Goal: Task Accomplishment & Management: Manage account settings

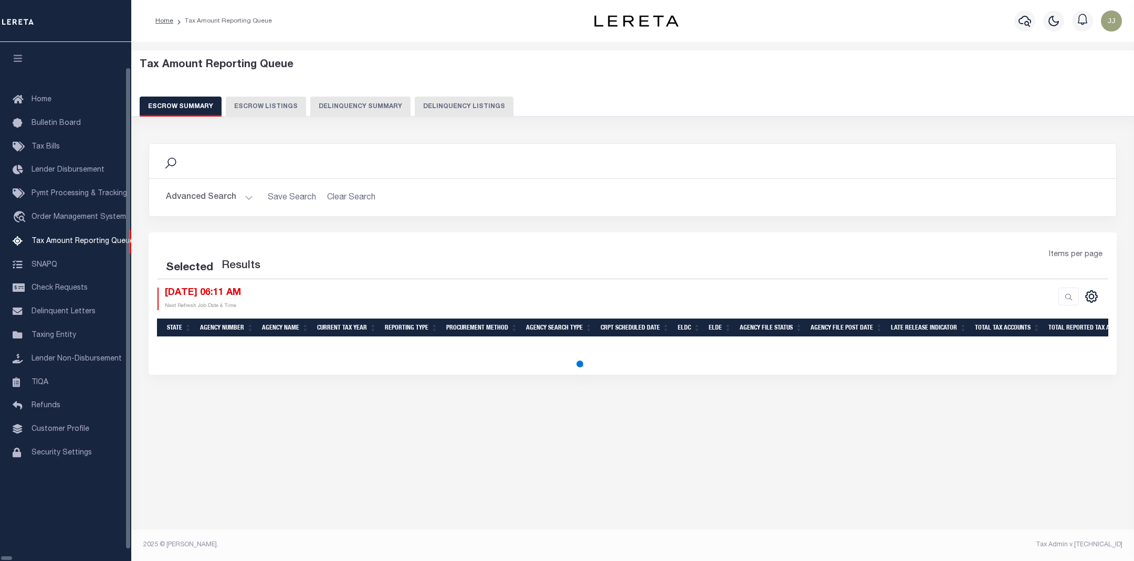
select select "100"
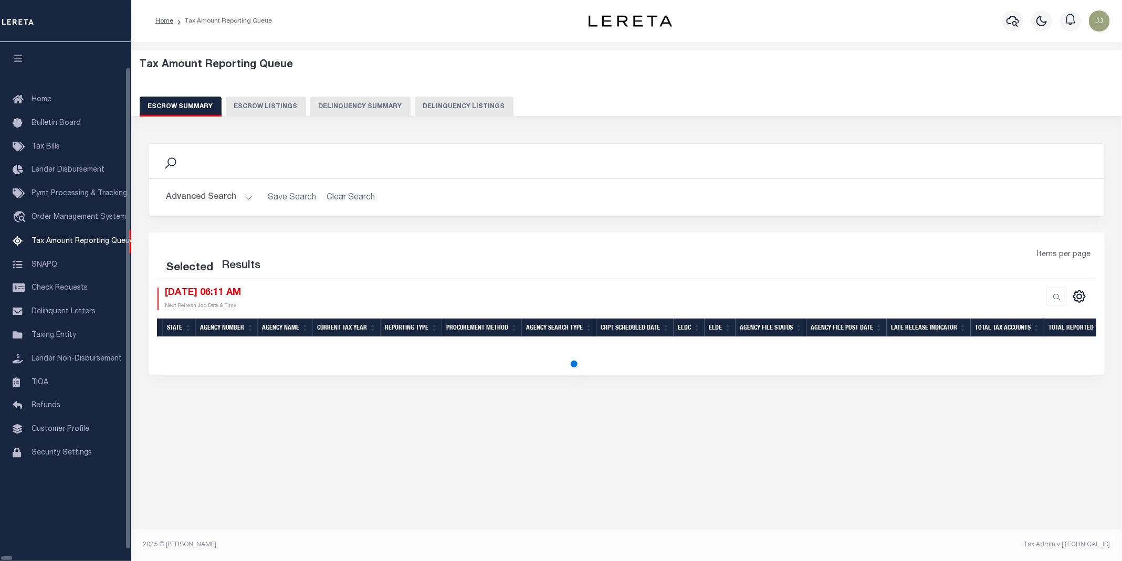
select select "100"
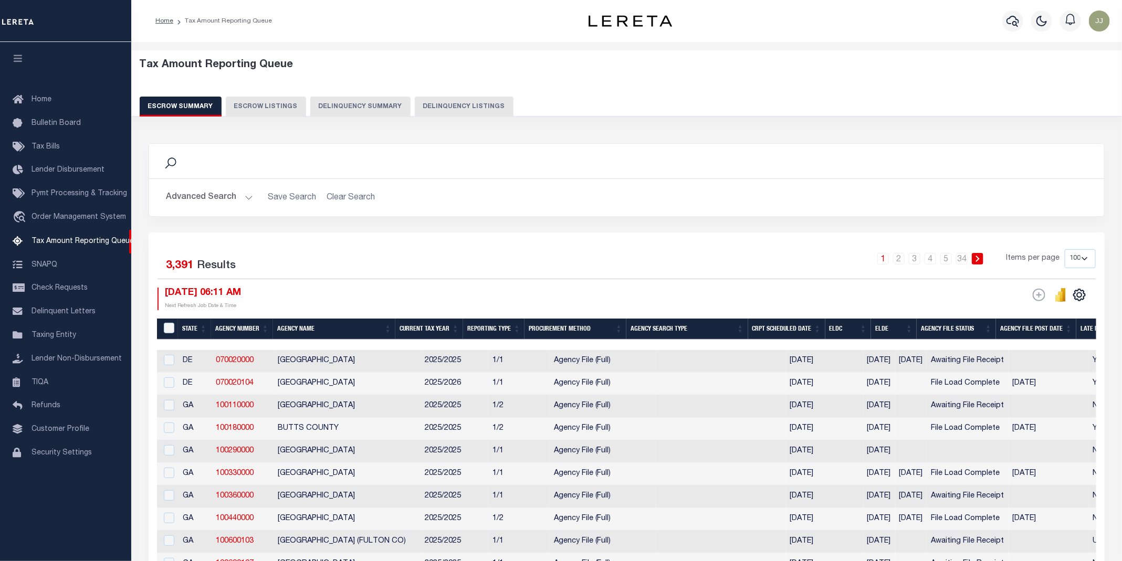
click at [466, 107] on button "Delinquency Listings" at bounding box center [464, 107] width 99 height 20
select select "100"
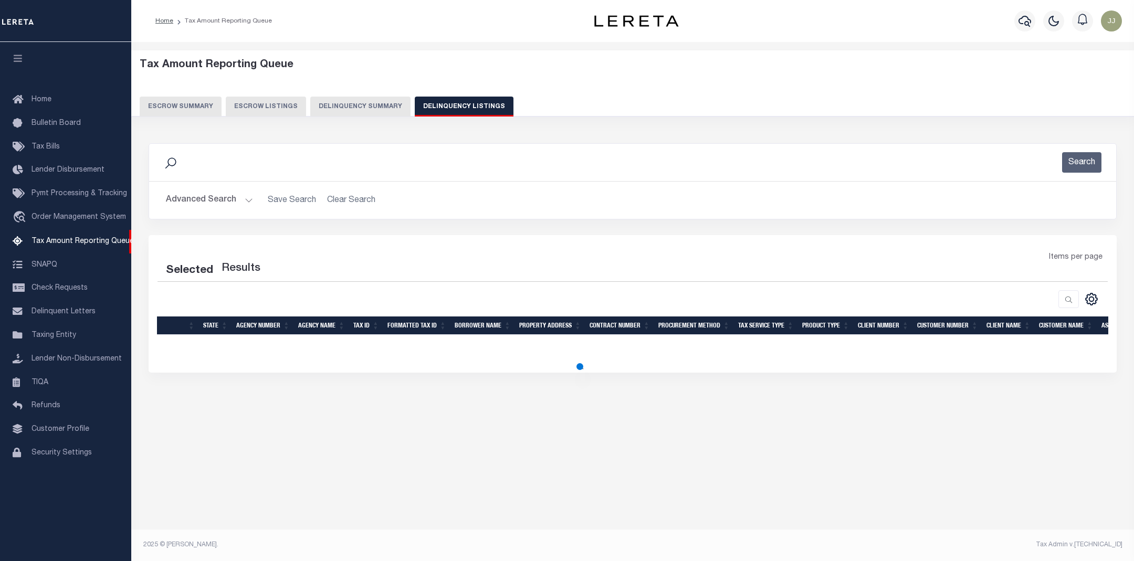
select select "100"
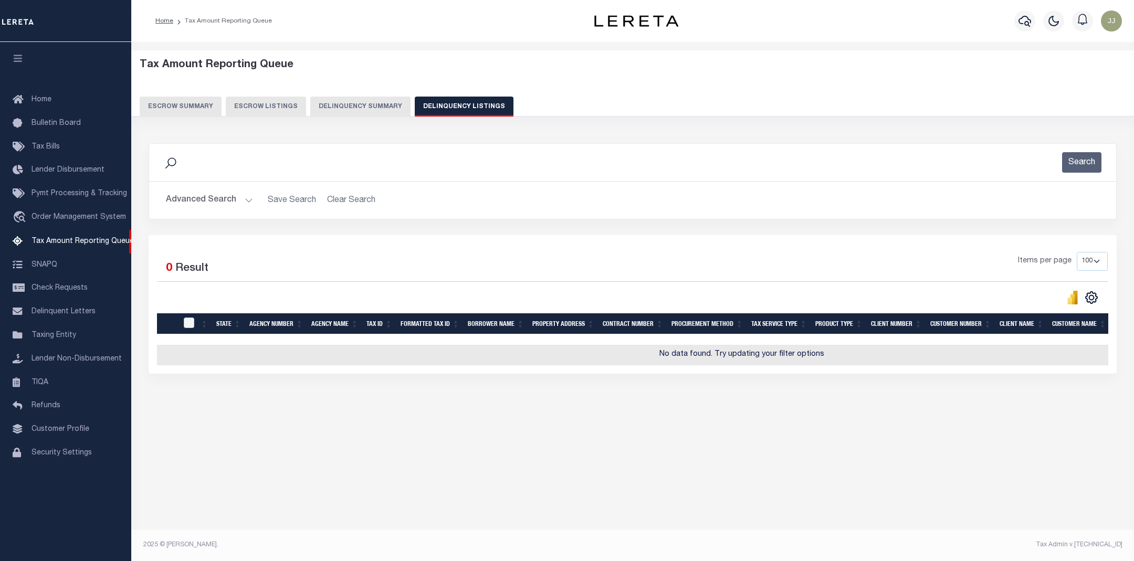
click at [215, 196] on button "Advanced Search" at bounding box center [209, 200] width 87 height 20
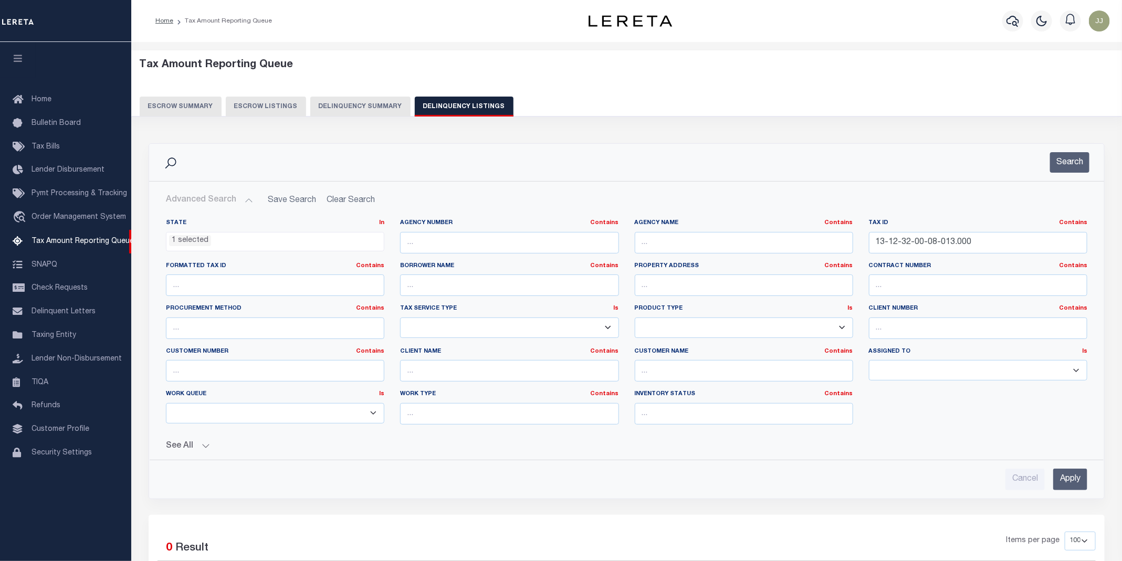
click at [191, 242] on li "1 selected" at bounding box center [190, 241] width 42 height 12
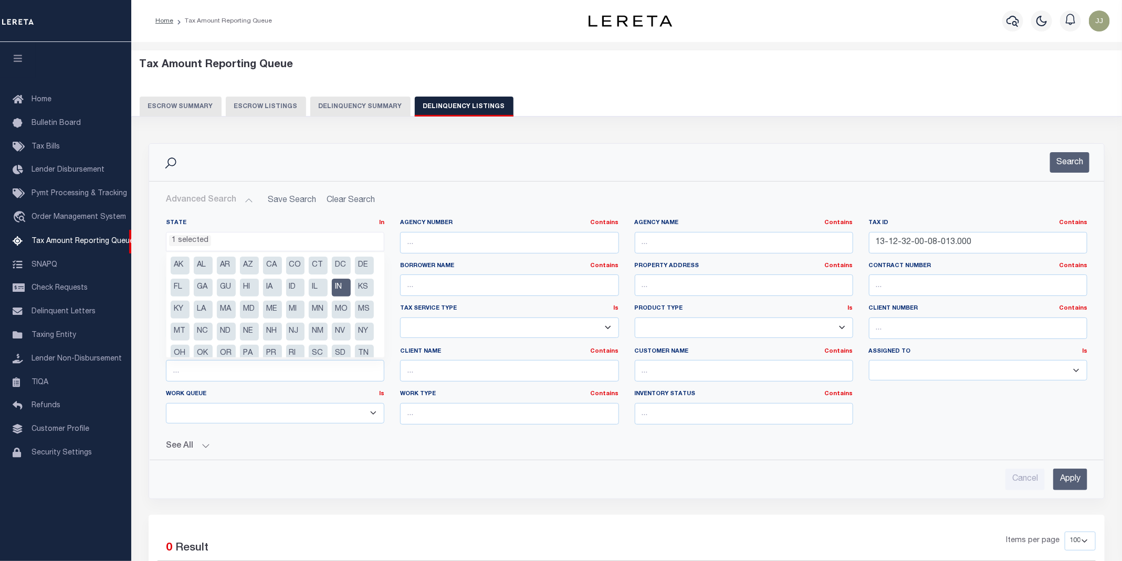
click at [332, 297] on li "IN" at bounding box center [341, 288] width 19 height 18
click at [355, 297] on li "KS" at bounding box center [364, 288] width 19 height 18
select select "KS"
click at [328, 487] on div "Cancel Apply" at bounding box center [627, 480] width 922 height 22
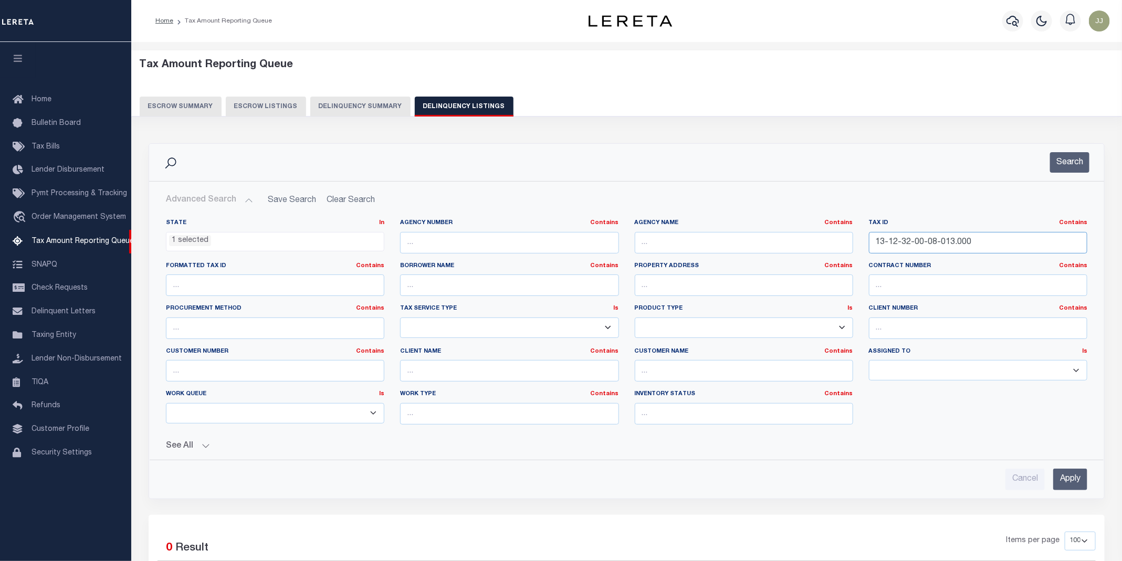
drag, startPoint x: 1000, startPoint y: 251, endPoint x: 845, endPoint y: 241, distance: 156.3
click at [845, 241] on div "State In In AK AL AR AZ CA CO CT DC DE FL GA GU HI IA ID IL IN KS KY LA MA MD M…" at bounding box center [626, 326] width 937 height 214
paste input "482703019004"
type input "1482703019004000"
click at [1080, 167] on button "Search" at bounding box center [1069, 162] width 39 height 20
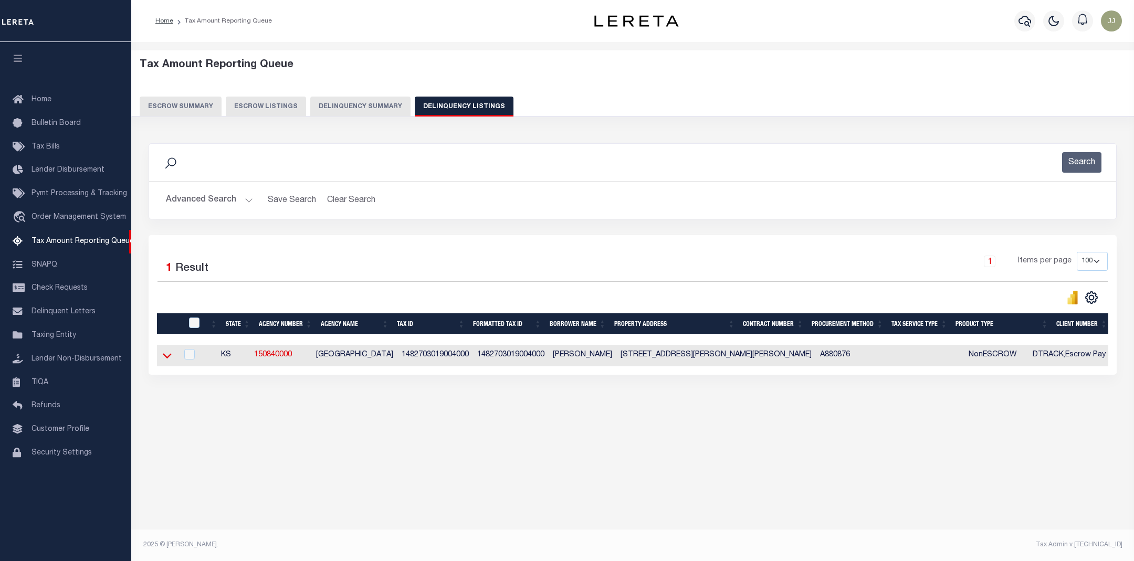
click at [169, 360] on icon at bounding box center [167, 355] width 9 height 11
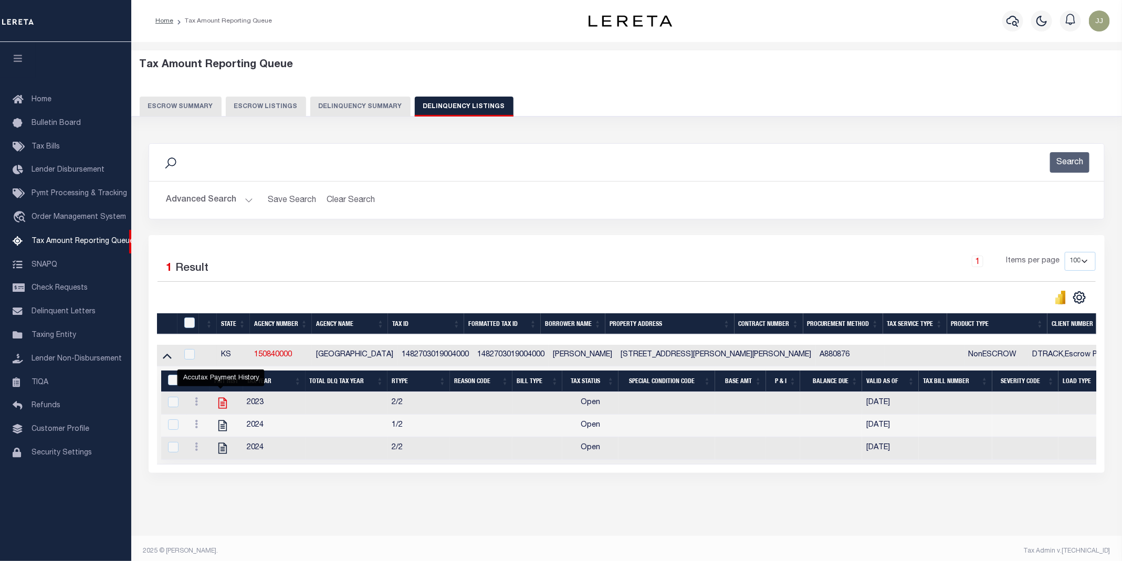
click at [216, 409] on icon "" at bounding box center [223, 404] width 14 height 14
checkbox input "true"
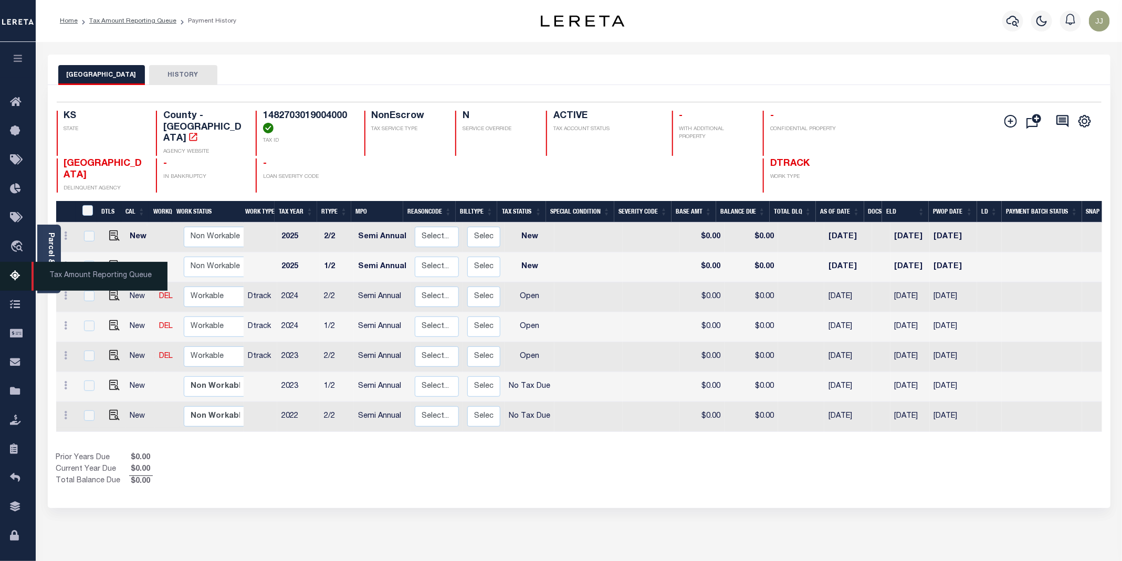
click at [20, 288] on link "Tax Amount Reporting Queue" at bounding box center [18, 276] width 36 height 29
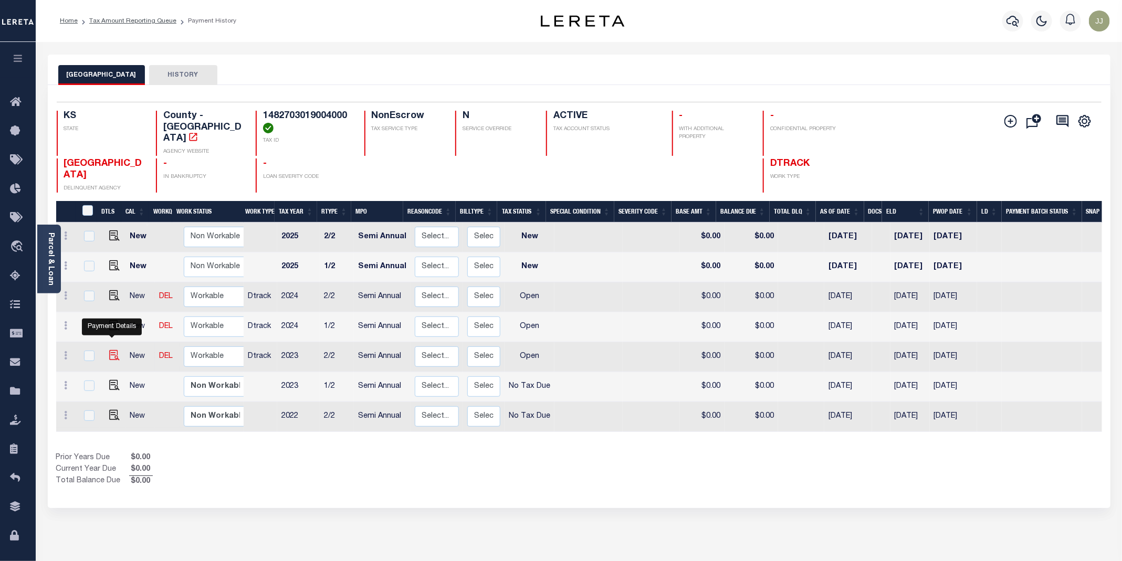
click at [114, 350] on img "" at bounding box center [114, 355] width 11 height 11
checkbox input "true"
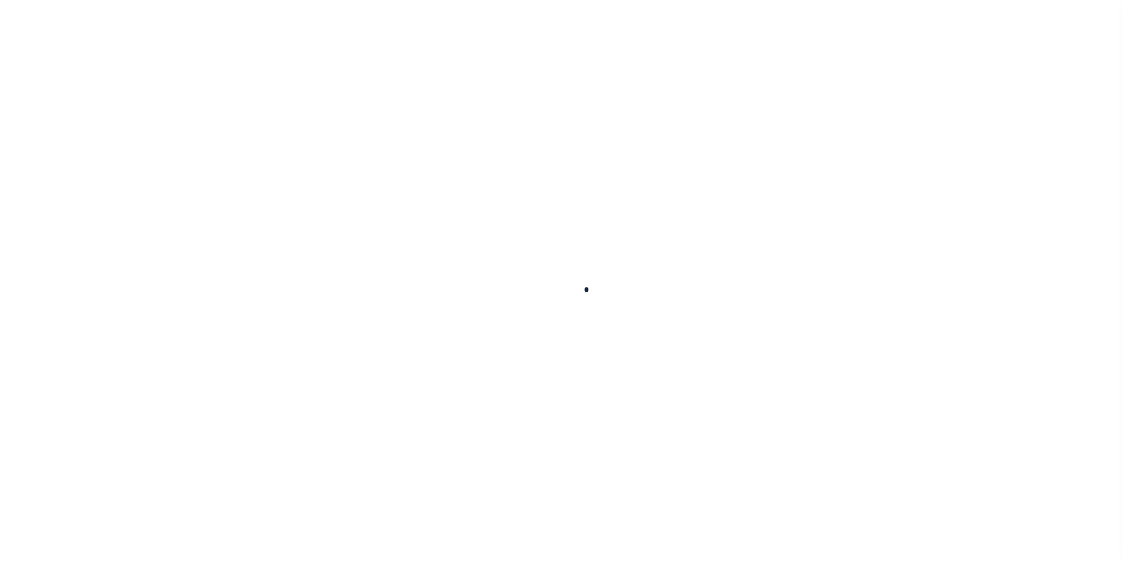
checkbox input "false"
type input "[DATE]"
select select "OP2"
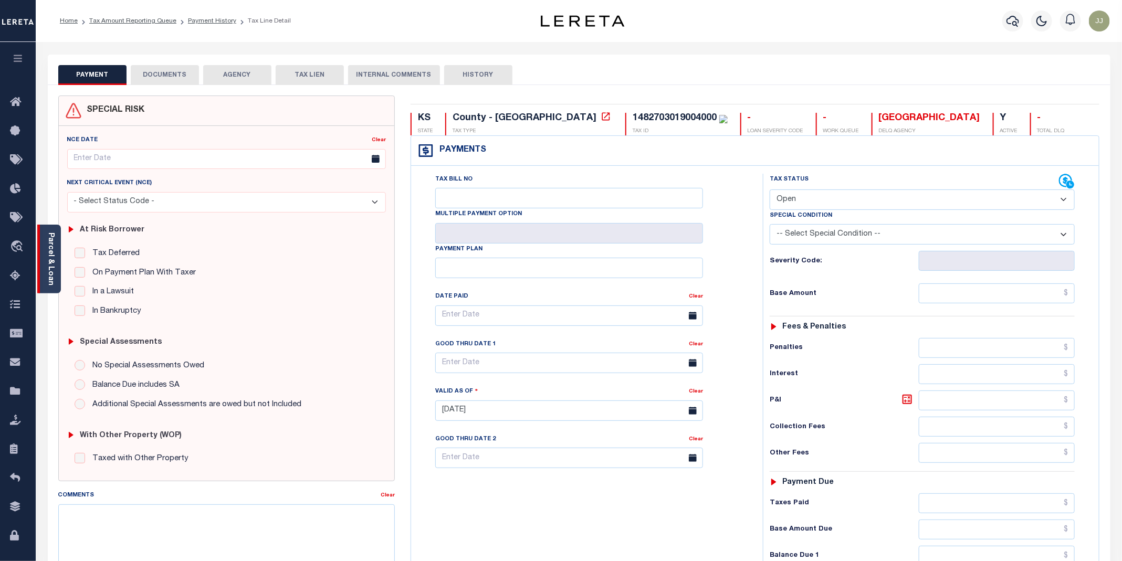
click at [41, 273] on div "Parcel & Loan" at bounding box center [49, 259] width 24 height 69
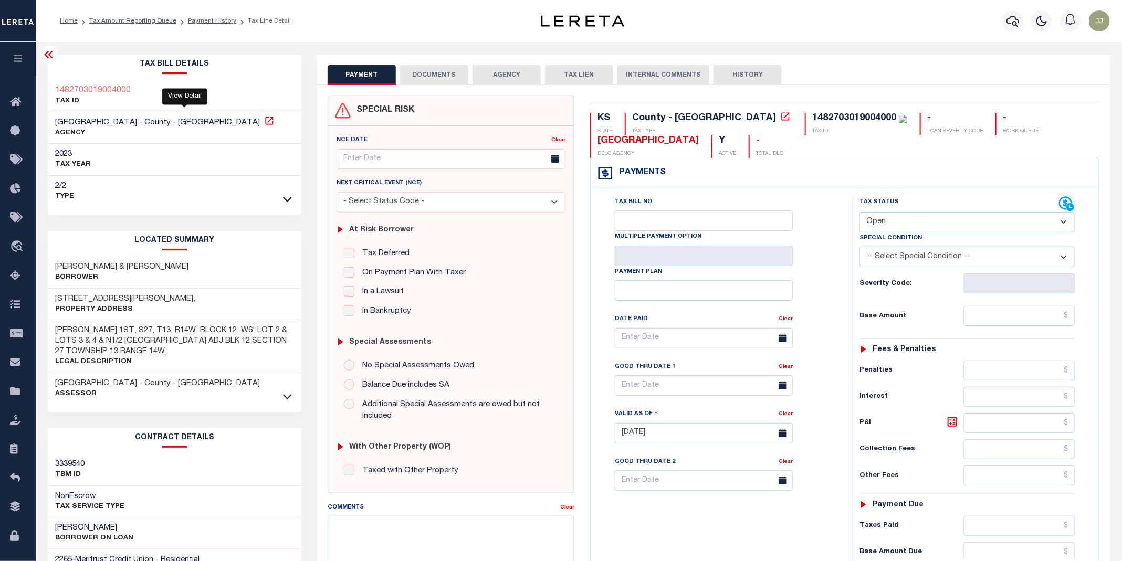
click at [264, 122] on icon at bounding box center [269, 121] width 11 height 11
drag, startPoint x: 1069, startPoint y: 116, endPoint x: 960, endPoint y: 115, distance: 108.7
click at [960, 115] on div "KS STATE County - KS TAX TYPE 1482703019004000 TAX ID - LOAN SEVERITY CODE - WO…" at bounding box center [844, 135] width 509 height 45
copy div "RUSSELL COUNTY"
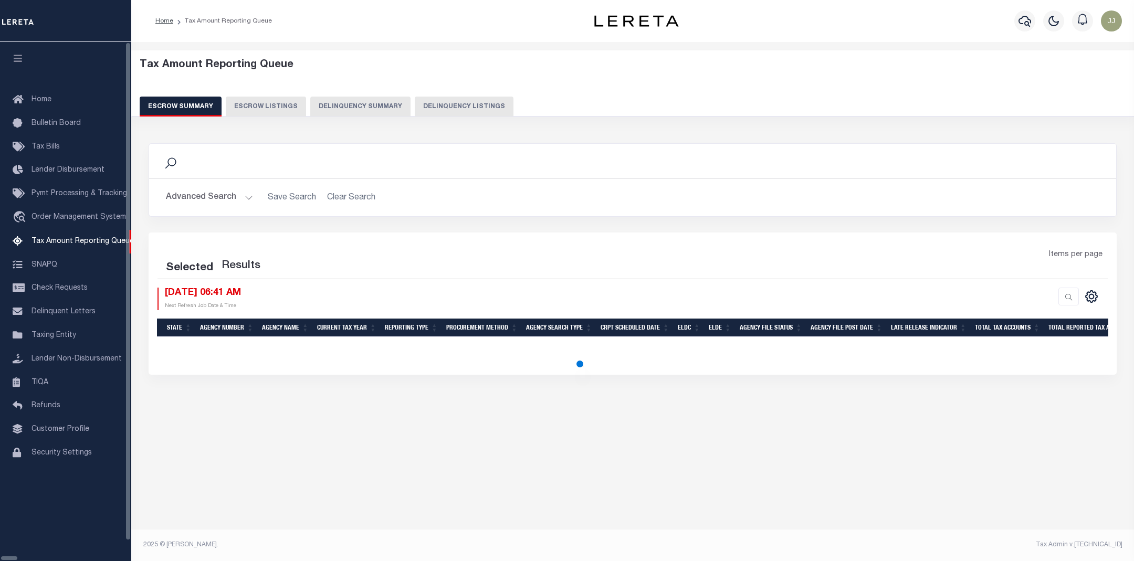
click at [415, 97] on button "Delinquency Listings" at bounding box center [464, 107] width 99 height 20
select select "KS"
select select "100"
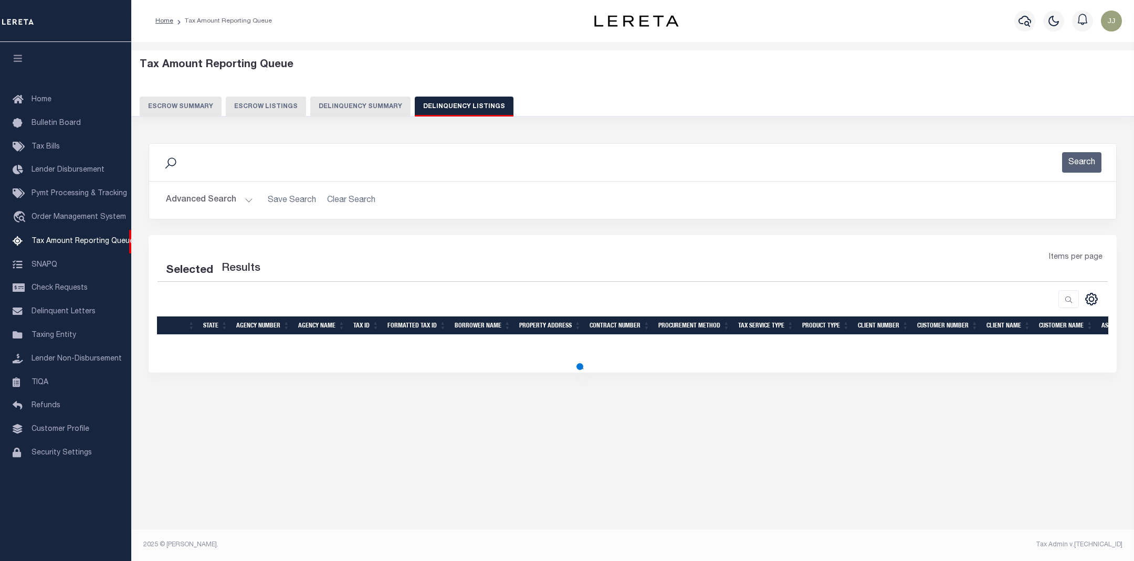
select select "100"
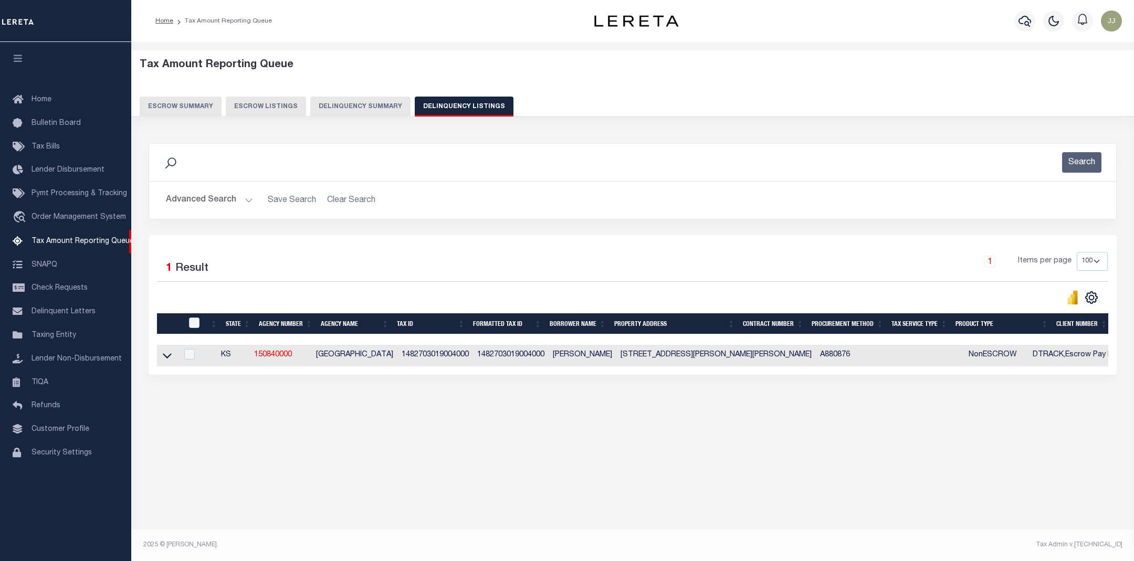
click at [208, 213] on div "Advanced Search Save Search Clear Search tblassign_wrapper_dynamictable_____Def…" at bounding box center [632, 200] width 967 height 37
click at [215, 205] on button "Advanced Search" at bounding box center [209, 200] width 87 height 20
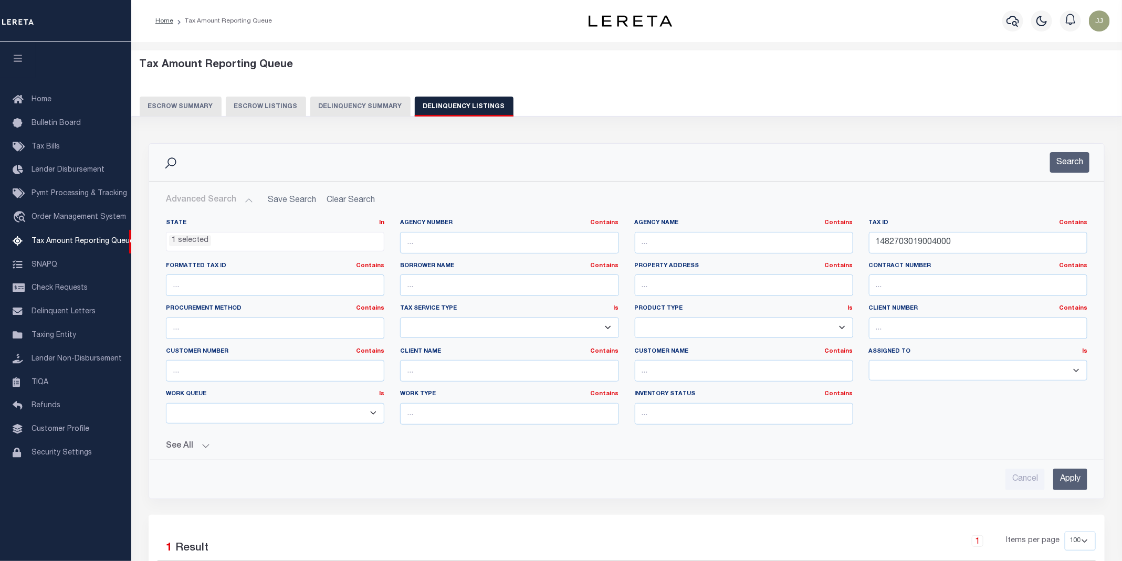
click at [186, 239] on li "1 selected" at bounding box center [190, 241] width 42 height 12
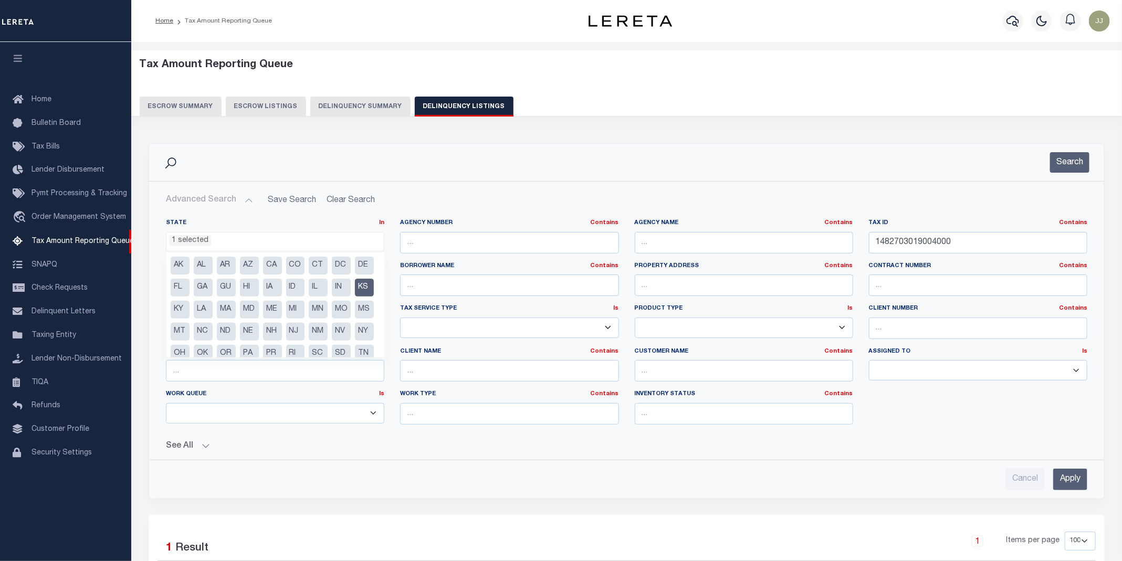
click at [355, 297] on li "KS" at bounding box center [364, 288] width 19 height 18
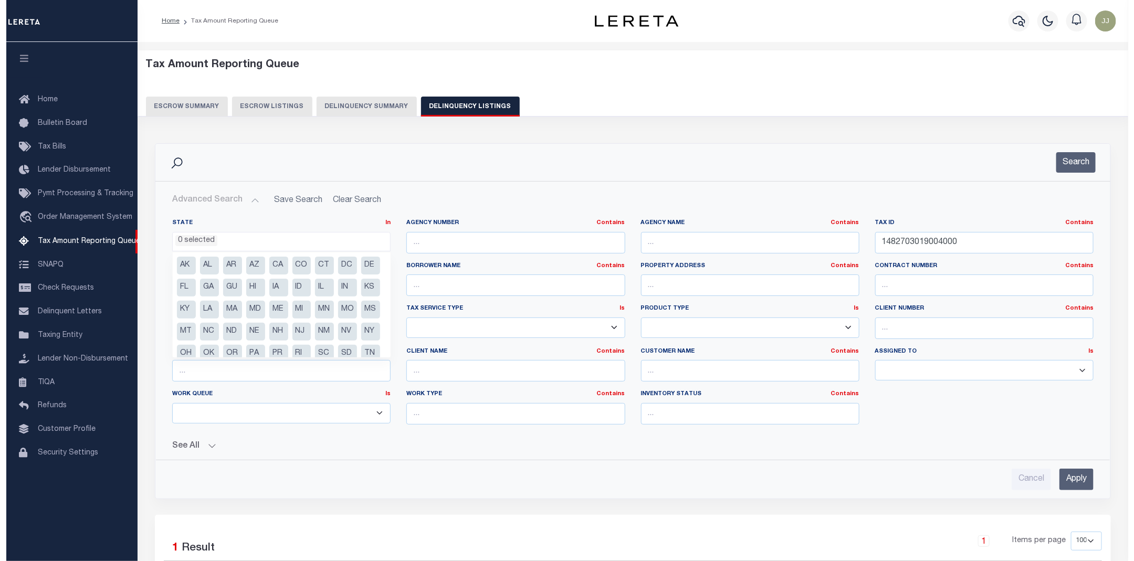
scroll to position [54, 0]
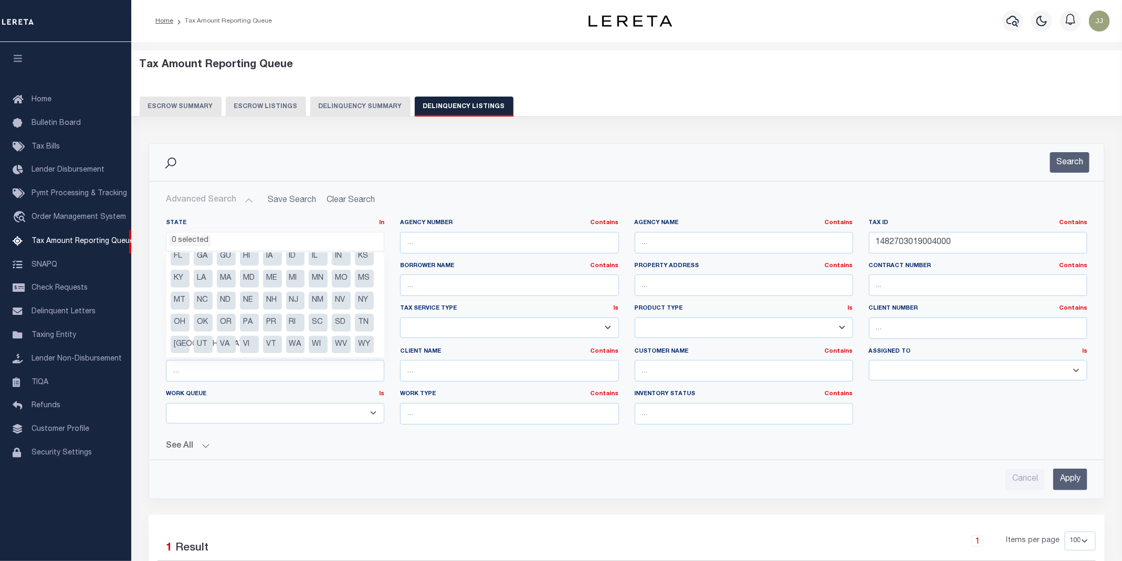
click at [213, 336] on li "UT" at bounding box center [203, 345] width 19 height 18
select select "UT"
click at [213, 336] on li "UT" at bounding box center [203, 345] width 19 height 18
click at [355, 254] on li "KS" at bounding box center [364, 257] width 19 height 18
select select "KS"
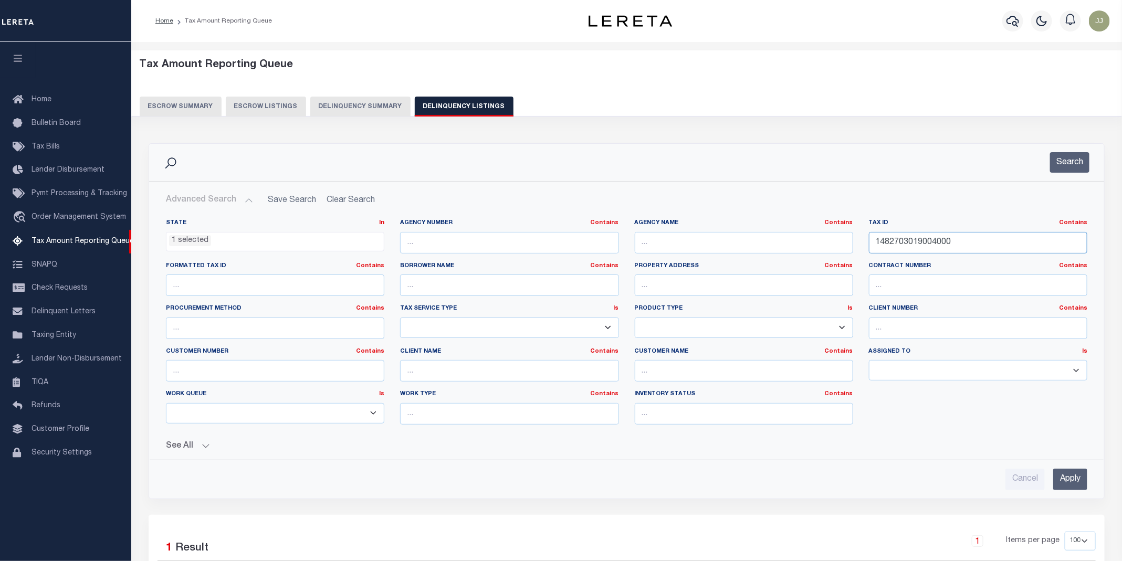
drag, startPoint x: 976, startPoint y: 244, endPoint x: 811, endPoint y: 242, distance: 164.4
click at [811, 242] on div "State In In AK AL AR AZ CA CO CT DC DE FL GA GU HI IA ID IL IN KS KY LA MA MD M…" at bounding box center [626, 326] width 937 height 214
paste input "0791320304003029"
type input "0791320304003029000"
click at [1073, 159] on button "Search" at bounding box center [1069, 162] width 39 height 20
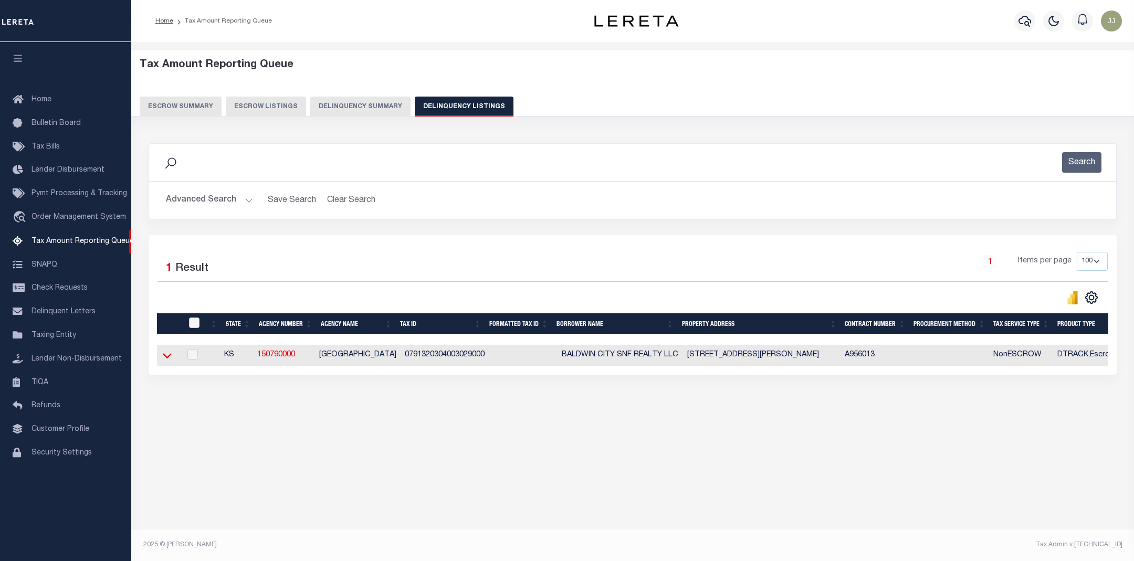
click at [164, 361] on icon at bounding box center [167, 355] width 9 height 11
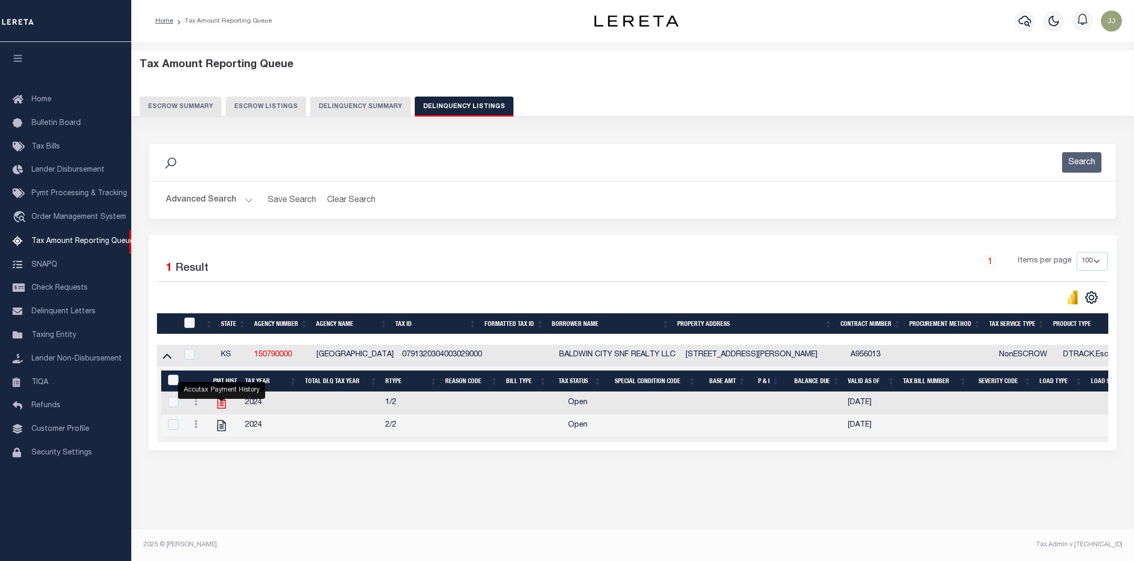
click at [218, 407] on icon "" at bounding box center [222, 404] width 14 height 14
checkbox input "true"
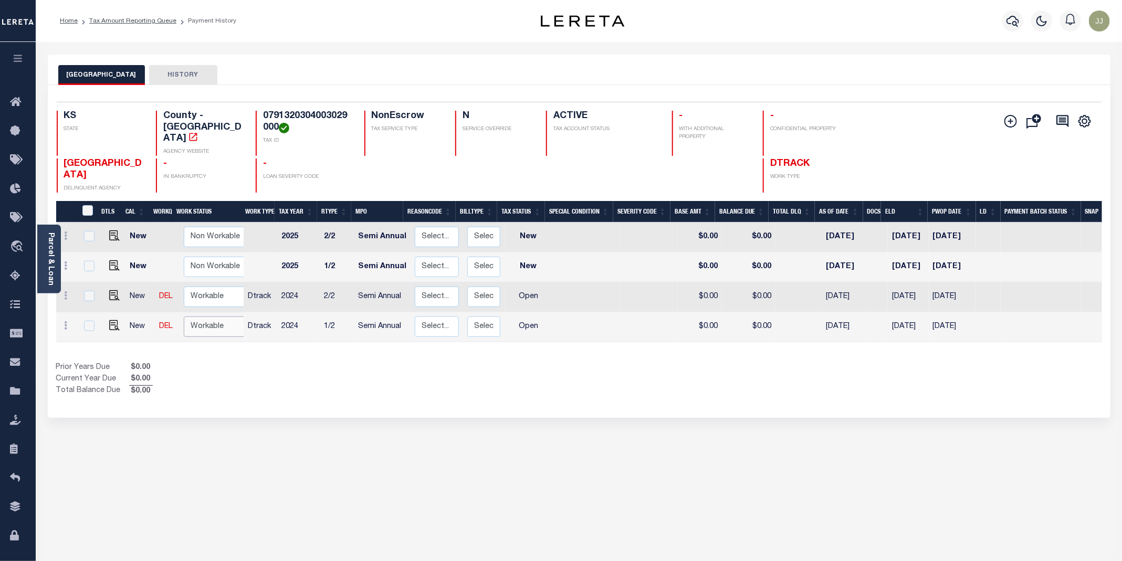
click at [217, 320] on select "Non Workable Workable" at bounding box center [215, 327] width 63 height 20
checkbox input "true"
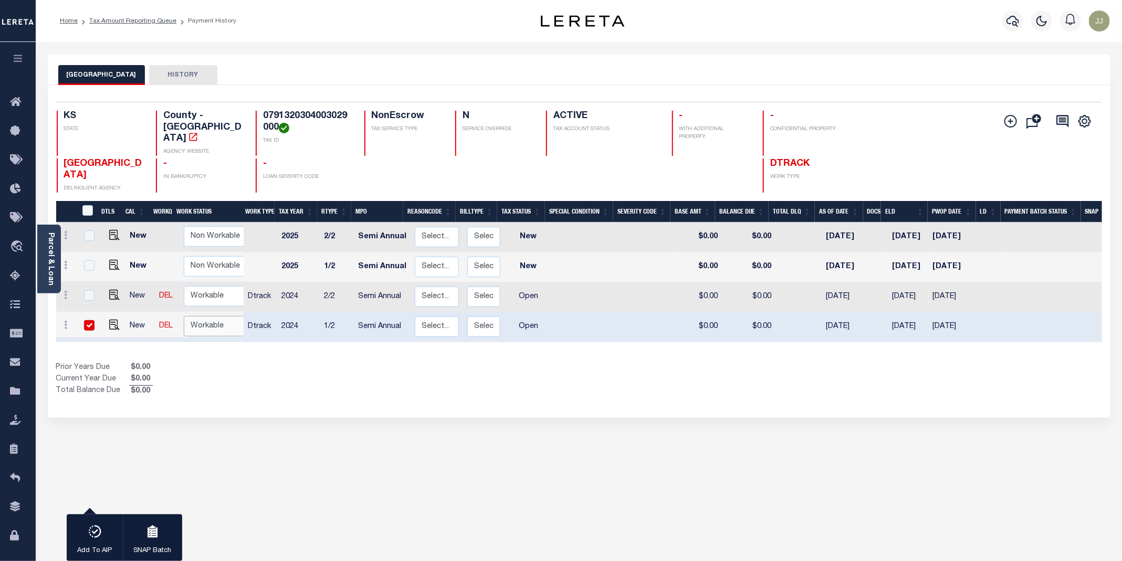
click at [200, 317] on select "Non Workable Workable" at bounding box center [215, 326] width 63 height 20
checkbox input "false"
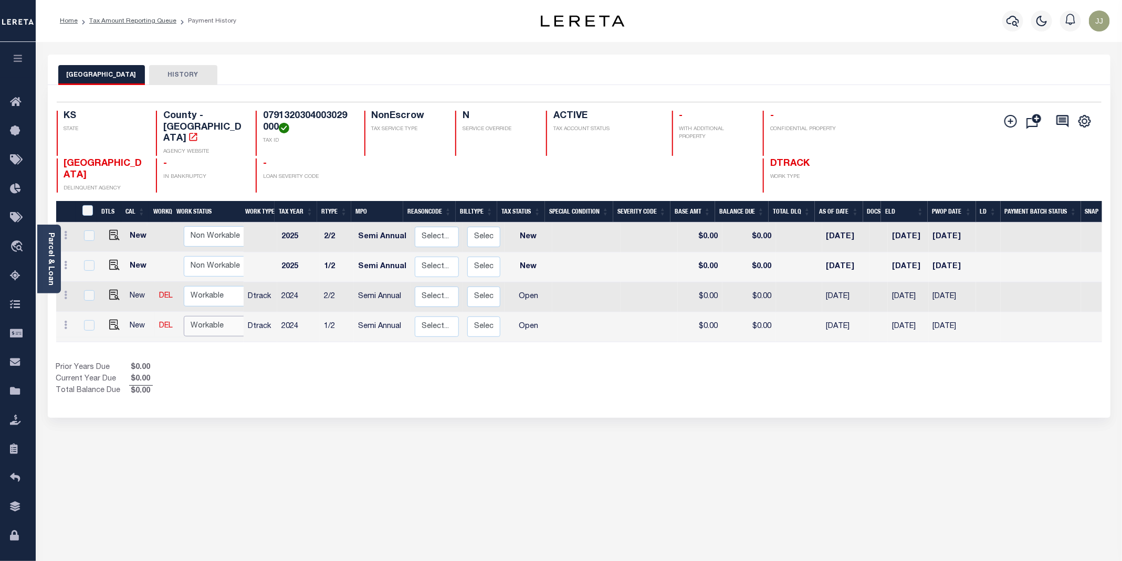
select select "true"
click at [184, 316] on select "Non Workable Workable" at bounding box center [215, 326] width 63 height 20
checkbox input "true"
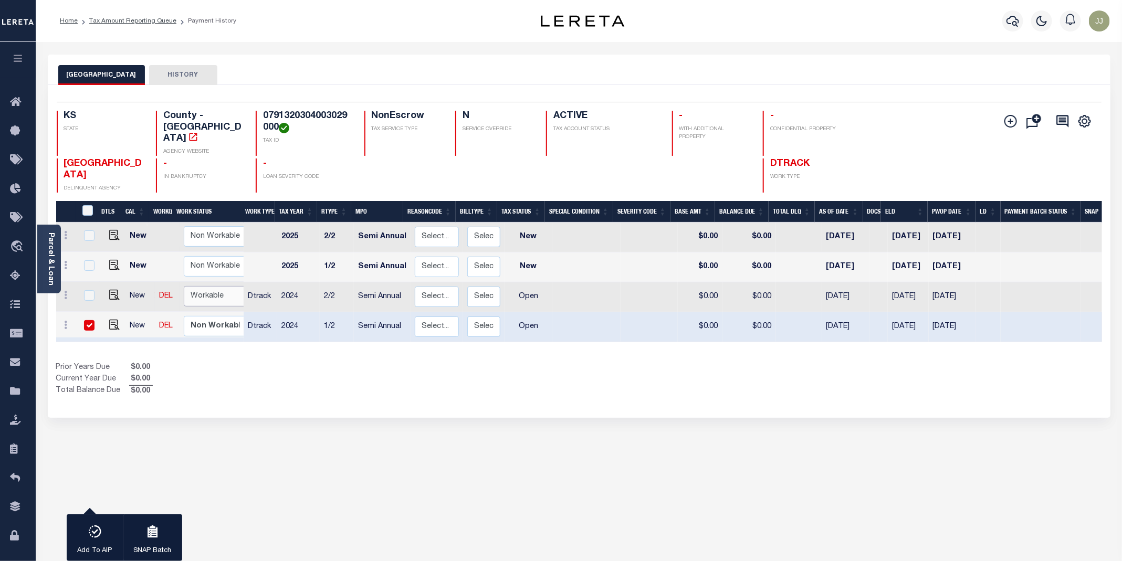
click at [204, 290] on select "Non Workable Workable" at bounding box center [215, 296] width 63 height 20
checkbox input "true"
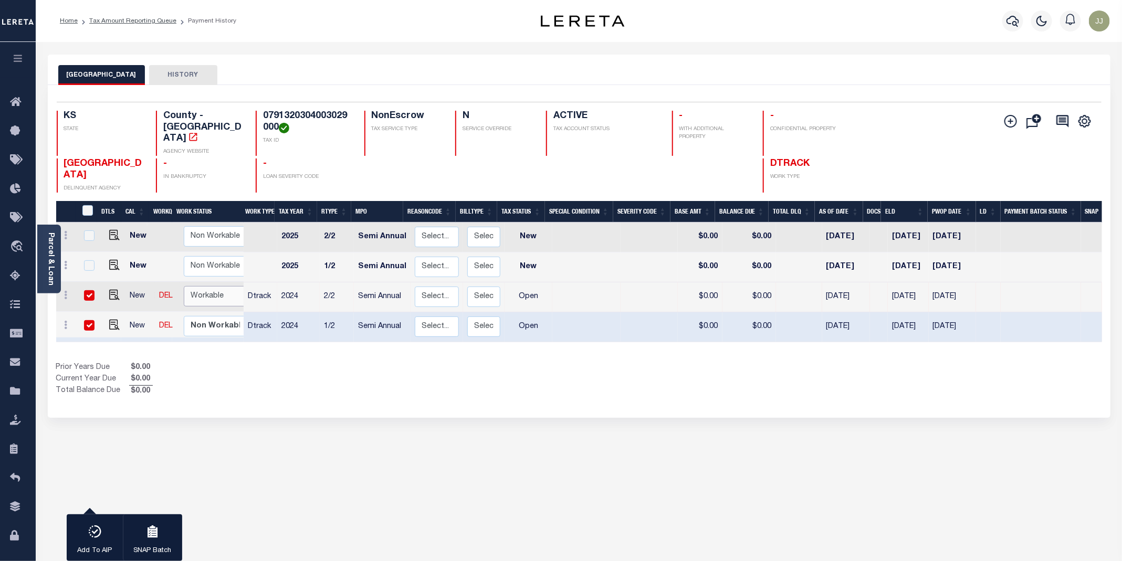
select select "true"
click at [184, 286] on select "Non Workable Workable" at bounding box center [215, 296] width 63 height 20
checkbox input "false"
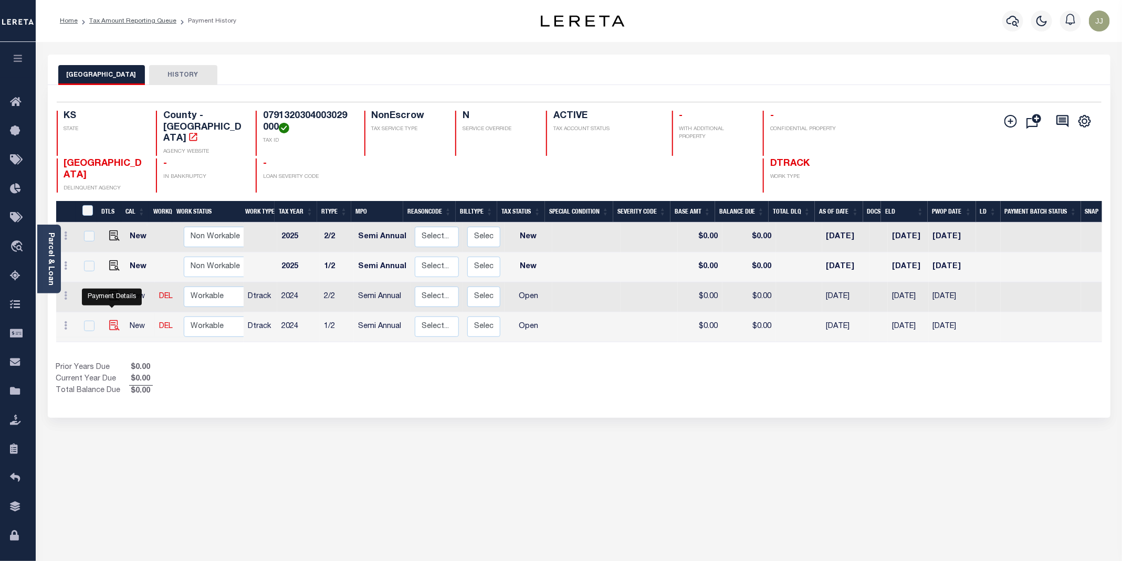
click at [109, 320] on img "" at bounding box center [114, 325] width 11 height 11
checkbox input "true"
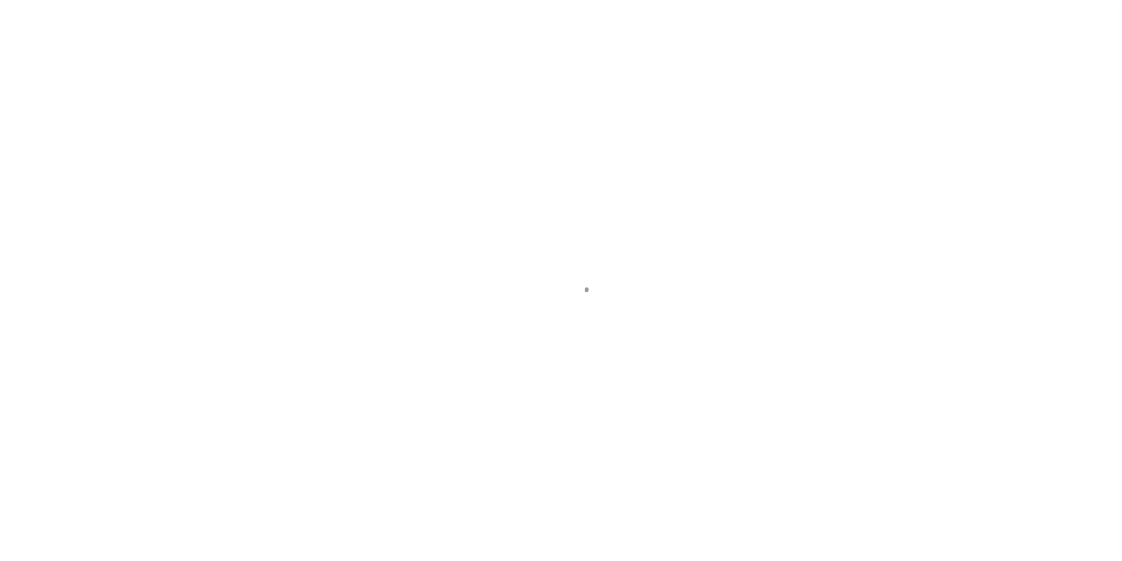
select select "OP2"
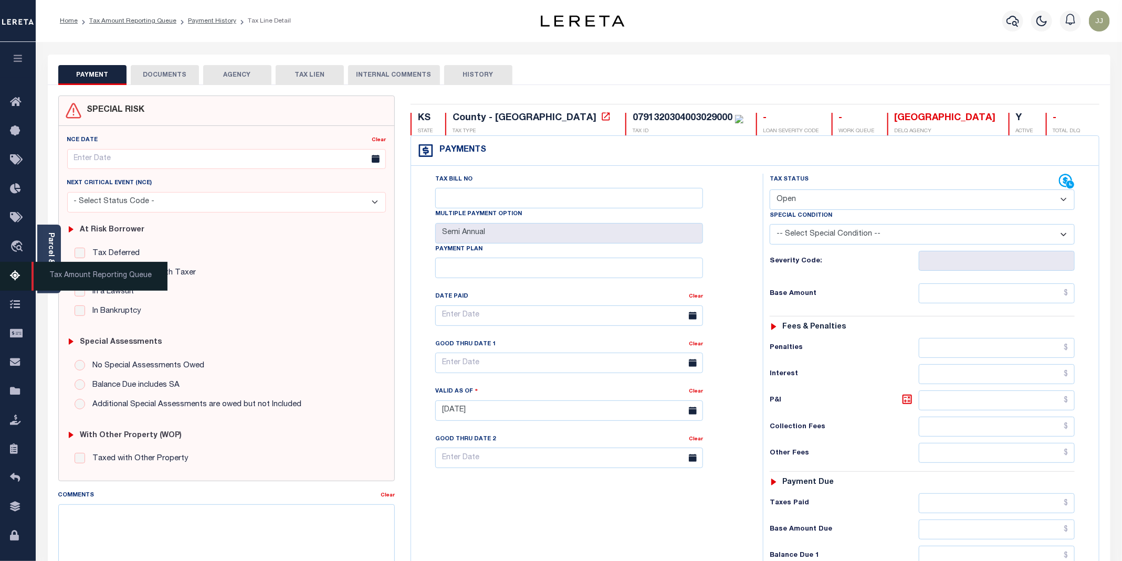
click at [52, 273] on span "Tax Amount Reporting Queue" at bounding box center [100, 276] width 136 height 29
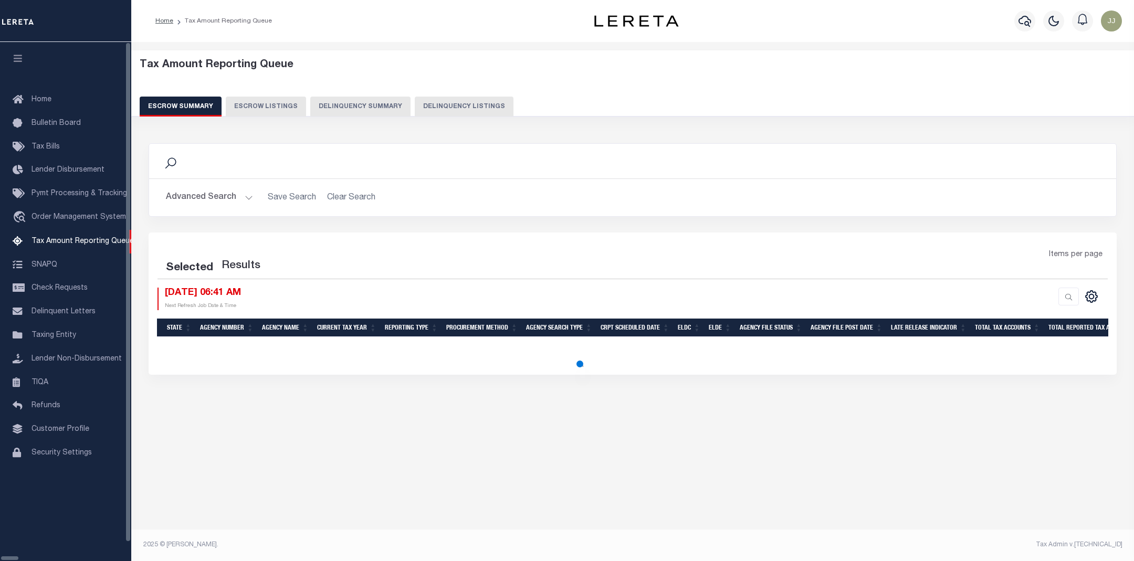
select select "100"
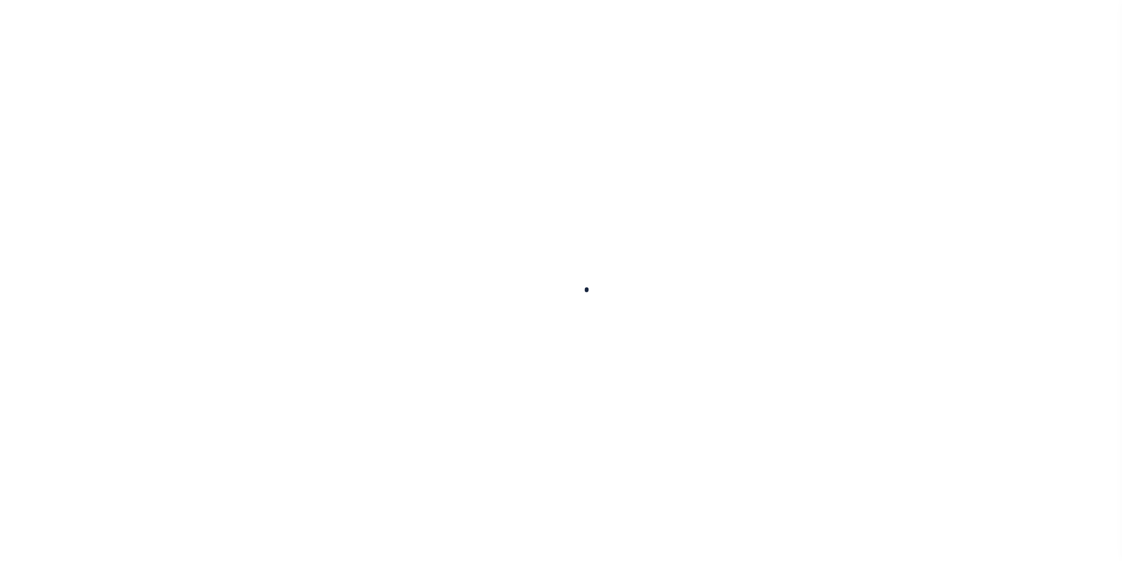
select select "OP2"
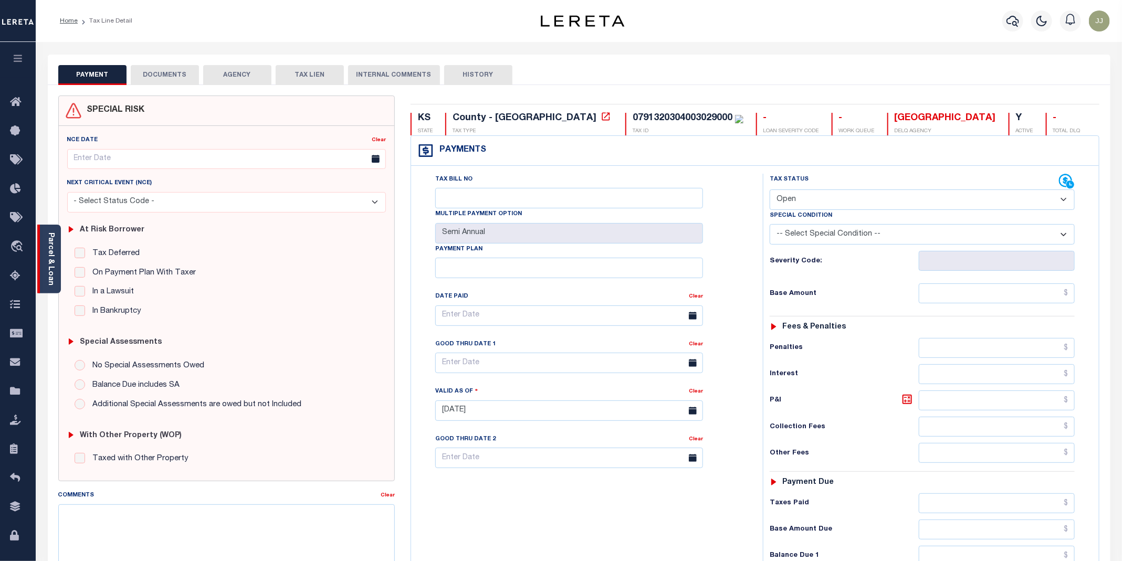
click at [50, 278] on link "Parcel & Loan" at bounding box center [50, 259] width 7 height 53
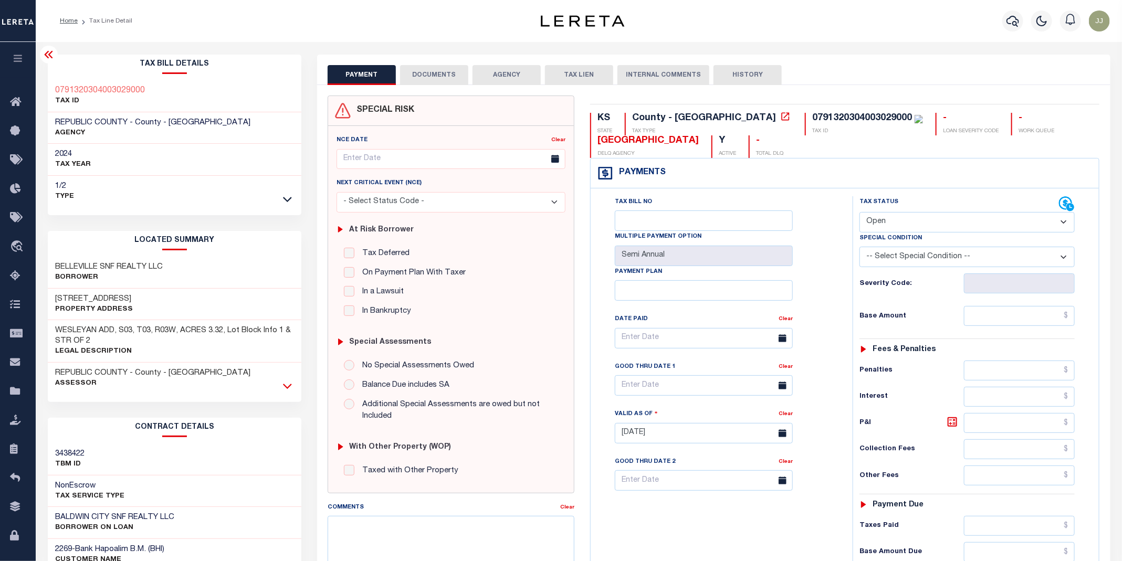
click at [288, 387] on icon at bounding box center [287, 386] width 9 height 11
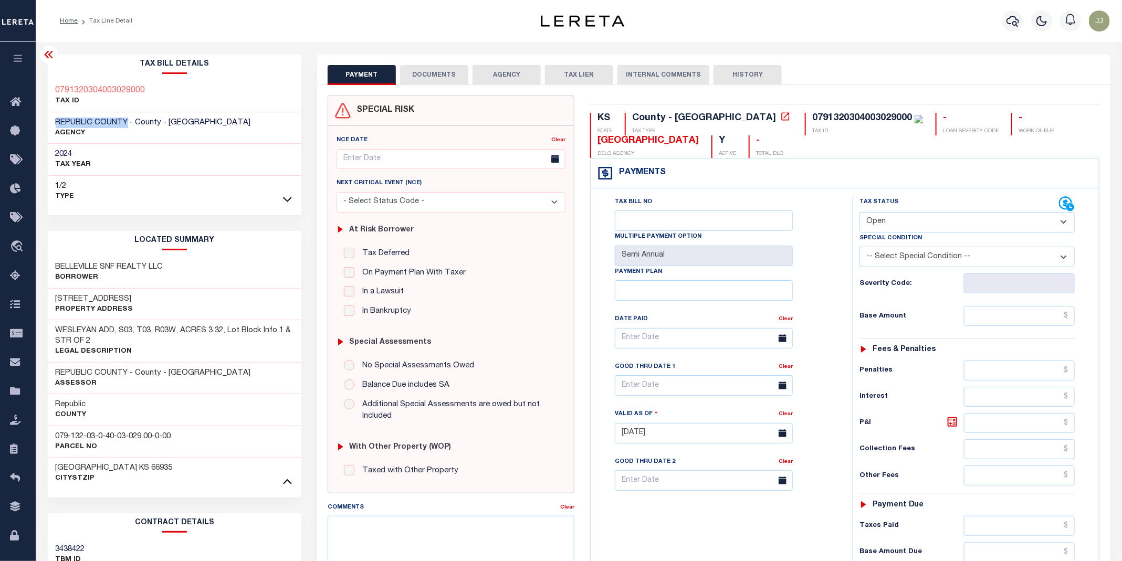
drag, startPoint x: 129, startPoint y: 115, endPoint x: 43, endPoint y: 120, distance: 86.8
click at [43, 120] on div "Tax Bill Details 0791320304003029000 TAX ID AGENCY 2024 TAX YEAR [DATE] 1/2" at bounding box center [175, 436] width 270 height 762
copy span "[GEOGRAPHIC_DATA]"
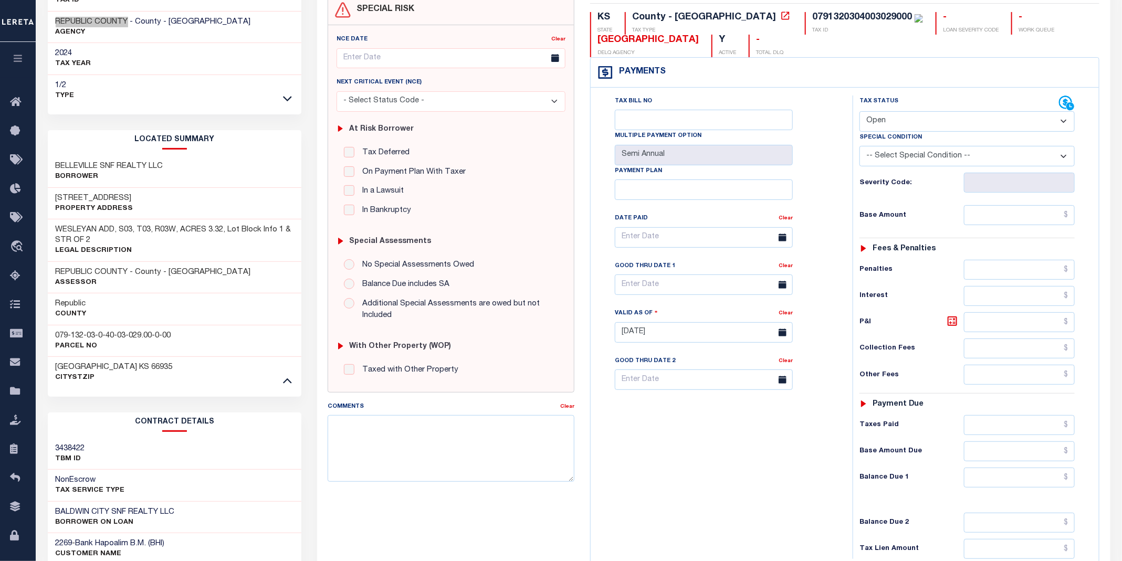
scroll to position [22, 0]
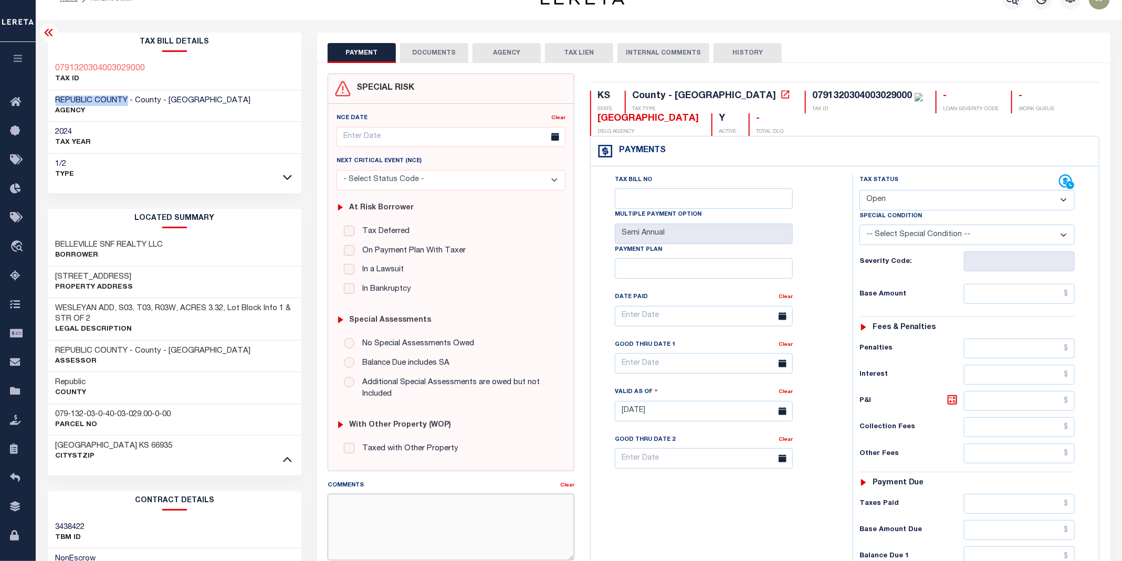
click at [380, 533] on textarea "Comments" at bounding box center [451, 527] width 247 height 66
paste textarea "[DATE] - called tax office and spoke to [PERSON_NAME], taxes are paid current f…"
type textarea "[DATE] - called tax office and spoke to [PERSON_NAME], taxes are paid current f…"
type input "[DATE]"
click at [908, 210] on select "- Select Status Code - Open Due/Unpaid Paid Incomplete No Tax Due Internal Refu…" at bounding box center [967, 200] width 215 height 20
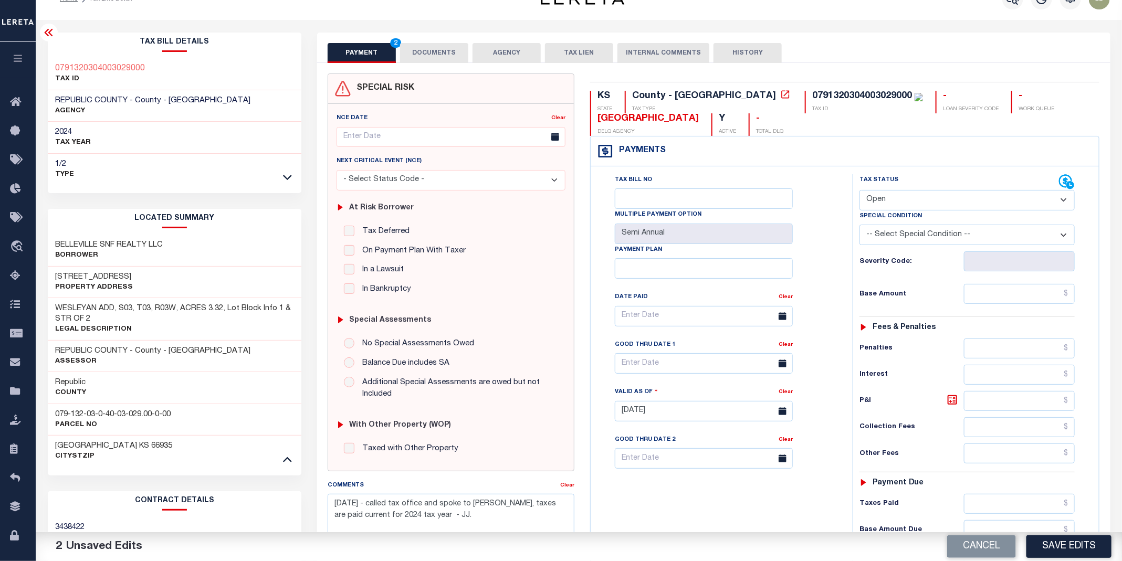
select select "PYD"
click at [860, 191] on select "- Select Status Code - Open Due/Unpaid Paid Incomplete No Tax Due Internal Refu…" at bounding box center [967, 200] width 215 height 20
click at [979, 296] on input "text" at bounding box center [1019, 294] width 111 height 20
type input "$0.00"
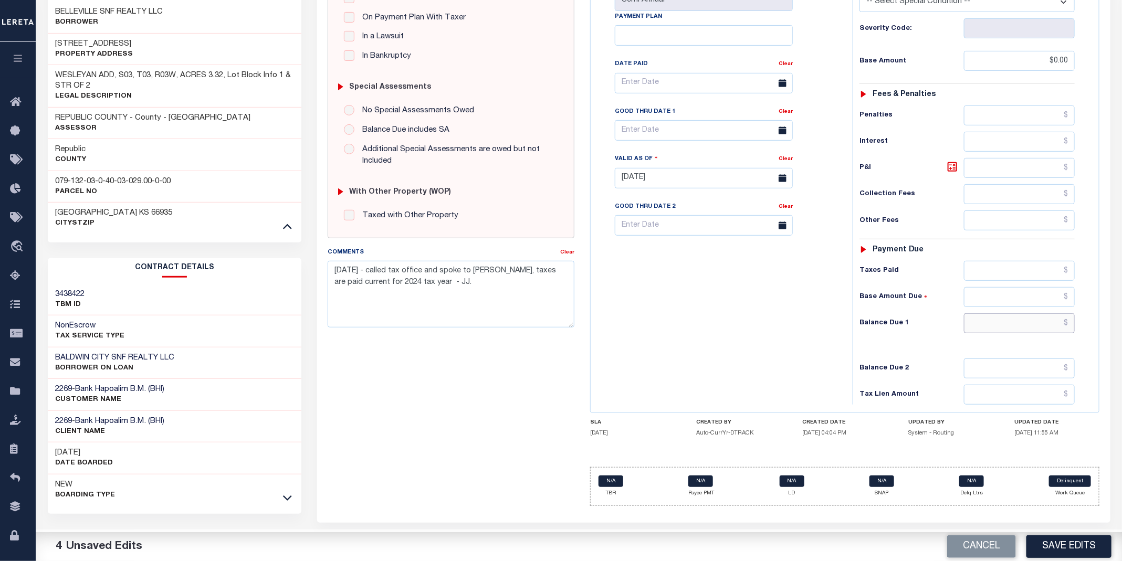
click at [1014, 325] on input "text" at bounding box center [1019, 324] width 111 height 20
type input "$0.00"
click at [1059, 543] on button "Save Edits" at bounding box center [1069, 547] width 85 height 23
checkbox input "false"
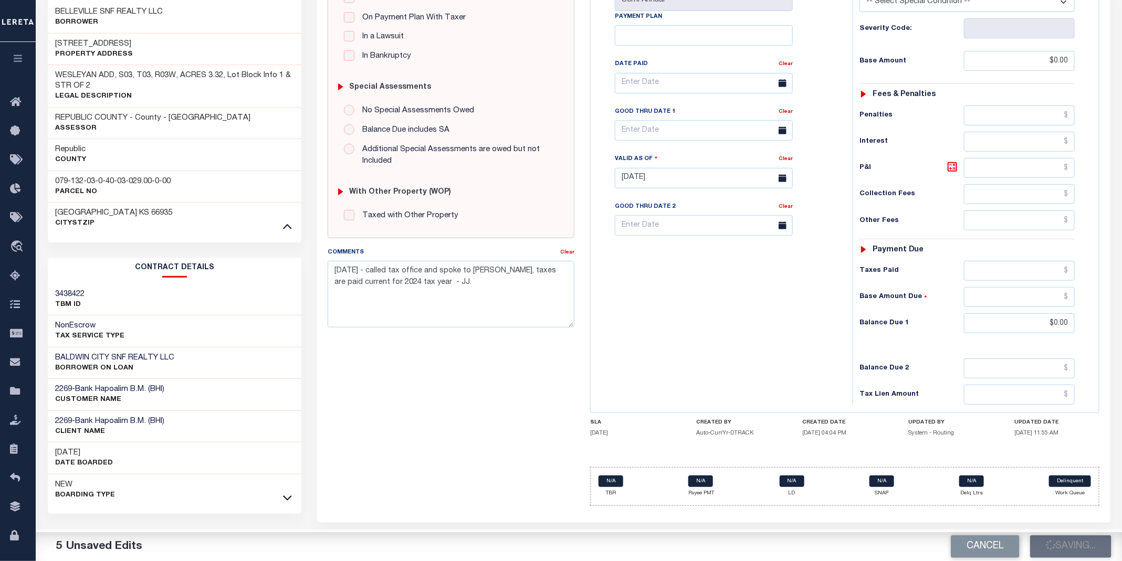
checkbox input "false"
type input "$0"
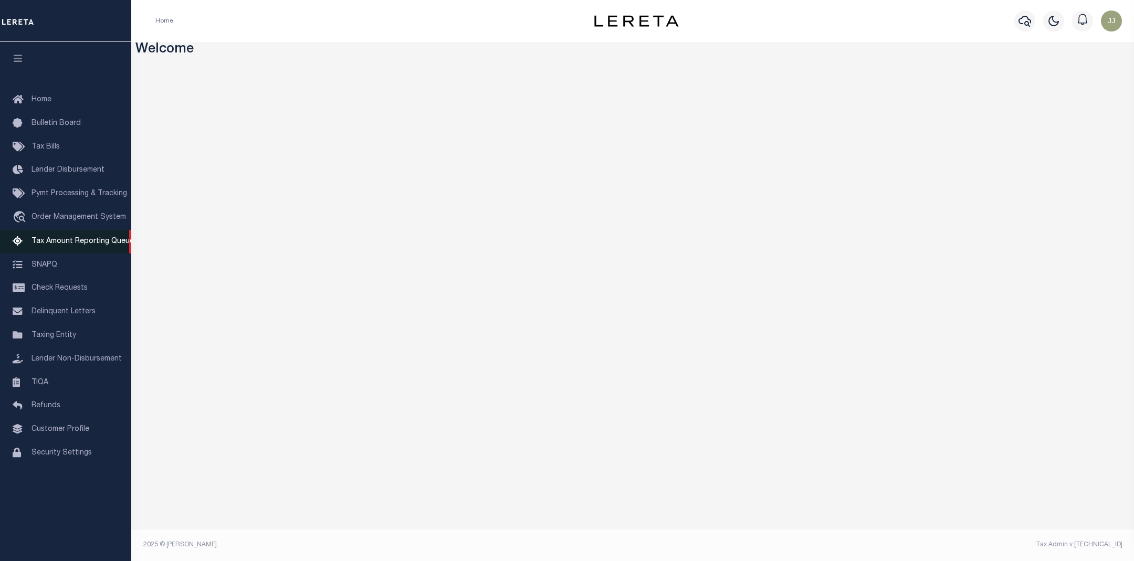
click at [57, 245] on span "Tax Amount Reporting Queue" at bounding box center [83, 241] width 102 height 7
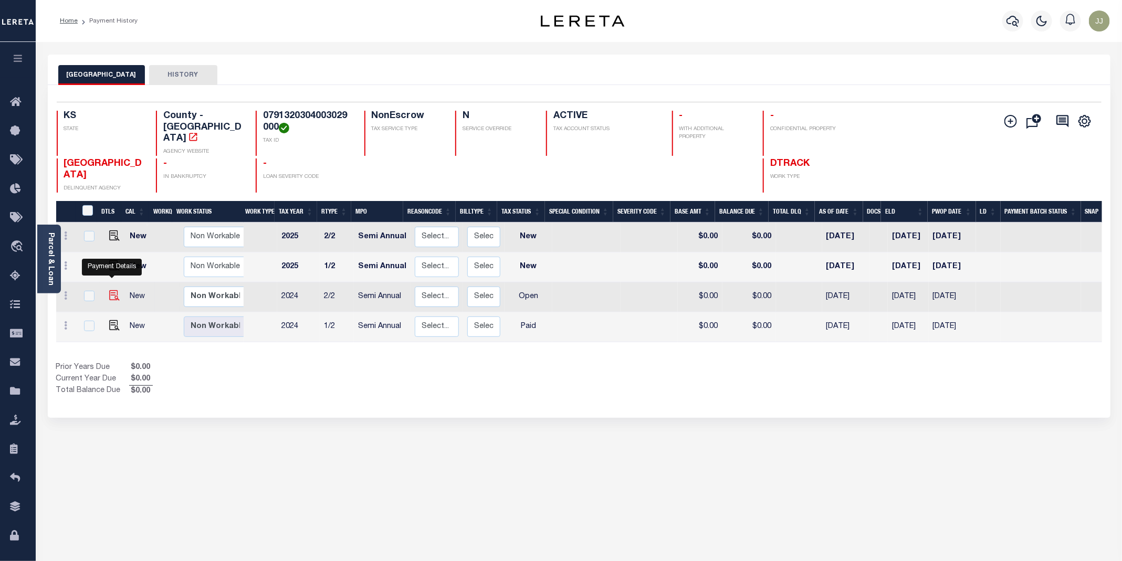
click at [114, 290] on img "" at bounding box center [114, 295] width 11 height 11
checkbox input "true"
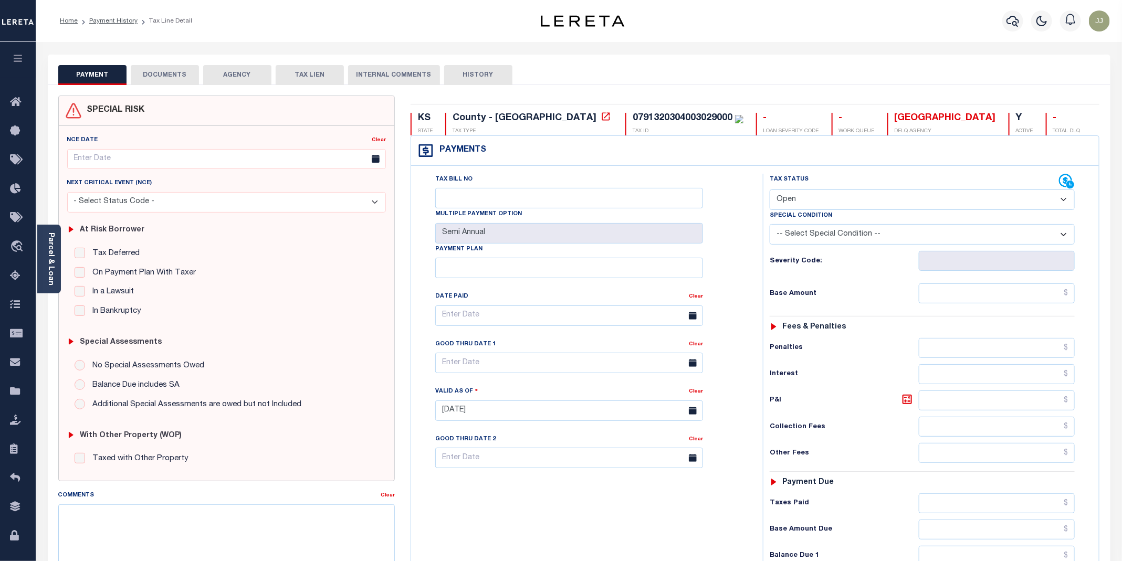
click at [815, 205] on select "- Select Status Code - Open Due/Unpaid Paid Incomplete No Tax Due Internal Refu…" at bounding box center [922, 200] width 305 height 20
select select "PYD"
click at [770, 191] on select "- Select Status Code - Open Due/Unpaid Paid Incomplete No Tax Due Internal Refu…" at bounding box center [922, 200] width 305 height 20
type input "[DATE]"
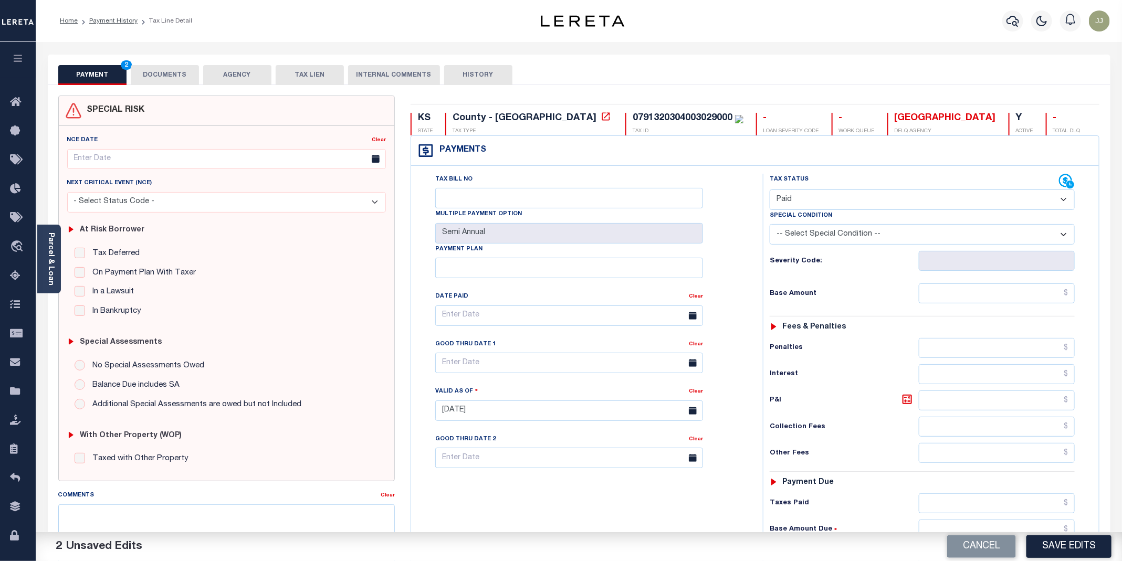
click at [199, 537] on div "2 Unsaved Edits" at bounding box center [308, 547] width 544 height 29
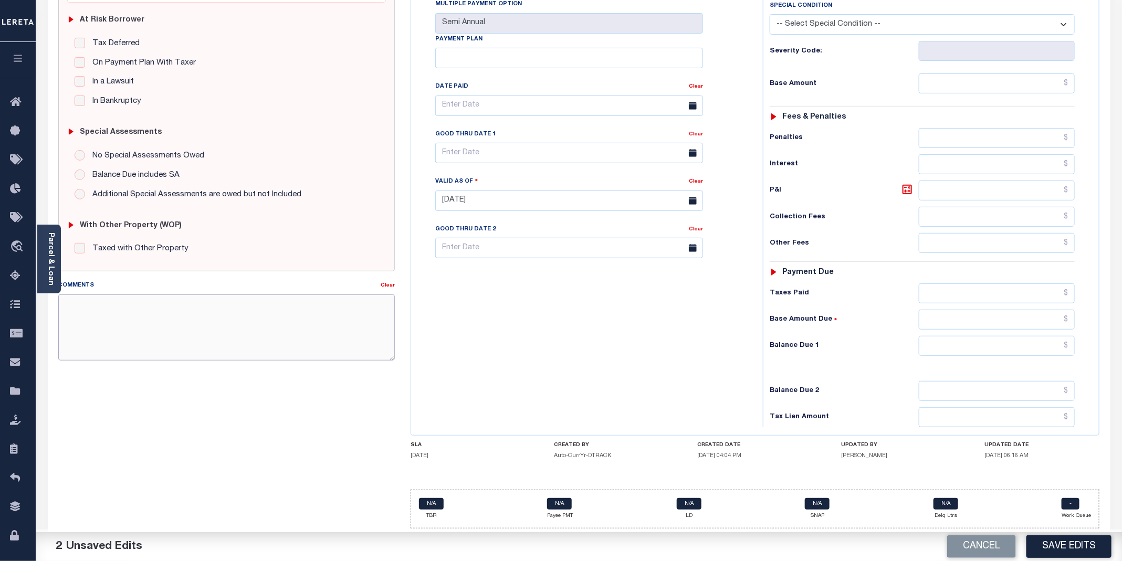
click at [89, 312] on textarea "Comments" at bounding box center [226, 328] width 337 height 66
paste textarea "09/09/2025 - called tax office and spoke to Tom, taxes are paid current for 202…"
type textarea "09/09/2025 - called tax office and spoke to Tom, taxes are paid current for 202…"
click at [966, 74] on input "text" at bounding box center [997, 84] width 156 height 20
type input "$0.00"
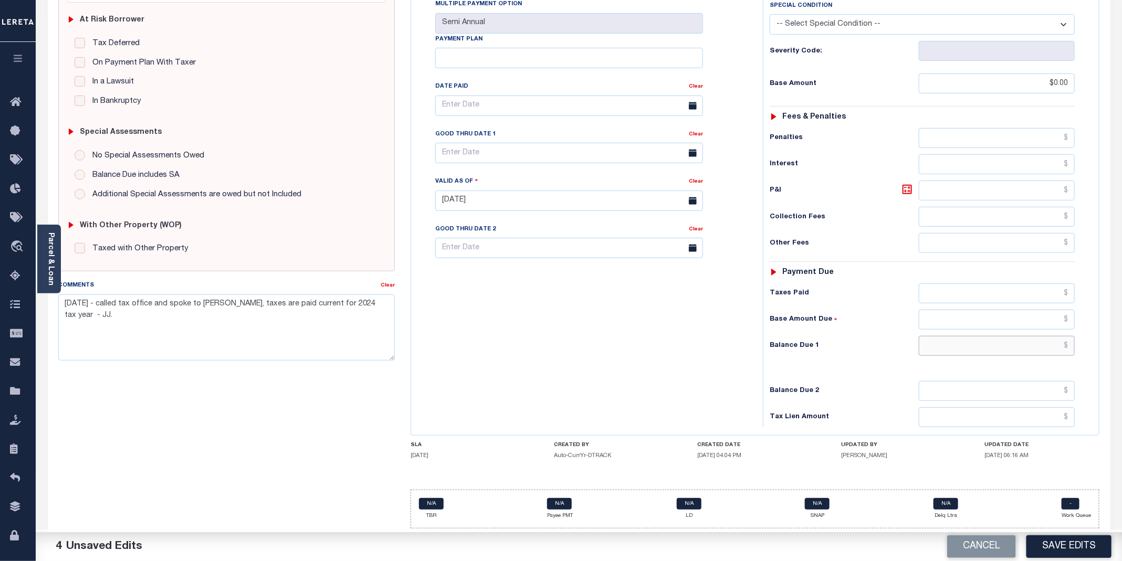
click at [985, 340] on input "text" at bounding box center [997, 346] width 156 height 20
type input "$0.00"
click at [1055, 550] on button "Save Edits" at bounding box center [1069, 547] width 85 height 23
checkbox input "false"
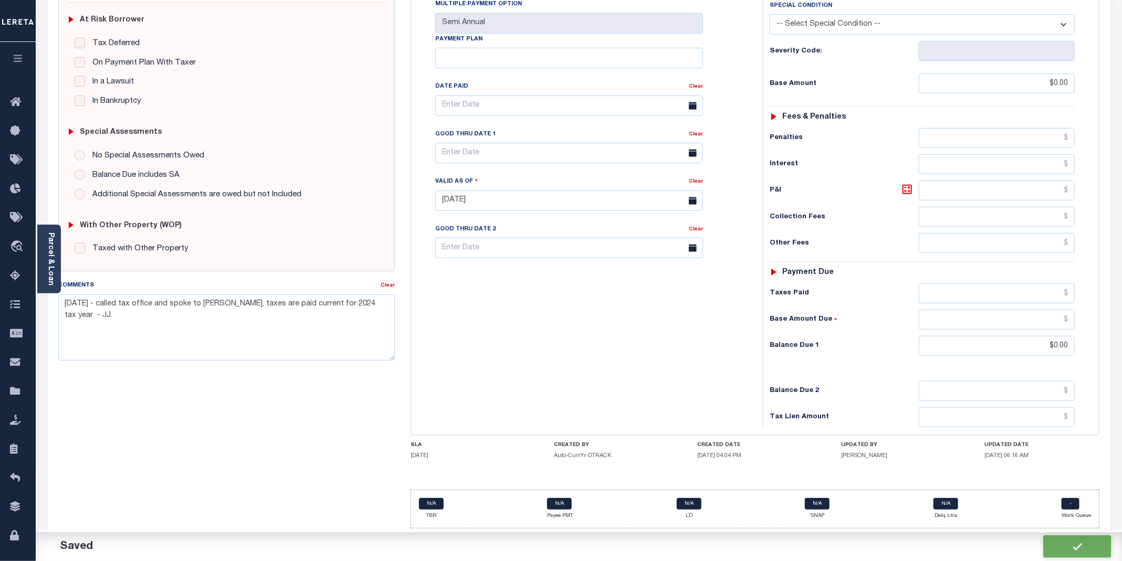
checkbox input "false"
type input "$0"
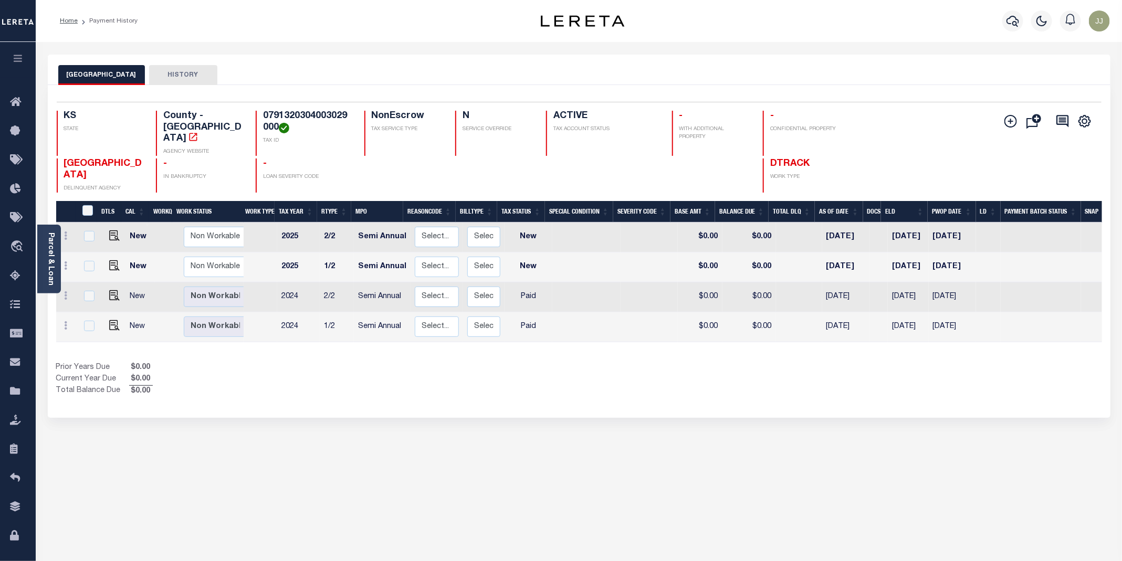
click at [618, 425] on div "REPUBLIC COUNTY HISTORY Selected 4 Results" at bounding box center [579, 351] width 1079 height 593
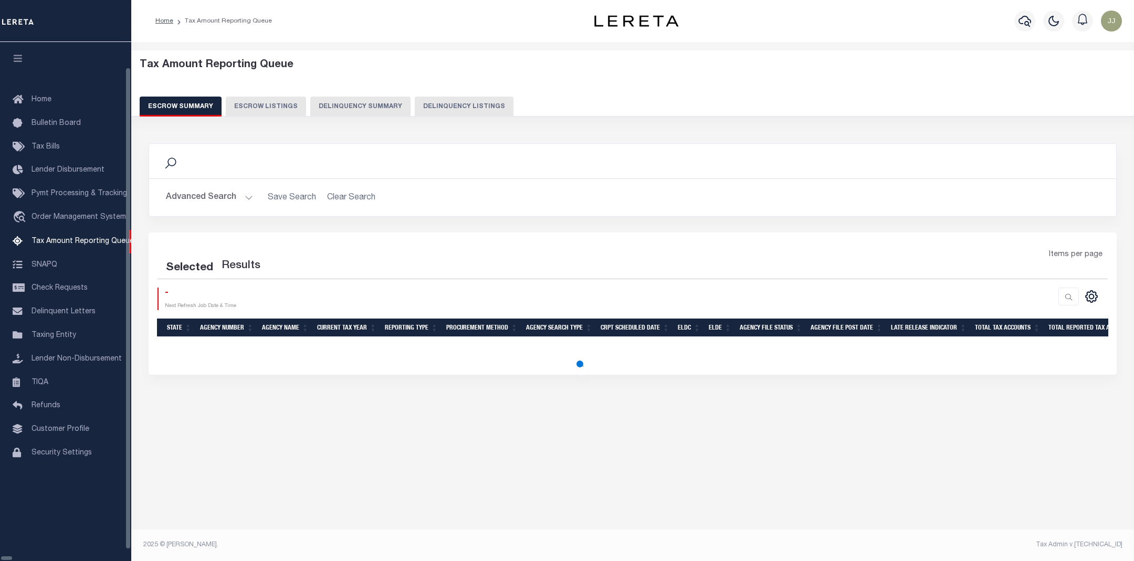
select select "100"
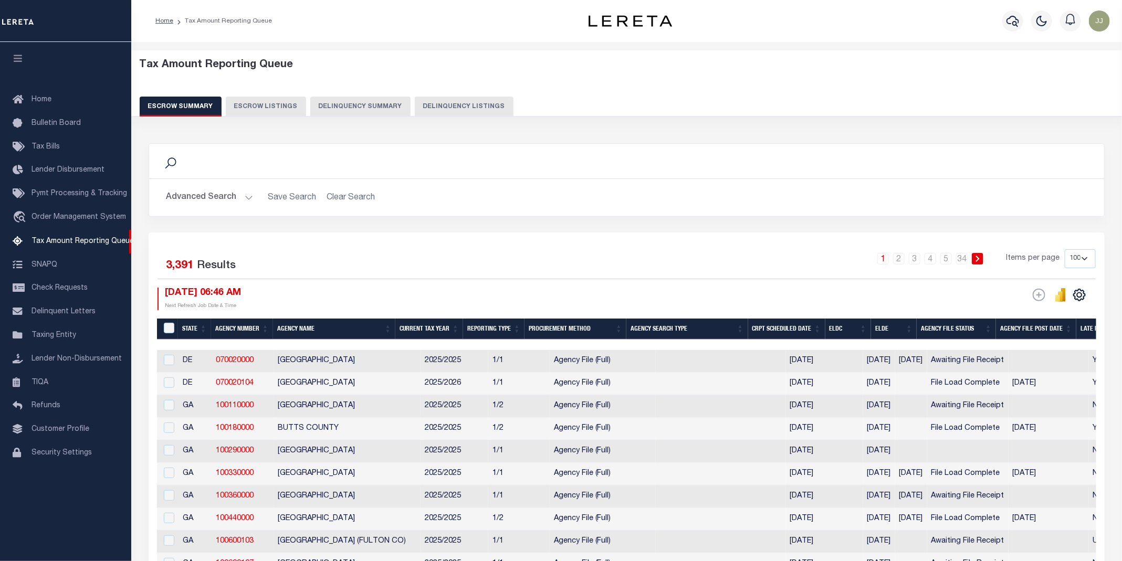
click at [486, 109] on button "Delinquency Listings" at bounding box center [464, 107] width 99 height 20
select select "100"
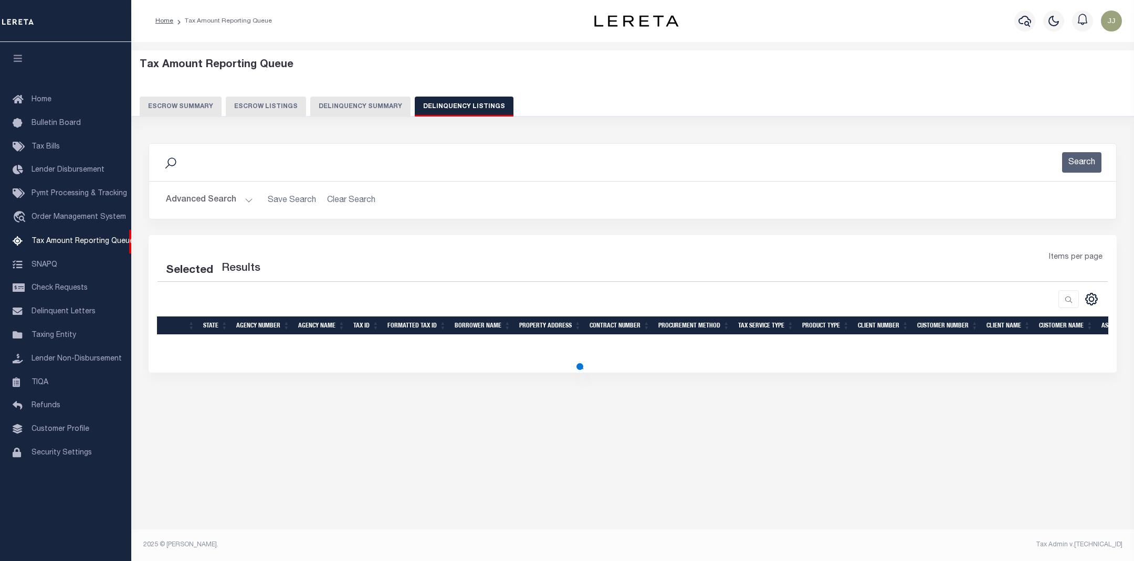
select select "100"
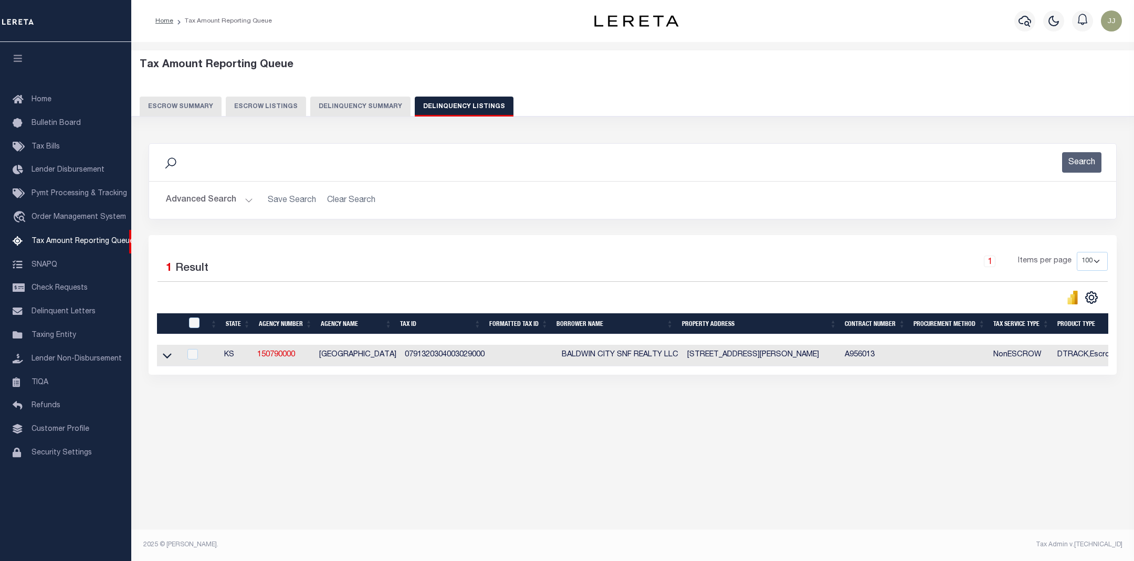
click at [248, 202] on button "Advanced Search" at bounding box center [209, 200] width 87 height 20
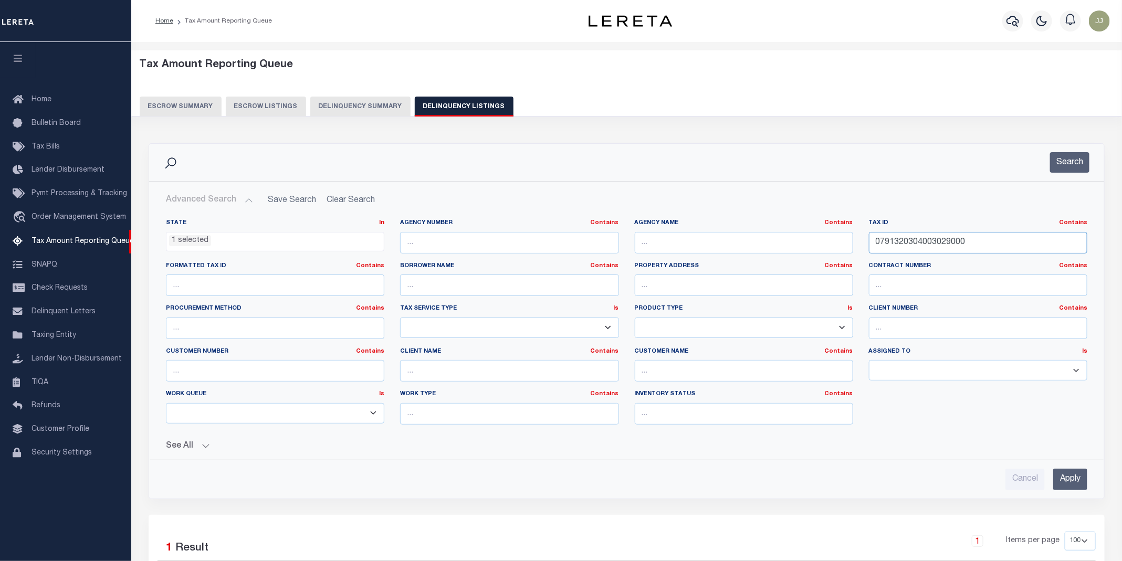
drag, startPoint x: 985, startPoint y: 243, endPoint x: 830, endPoint y: 243, distance: 154.9
click at [830, 243] on div "State In In AK AL AR AZ CA CO CT DC DE FL GA GU HI IA ID IL IN KS KY LA MA MD M…" at bounding box center [626, 326] width 937 height 214
paste input "61073500000005"
type input "0761073500000005000"
click at [1081, 168] on button "Search" at bounding box center [1069, 162] width 39 height 20
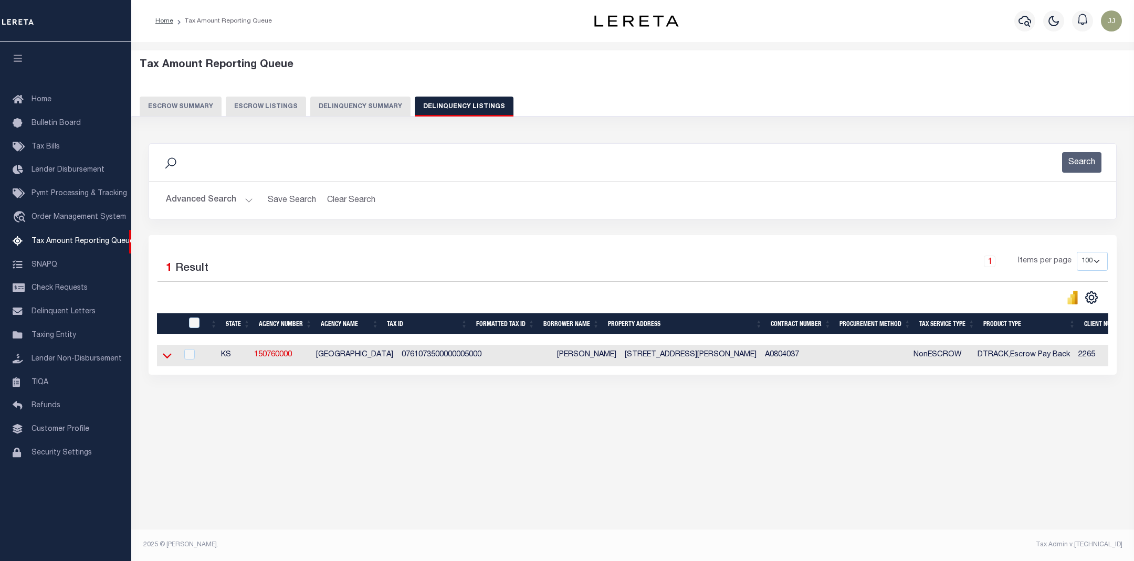
click at [169, 361] on icon at bounding box center [167, 355] width 9 height 11
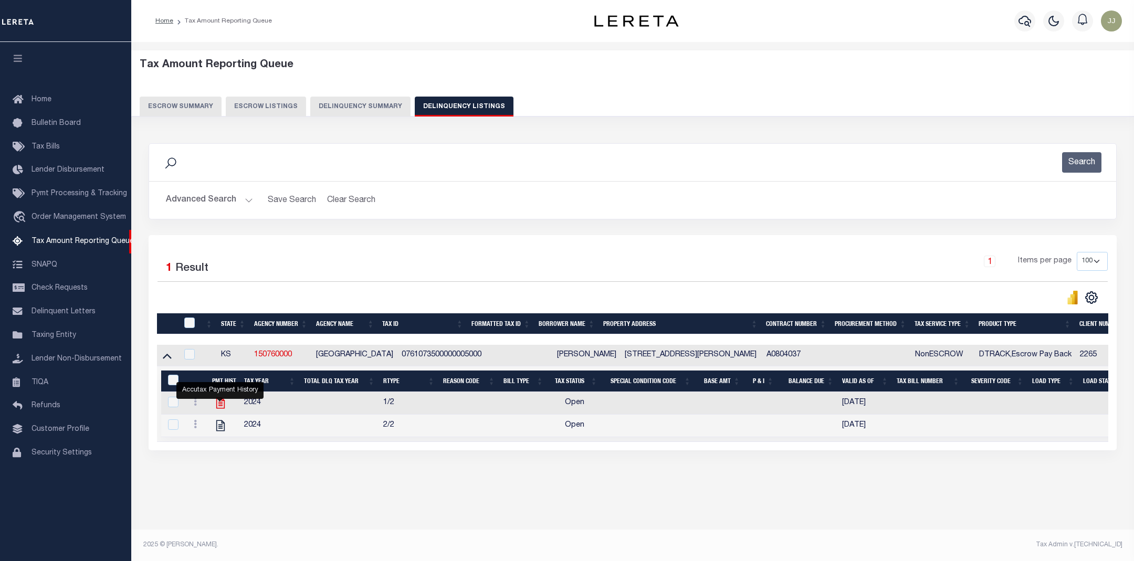
click at [217, 404] on icon "" at bounding box center [221, 404] width 14 height 14
checkbox input "true"
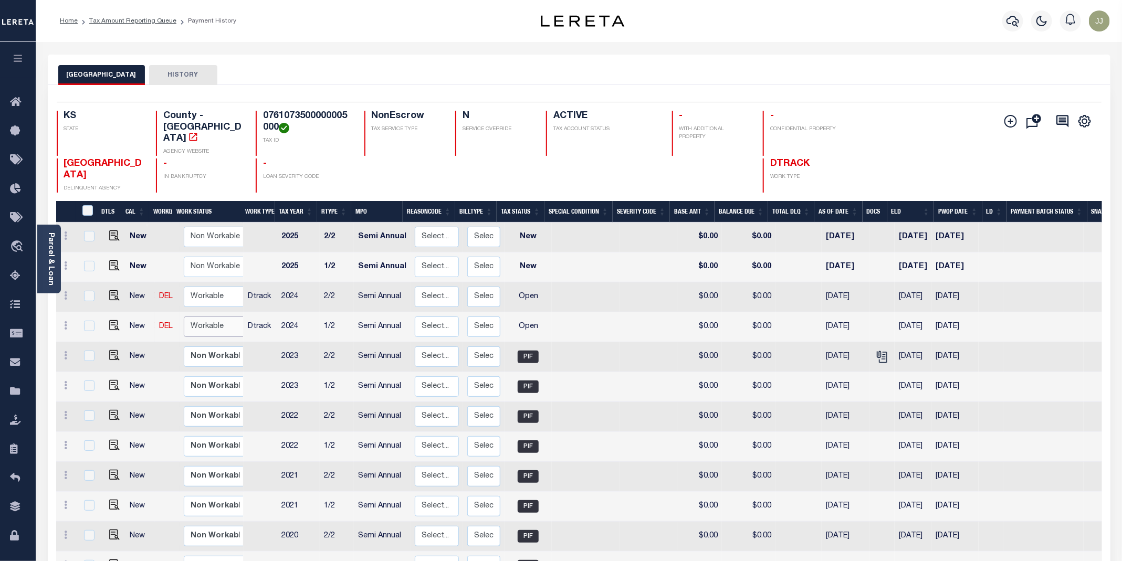
click at [213, 317] on select "Non Workable Workable" at bounding box center [215, 327] width 63 height 20
checkbox input "true"
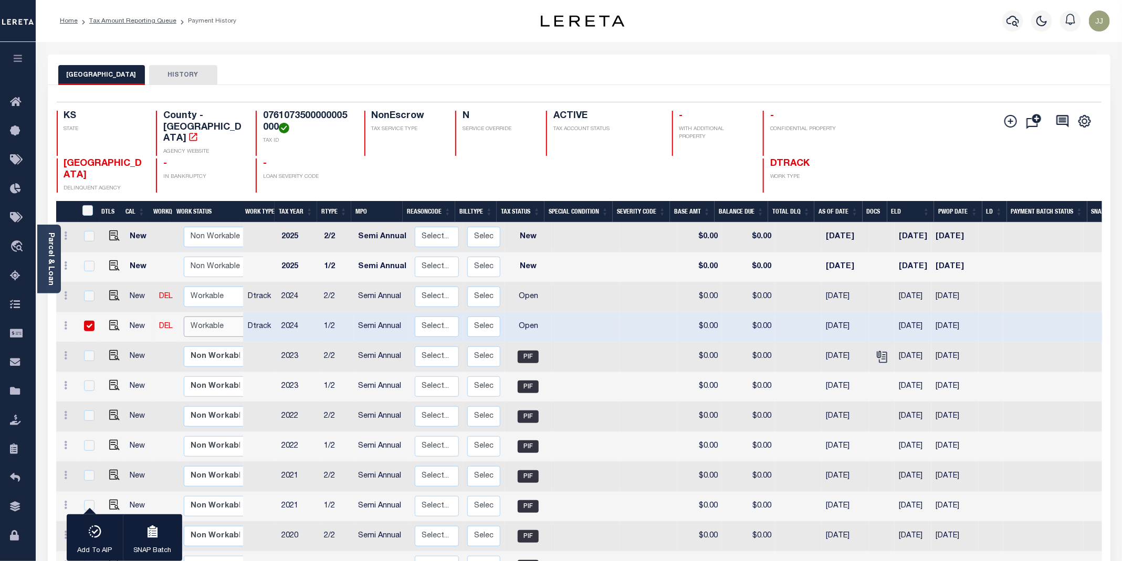
select select "true"
click at [184, 317] on select "Non Workable Workable" at bounding box center [215, 327] width 63 height 20
checkbox input "false"
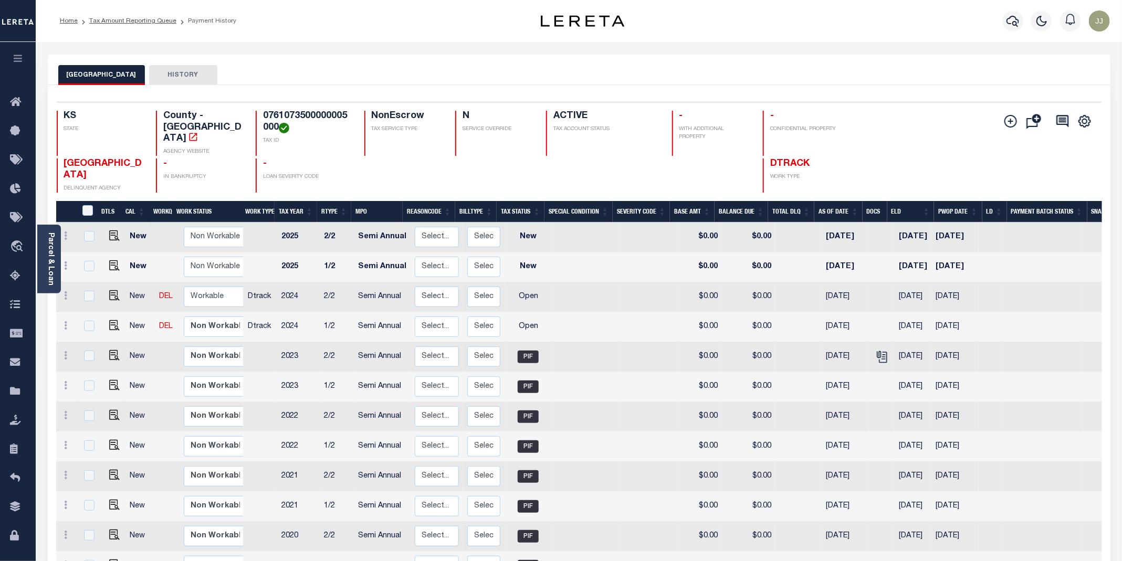
click at [209, 287] on td "Non Workable Workable" at bounding box center [218, 298] width 76 height 30
checkbox input "true"
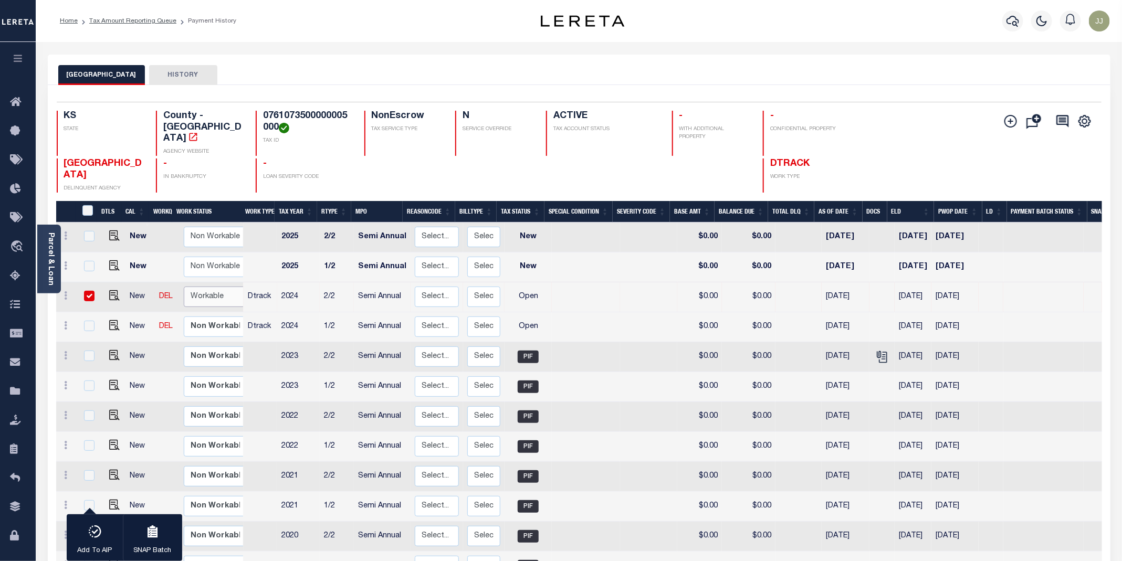
click at [209, 287] on select "Non Workable Workable" at bounding box center [215, 297] width 63 height 20
checkbox input "false"
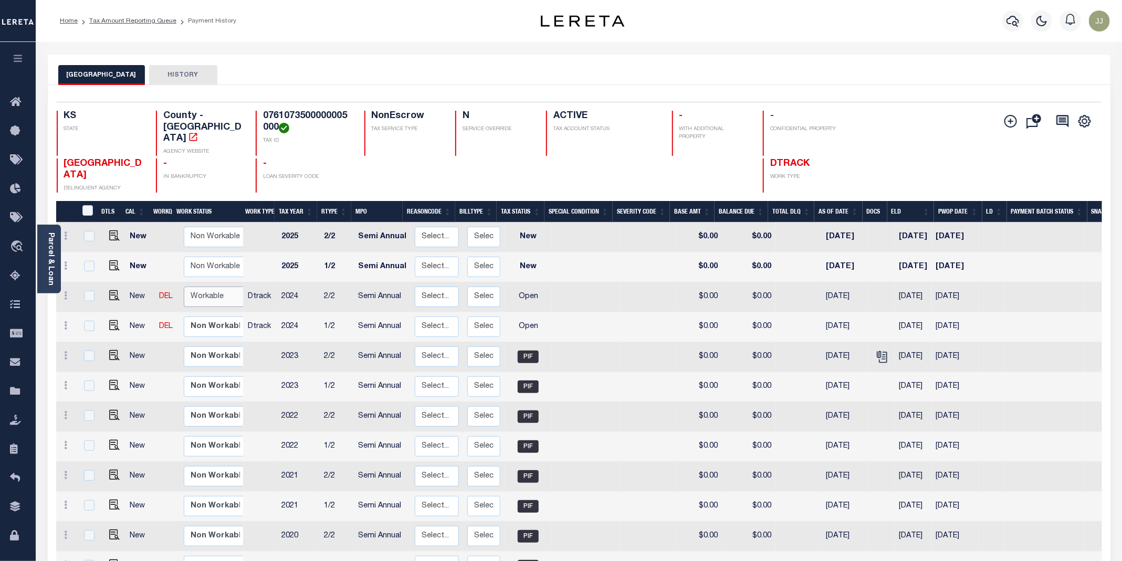
select select "true"
click at [184, 287] on select "Non Workable Workable" at bounding box center [215, 297] width 63 height 20
checkbox input "true"
click at [115, 320] on img "" at bounding box center [114, 325] width 11 height 11
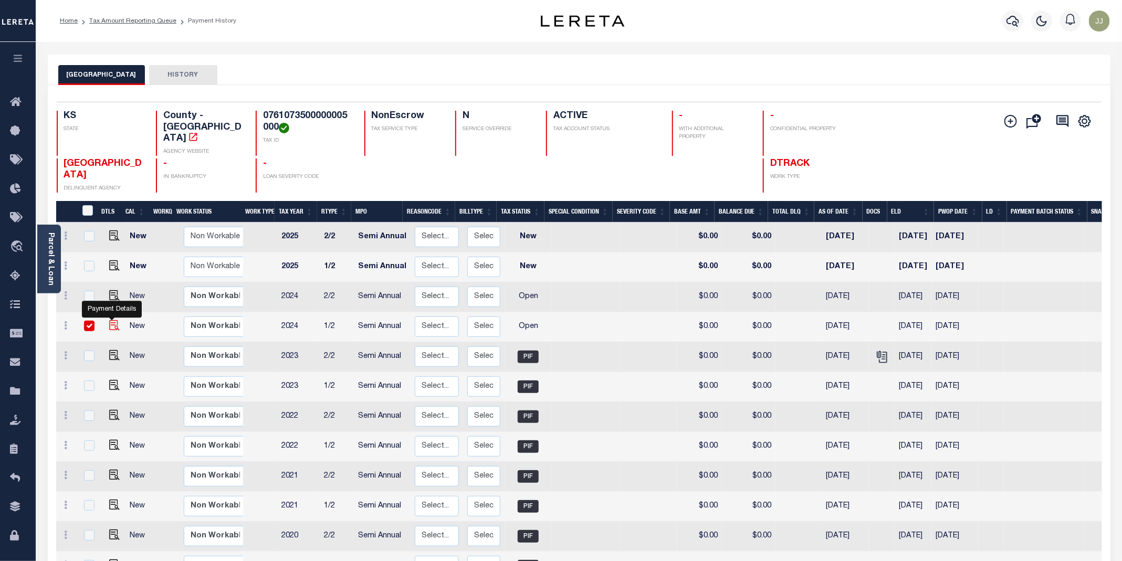
checkbox input "true"
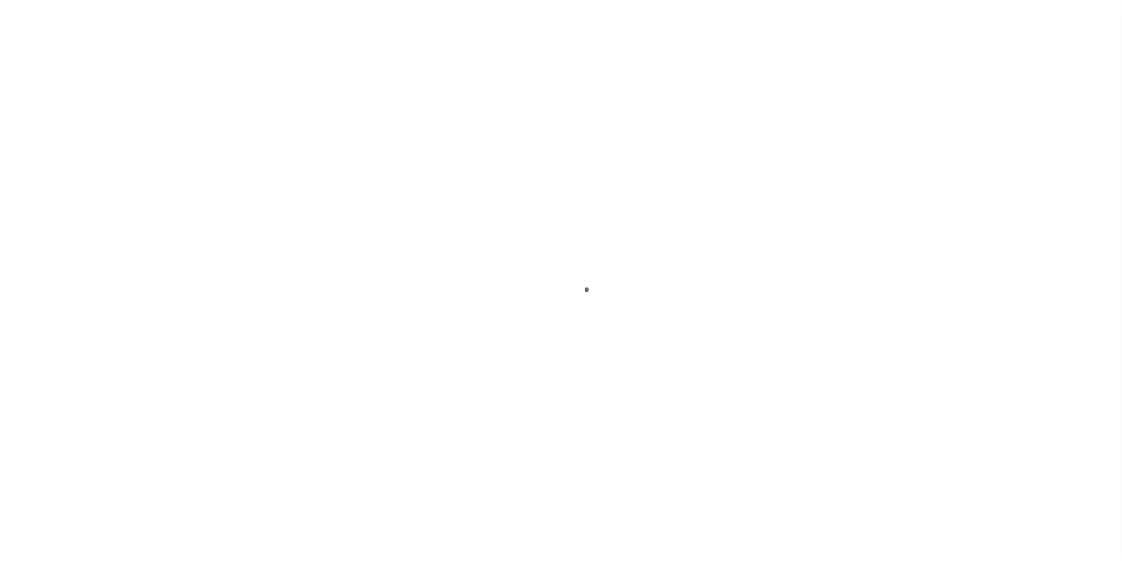
select select "OP2"
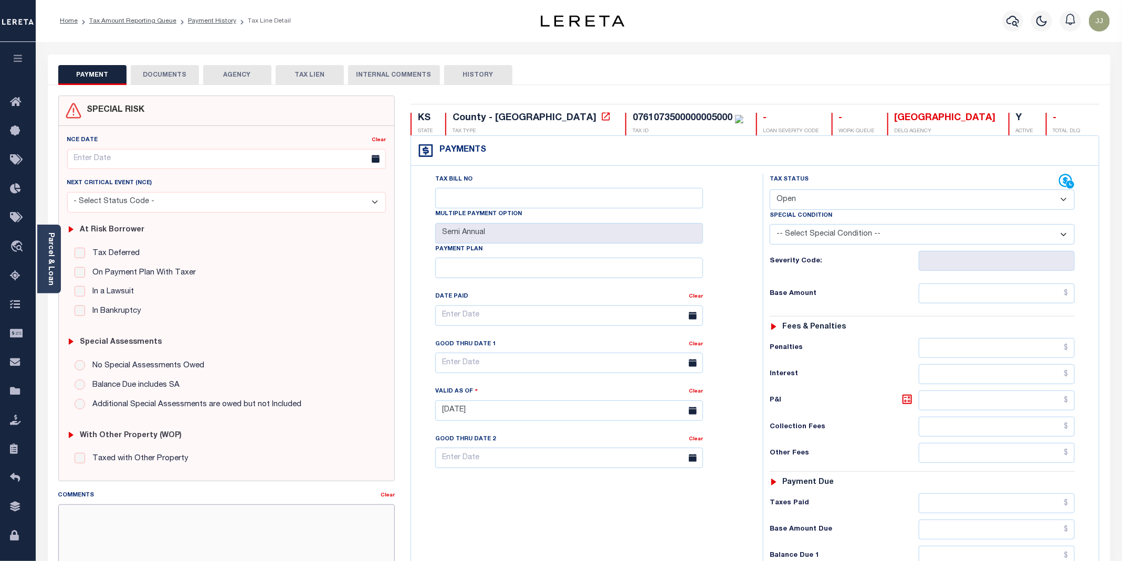
click at [183, 528] on textarea "Comments" at bounding box center [226, 538] width 337 height 66
paste textarea "[DATE] - as per the email confirmation received from [PERSON_NAME] Deputy Treas…"
type textarea "[DATE] - as per the email confirmation received from [PERSON_NAME] Deputy Treas…"
type input "[DATE]"
click at [820, 199] on select "- Select Status Code - Open Due/Unpaid Paid Incomplete No Tax Due Internal Refu…" at bounding box center [922, 200] width 305 height 20
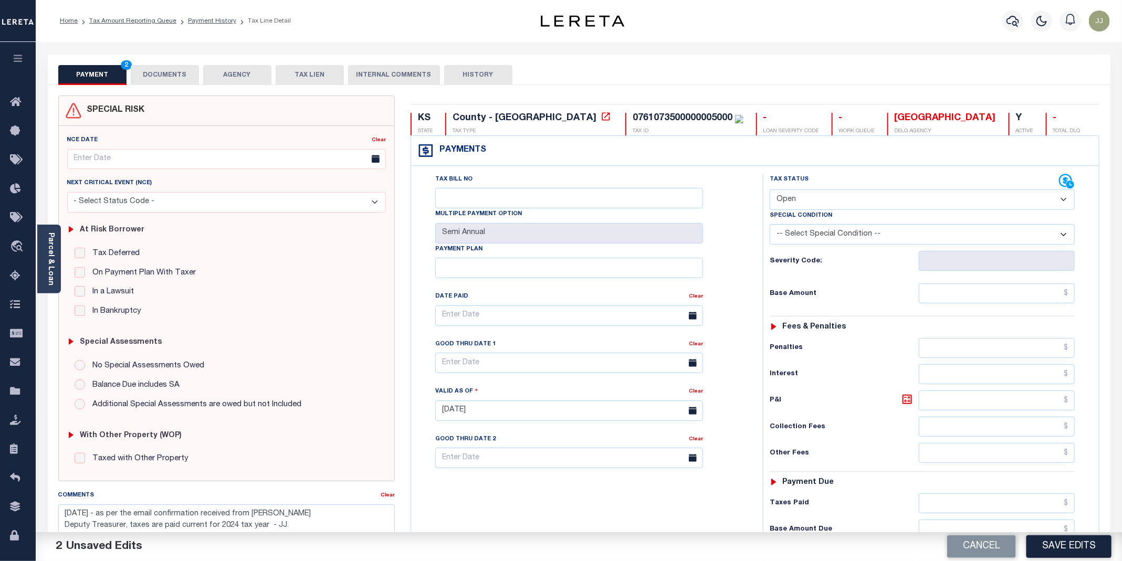
select select "PYD"
click at [770, 191] on select "- Select Status Code - Open Due/Unpaid Paid Incomplete No Tax Due Internal Refu…" at bounding box center [922, 200] width 305 height 20
click at [965, 290] on input "text" at bounding box center [997, 294] width 156 height 20
type input "$0.00"
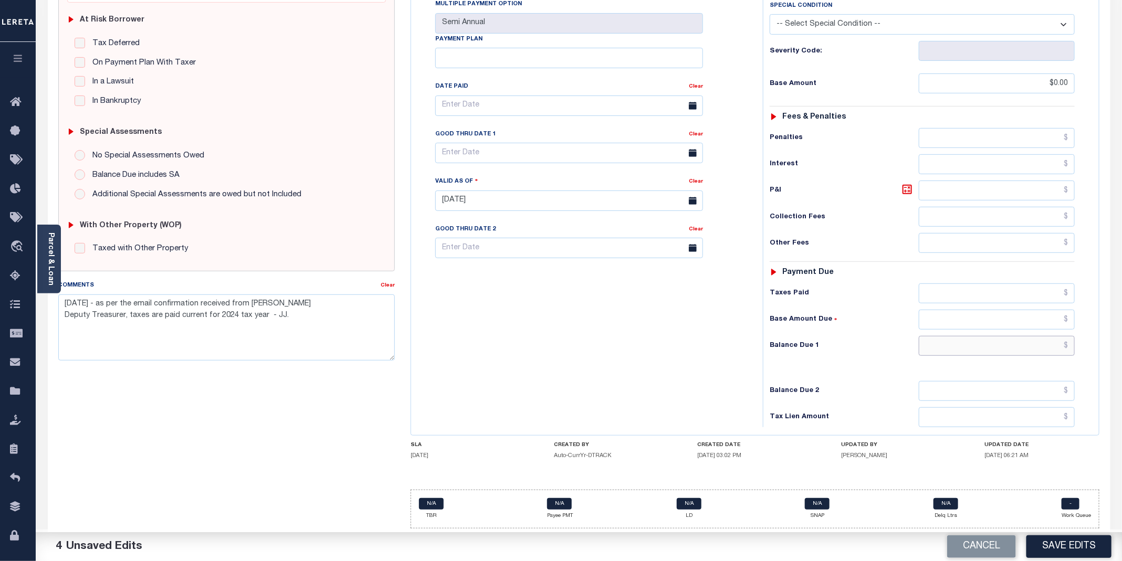
click at [968, 339] on input "text" at bounding box center [997, 346] width 156 height 20
type input "$0.00"
click at [1067, 551] on button "Save Edits" at bounding box center [1069, 547] width 85 height 23
checkbox input "false"
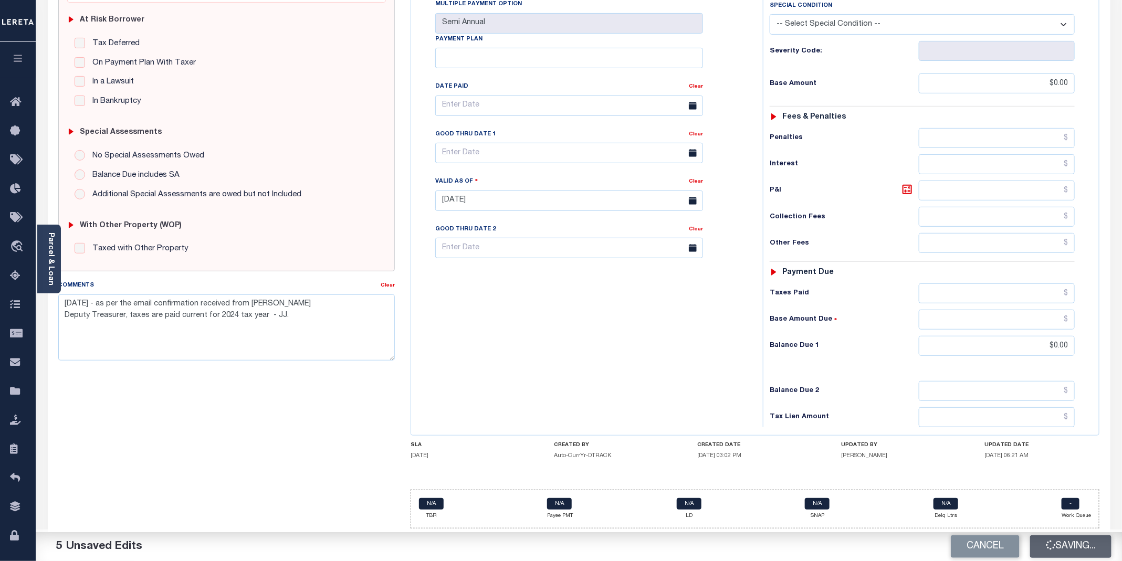
checkbox input "false"
type textarea "[DATE] - as per the email confirmation received from [PERSON_NAME] Deputy Treas…"
type input "$0"
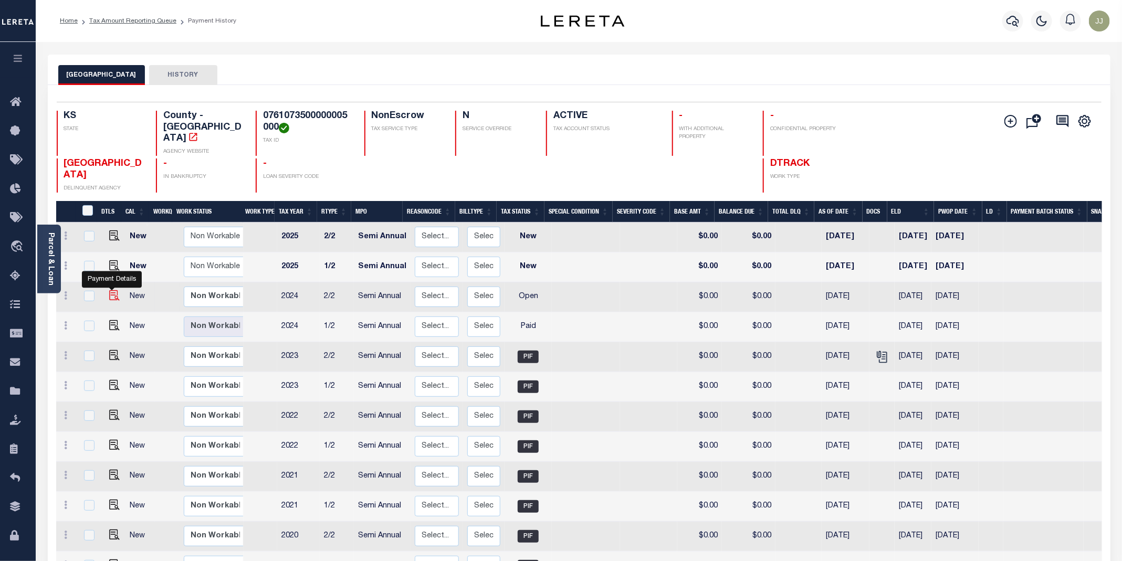
click at [111, 290] on img "" at bounding box center [114, 295] width 11 height 11
checkbox input "true"
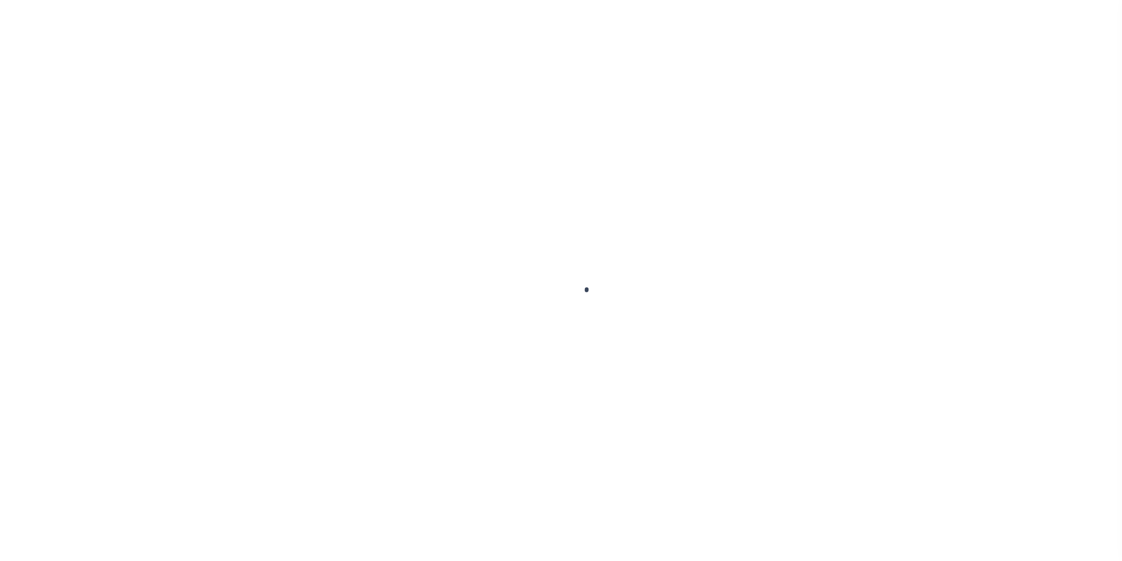
select select "OP2"
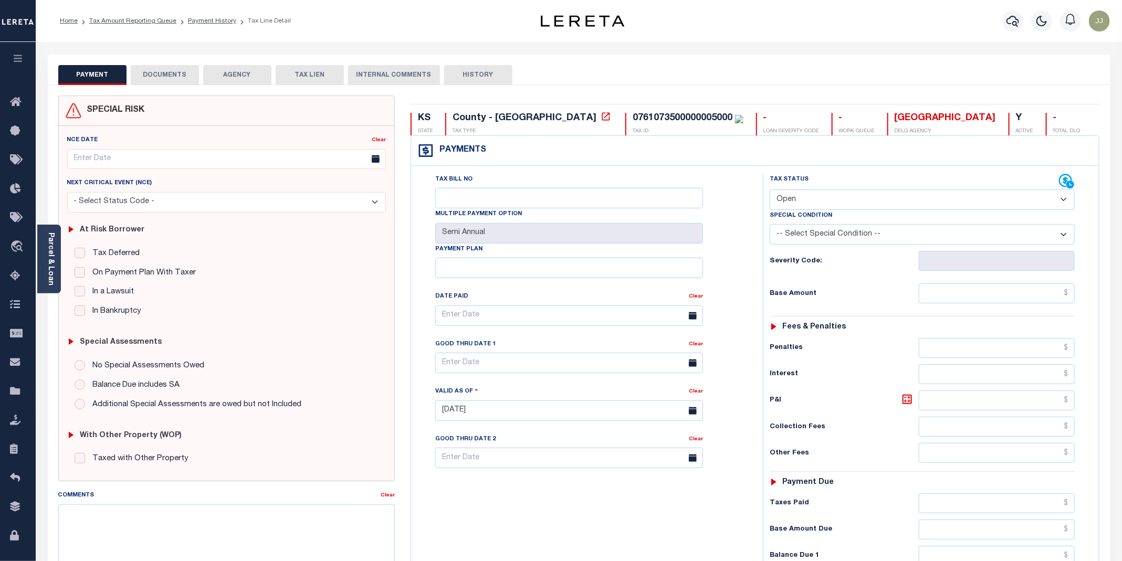
scroll to position [220, 0]
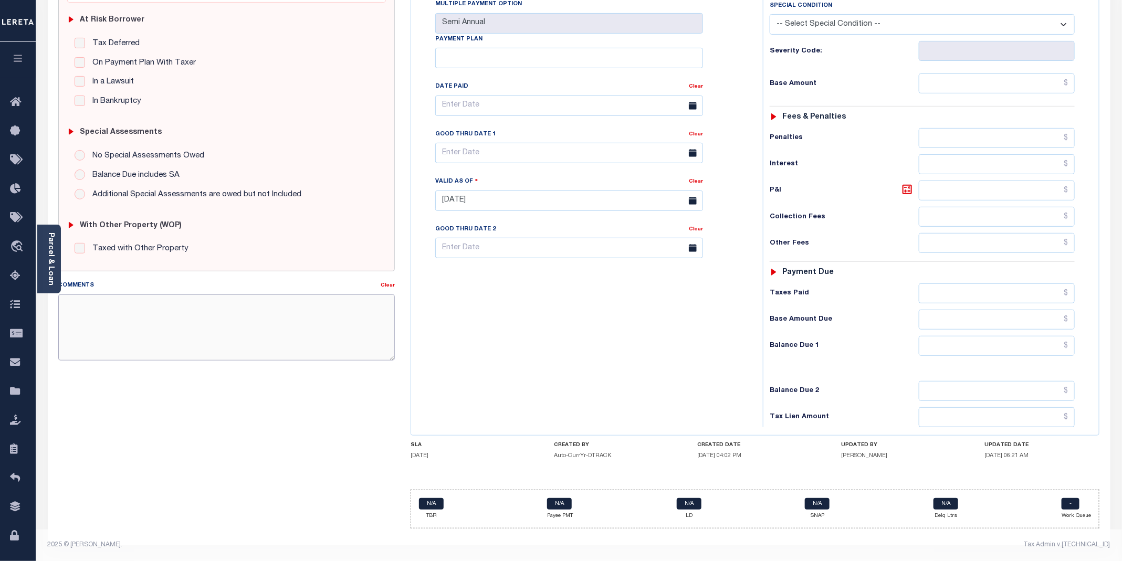
click at [109, 303] on textarea "Comments" at bounding box center [226, 328] width 337 height 66
paste textarea "09/09/2025 - as per the email confirmation received from Holly Howell Deputy Tr…"
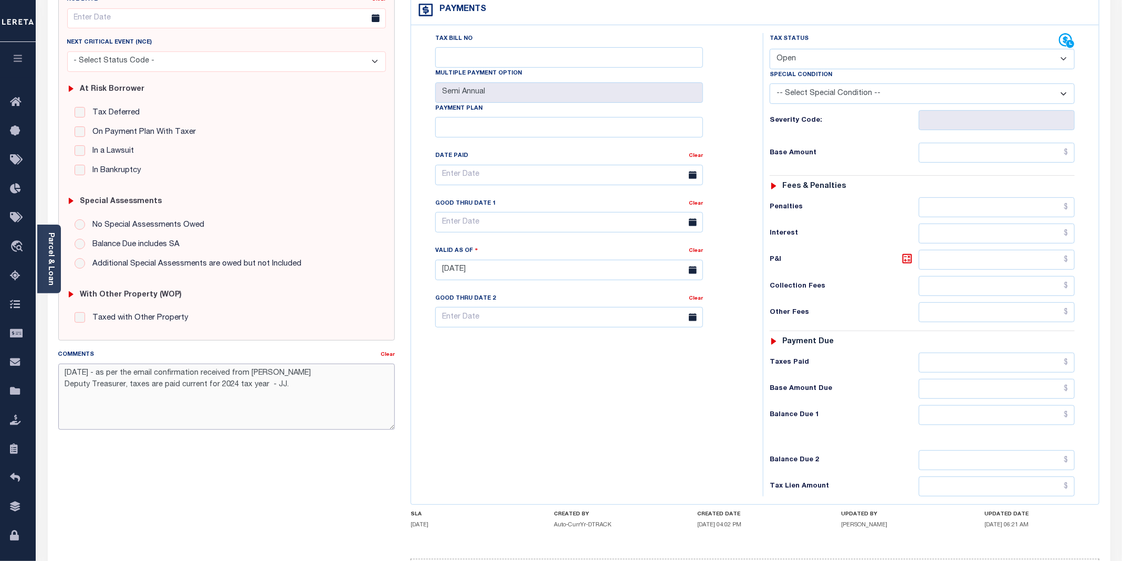
scroll to position [0, 0]
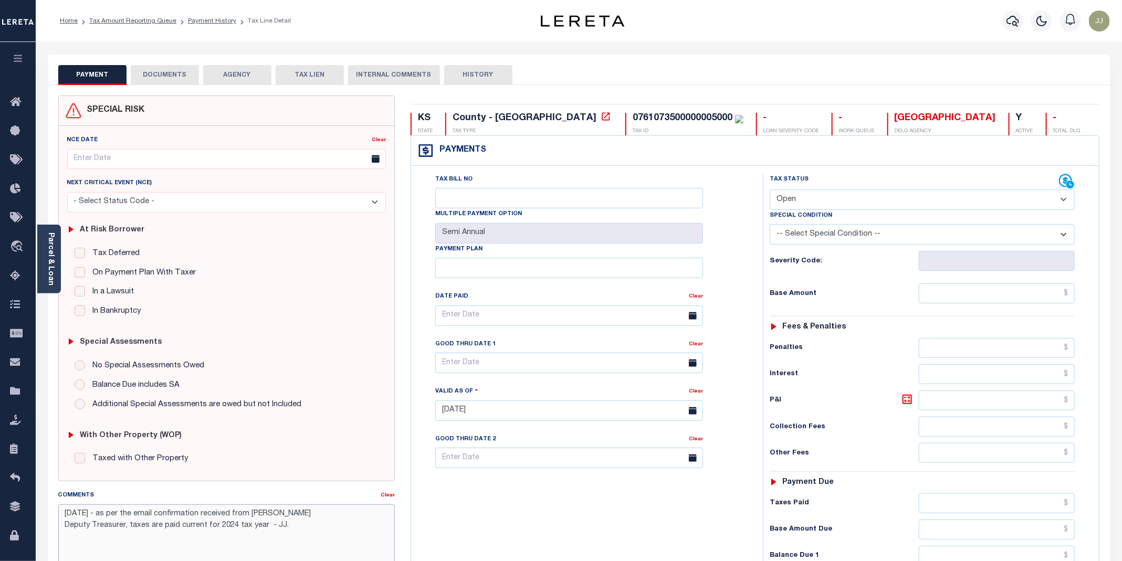
type textarea "09/09/2025 - as per the email confirmation received from Holly Howell Deputy Tr…"
type input "[DATE]"
click at [807, 207] on select "- Select Status Code - Open Due/Unpaid Paid Incomplete No Tax Due Internal Refu…" at bounding box center [922, 200] width 305 height 20
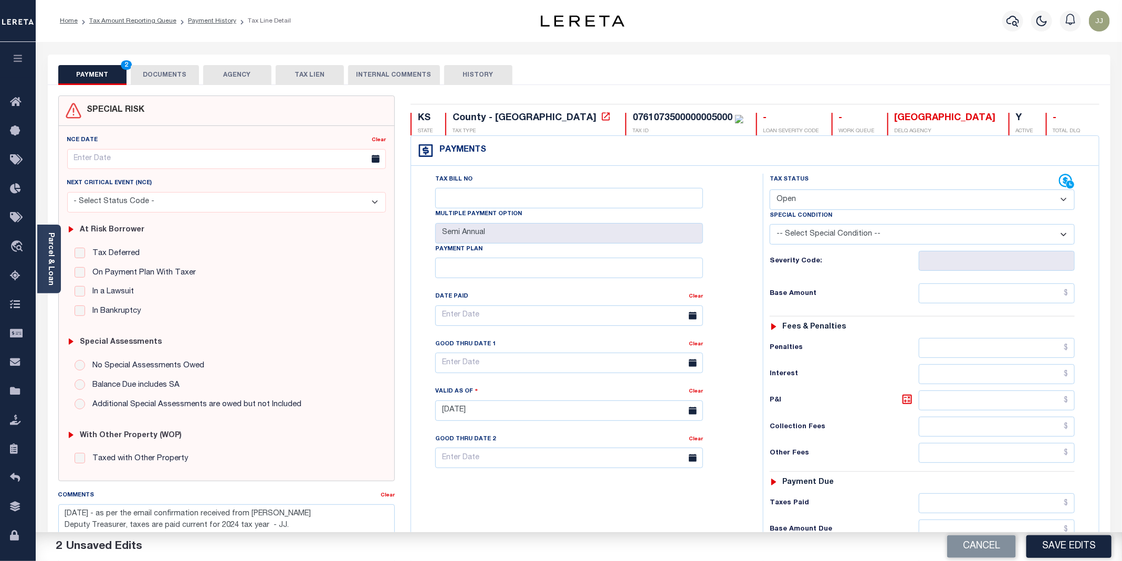
select select "PYD"
click at [770, 191] on select "- Select Status Code - Open Due/Unpaid Paid Incomplete No Tax Due Internal Refu…" at bounding box center [922, 200] width 305 height 20
click at [964, 295] on input "text" at bounding box center [997, 294] width 156 height 20
type input "$0.00"
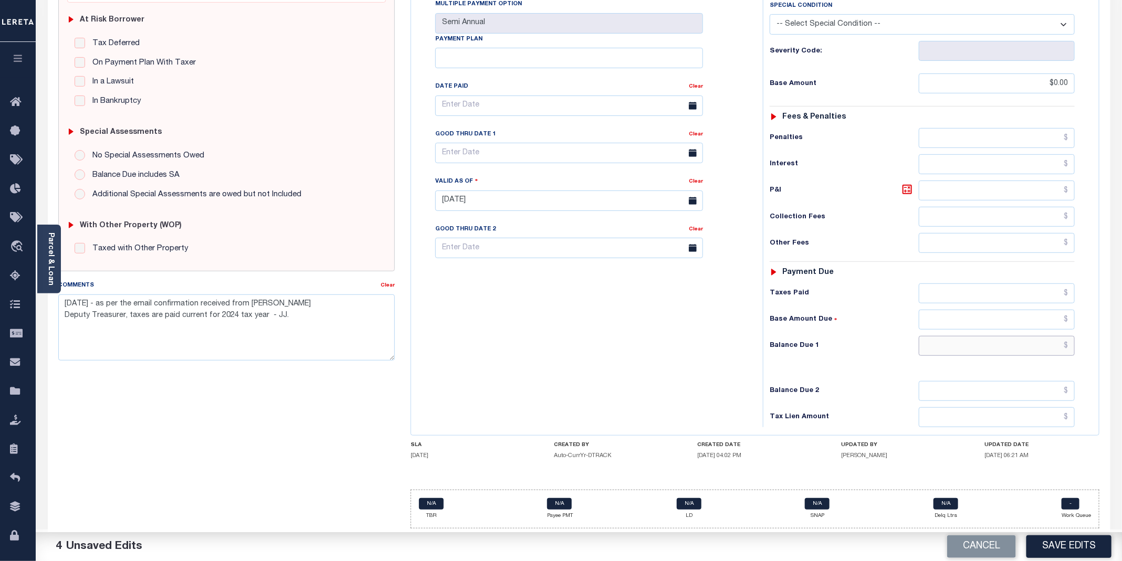
click at [958, 342] on input "text" at bounding box center [997, 346] width 156 height 20
type input "$0.00"
click at [1056, 535] on div "Cancel Save Edits" at bounding box center [851, 547] width 544 height 29
click at [1086, 556] on button "Save Edits" at bounding box center [1069, 547] width 85 height 23
checkbox input "false"
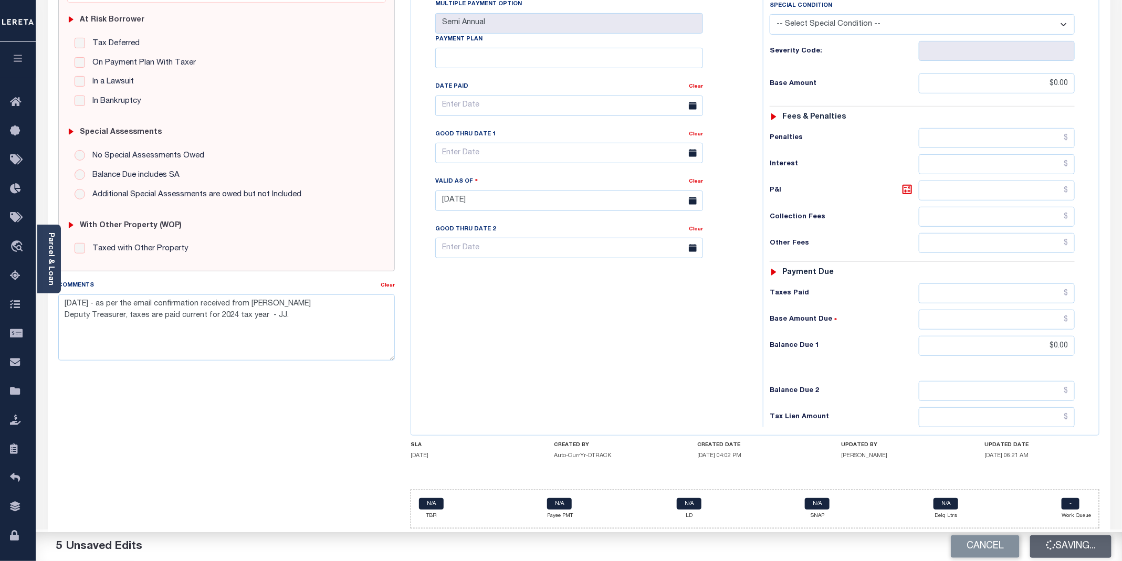
checkbox input "false"
type textarea "09/09/2025 - as per the email confirmation received from Holly Howell Deputy Tr…"
type input "$0"
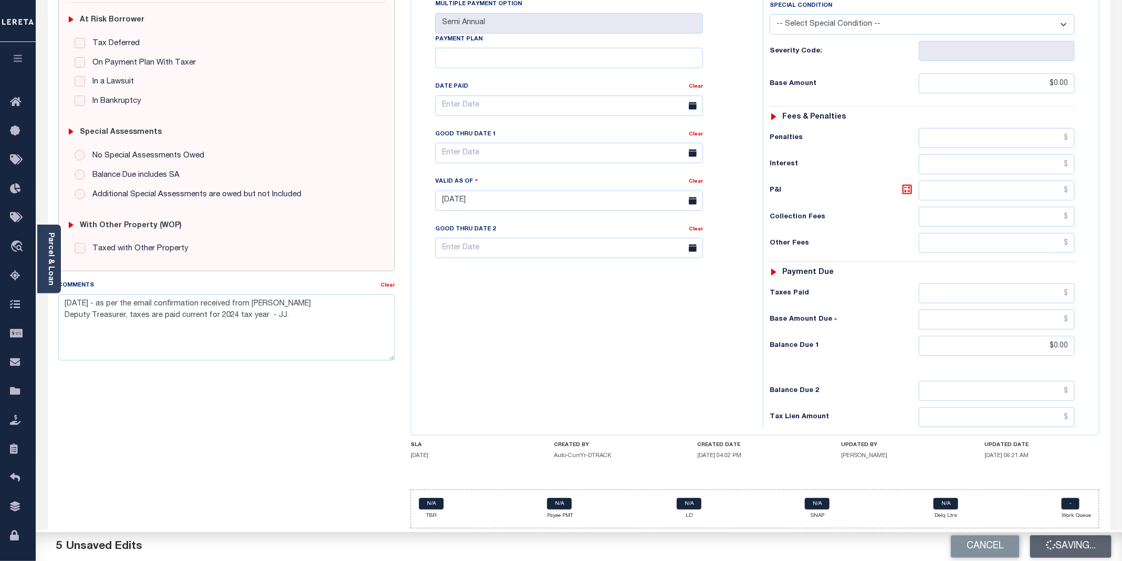
type input "$0"
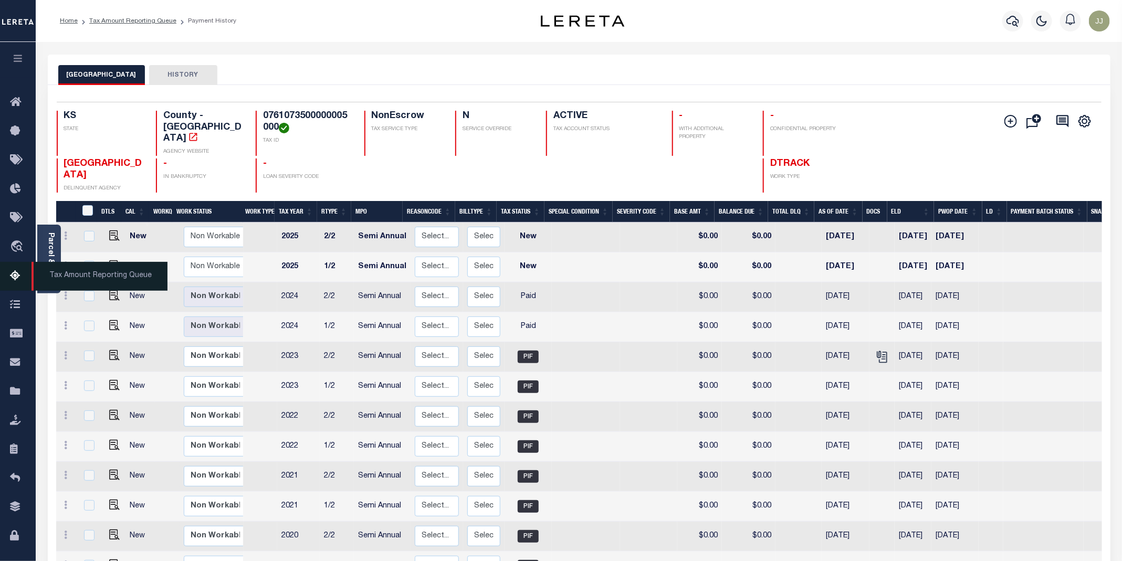
click at [11, 279] on icon at bounding box center [18, 276] width 17 height 13
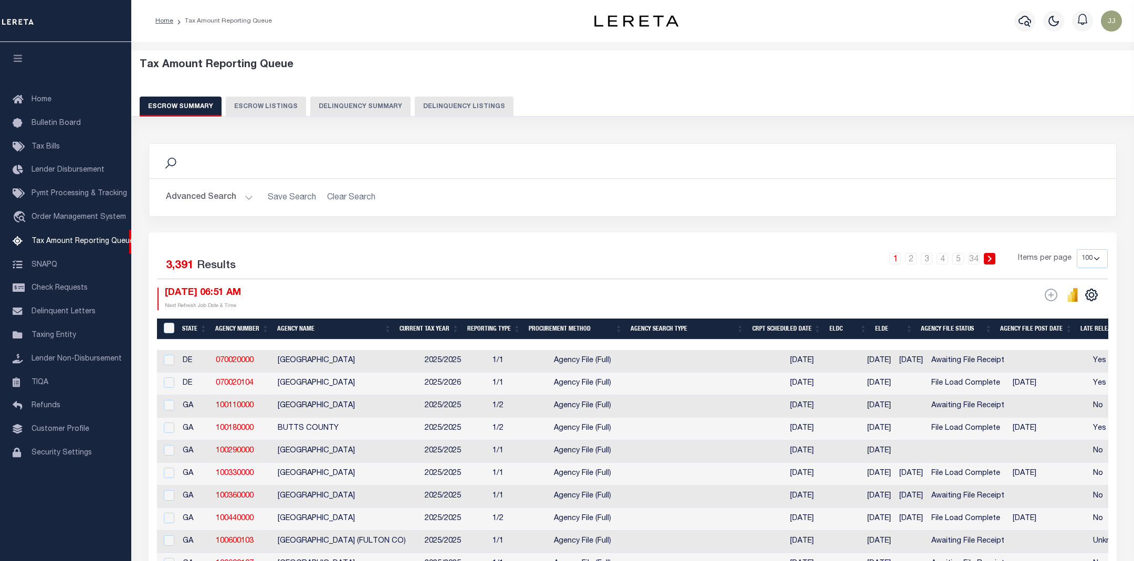
click at [430, 101] on button "Delinquency Listings" at bounding box center [464, 107] width 99 height 20
select select "KS"
select select "100"
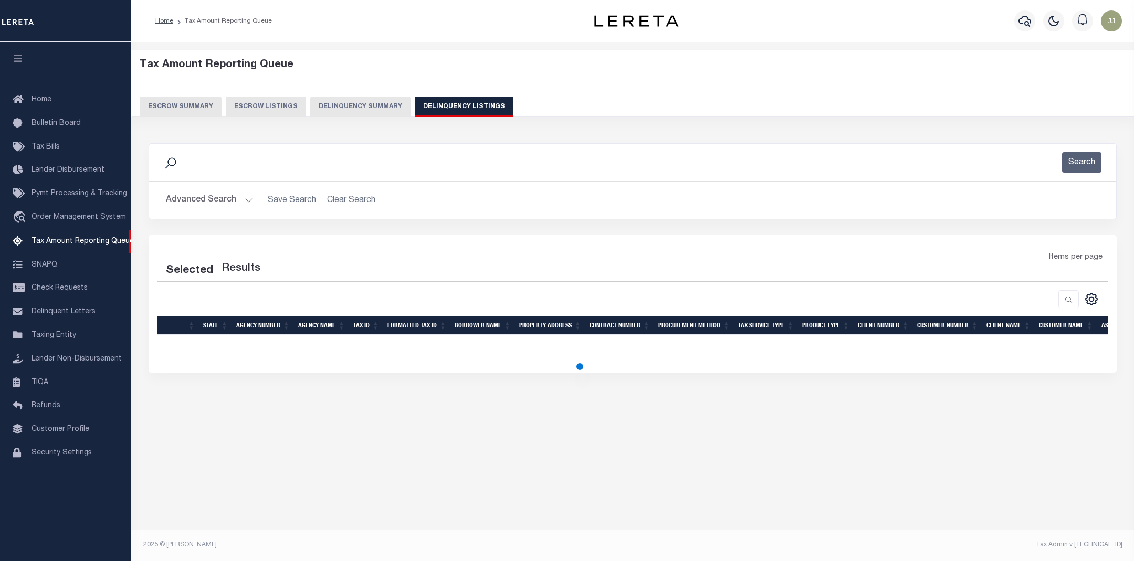
select select "100"
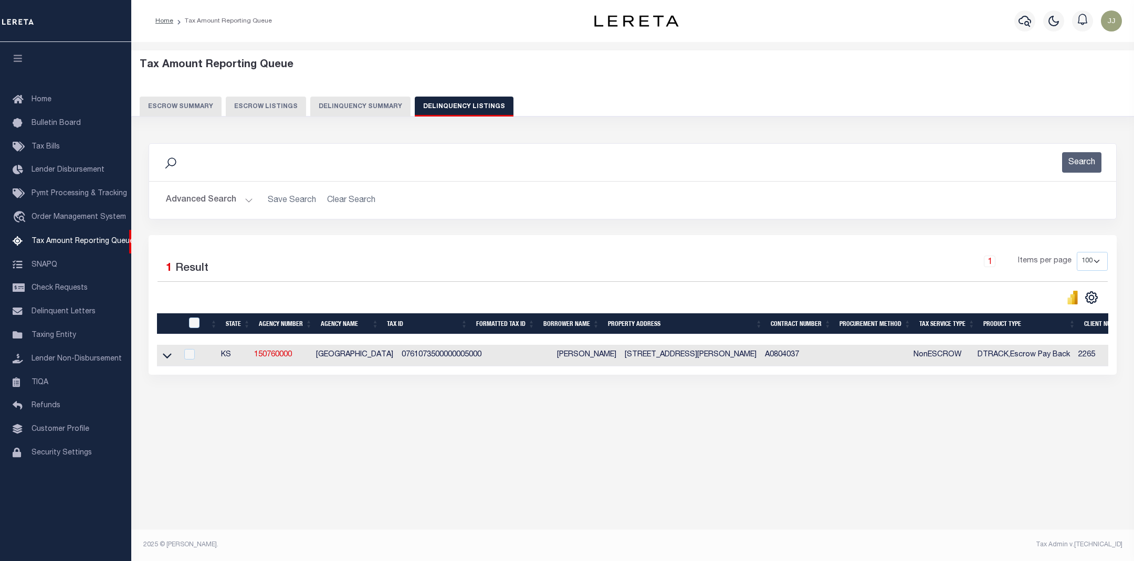
click at [216, 203] on button "Advanced Search" at bounding box center [209, 200] width 87 height 20
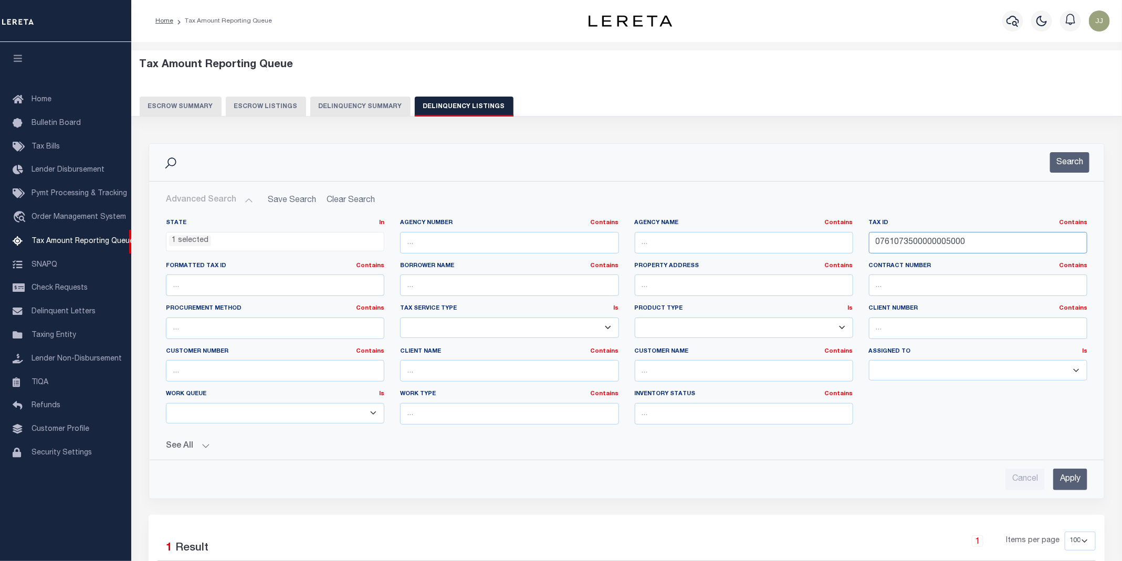
click at [795, 240] on div "State In In AK AL AR AZ CA CO CT DC DE FL GA GU HI IA ID IL IN KS [GEOGRAPHIC_D…" at bounding box center [626, 326] width 937 height 214
paste input "320301009020"
type input "0761320301009020000"
click at [1068, 160] on button "Search" at bounding box center [1069, 162] width 39 height 20
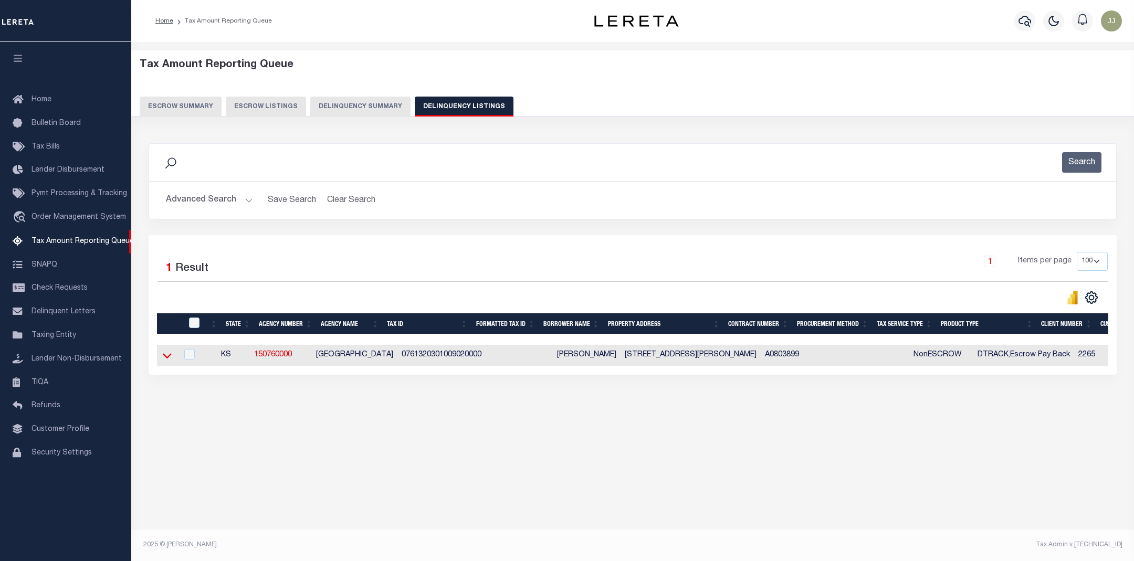
click at [169, 361] on icon at bounding box center [167, 355] width 9 height 11
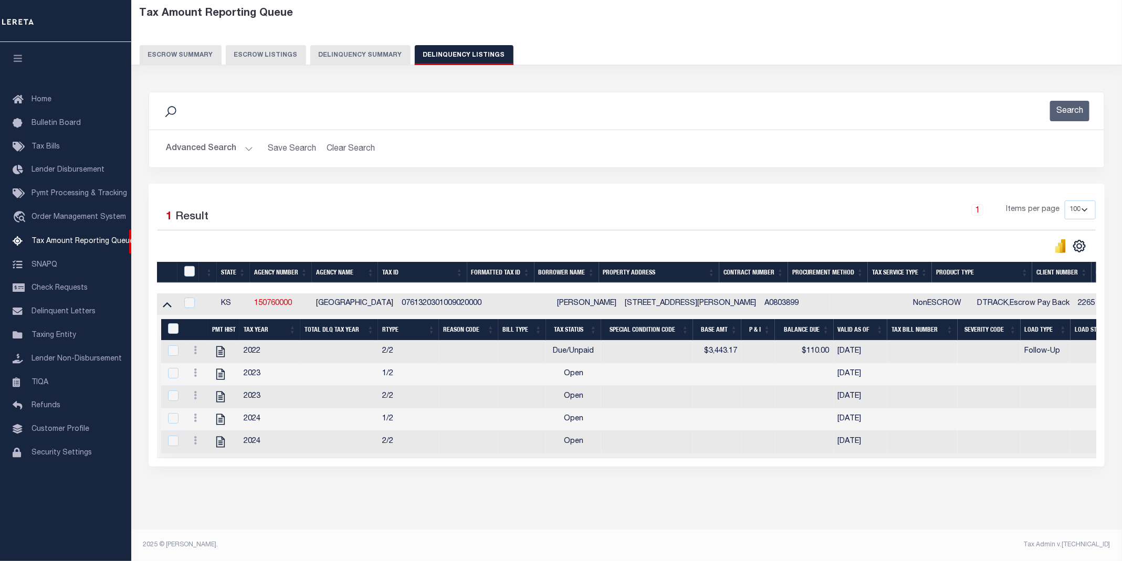
scroll to position [5, 0]
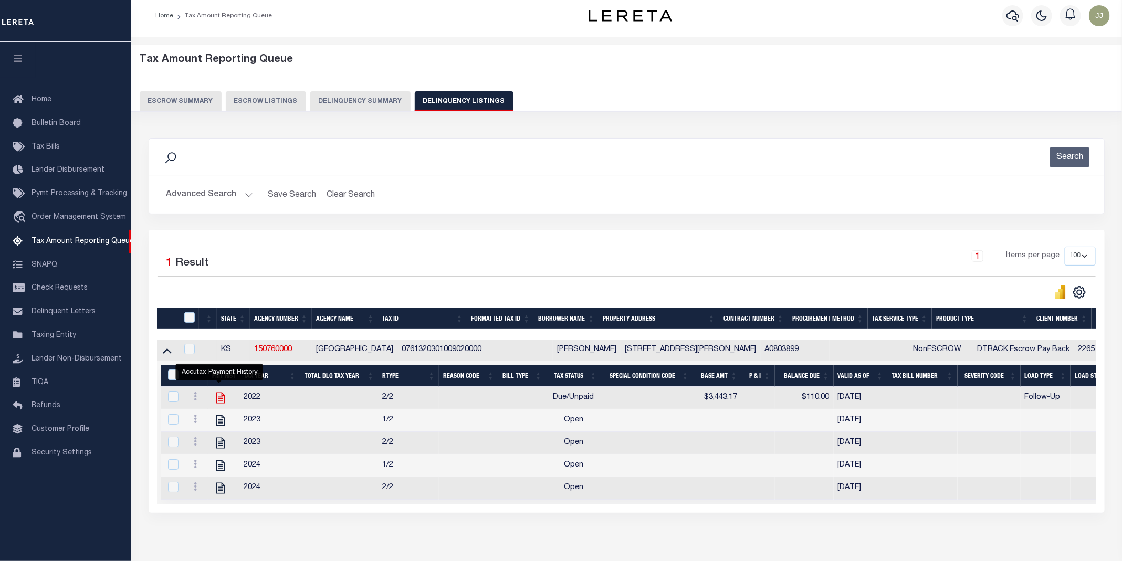
click at [216, 402] on icon "" at bounding box center [221, 398] width 14 height 14
checkbox input "true"
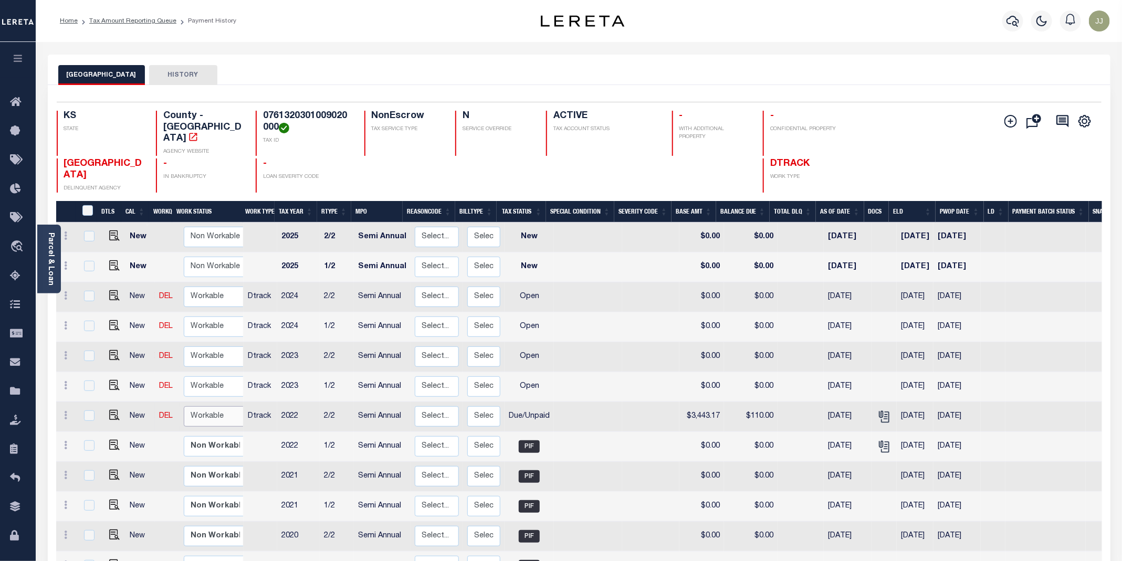
click at [220, 407] on select "Non Workable Workable" at bounding box center [215, 417] width 63 height 20
checkbox input "true"
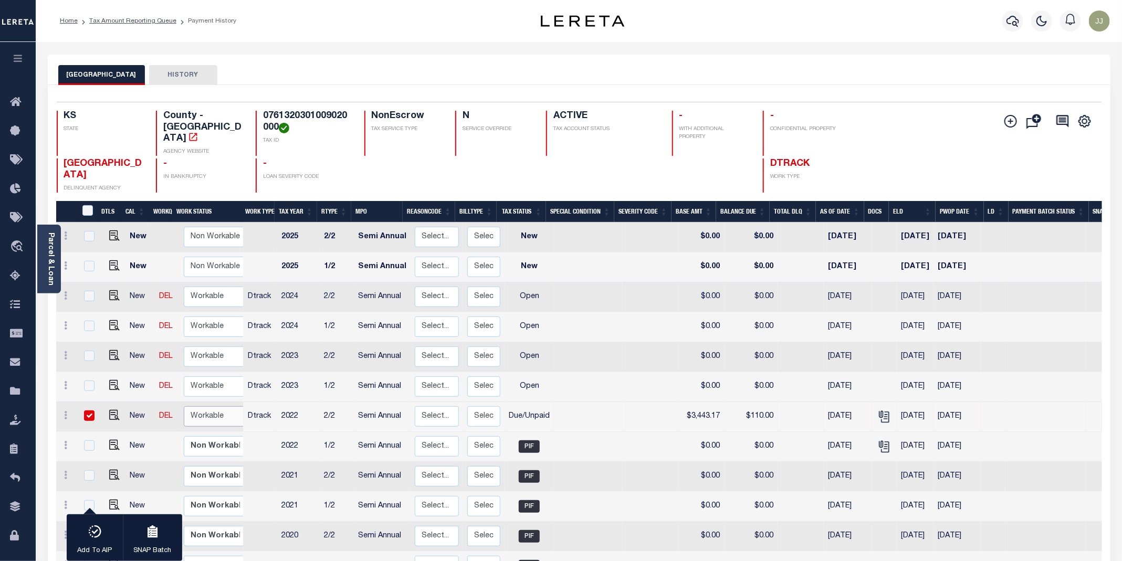
select select "true"
click at [184, 407] on select "Non Workable Workable" at bounding box center [215, 417] width 63 height 20
checkbox input "false"
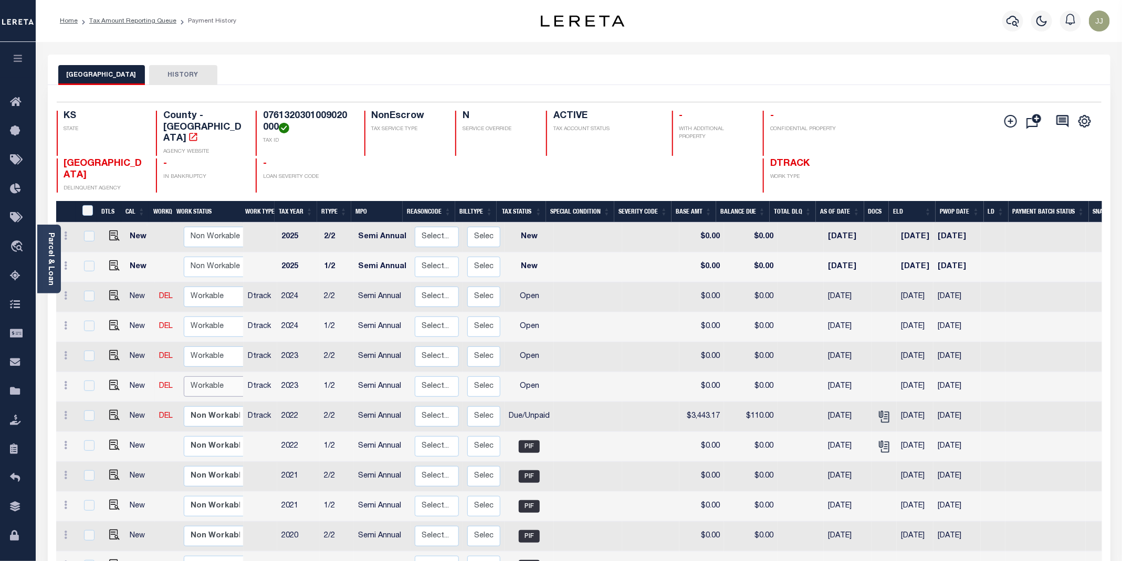
click at [194, 377] on select "Non Workable Workable" at bounding box center [215, 387] width 63 height 20
checkbox input "true"
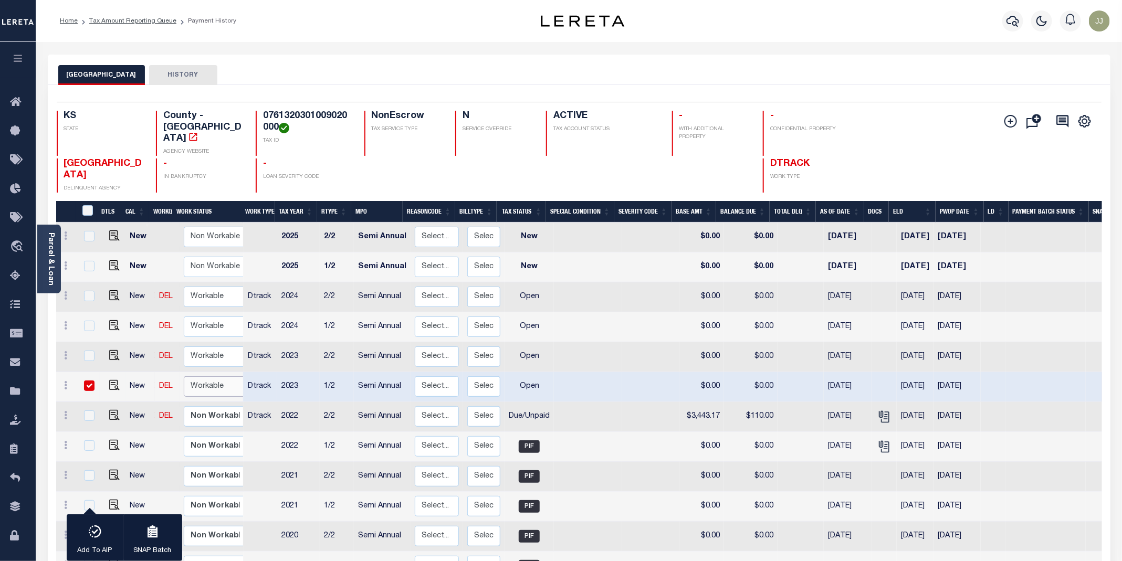
select select "true"
click at [184, 377] on select "Non Workable Workable" at bounding box center [215, 387] width 63 height 20
checkbox input "false"
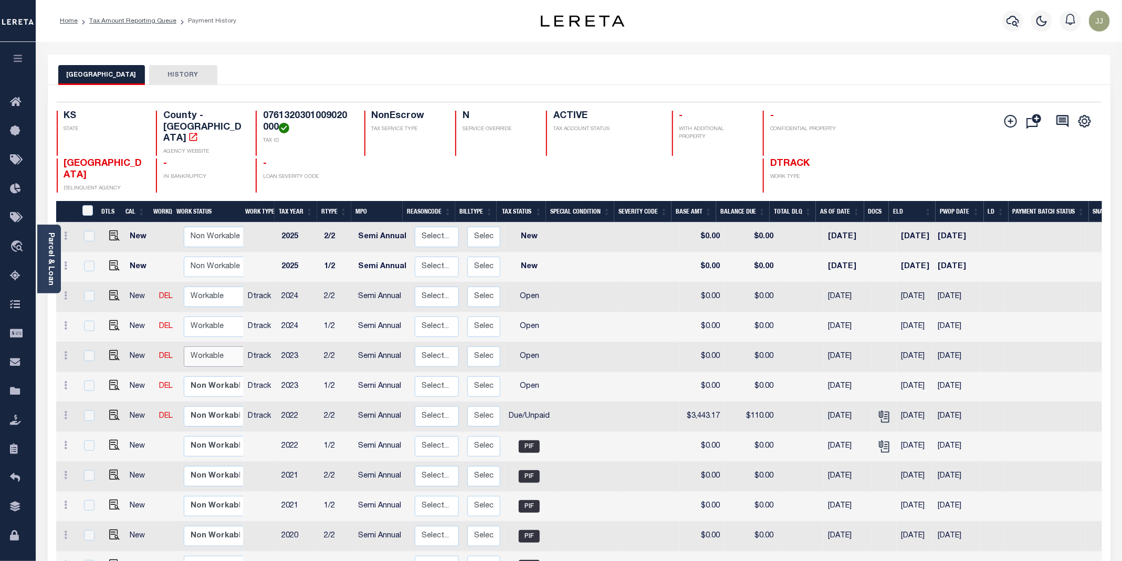
click at [216, 347] on select "Non Workable Workable" at bounding box center [215, 357] width 63 height 20
checkbox input "true"
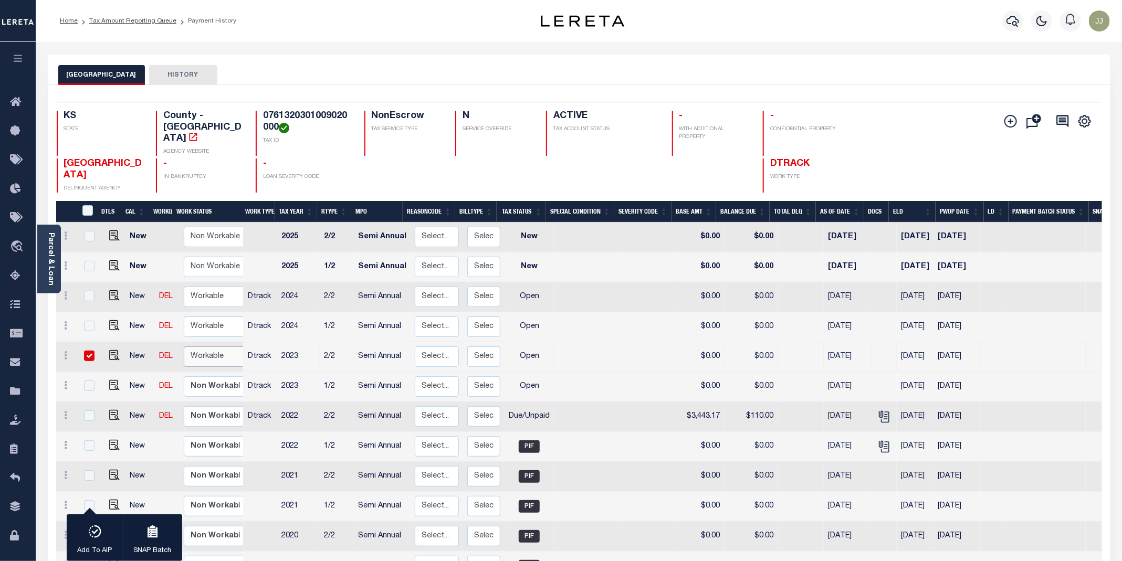
select select "true"
click at [184, 347] on select "Non Workable Workable" at bounding box center [215, 357] width 63 height 20
checkbox input "false"
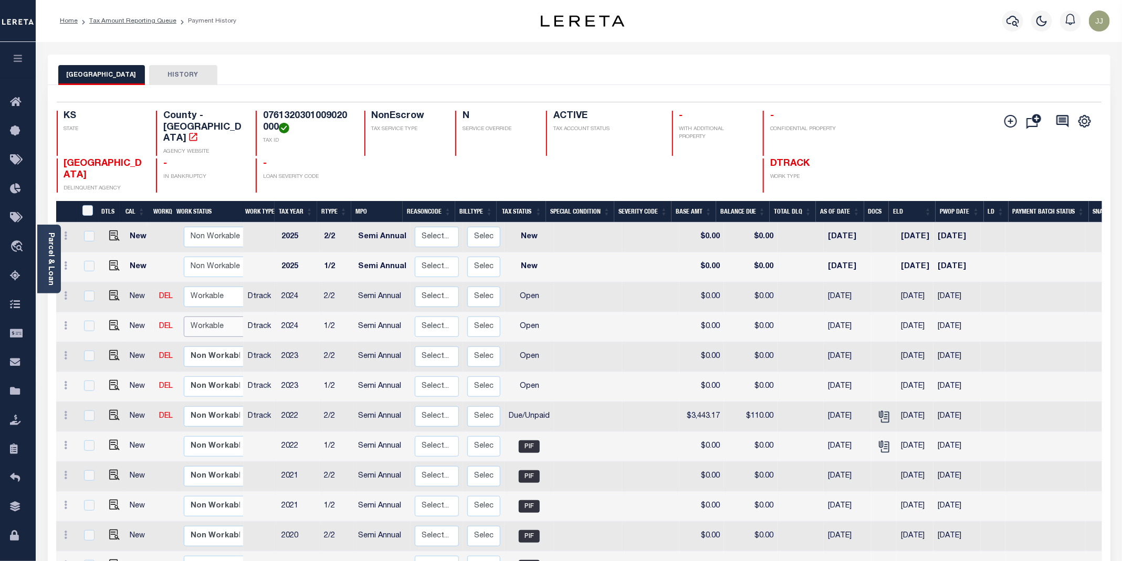
click at [209, 317] on select "Non Workable Workable" at bounding box center [215, 327] width 63 height 20
checkbox input "true"
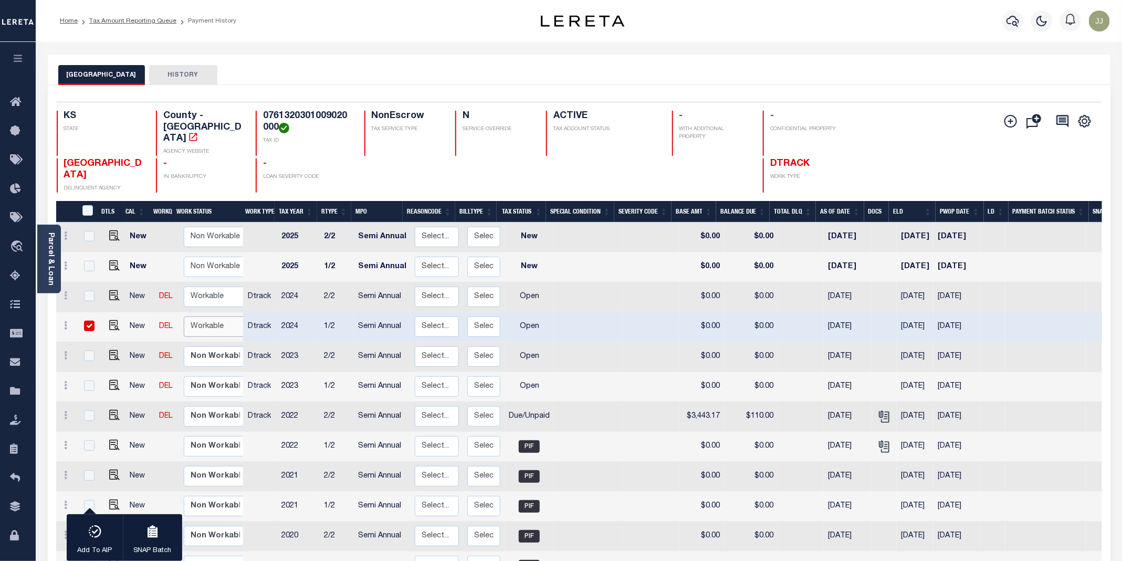
select select "true"
click at [184, 317] on select "Non Workable Workable" at bounding box center [215, 327] width 63 height 20
checkbox input "false"
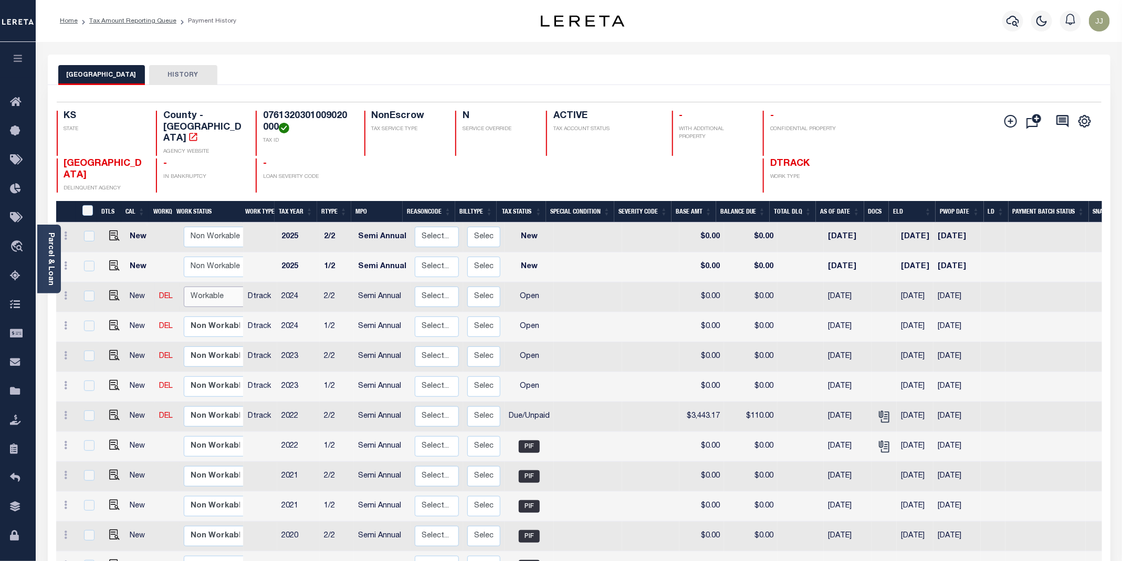
click at [210, 287] on select "Non Workable Workable" at bounding box center [215, 297] width 63 height 20
checkbox input "true"
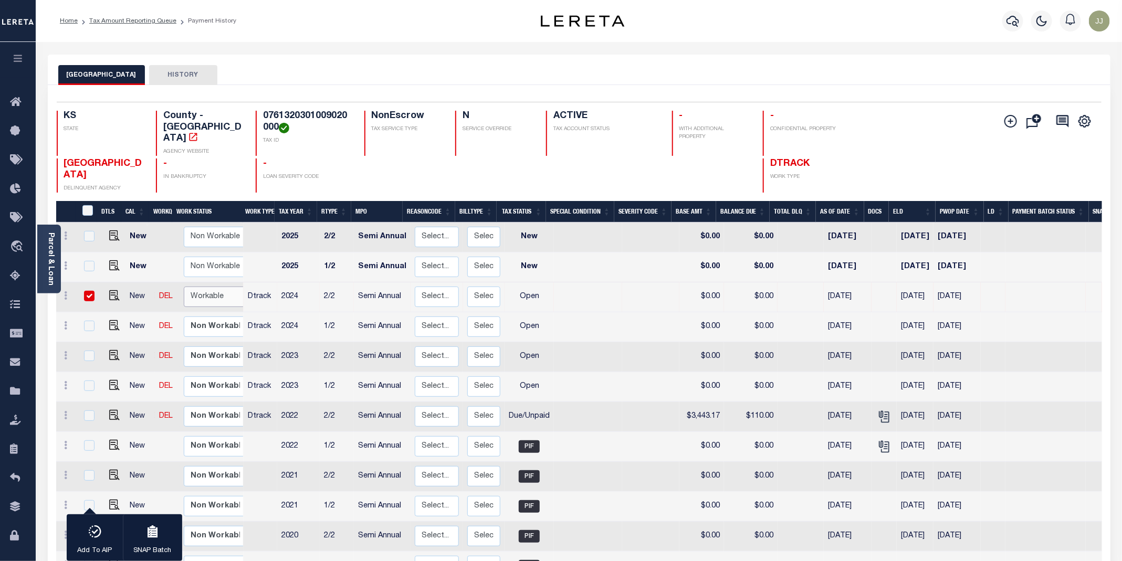
select select "true"
click at [184, 287] on select "Non Workable Workable" at bounding box center [215, 297] width 63 height 20
checkbox input "false"
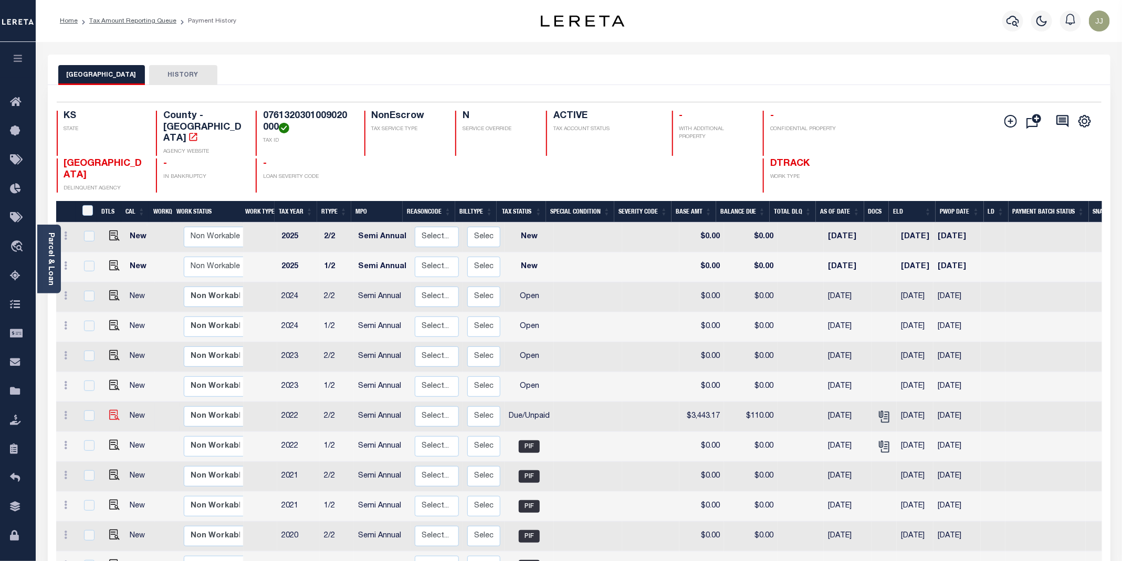
click at [111, 410] on img at bounding box center [114, 415] width 11 height 11
checkbox input "true"
click at [17, 277] on icon at bounding box center [18, 276] width 17 height 13
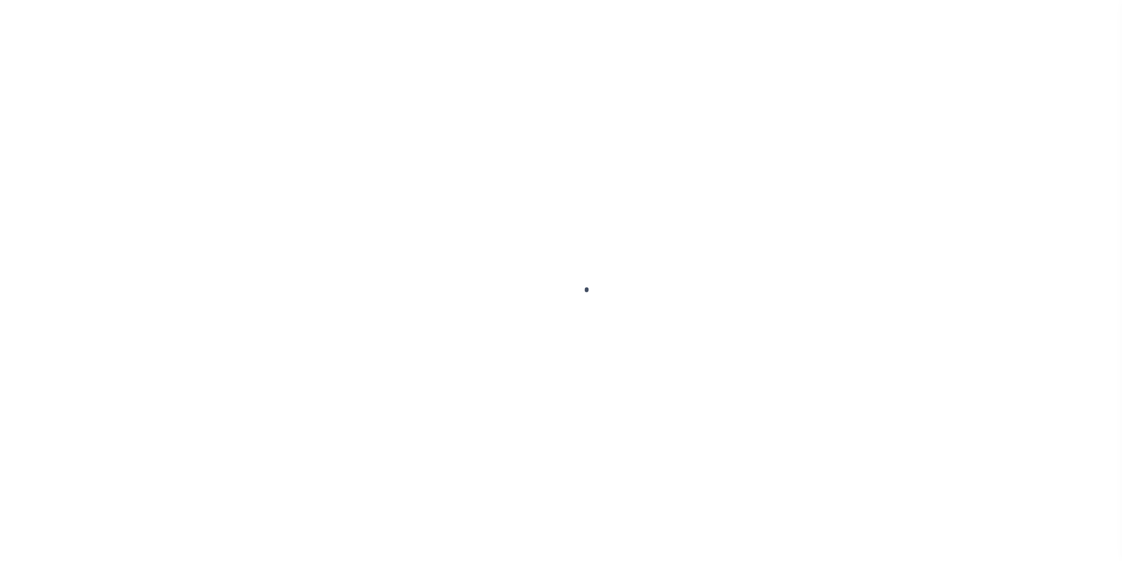
select select "DUE"
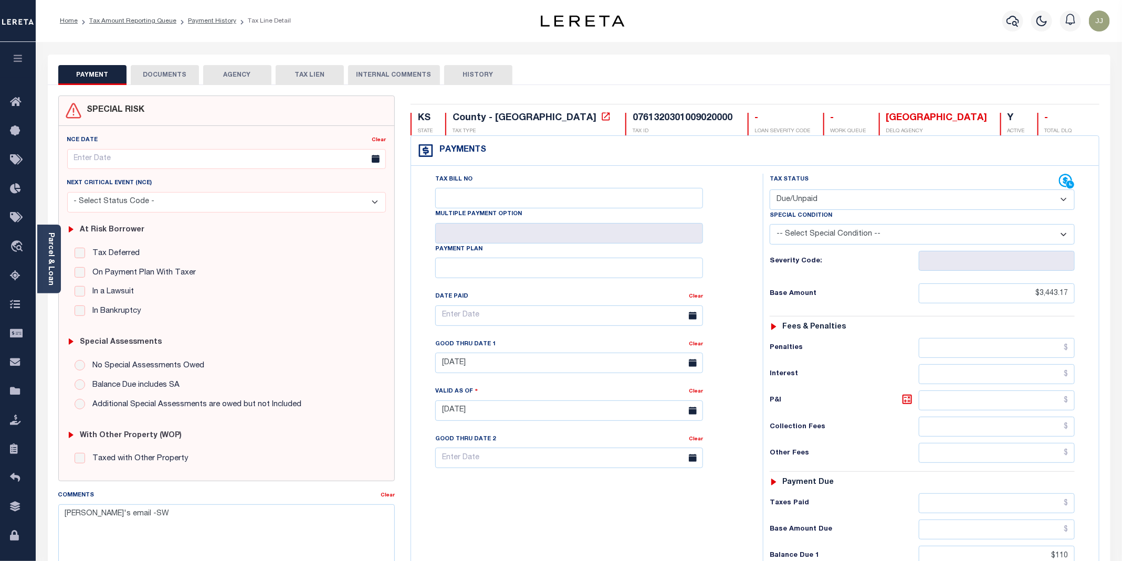
scroll to position [221, 0]
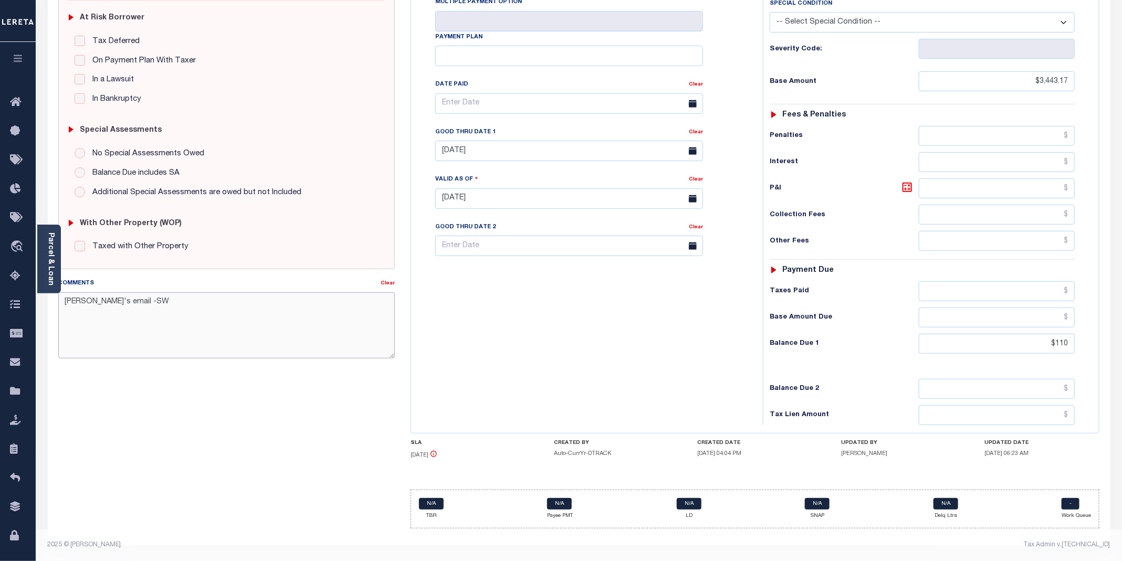
click at [70, 305] on textarea "Per Holly's email -SW" at bounding box center [226, 326] width 337 height 66
paste textarea "09/09/2025 - as per the email confirmation received from Holly Howell Deputy Tr…"
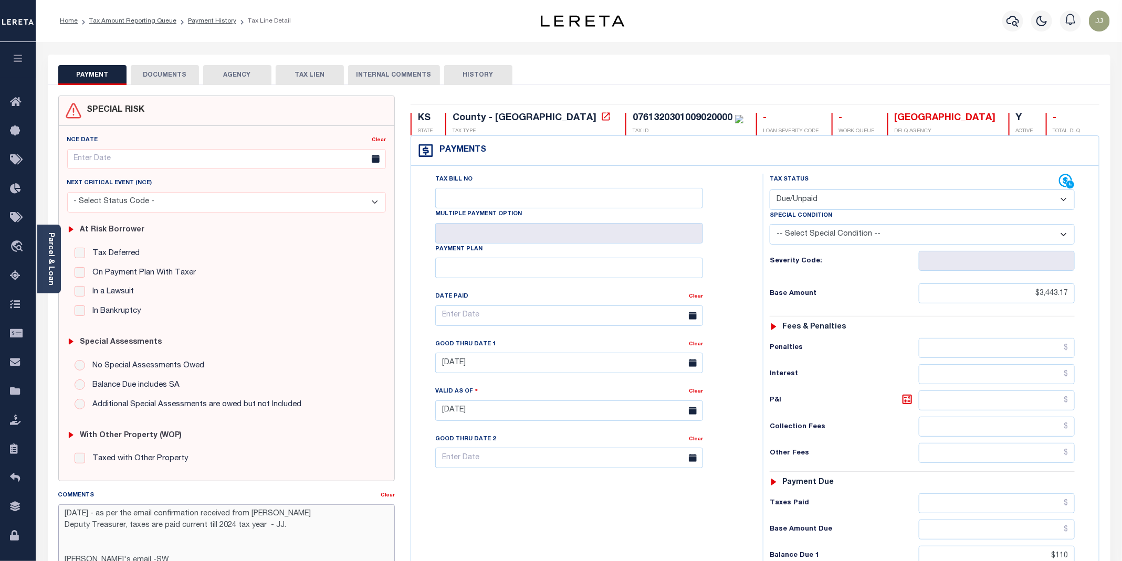
type textarea "09/09/2025 - as per the email confirmation received from Holly Howell Deputy Tr…"
type input "[DATE]"
click at [802, 194] on select "- Select Status Code - Open Due/Unpaid Paid Incomplete No Tax Due Internal Refu…" at bounding box center [922, 200] width 305 height 20
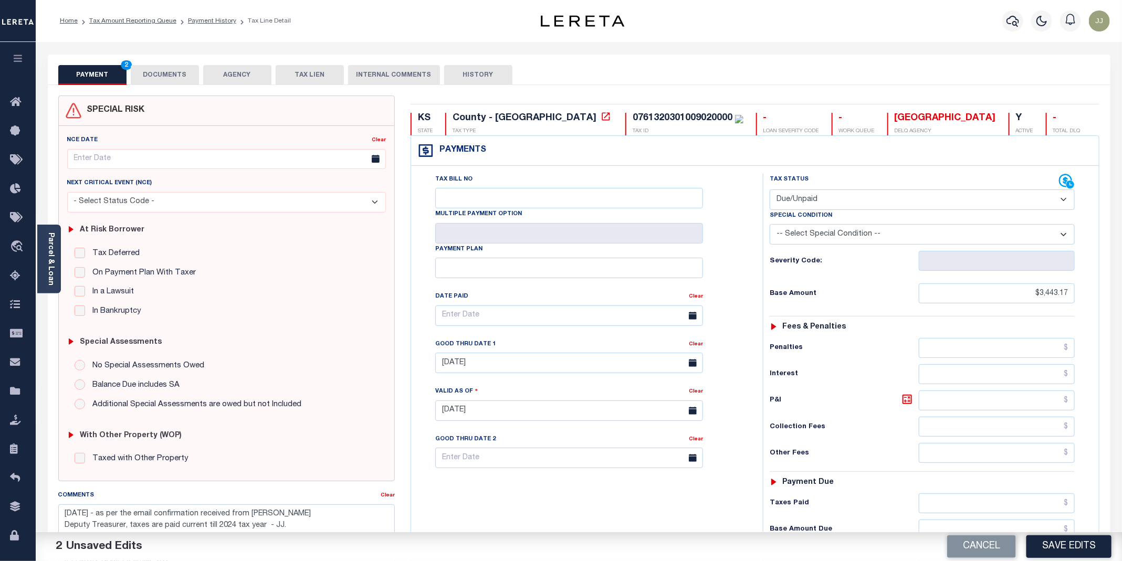
select select "PYD"
click at [770, 191] on select "- Select Status Code - Open Due/Unpaid Paid Incomplete No Tax Due Internal Refu…" at bounding box center [922, 200] width 305 height 20
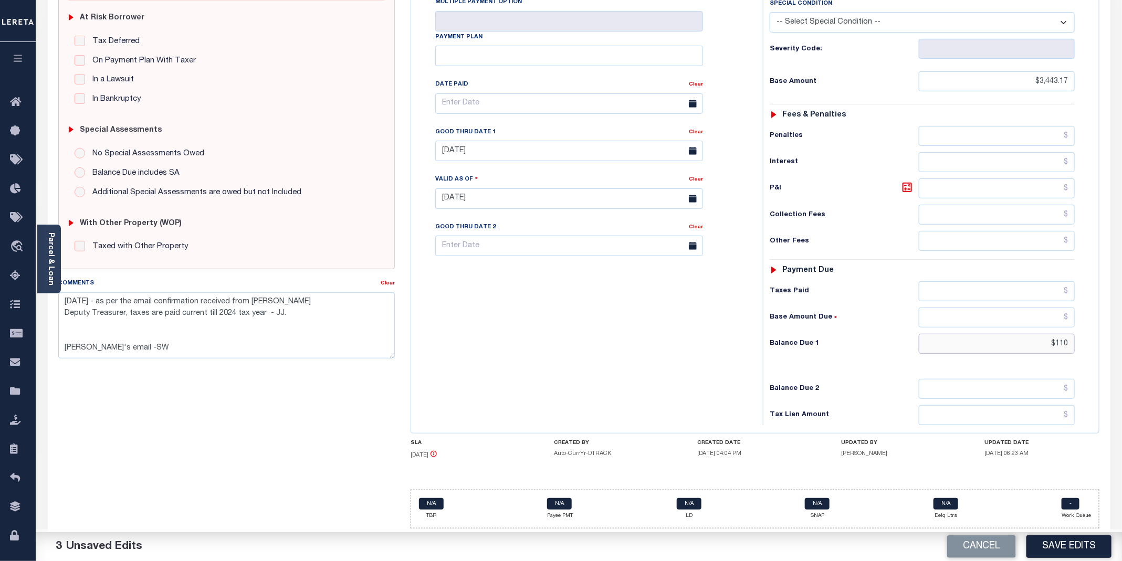
drag, startPoint x: 1023, startPoint y: 347, endPoint x: 1096, endPoint y: 346, distance: 72.5
click at [1096, 346] on div "Tax Status Status" at bounding box center [925, 194] width 341 height 464
type input "$0.00"
click at [698, 131] on link "Clear" at bounding box center [696, 132] width 14 height 5
click at [1084, 552] on button "Save Edits" at bounding box center [1069, 547] width 85 height 23
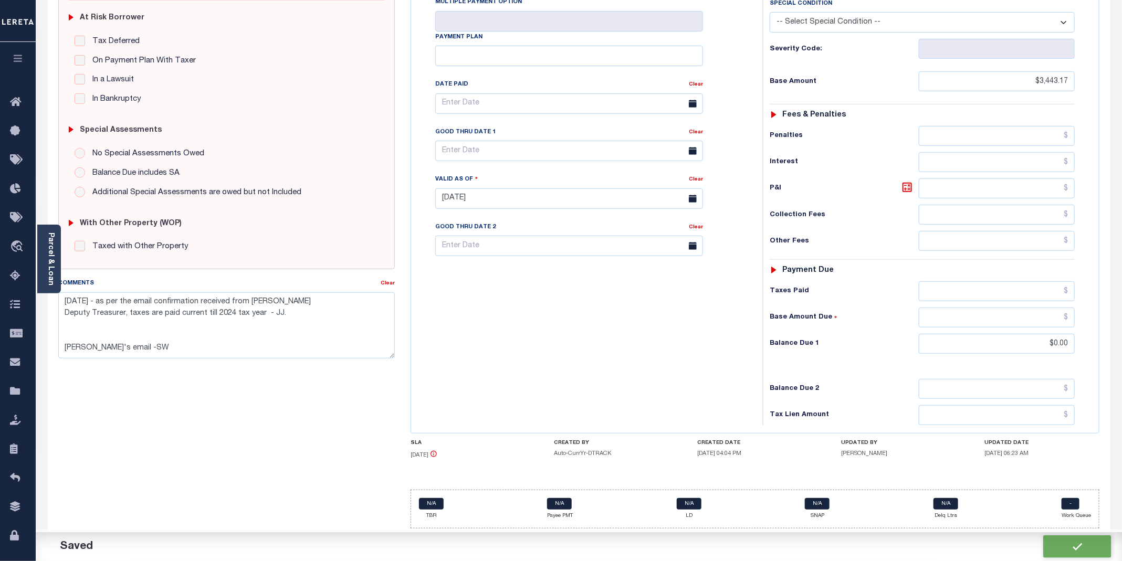
checkbox input "false"
type textarea "09/09/2025 - as per the email confirmation received from Holly Howell Deputy Tr…"
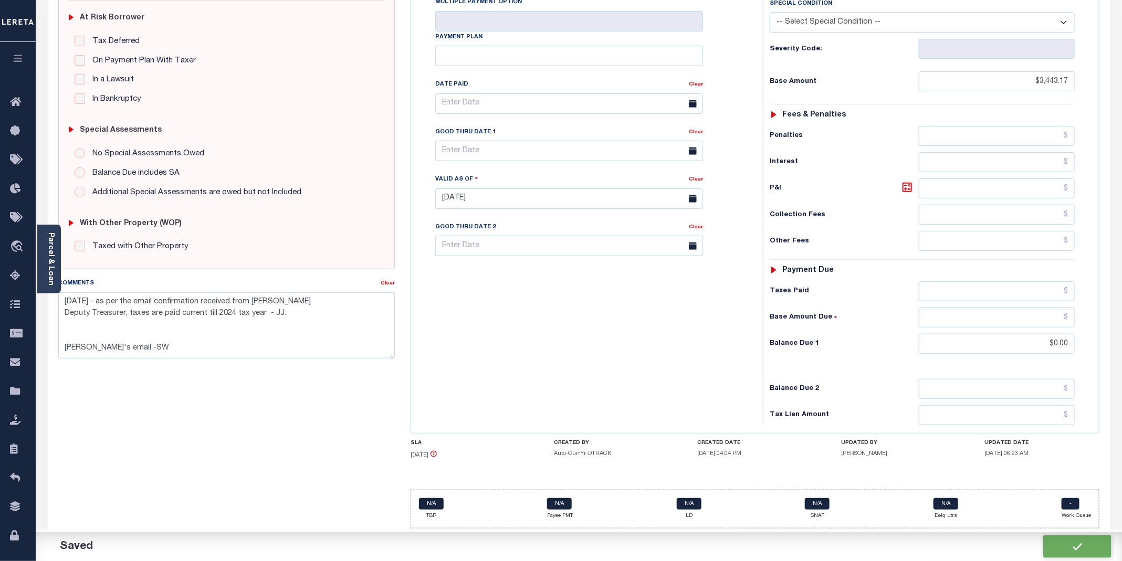
type input "$3,443.17"
type input "$0"
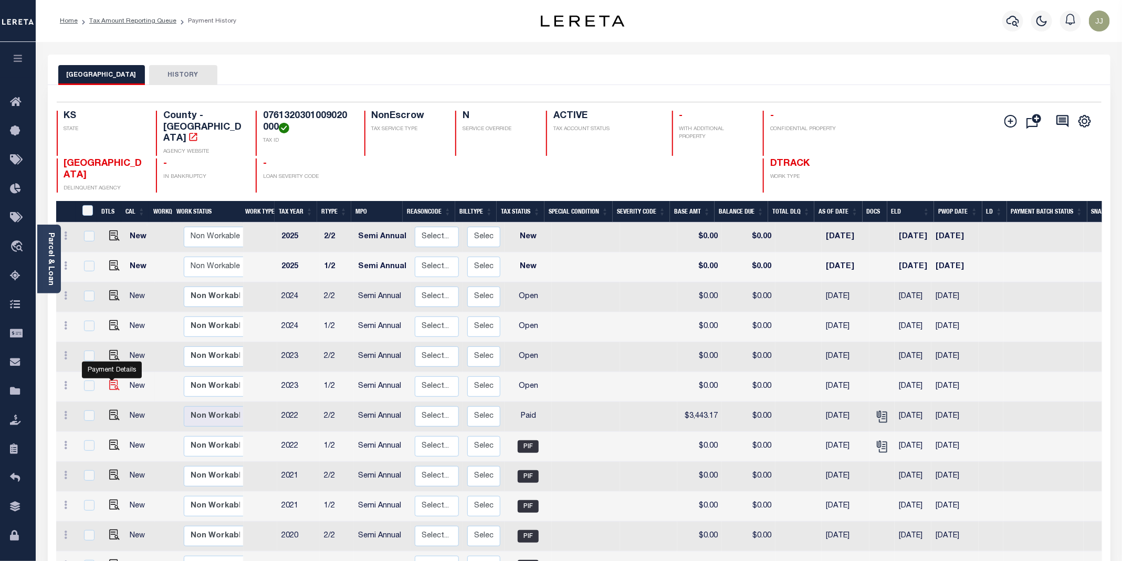
click at [112, 380] on img "" at bounding box center [114, 385] width 11 height 11
checkbox input "true"
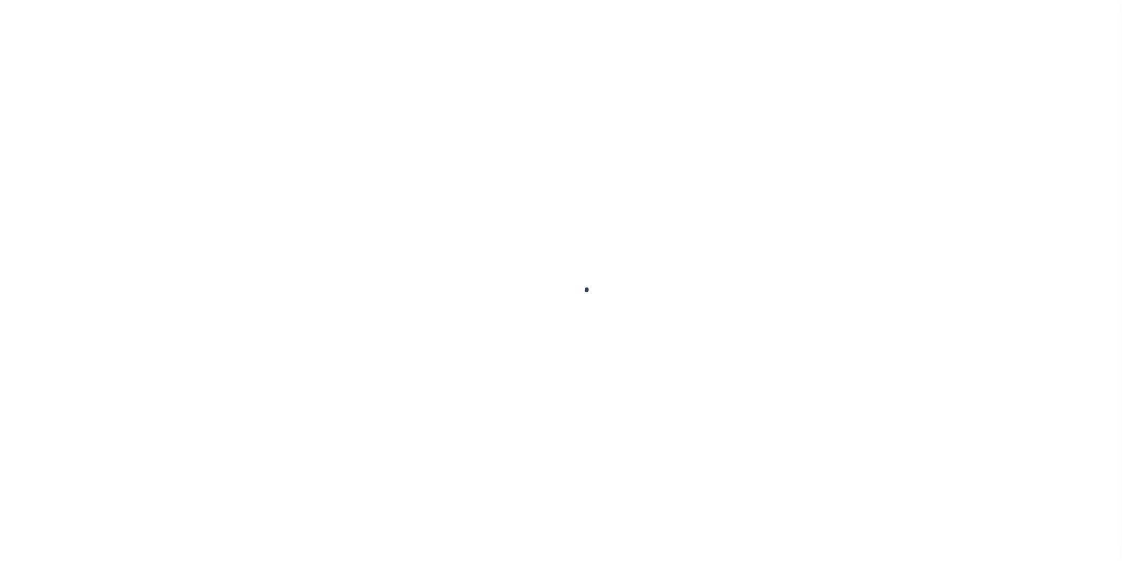
select select "OP2"
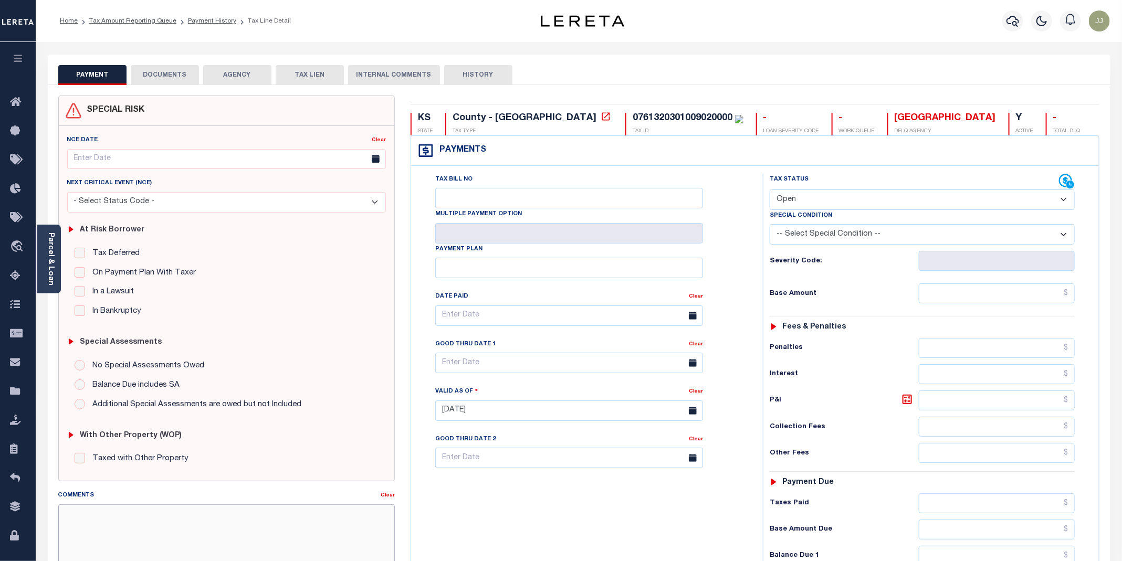
click at [147, 527] on textarea "Comments" at bounding box center [226, 538] width 337 height 66
paste textarea "09/09/2025 - as per the email confirmation received from Holly Howell Deputy Tr…"
type textarea "[DATE] - as per the email confirmation received from [PERSON_NAME] Deputy Treas…"
type input "[DATE]"
click at [802, 197] on select "- Select Status Code - Open Due/Unpaid Paid Incomplete No Tax Due Internal Refu…" at bounding box center [922, 200] width 305 height 20
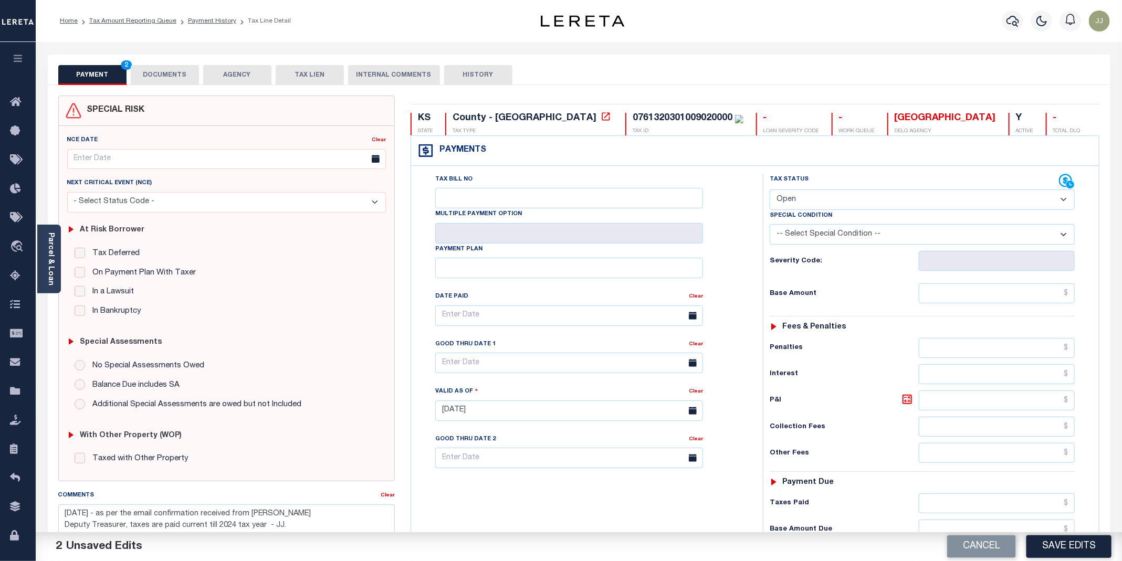
select select "PYD"
click at [770, 191] on select "- Select Status Code - Open Due/Unpaid Paid Incomplete No Tax Due Internal Refu…" at bounding box center [922, 200] width 305 height 20
click at [967, 303] on input "text" at bounding box center [997, 294] width 156 height 20
type input "$0.00"
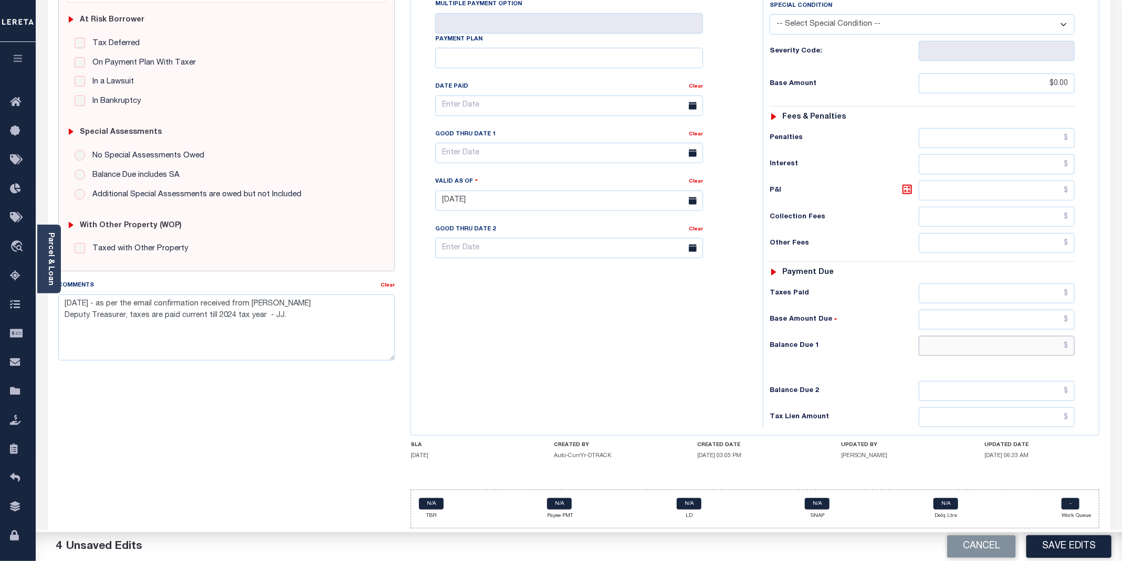
click at [999, 336] on input "text" at bounding box center [997, 346] width 156 height 20
type input "$0.00"
click at [1070, 547] on button "Save Edits" at bounding box center [1069, 547] width 85 height 23
checkbox input "false"
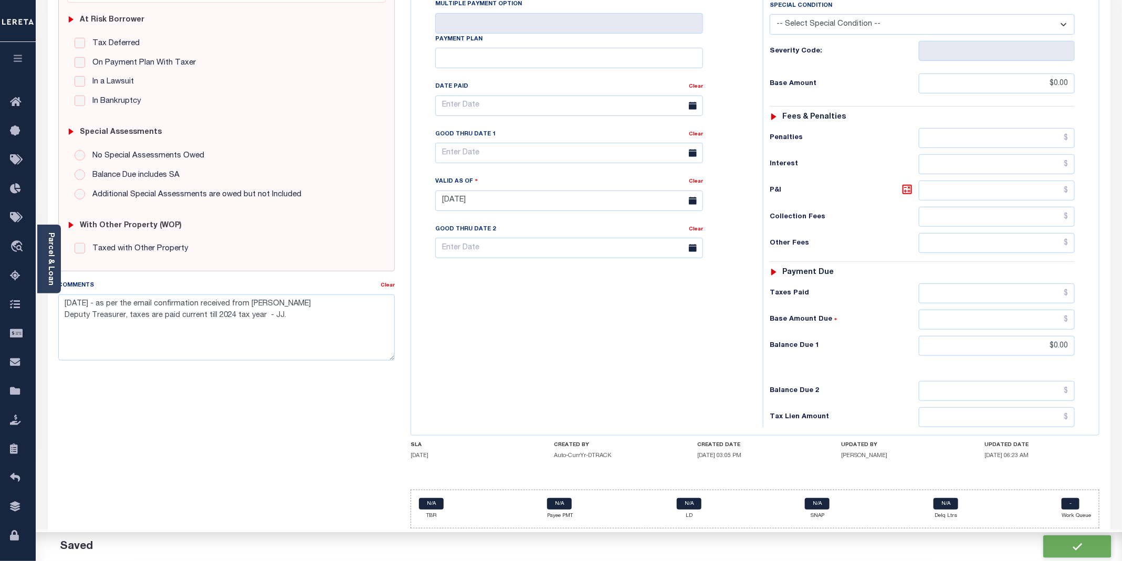
checkbox input "false"
type textarea "09/09/2025 - as per the email confirmation received from Holly Howell Deputy Tr…"
type input "$0"
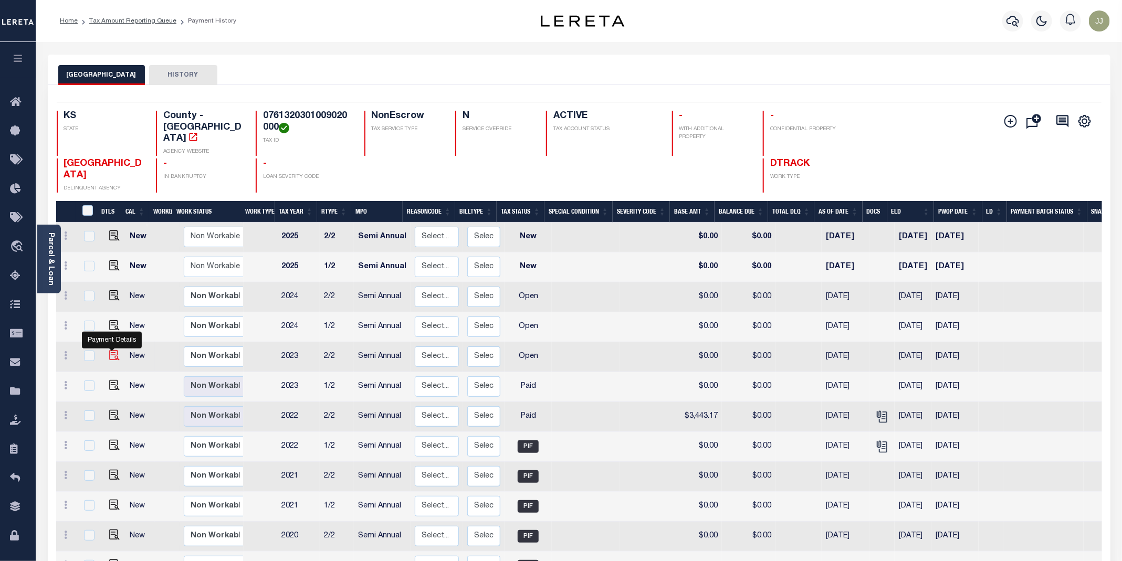
click at [114, 350] on img "" at bounding box center [114, 355] width 11 height 11
checkbox input "true"
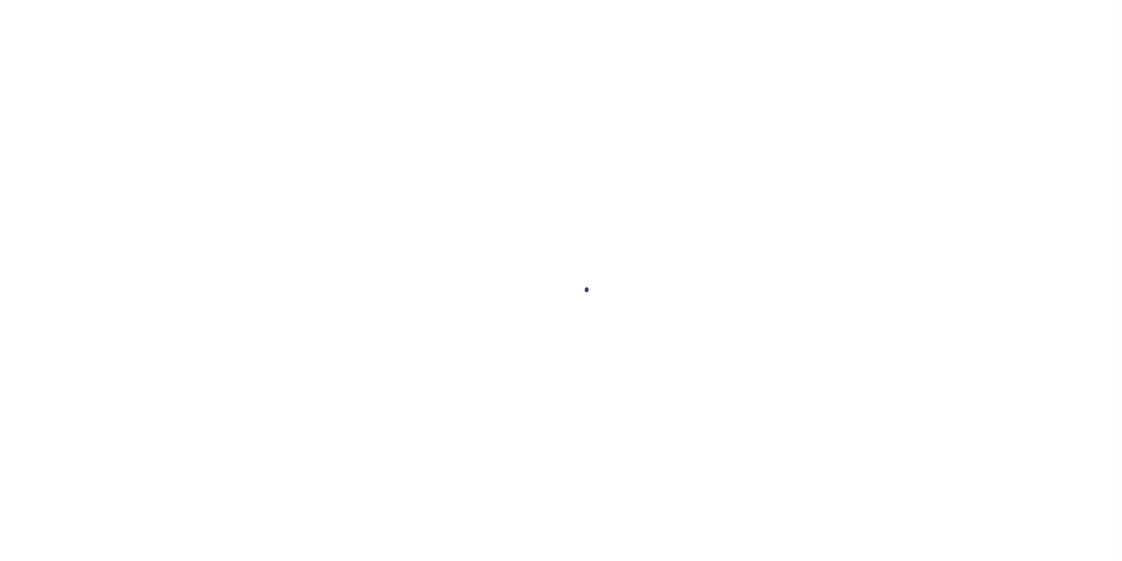
select select "OP2"
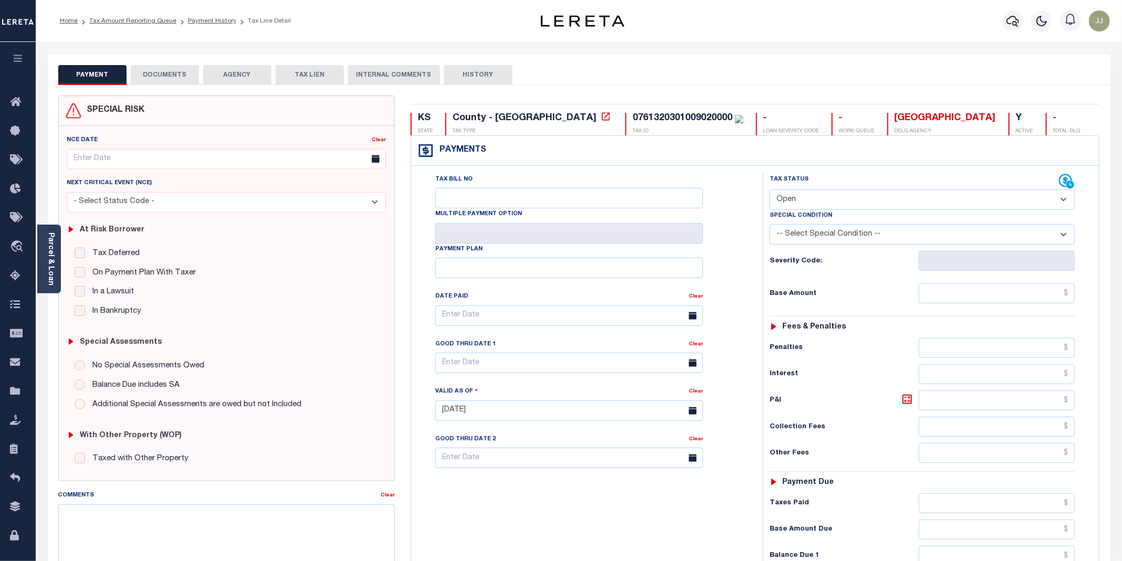
scroll to position [220, 0]
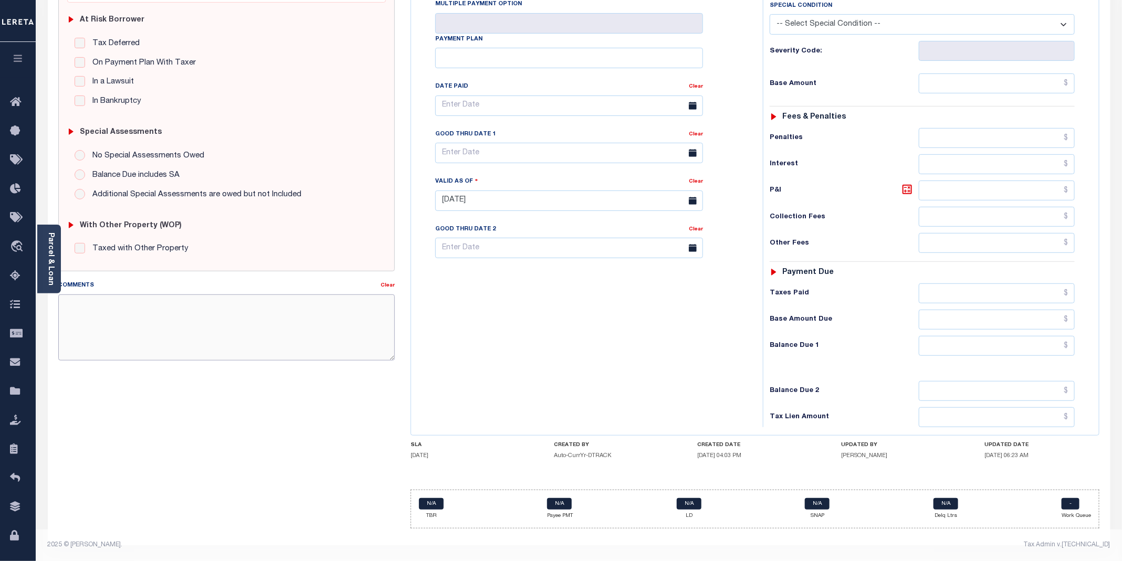
click at [109, 315] on textarea "Comments" at bounding box center [226, 328] width 337 height 66
paste textarea "[DATE] - as per the email confirmation received from [PERSON_NAME] Deputy Treas…"
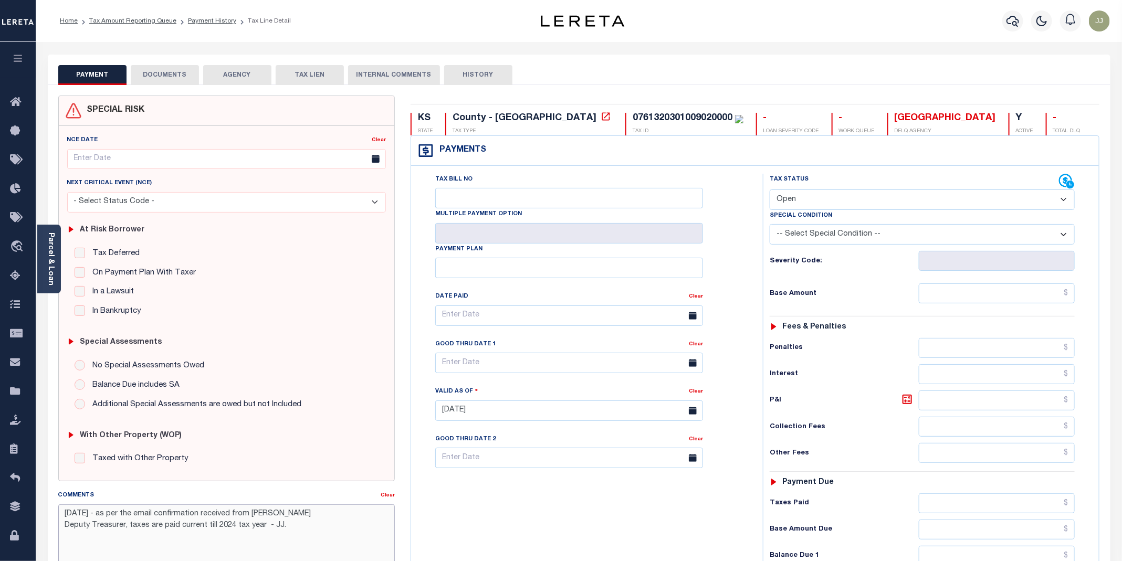
type textarea "09/09/2025 - as per the email confirmation received from Holly Howell Deputy Tr…"
click at [826, 201] on select "- Select Status Code - Open Due/Unpaid Paid Incomplete No Tax Due Internal Refu…" at bounding box center [922, 200] width 305 height 20
type input "09/09/2025"
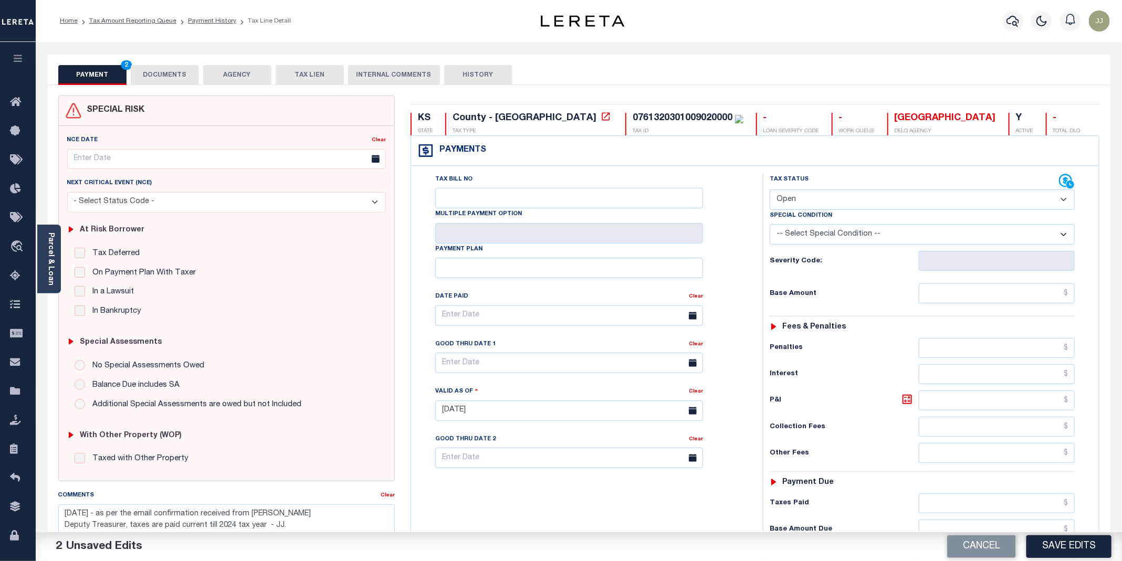
select select "PYD"
click at [770, 191] on select "- Select Status Code - Open Due/Unpaid Paid Incomplete No Tax Due Internal Refu…" at bounding box center [922, 200] width 305 height 20
click at [822, 204] on select "- Select Status Code - Open Due/Unpaid Paid Incomplete No Tax Due Internal Refu…" at bounding box center [922, 200] width 305 height 20
click at [770, 191] on select "- Select Status Code - Open Due/Unpaid Paid Incomplete No Tax Due Internal Refu…" at bounding box center [922, 200] width 305 height 20
click at [982, 292] on input "text" at bounding box center [997, 294] width 156 height 20
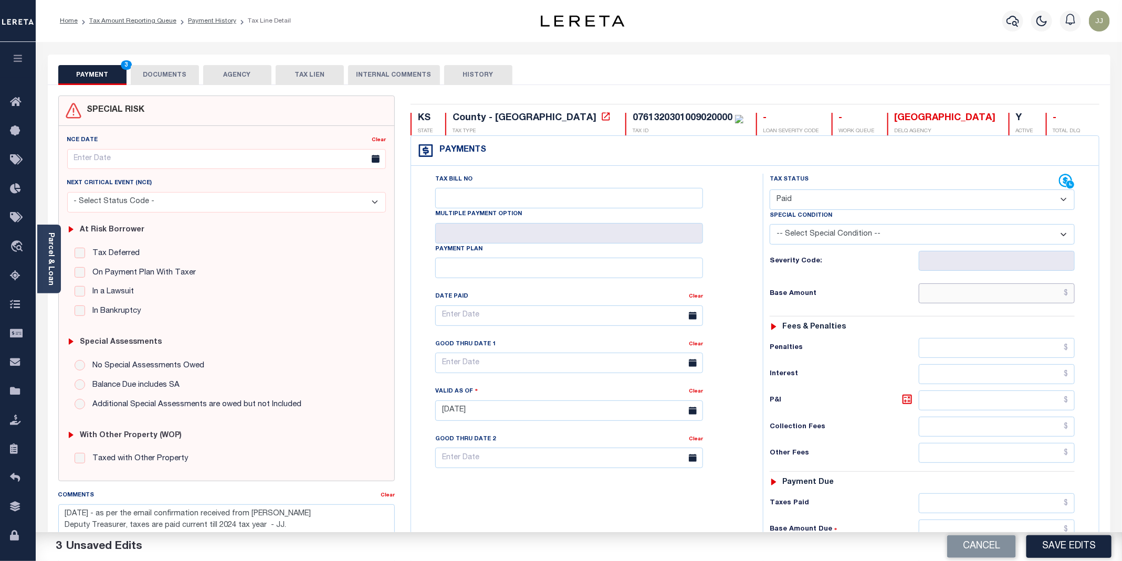
type input "$0.00"
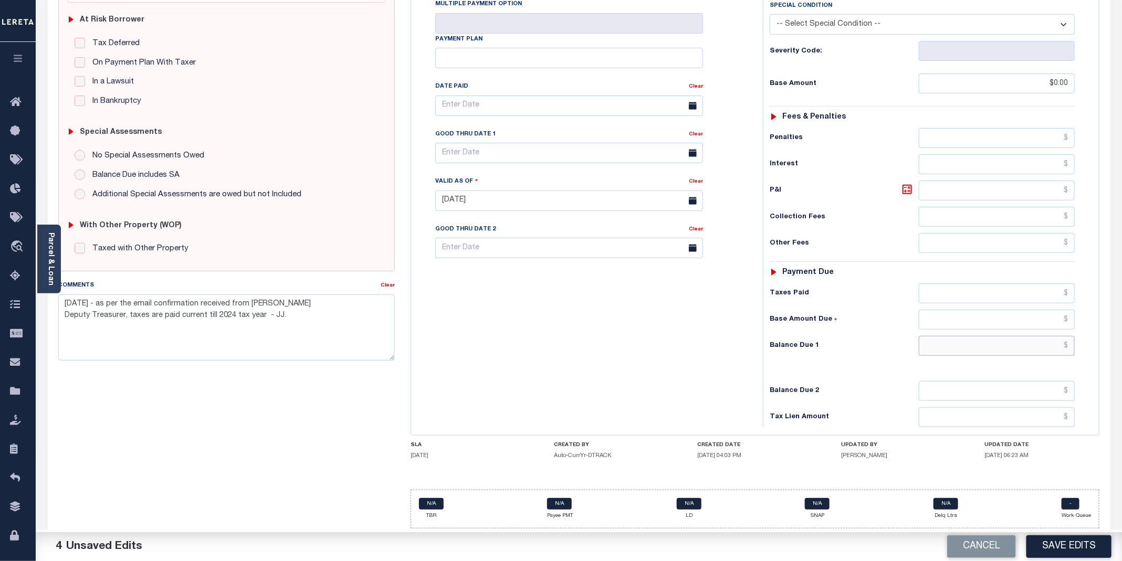
click at [987, 348] on input "text" at bounding box center [997, 346] width 156 height 20
type input "$0.00"
click at [1064, 542] on button "Save Edits" at bounding box center [1069, 547] width 85 height 23
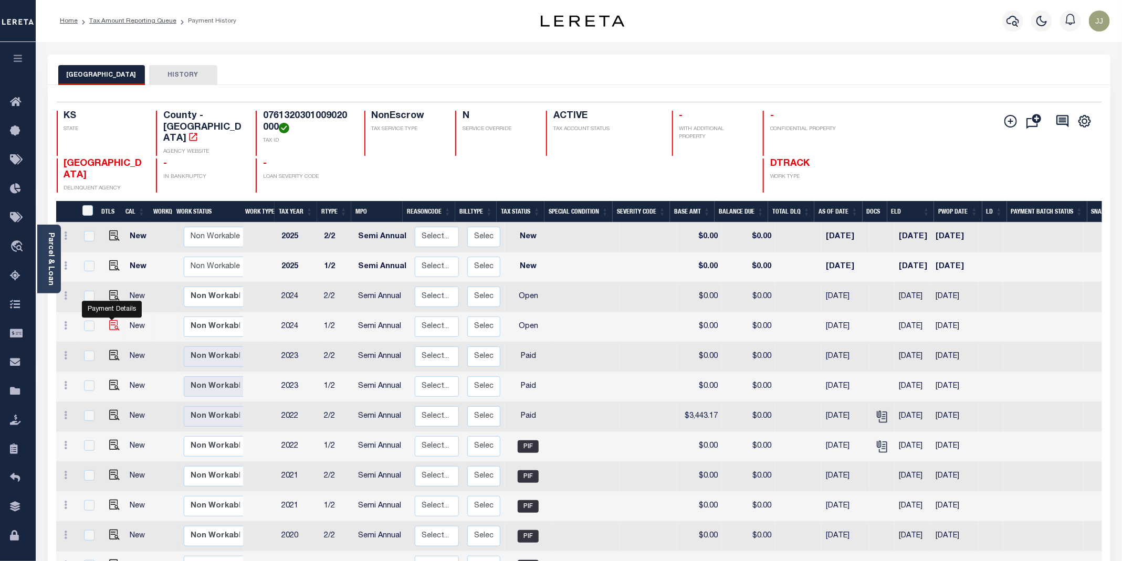
click at [112, 320] on img "" at bounding box center [114, 325] width 11 height 11
checkbox input "true"
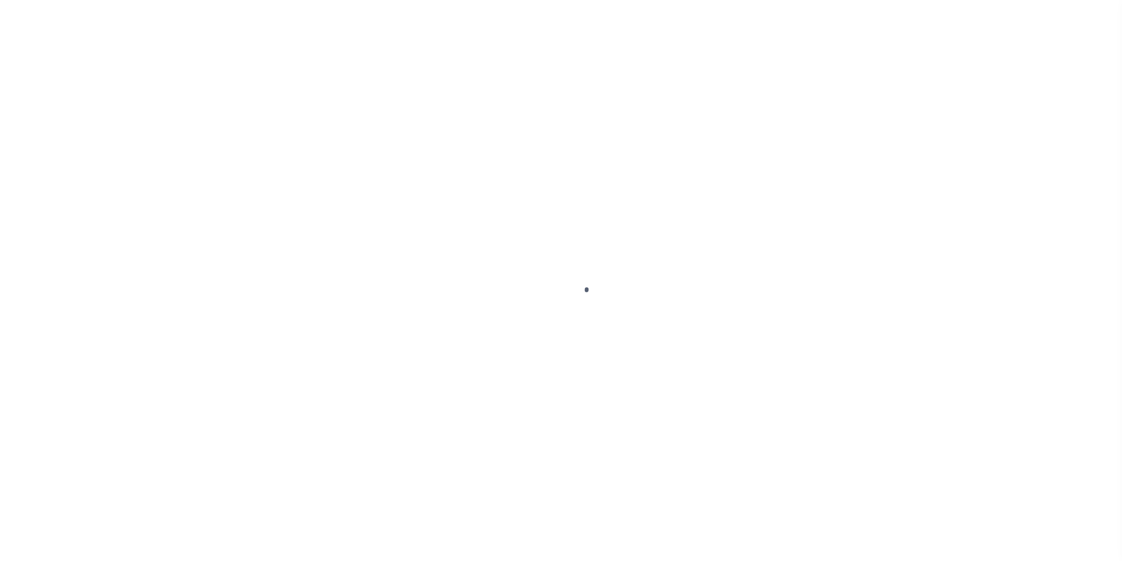
select select "OP2"
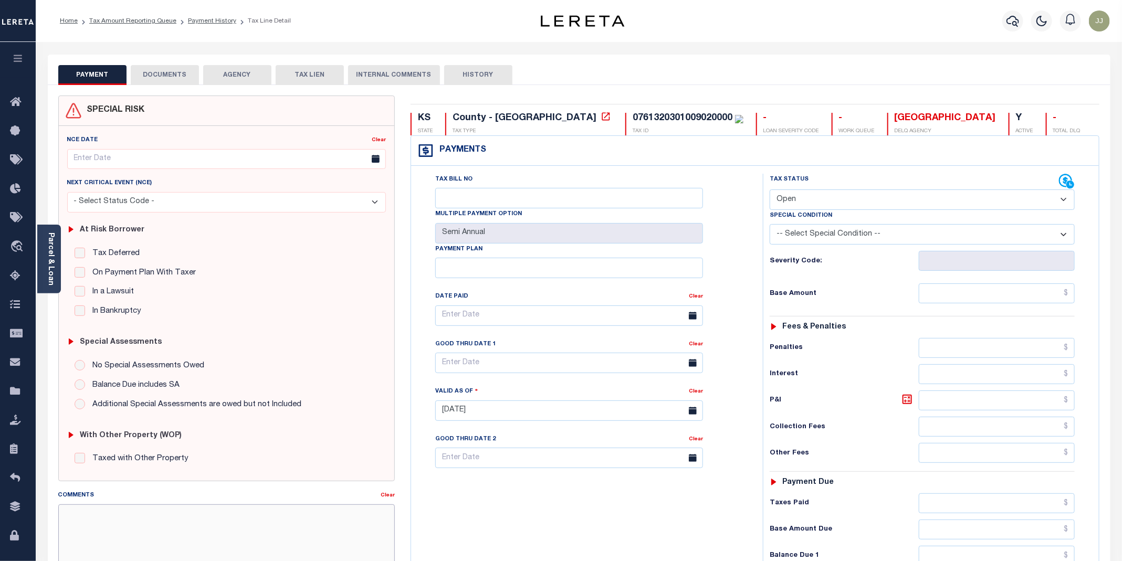
click at [153, 540] on textarea "Comments" at bounding box center [226, 538] width 337 height 66
paste textarea "[DATE] - as per the email confirmation received from [PERSON_NAME] Deputy Treas…"
type textarea "[DATE] - as per the email confirmation received from [PERSON_NAME] Deputy Treas…"
type input "[DATE]"
click at [786, 206] on select "- Select Status Code - Open Due/Unpaid Paid Incomplete No Tax Due Internal Refu…" at bounding box center [922, 200] width 305 height 20
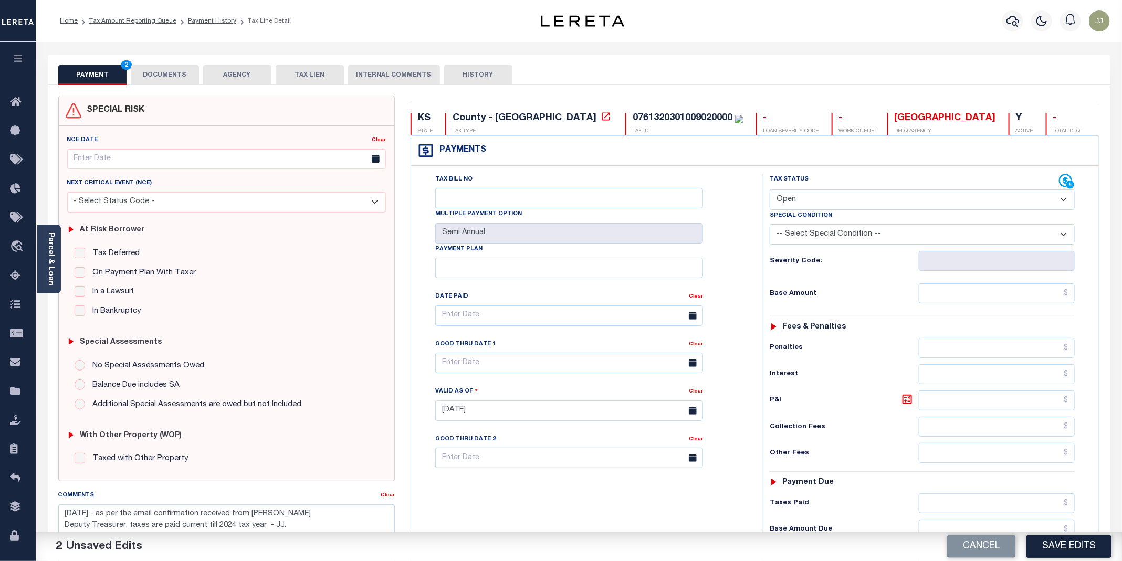
select select "PYD"
click at [770, 191] on select "- Select Status Code - Open Due/Unpaid Paid Incomplete No Tax Due Internal Refu…" at bounding box center [922, 200] width 305 height 20
click at [958, 296] on input "text" at bounding box center [997, 294] width 156 height 20
type input "$0.00"
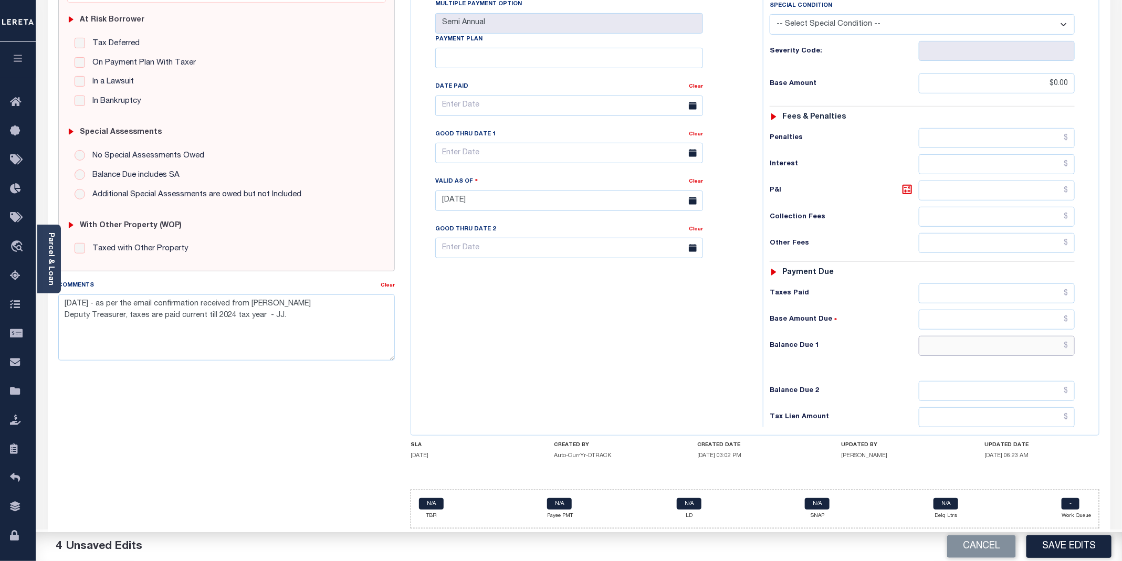
click at [986, 346] on input "text" at bounding box center [997, 346] width 156 height 20
type input "$0.00"
click at [1065, 545] on button "Save Edits" at bounding box center [1069, 547] width 85 height 23
checkbox input "false"
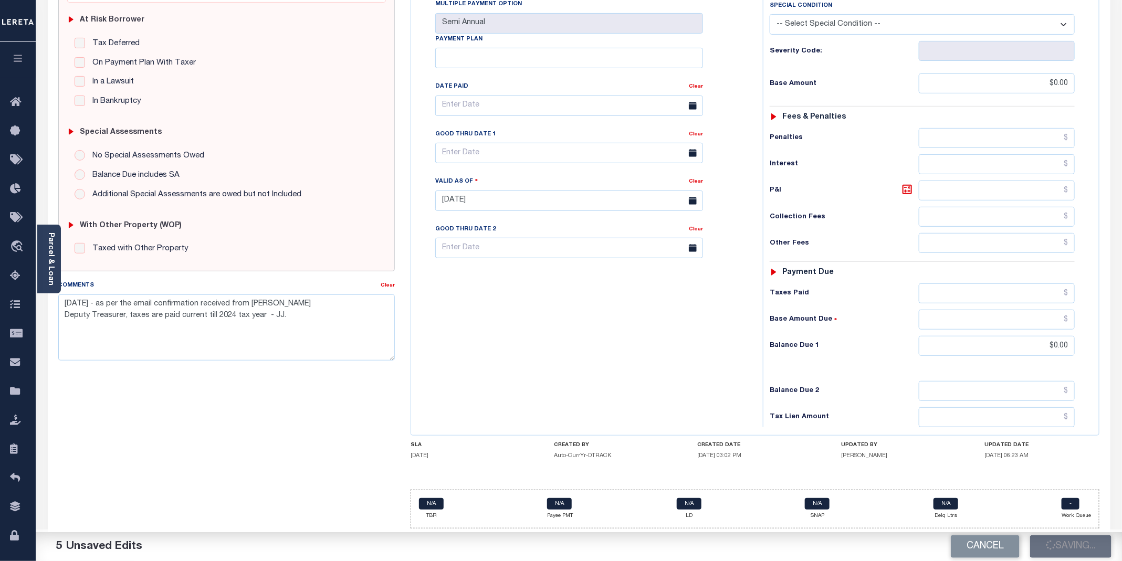
checkbox input "false"
type textarea "09/09/2025 - as per the email confirmation received from Holly Howell Deputy Tr…"
type input "$0"
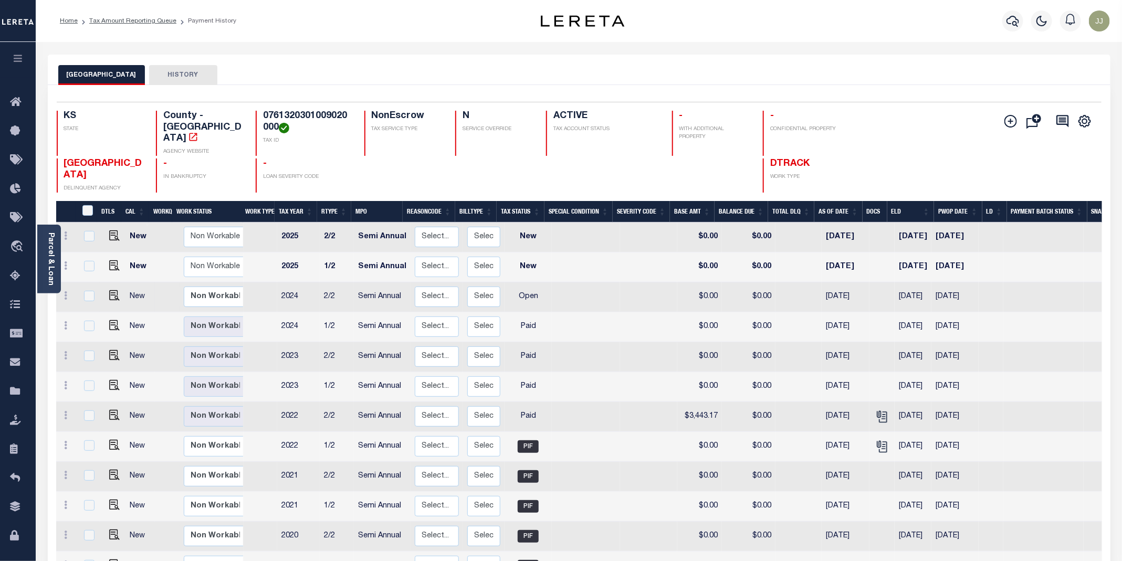
click at [106, 293] on link at bounding box center [112, 296] width 16 height 7
checkbox input "true"
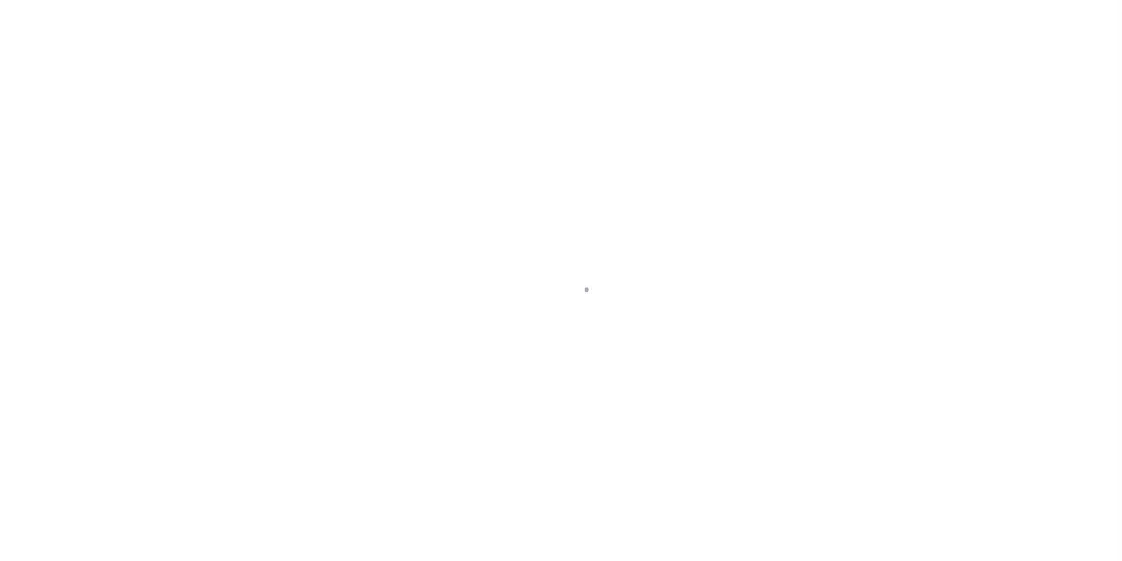
select select "OP2"
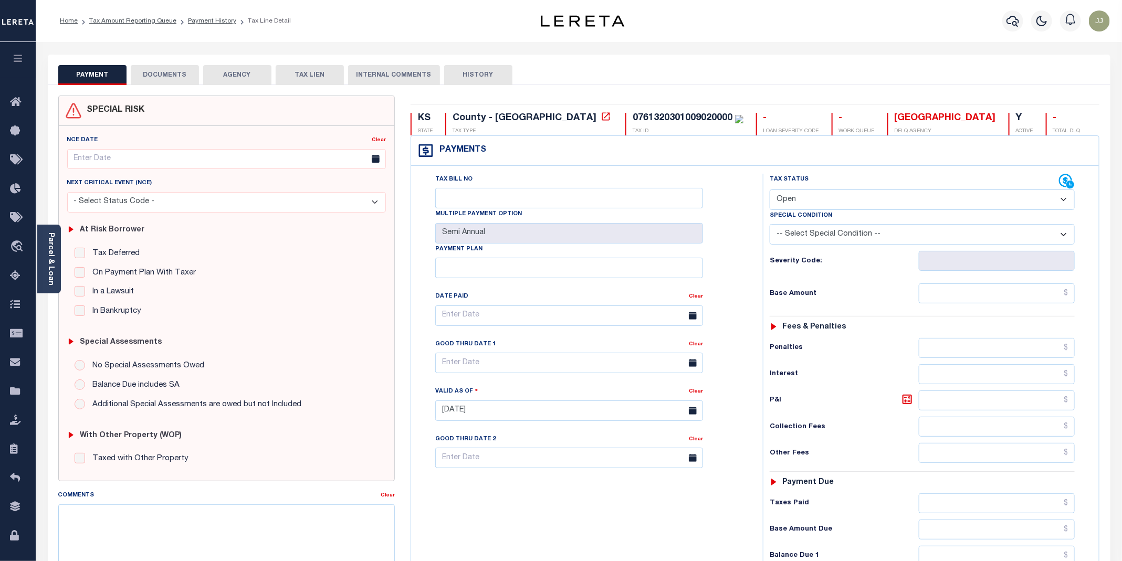
scroll to position [220, 0]
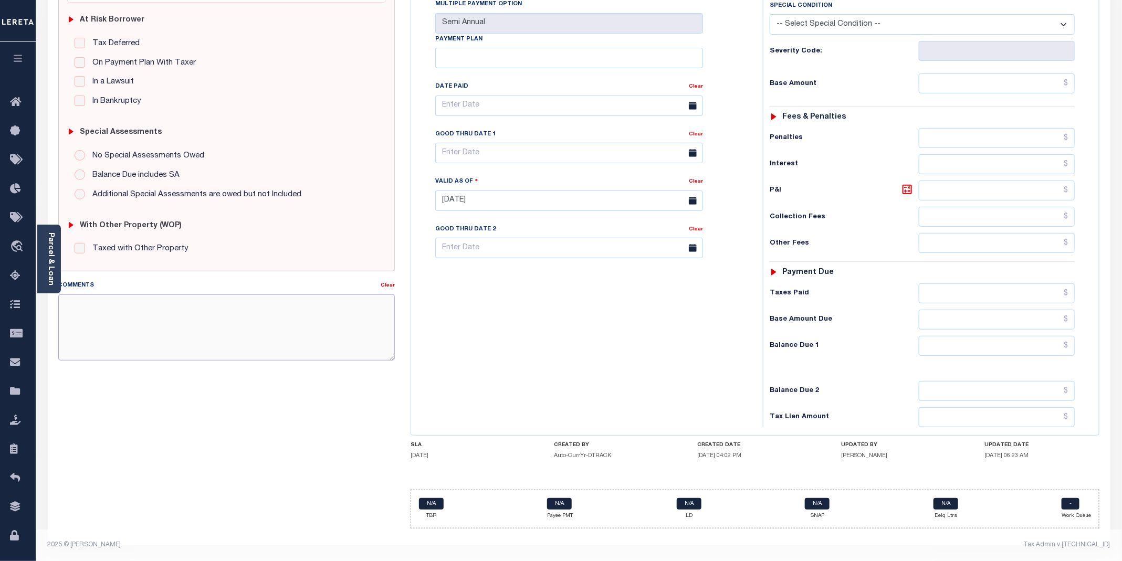
click at [96, 337] on textarea "Comments" at bounding box center [226, 328] width 337 height 66
paste textarea "[DATE] - as per the email confirmation received from [PERSON_NAME] Deputy Treas…"
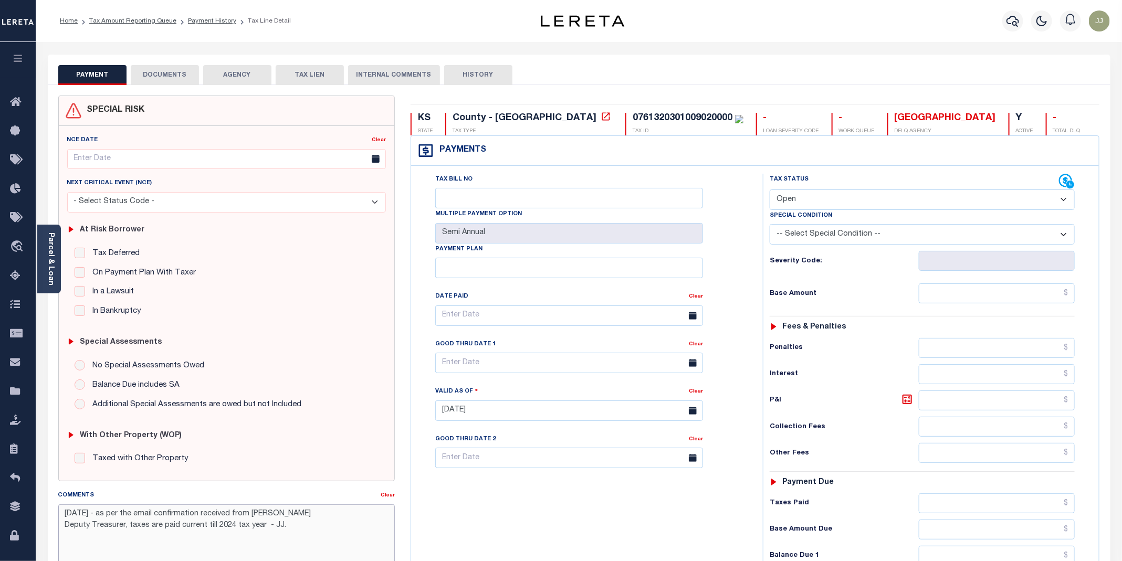
type textarea "[DATE] - as per the email confirmation received from [PERSON_NAME] Deputy Treas…"
type input "[DATE]"
click at [826, 202] on select "- Select Status Code - Open Due/Unpaid Paid Incomplete No Tax Due Internal Refu…" at bounding box center [922, 200] width 305 height 20
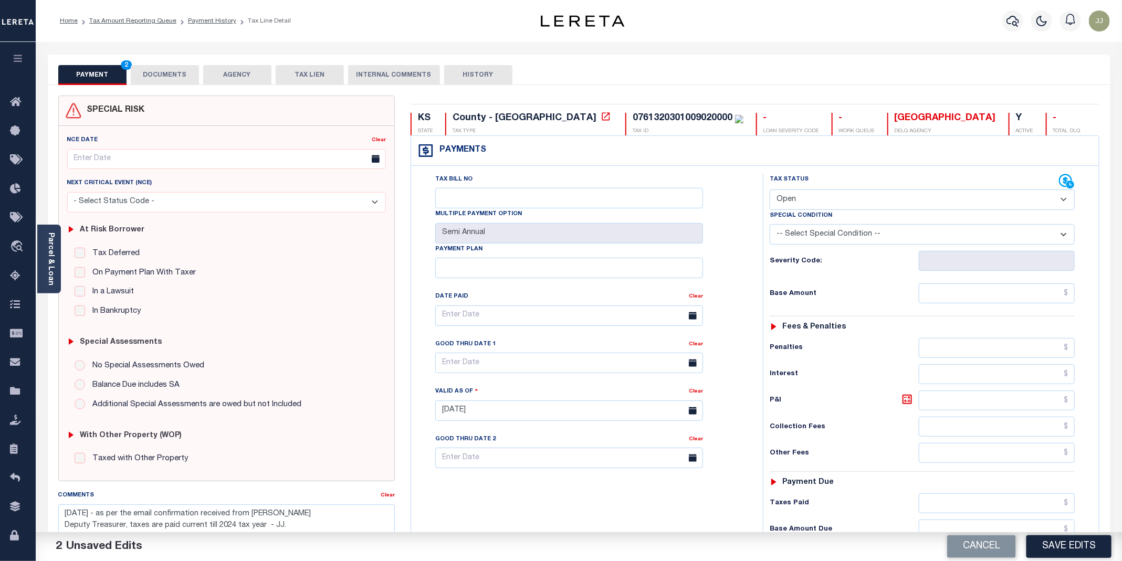
select select "PYD"
click at [770, 191] on select "- Select Status Code - Open Due/Unpaid Paid Incomplete No Tax Due Internal Refu…" at bounding box center [922, 200] width 305 height 20
click at [975, 304] on input "text" at bounding box center [997, 294] width 156 height 20
type input "$0.00"
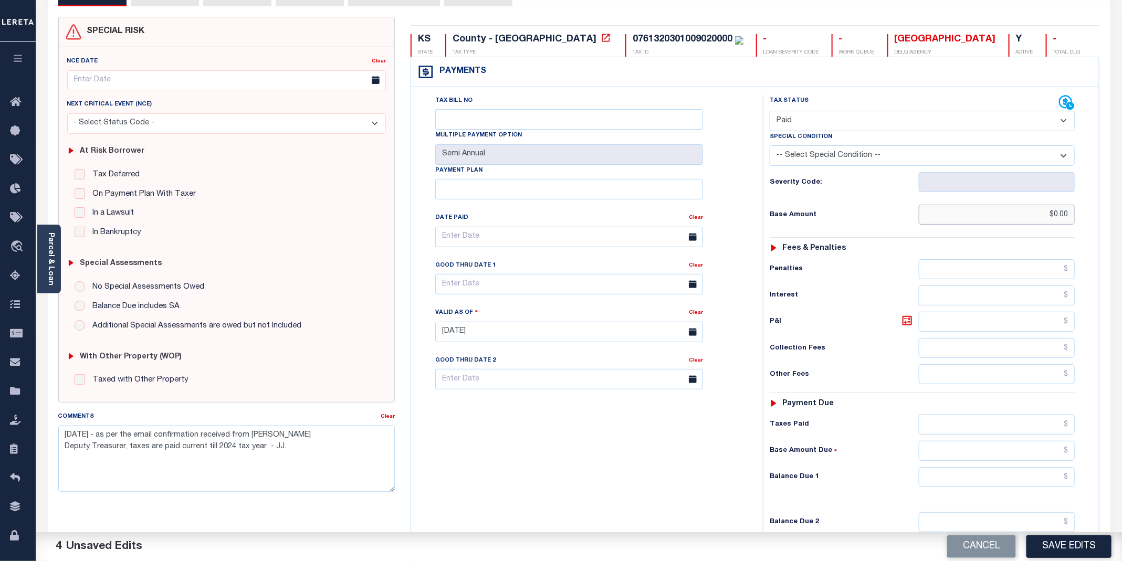
scroll to position [220, 0]
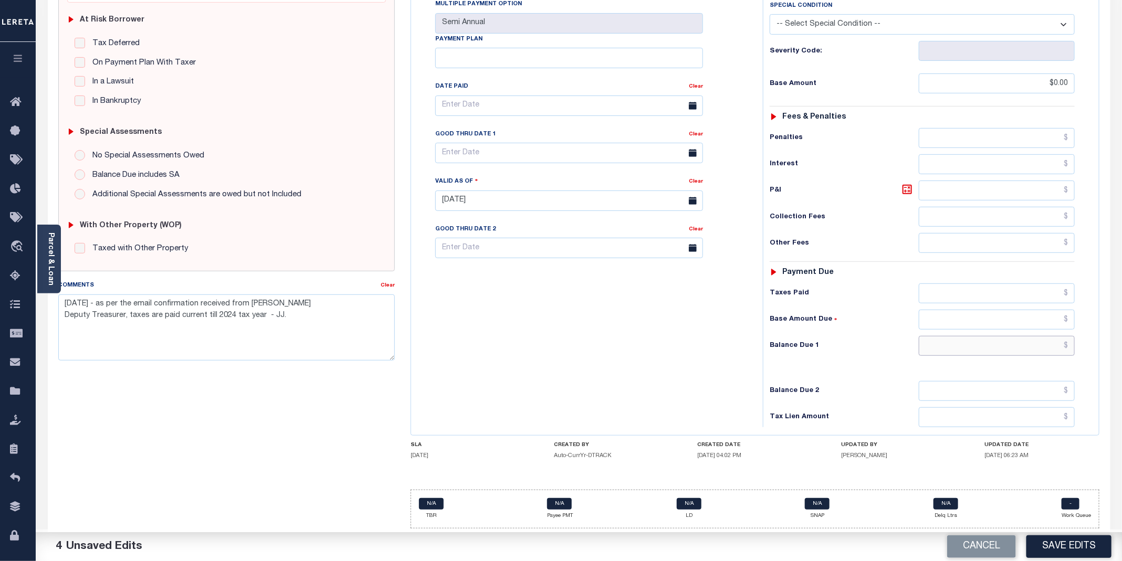
click at [1001, 338] on input "text" at bounding box center [997, 346] width 156 height 20
type input "$0.00"
click at [1066, 537] on button "Save Edits" at bounding box center [1069, 547] width 85 height 23
checkbox input "false"
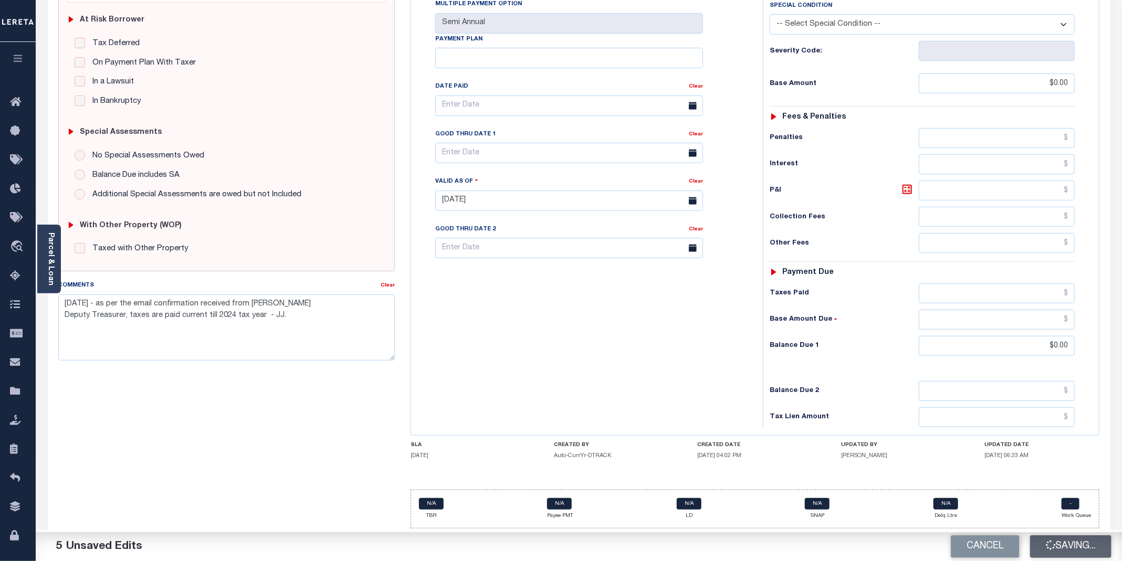
checkbox input "false"
type textarea "09/09/2025 - as per the email confirmation received from Holly Howell Deputy Tr…"
type input "$0"
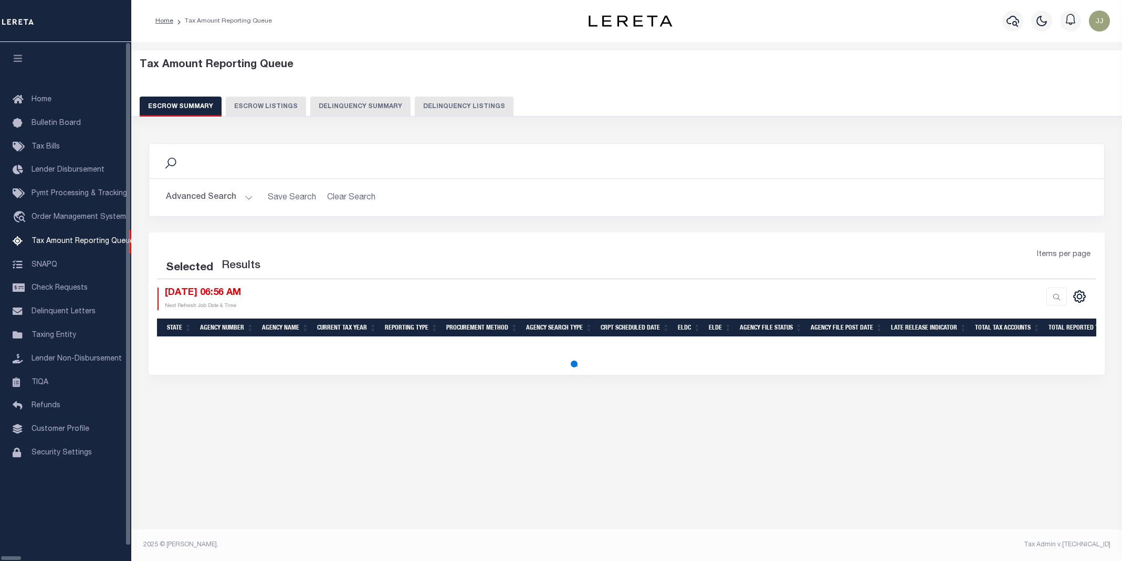
select select "100"
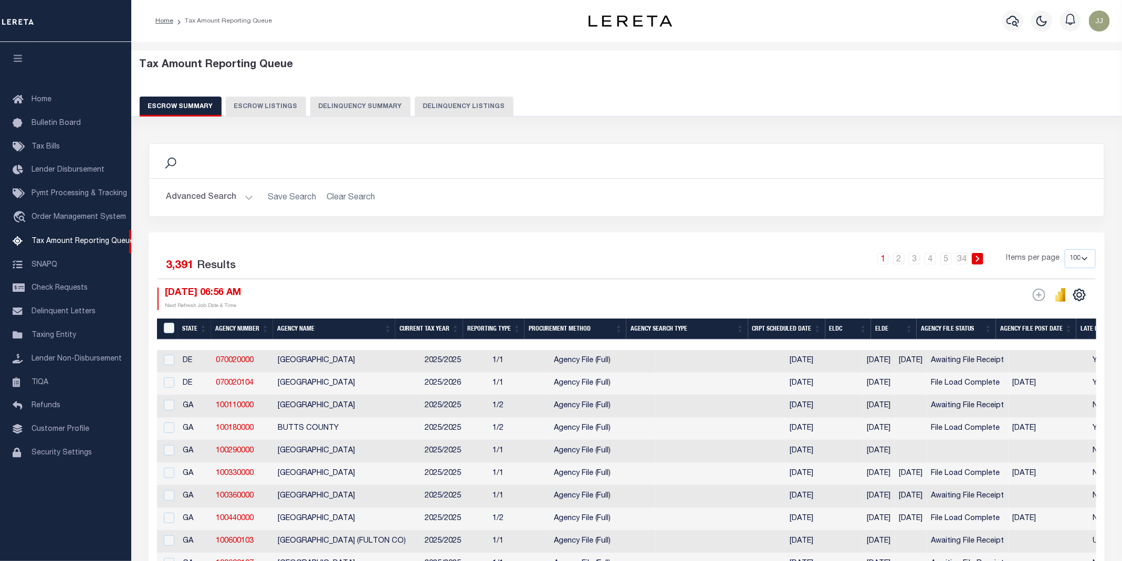
click at [453, 112] on button "Delinquency Listings" at bounding box center [464, 107] width 99 height 20
select select "KS"
select select "100"
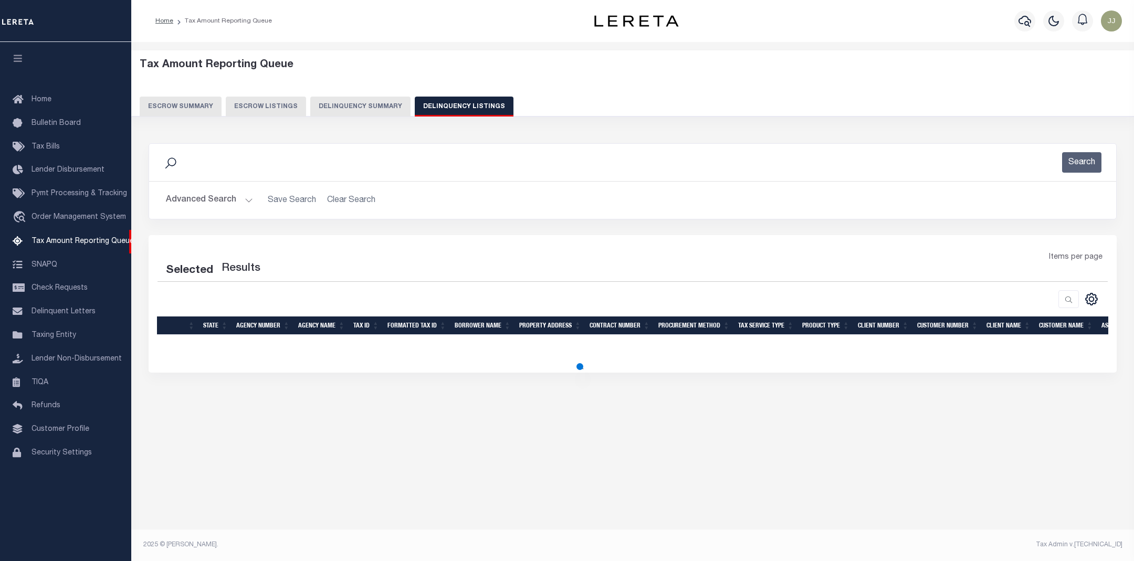
select select "100"
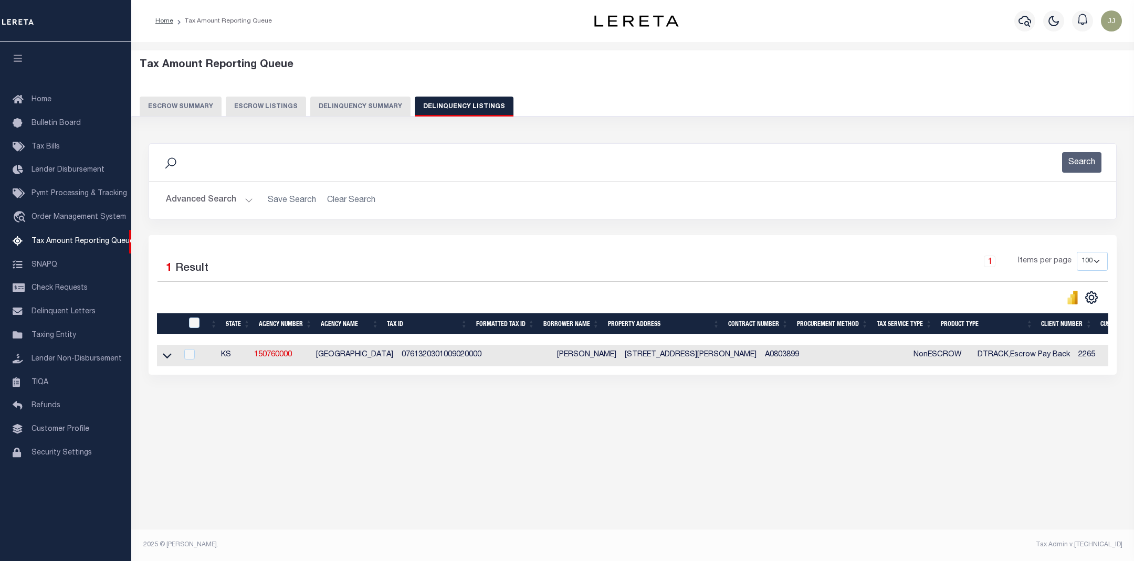
click at [218, 199] on button "Advanced Search" at bounding box center [209, 200] width 87 height 20
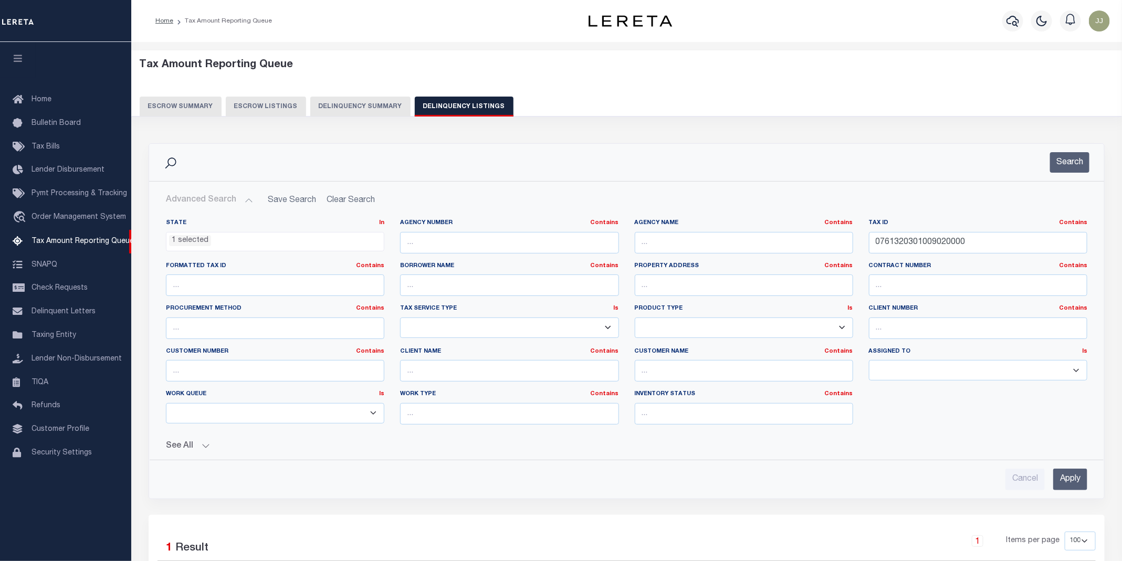
click at [203, 243] on li "1 selected" at bounding box center [190, 241] width 42 height 12
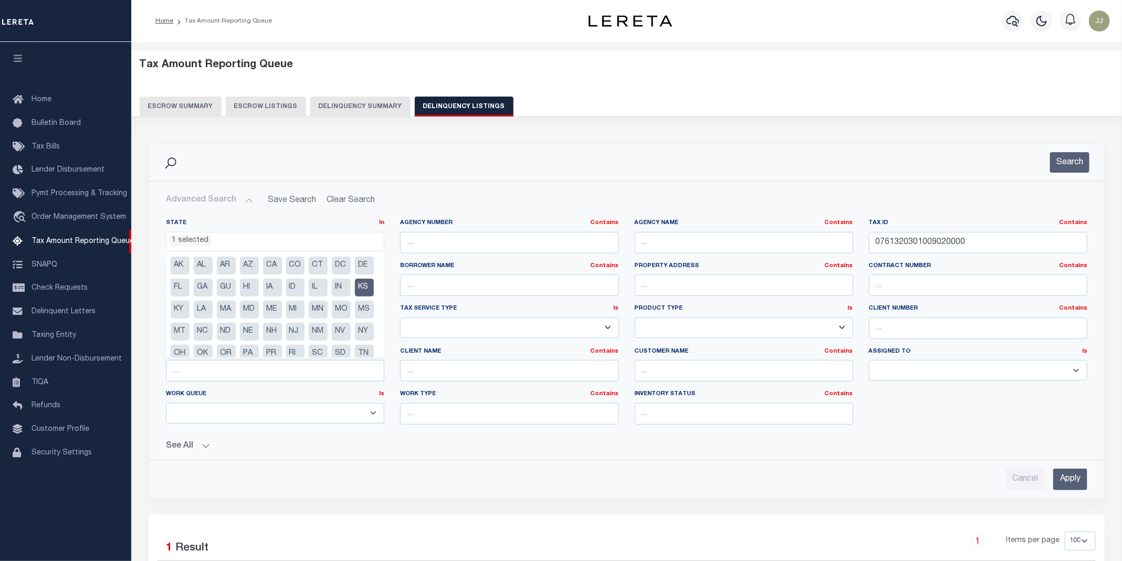
click at [355, 297] on li "KS" at bounding box center [364, 288] width 19 height 18
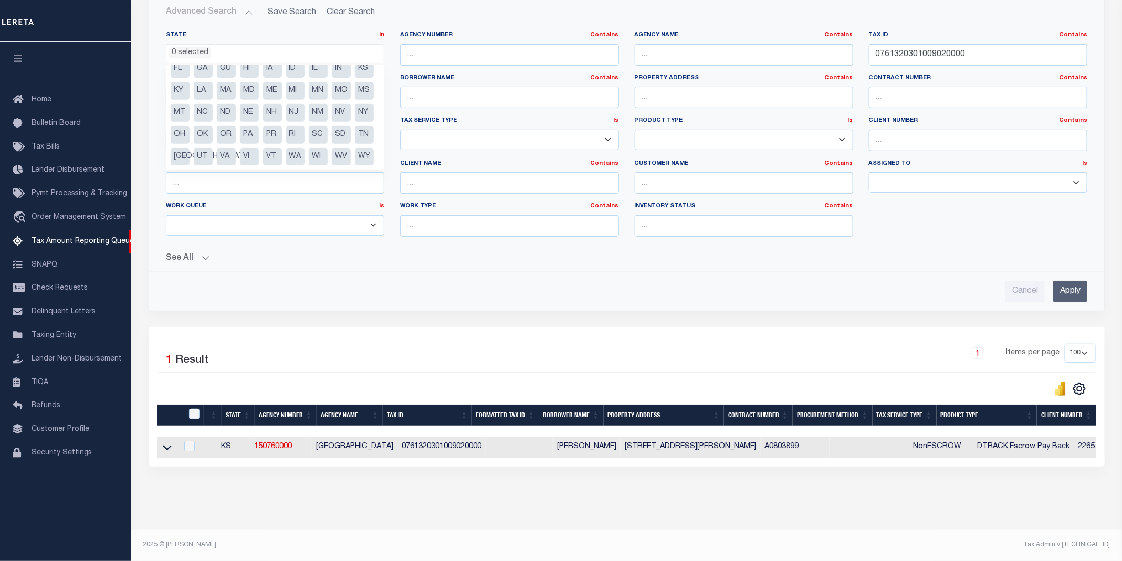
click at [213, 148] on li "UT" at bounding box center [203, 157] width 19 height 18
select select "UT"
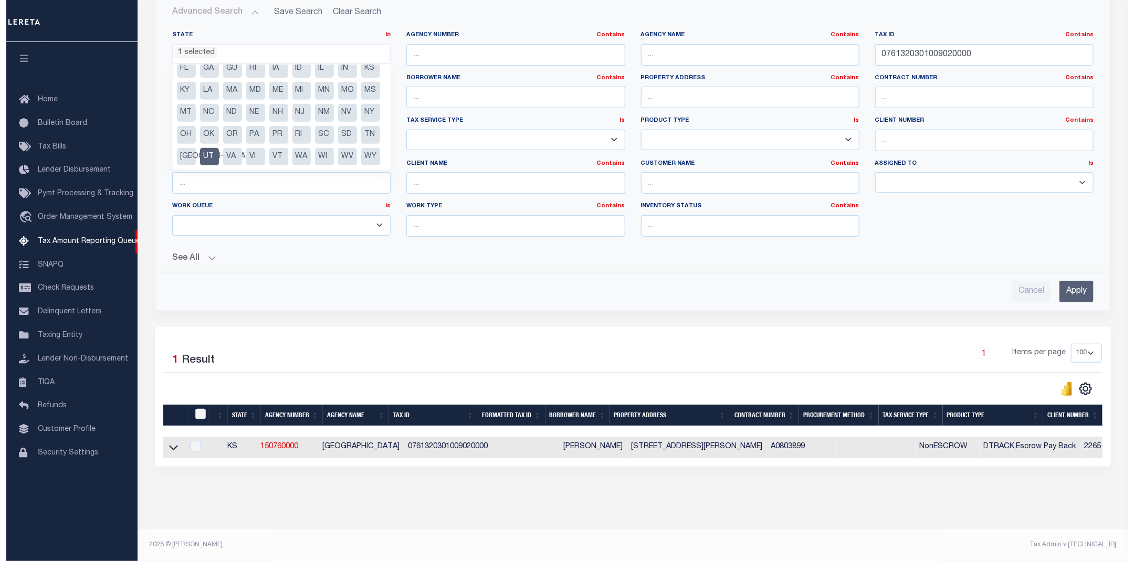
scroll to position [0, 0]
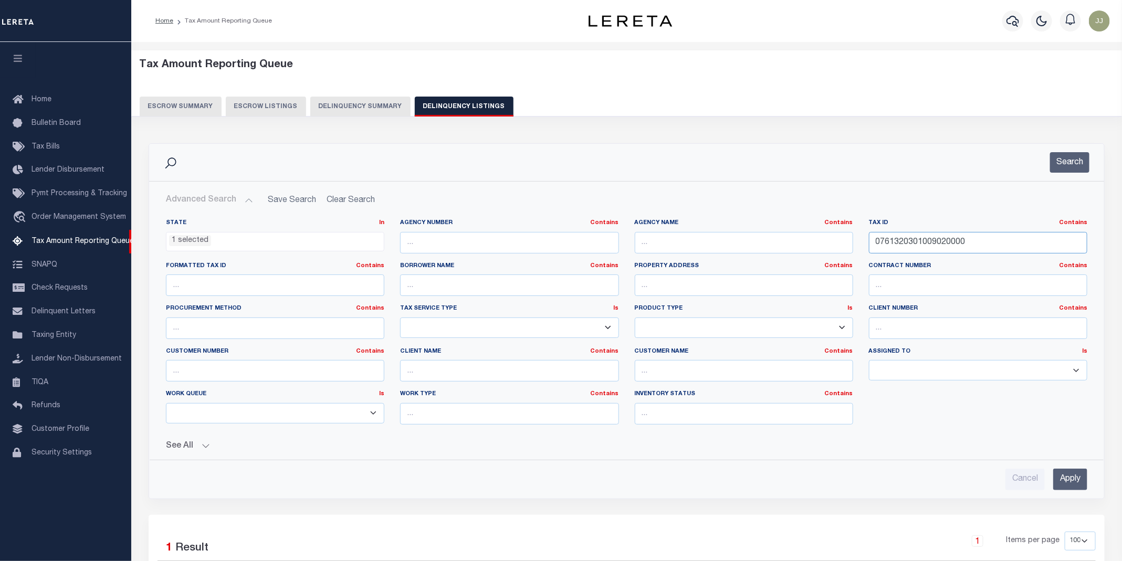
drag, startPoint x: 990, startPoint y: 248, endPoint x: 856, endPoint y: 248, distance: 133.9
click at [856, 248] on div "State In In AK AL AR AZ CA CO CT DC DE FL GA GU HI IA ID IL IN KS KY LA MA MD M…" at bounding box center [626, 326] width 937 height 214
paste input "XA3A-0500-1A"
type input "XA3A-0500-1A"
click at [1076, 160] on button "Search" at bounding box center [1069, 162] width 39 height 20
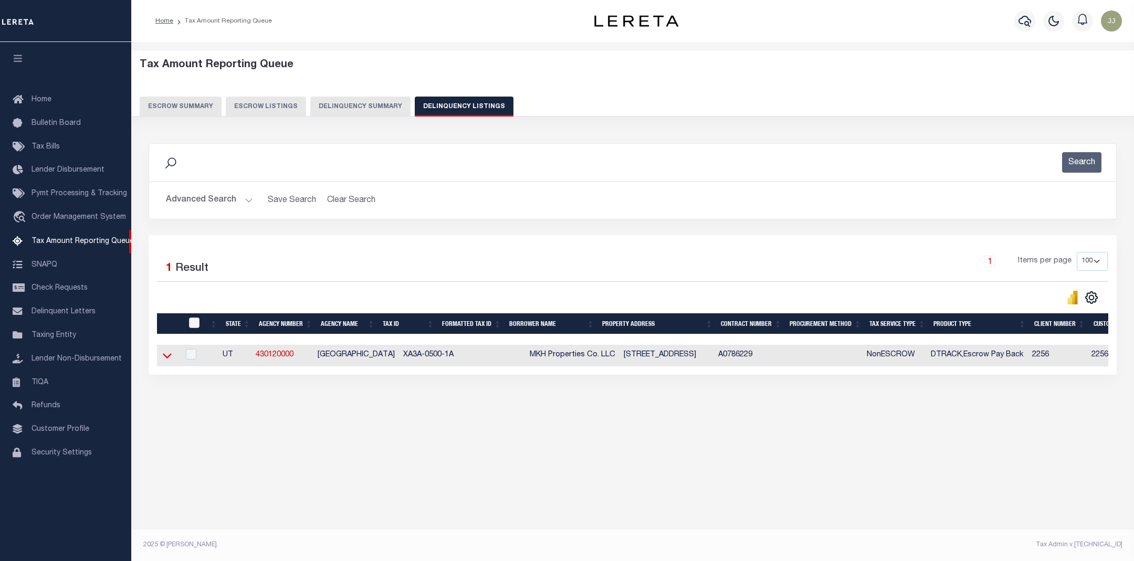
click at [167, 361] on icon at bounding box center [167, 355] width 9 height 11
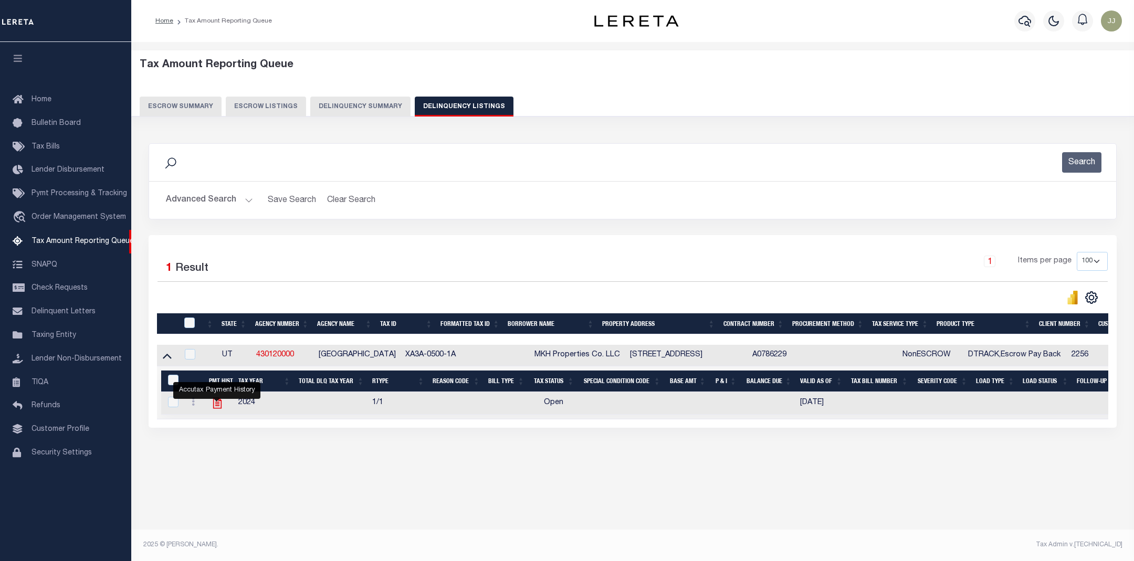
click at [213, 407] on icon "" at bounding box center [217, 403] width 8 height 11
checkbox input "true"
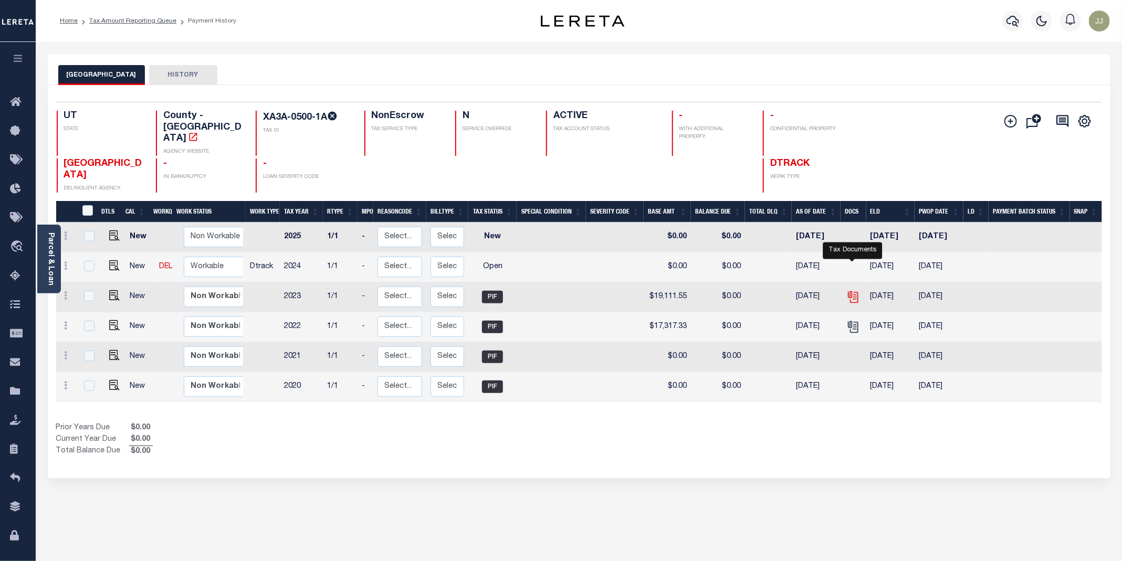
click at [856, 291] on icon "" at bounding box center [852, 295] width 8 height 8
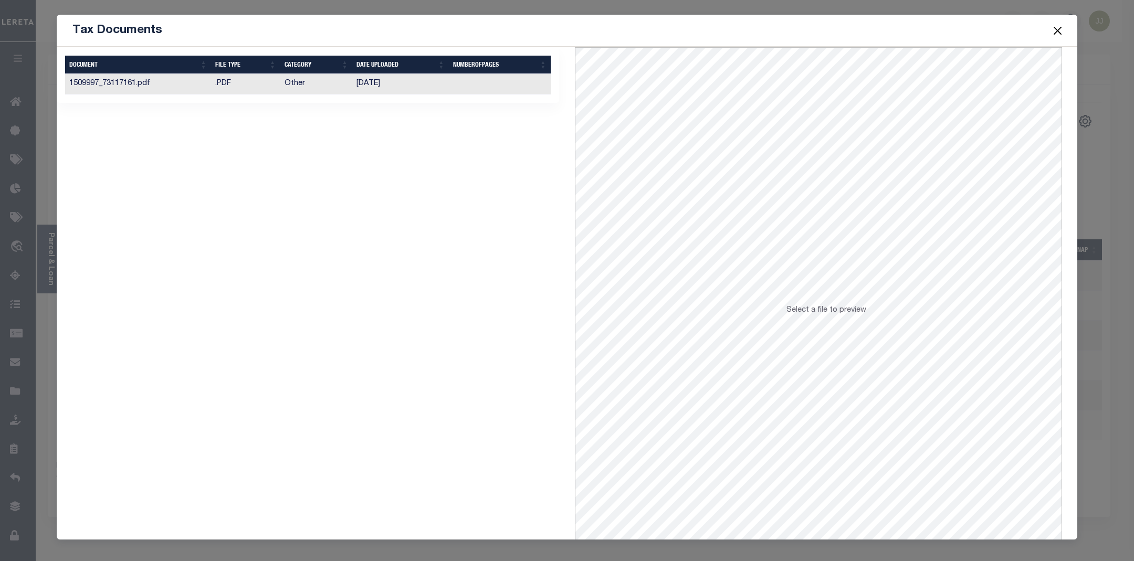
click at [243, 93] on td ".PDF" at bounding box center [245, 84] width 69 height 20
click at [1058, 29] on button "Close" at bounding box center [1058, 31] width 14 height 14
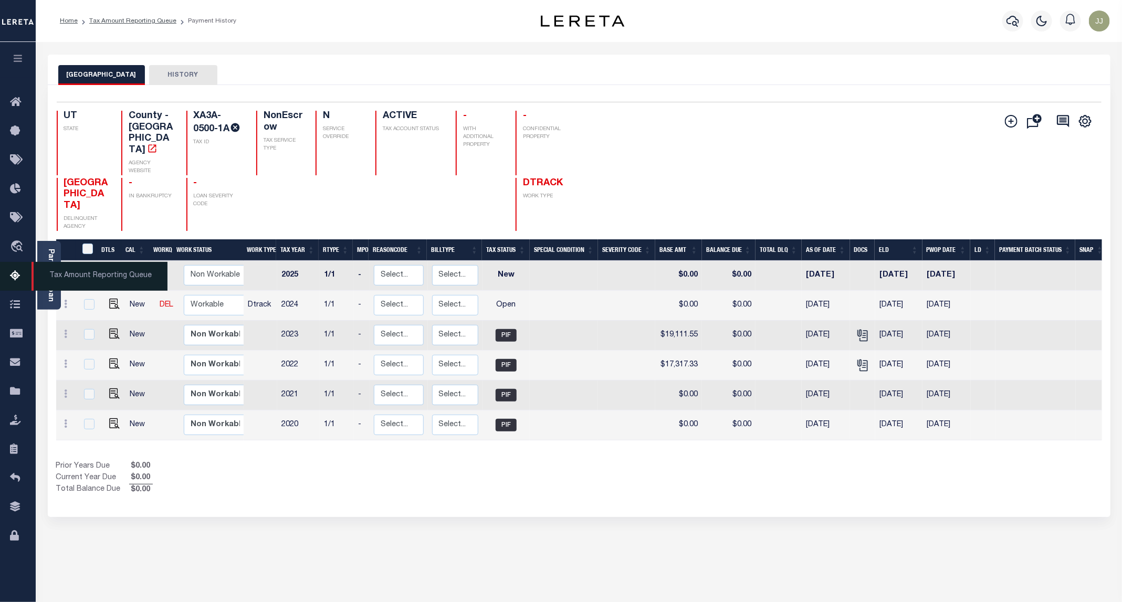
click at [20, 278] on icon at bounding box center [18, 276] width 17 height 13
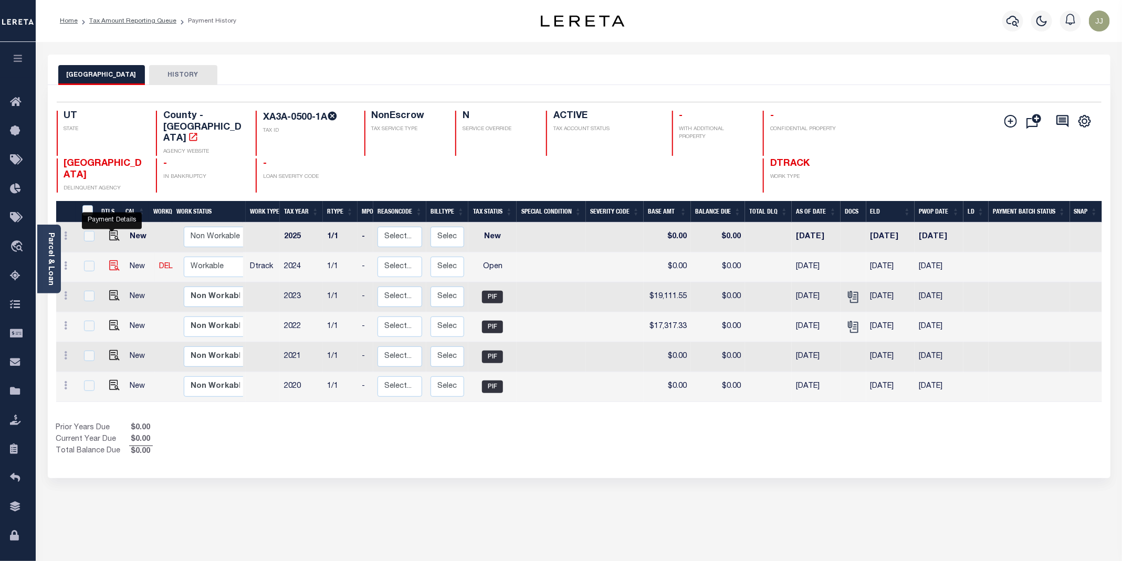
click at [112, 260] on img "" at bounding box center [114, 265] width 11 height 11
checkbox input "true"
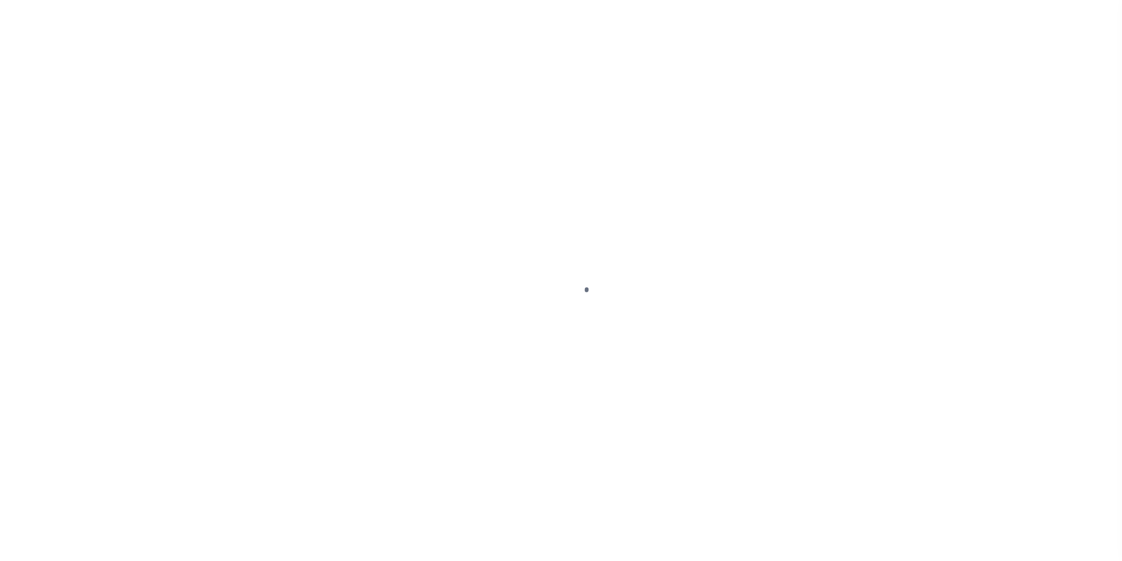
select select "OP2"
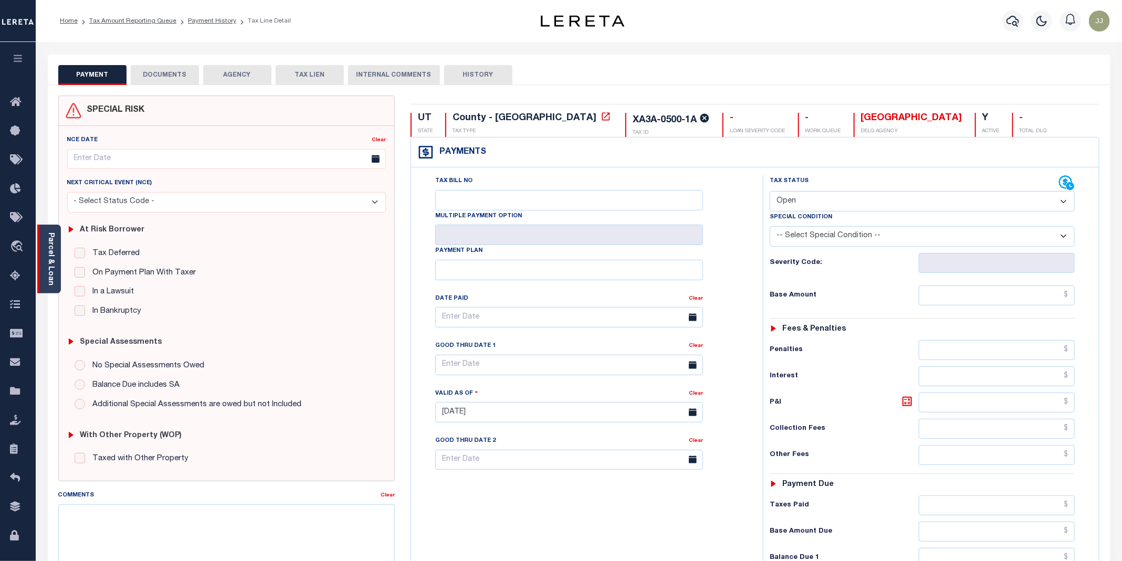
click at [56, 276] on div "Parcel & Loan" at bounding box center [49, 259] width 24 height 69
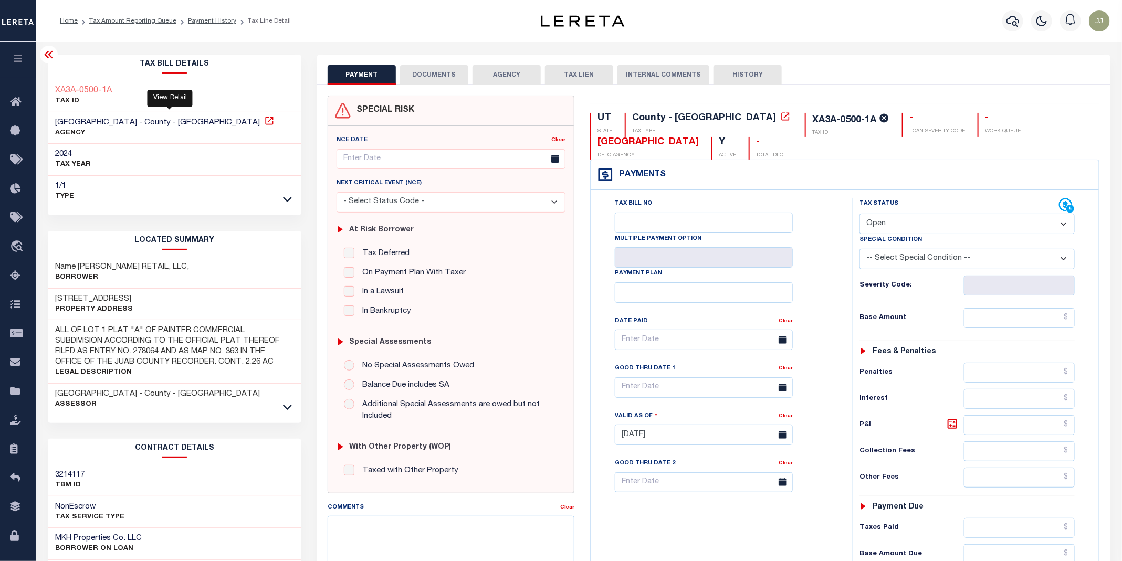
click at [265, 122] on icon at bounding box center [269, 121] width 8 height 8
drag, startPoint x: 1025, startPoint y: 119, endPoint x: 929, endPoint y: 119, distance: 96.1
click at [929, 119] on div "UT STATE County - UT TAX TYPE XA3A-0500-1A TAX ID - LOAN SEVERITY CODE - WORK Q…" at bounding box center [844, 136] width 509 height 47
click at [1009, 68] on div "PAYMENT DOCUMENTS AGENCY DELINQUENT PAYEE TAX LIEN HISTORY" at bounding box center [714, 74] width 773 height 19
drag, startPoint x: 1026, startPoint y: 112, endPoint x: 951, endPoint y: 116, distance: 75.2
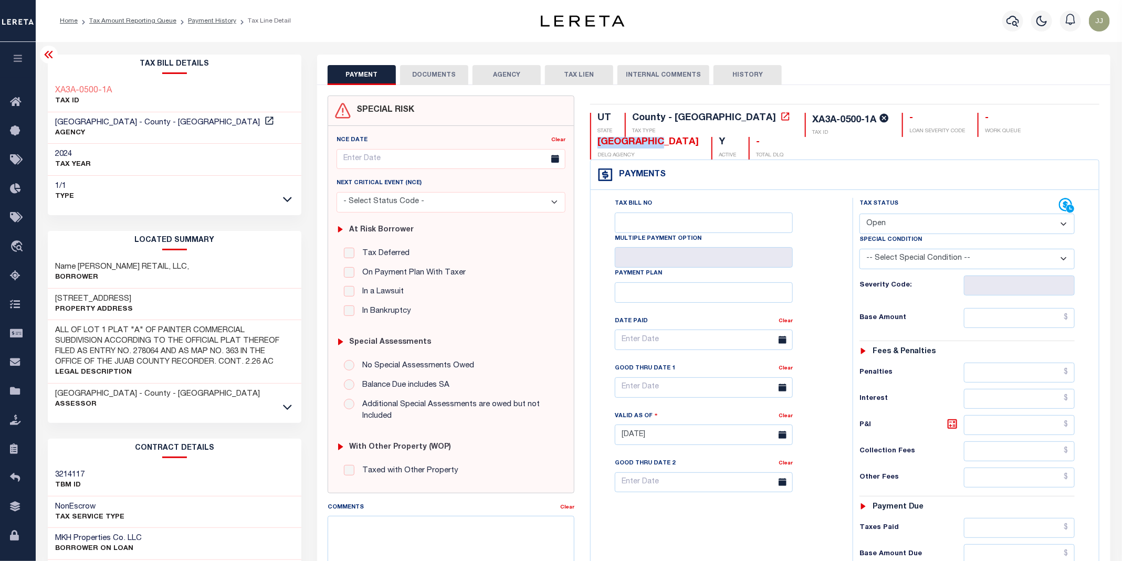
click at [951, 116] on div "UT STATE County - UT TAX TYPE XA3A-0500-1A TAX ID - LOAN SEVERITY CODE - WORK Q…" at bounding box center [844, 136] width 509 height 47
copy div "JUAB COUNTY"
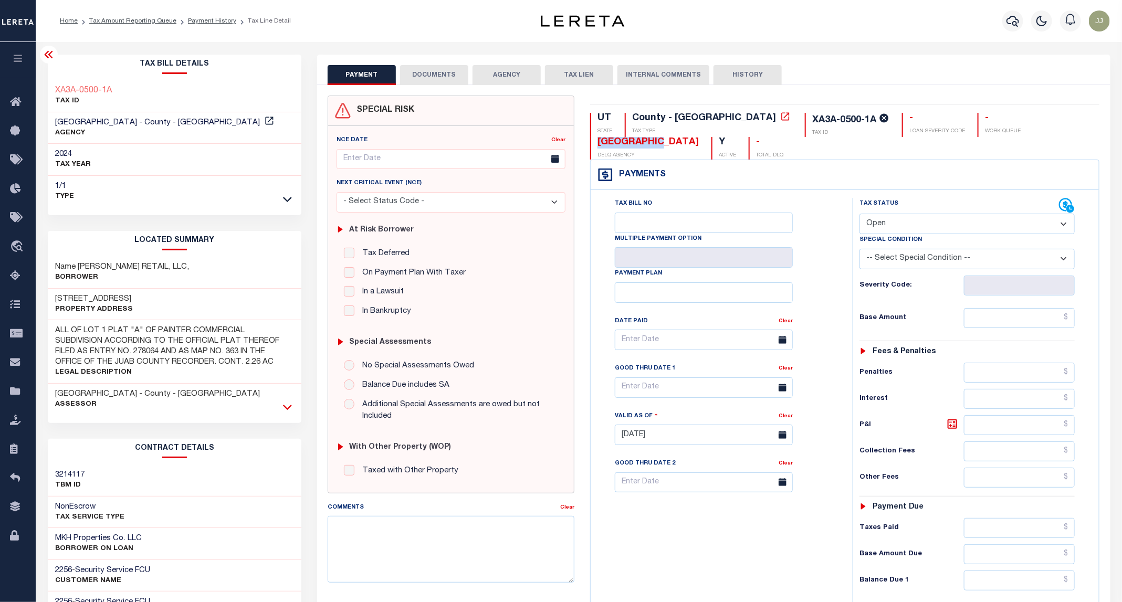
click at [290, 410] on icon at bounding box center [287, 407] width 9 height 11
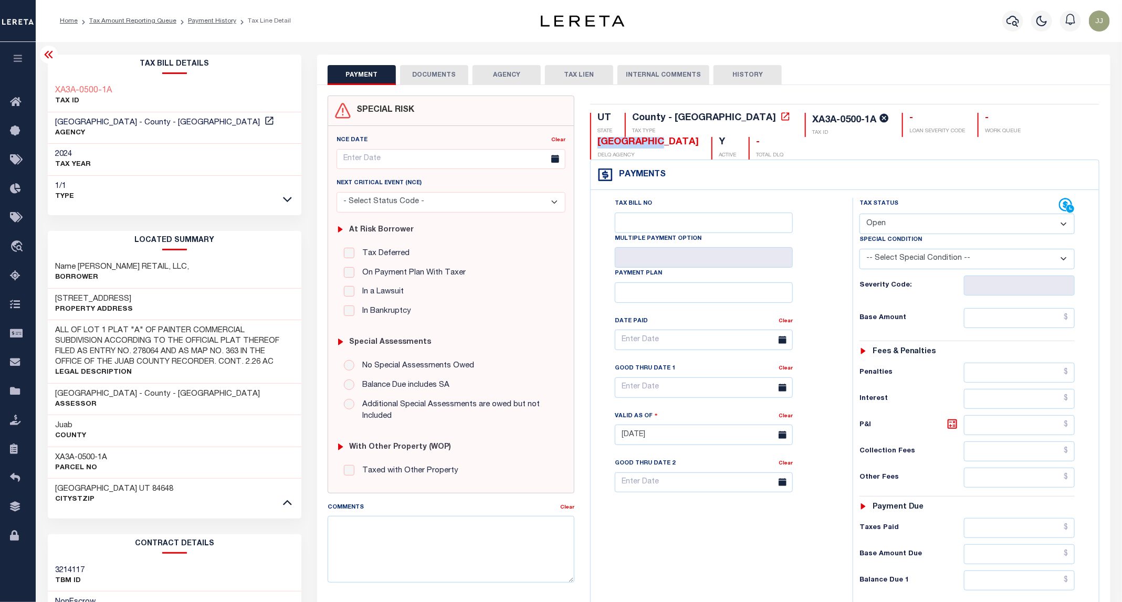
copy div "JUAB COUNTY"
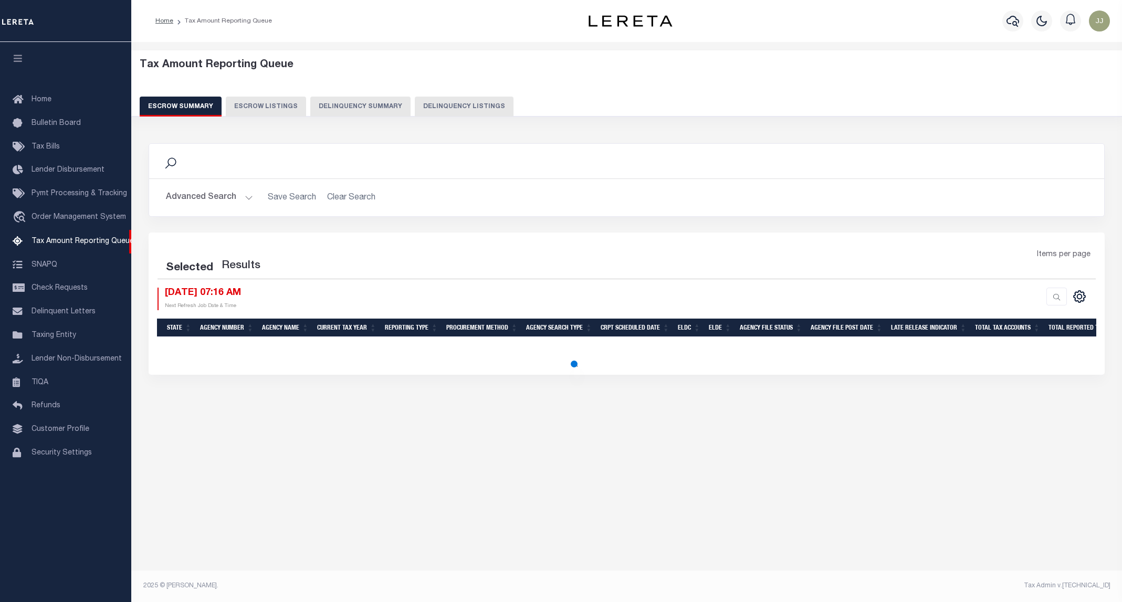
click at [415, 115] on button "Delinquency Listings" at bounding box center [464, 107] width 99 height 20
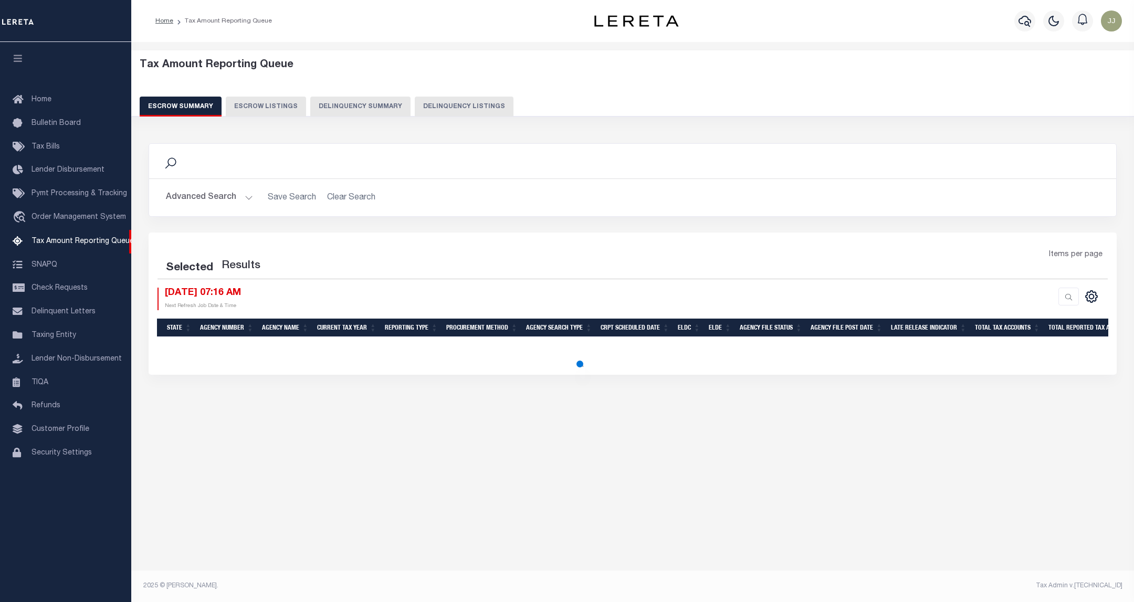
select select "100"
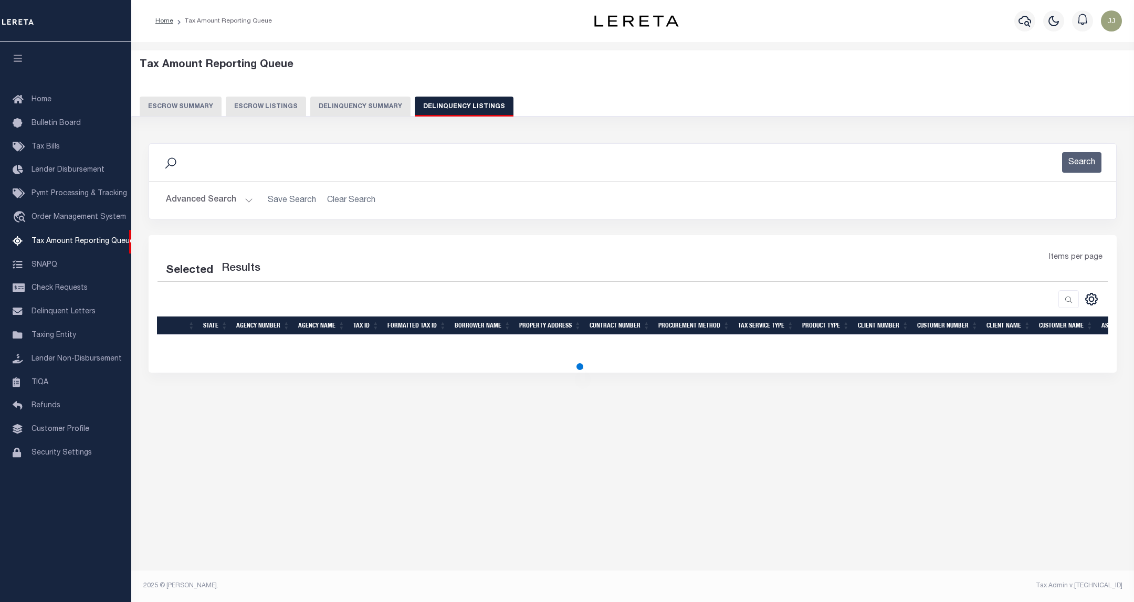
select select "100"
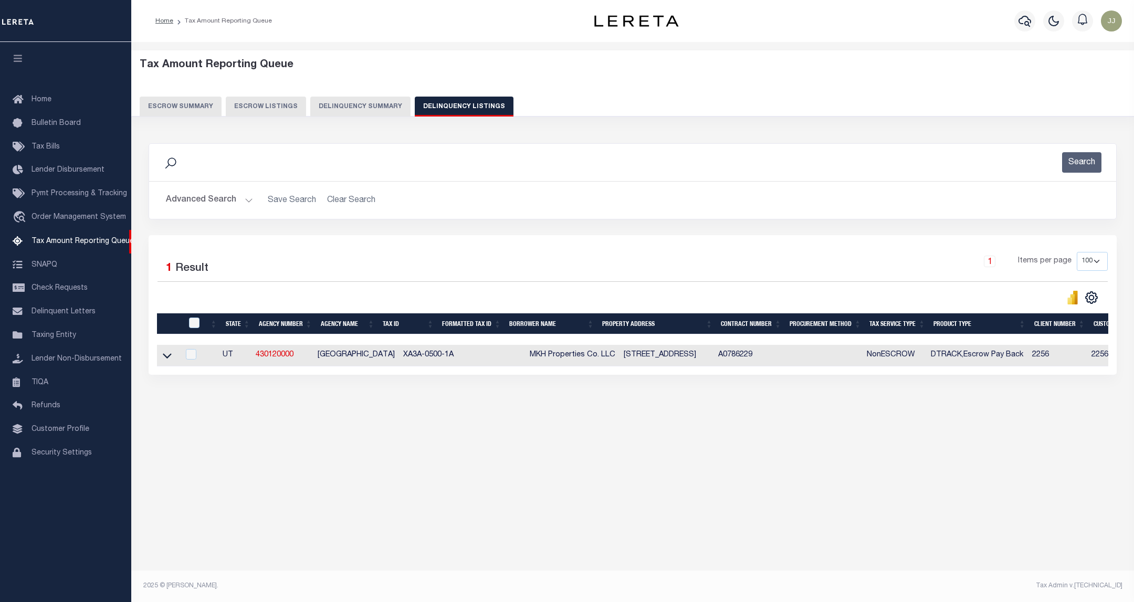
click at [225, 187] on div "Advanced Search Save Search Clear Search tblassign_wrapper_dynamictable_____Def…" at bounding box center [632, 200] width 967 height 37
click at [224, 197] on button "Advanced Search" at bounding box center [209, 200] width 87 height 20
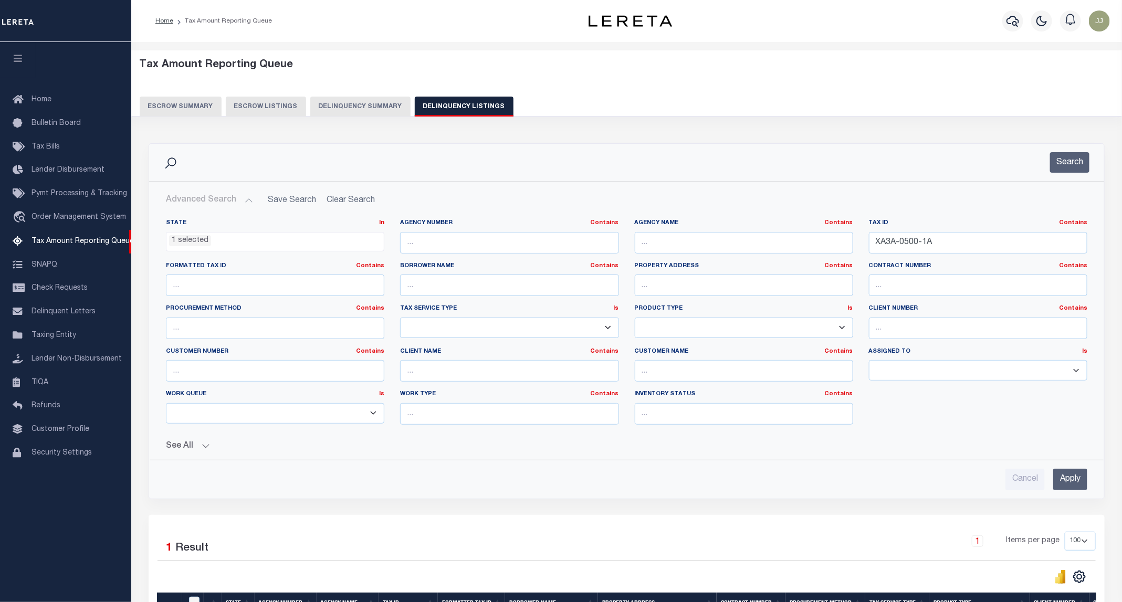
click at [194, 240] on li "1 selected" at bounding box center [190, 241] width 42 height 12
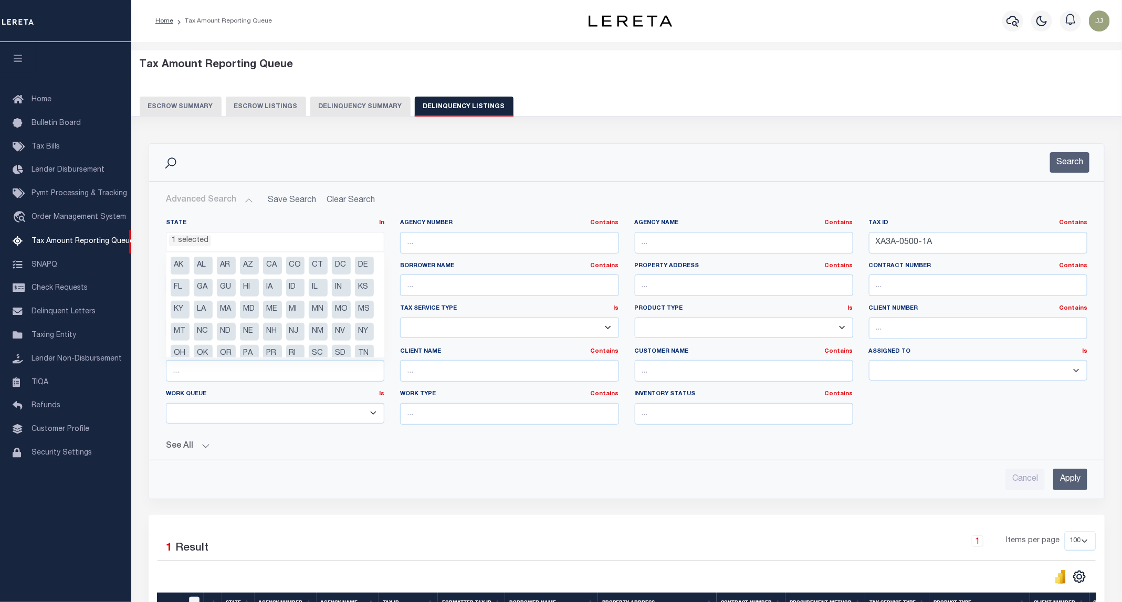
scroll to position [32, 0]
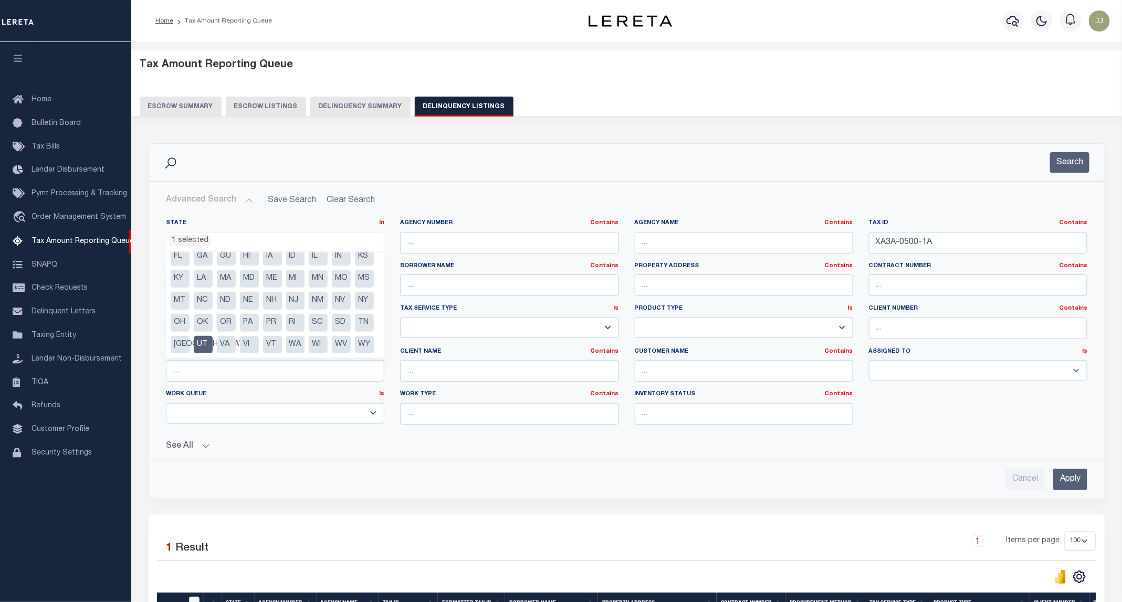
click at [213, 339] on li "UT" at bounding box center [203, 345] width 19 height 18
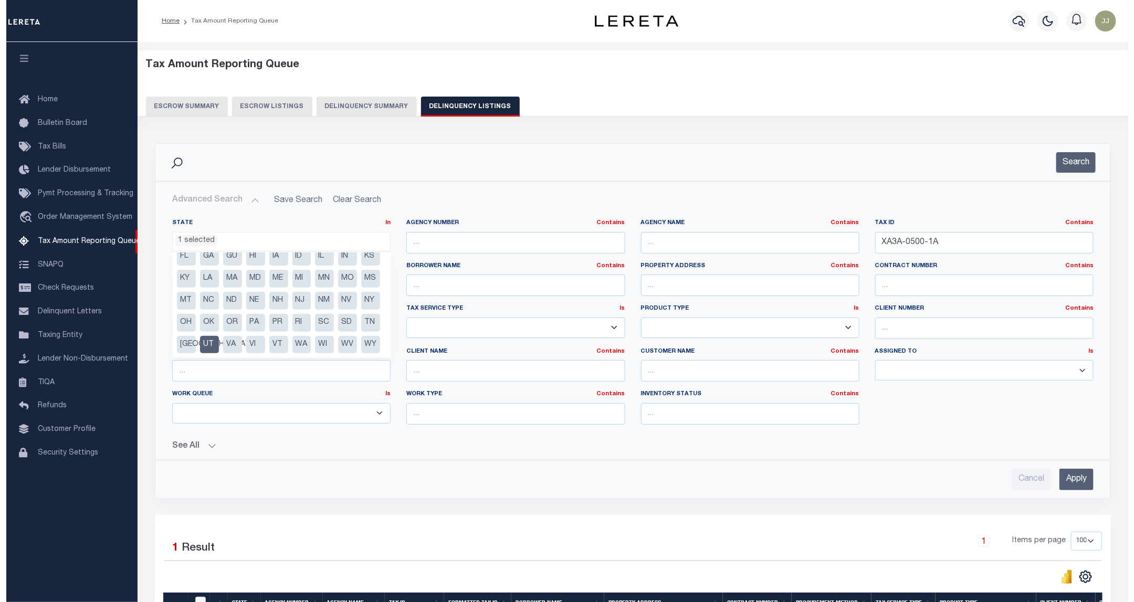
scroll to position [423, 0]
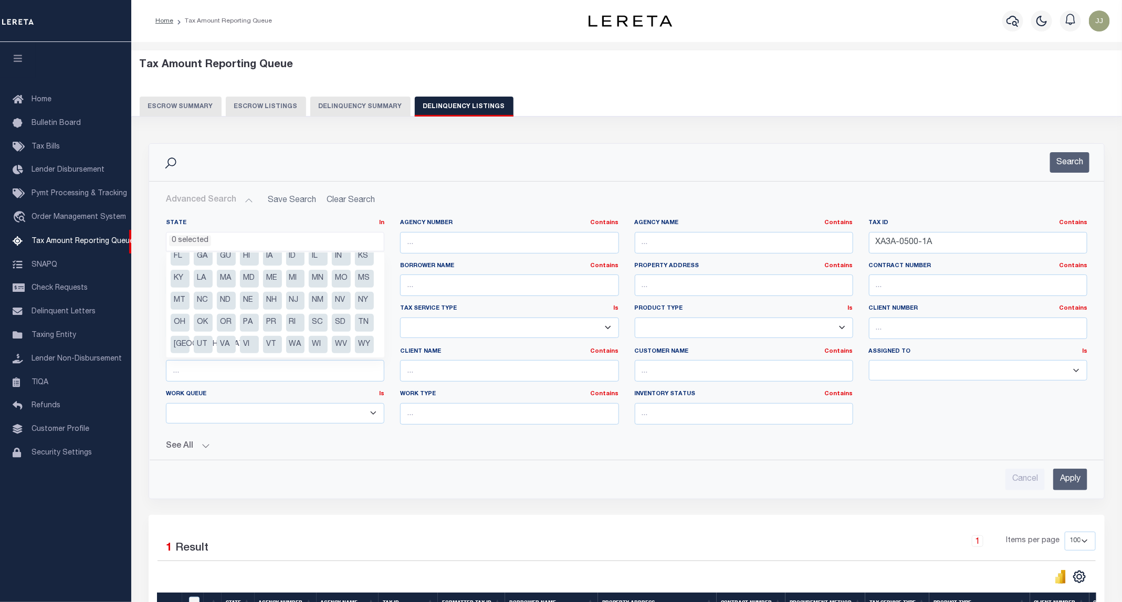
click at [355, 266] on li "KS" at bounding box center [364, 257] width 19 height 18
select select "KS"
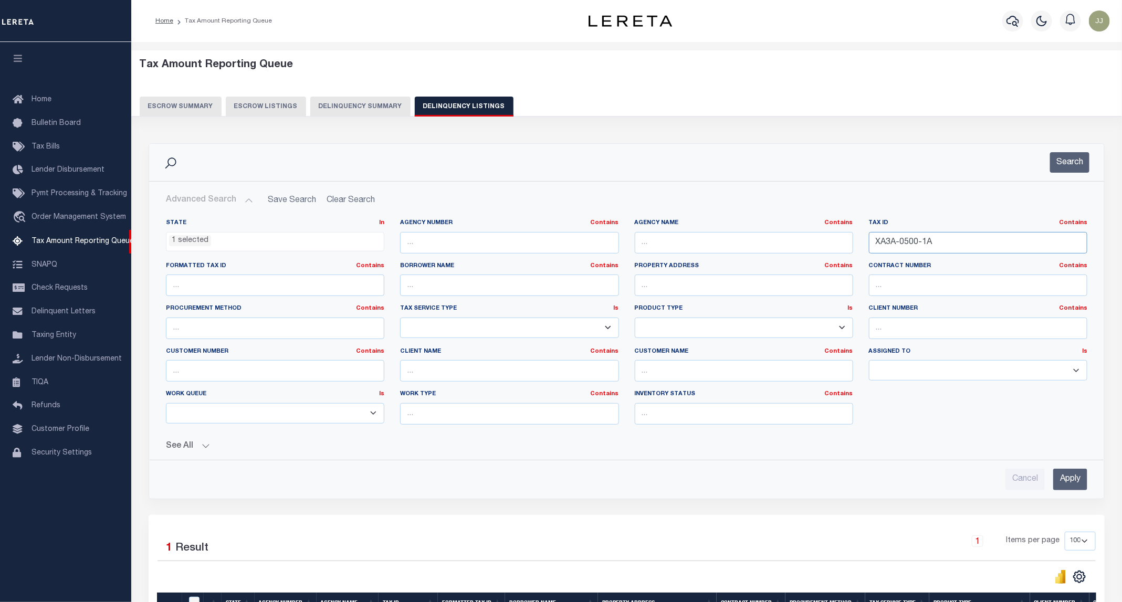
drag, startPoint x: 886, startPoint y: 243, endPoint x: 870, endPoint y: 249, distance: 17.3
click at [870, 249] on input "XA3A-0500-1A" at bounding box center [978, 243] width 218 height 22
paste input "1482703019004000"
type input "1482703019004000"
click at [1065, 158] on button "Search" at bounding box center [1069, 162] width 39 height 20
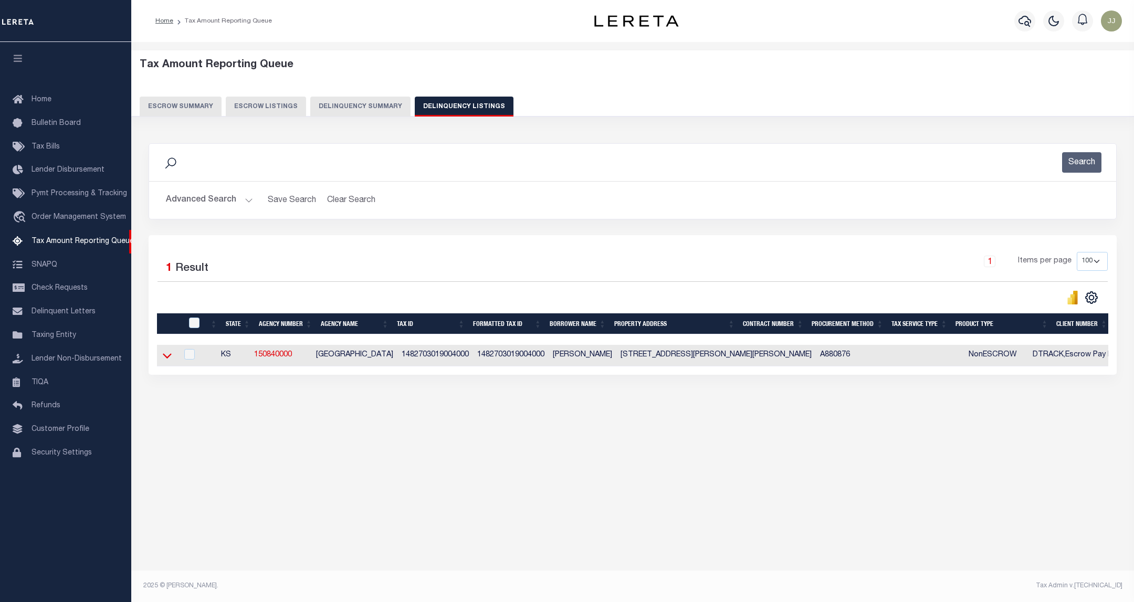
click at [170, 361] on icon at bounding box center [167, 355] width 9 height 11
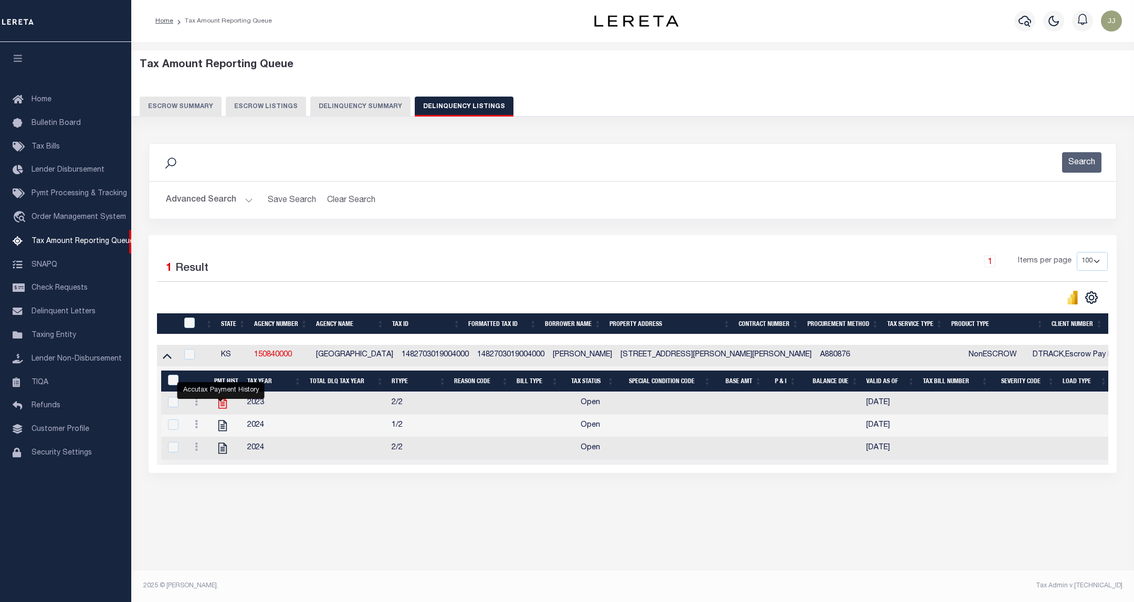
click at [218, 409] on icon "" at bounding box center [223, 404] width 14 height 14
checkbox input "true"
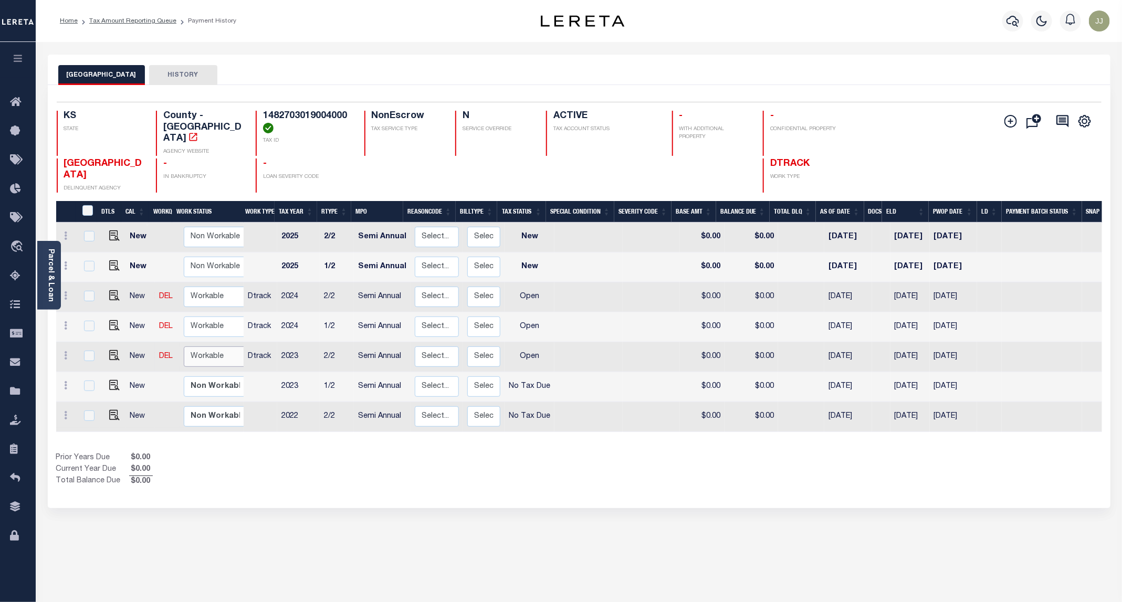
click at [202, 347] on select "Non Workable Workable" at bounding box center [215, 357] width 63 height 20
checkbox input "true"
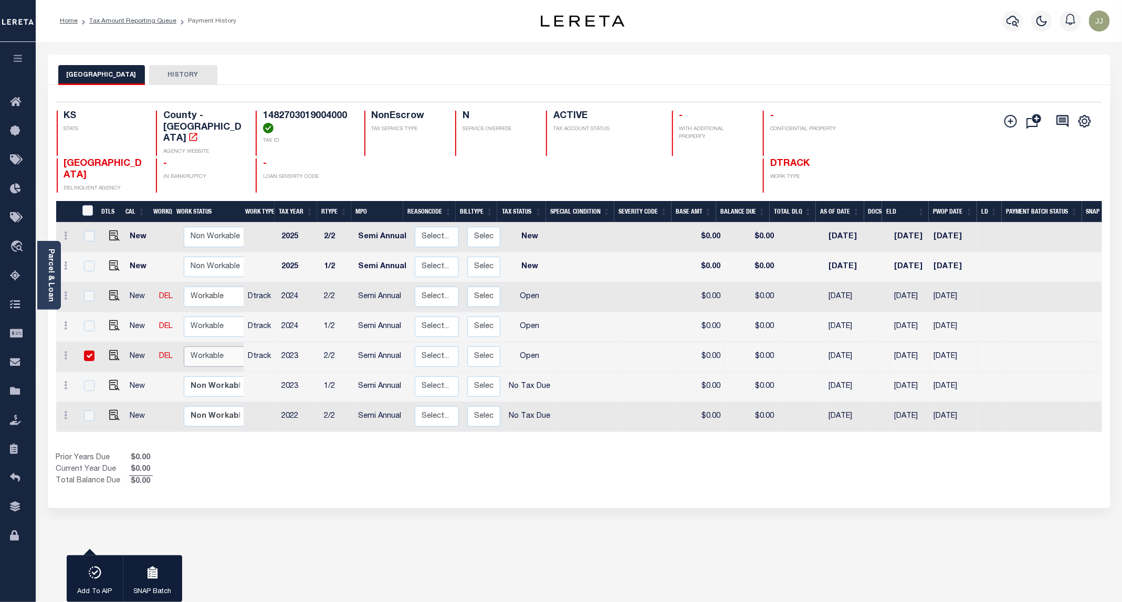
select select "true"
click at [184, 347] on select "Non Workable Workable" at bounding box center [215, 357] width 63 height 20
checkbox input "false"
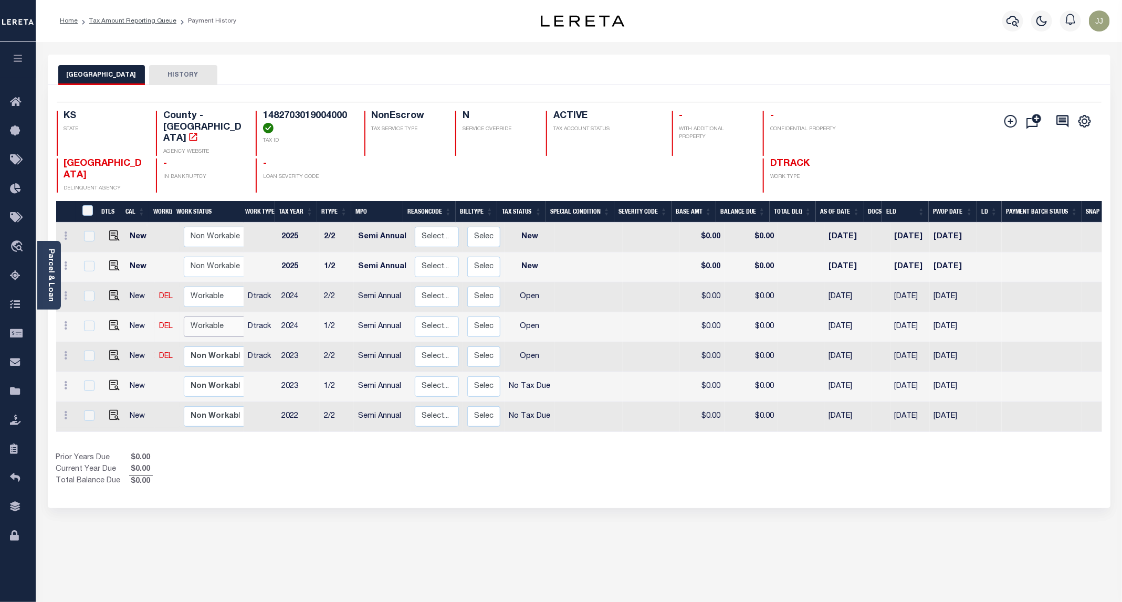
click at [209, 317] on select "Non Workable Workable" at bounding box center [215, 327] width 63 height 20
checkbox input "true"
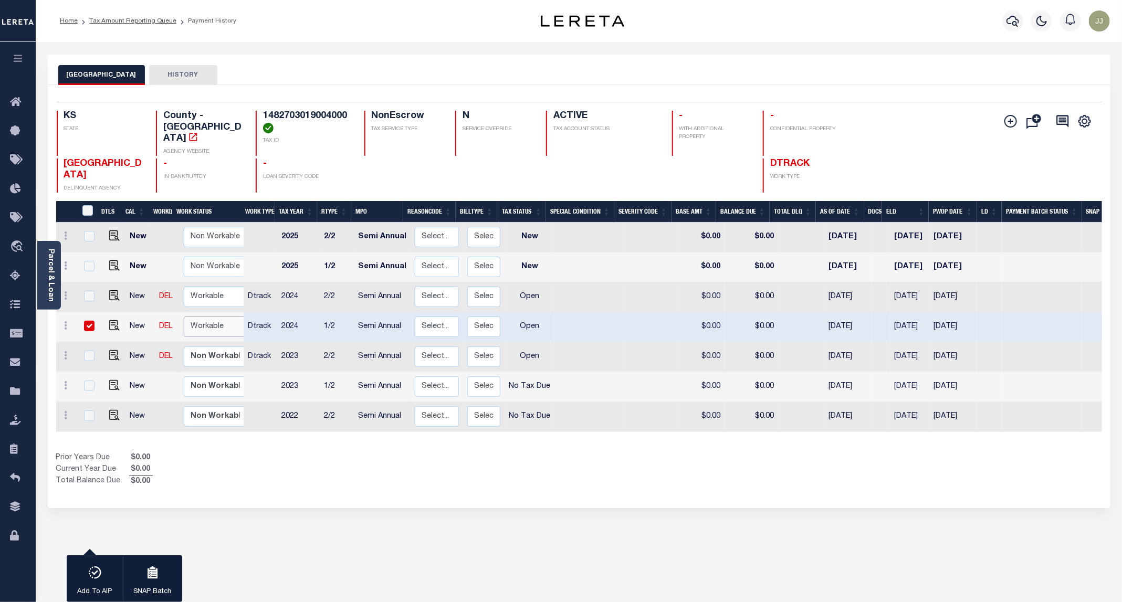
select select "true"
click at [184, 317] on select "Non Workable Workable" at bounding box center [215, 327] width 63 height 20
checkbox input "false"
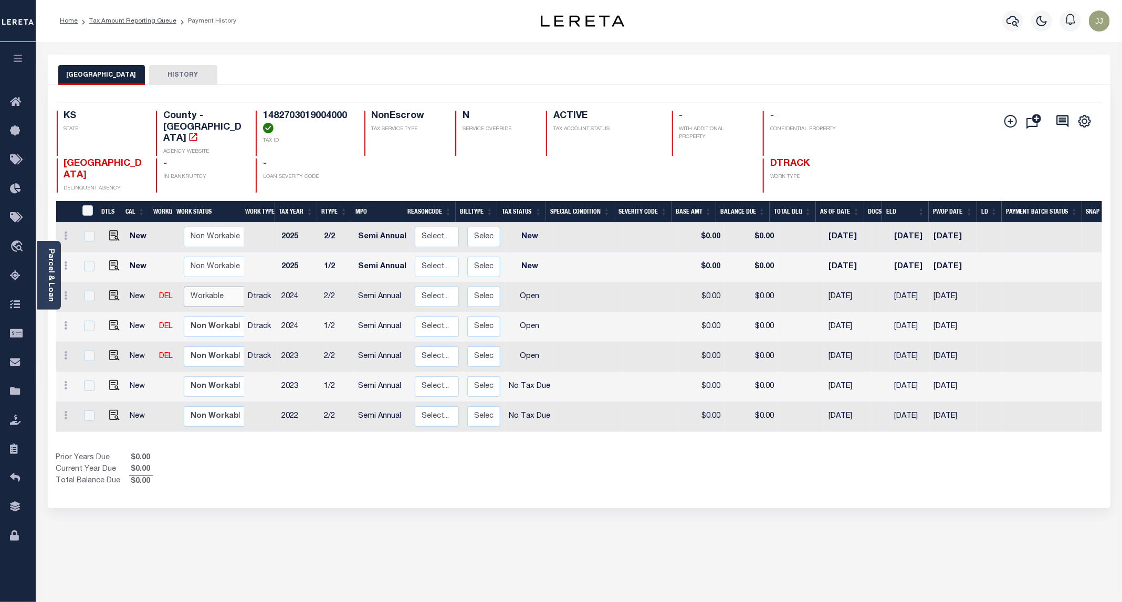
click at [209, 288] on select "Non Workable Workable" at bounding box center [215, 297] width 63 height 20
checkbox input "true"
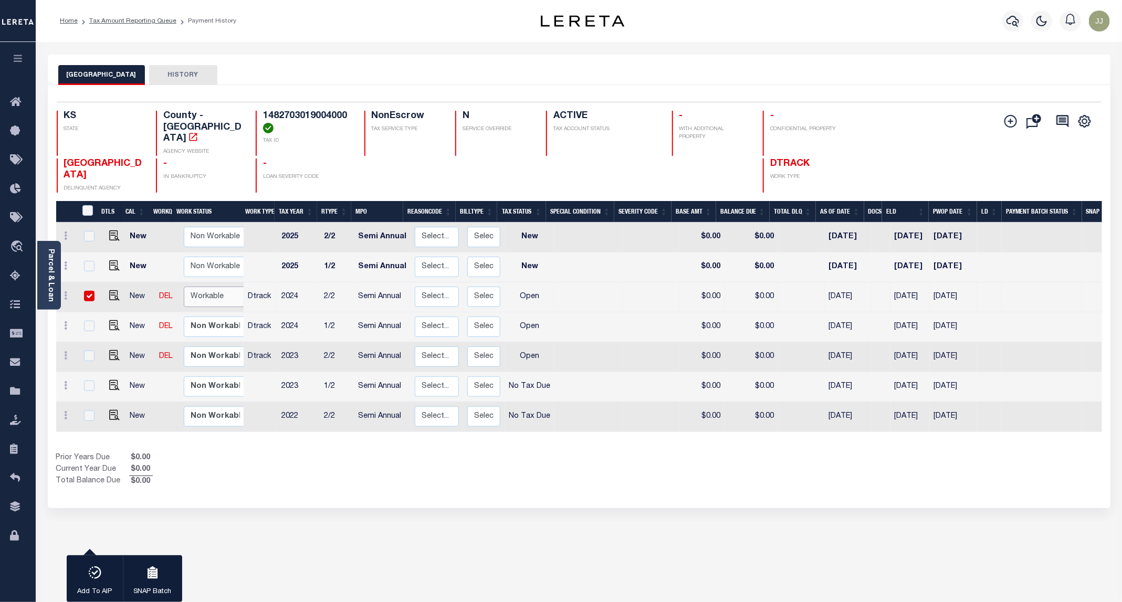
select select "true"
click at [184, 287] on select "Non Workable Workable" at bounding box center [215, 297] width 63 height 20
checkbox input "false"
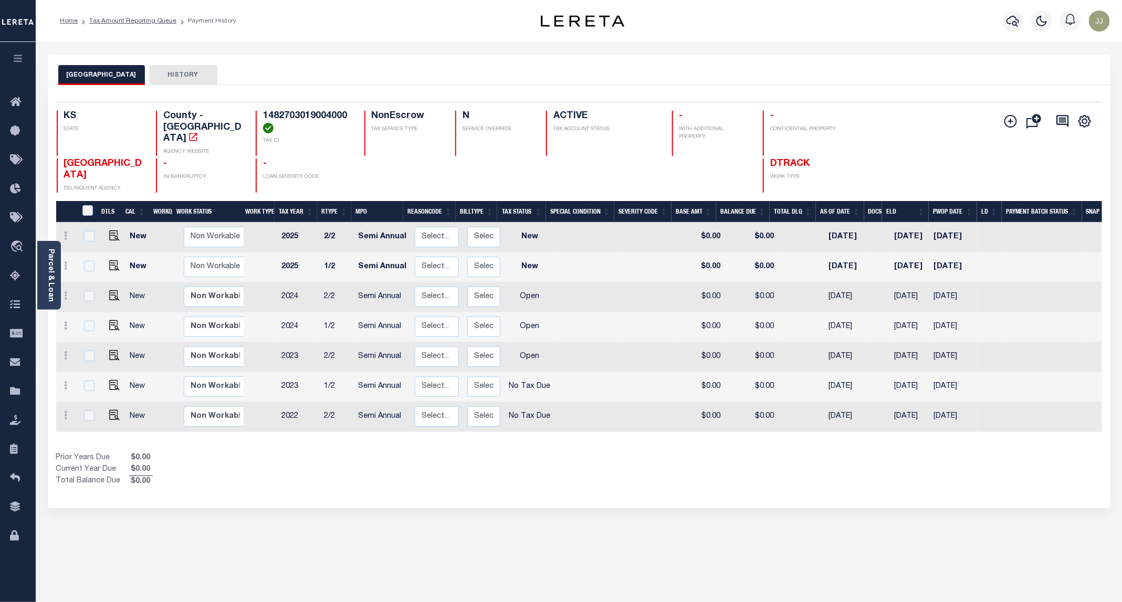
scroll to position [49, 0]
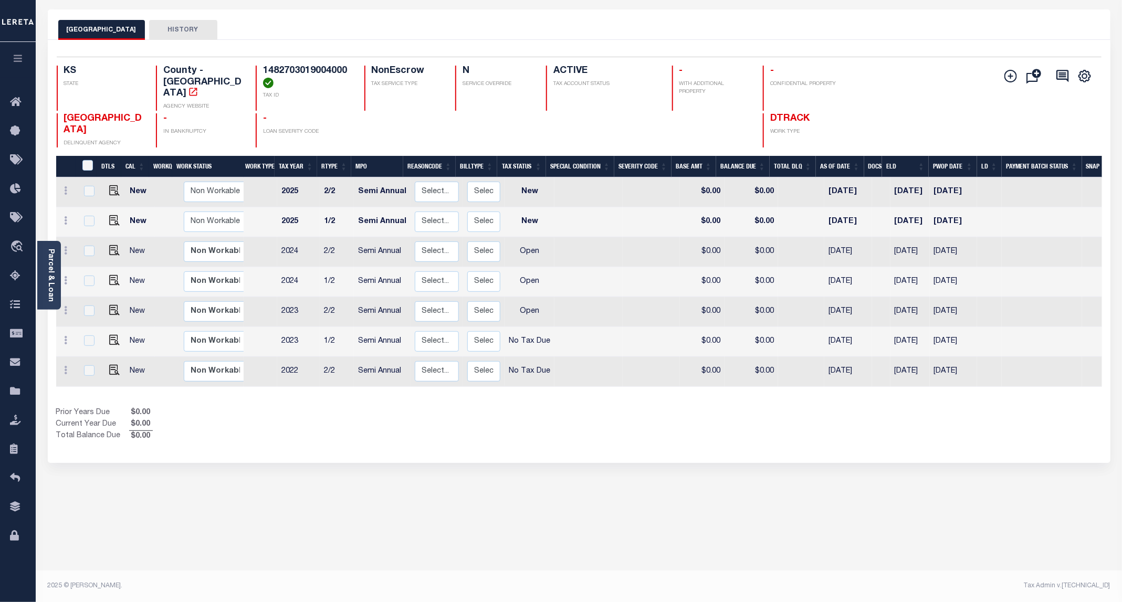
click at [578, 513] on div "RUSSELL COUNTY HISTORY Selected 7 Results" at bounding box center [579, 305] width 1079 height 593
click at [113, 305] on img "" at bounding box center [114, 310] width 11 height 11
checkbox input "true"
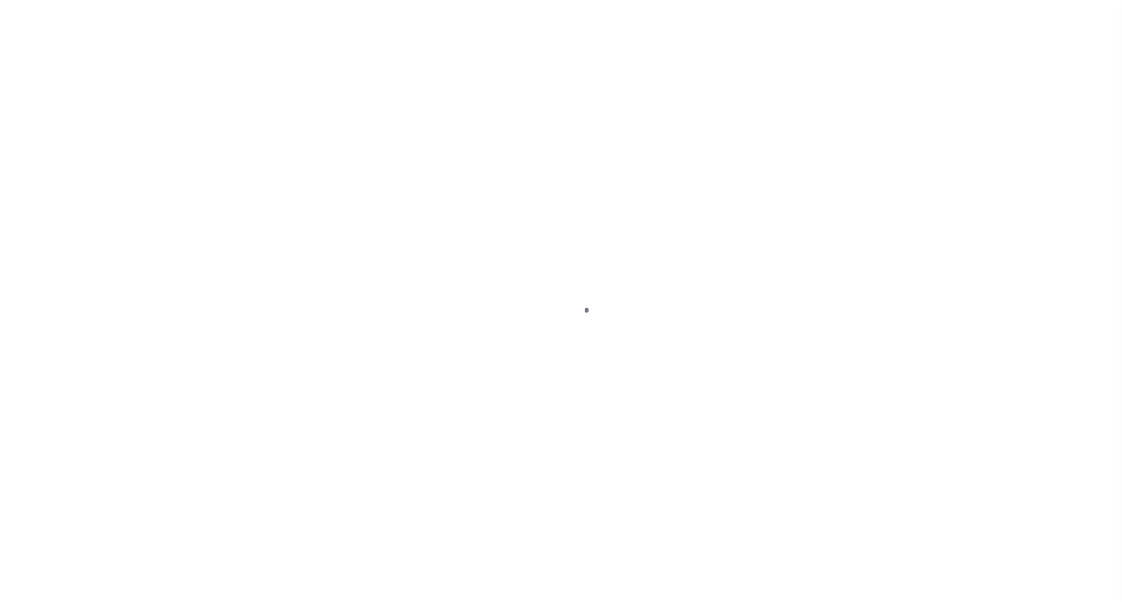
select select "OP2"
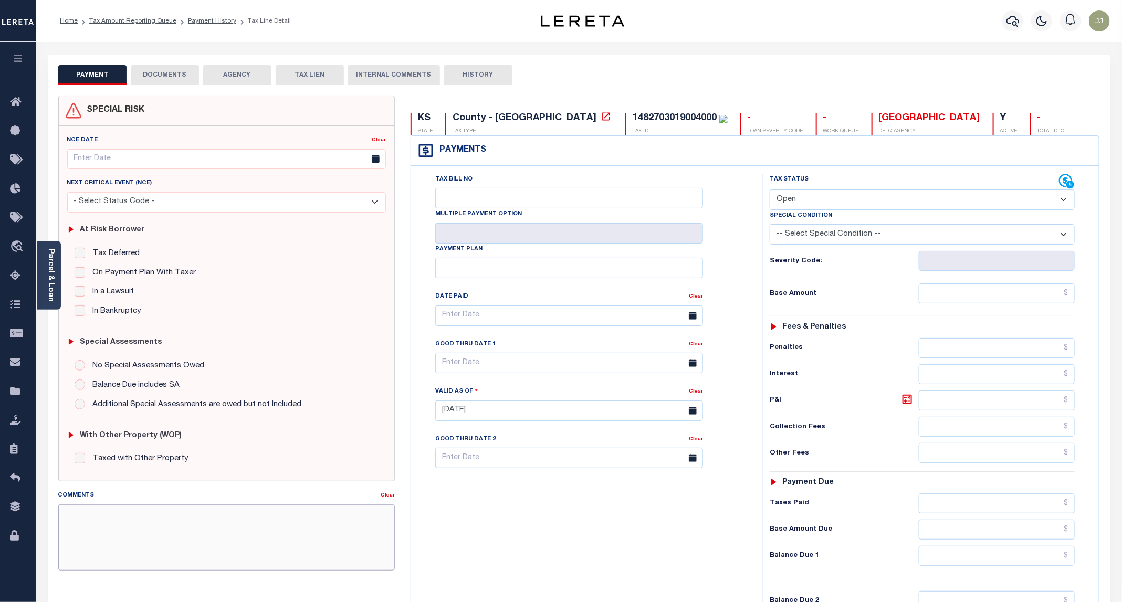
click at [234, 525] on textarea "Comments" at bounding box center [226, 538] width 337 height 66
paste textarea "09/09/2025 - as per the email confirmation received from RUSSELL COUNTY , taxes…"
type textarea "09/09/2025 - as per the email confirmation received from RUSSELL COUNTY , taxes…"
type input "[DATE]"
click at [800, 210] on select "- Select Status Code - Open Due/Unpaid Paid Incomplete No Tax Due Internal Refu…" at bounding box center [922, 200] width 305 height 20
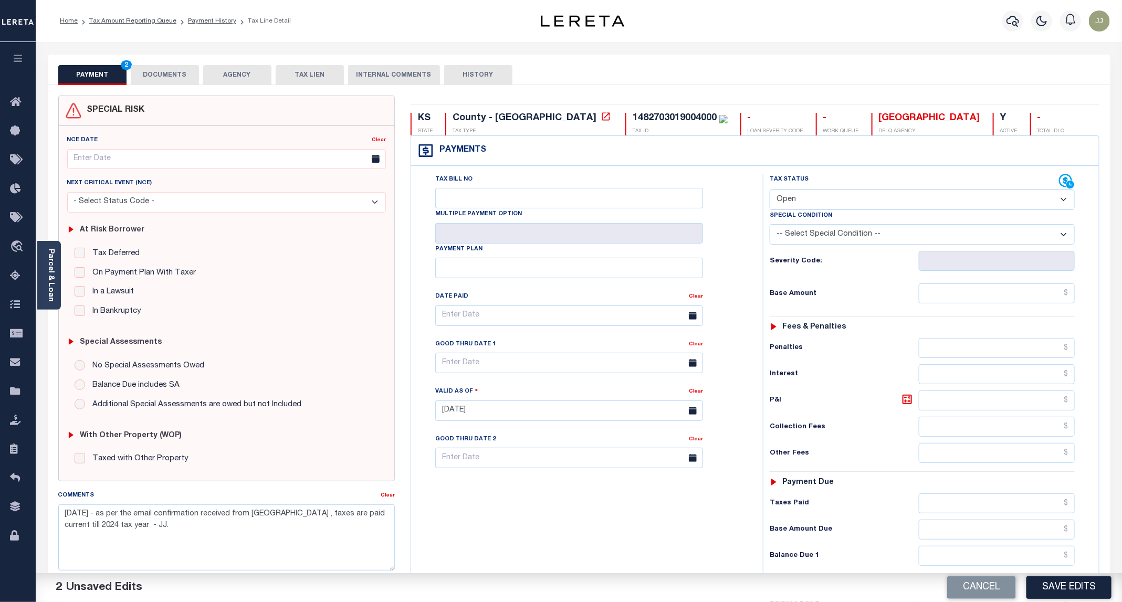
select select "PYD"
click at [770, 191] on select "- Select Status Code - Open Due/Unpaid Paid Incomplete No Tax Due Internal Refu…" at bounding box center [922, 200] width 305 height 20
click at [955, 294] on input "text" at bounding box center [997, 294] width 156 height 20
type input "$0.00"
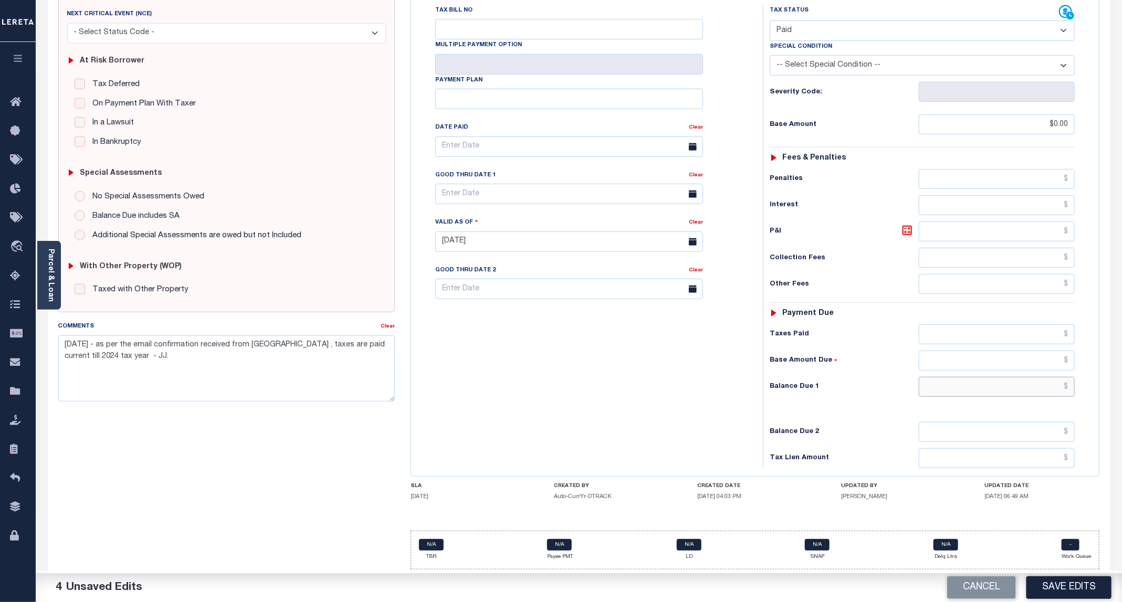
click at [999, 382] on input "text" at bounding box center [997, 387] width 156 height 20
type input "$0.00"
click at [1065, 595] on button "Save Edits" at bounding box center [1069, 588] width 85 height 23
checkbox input "false"
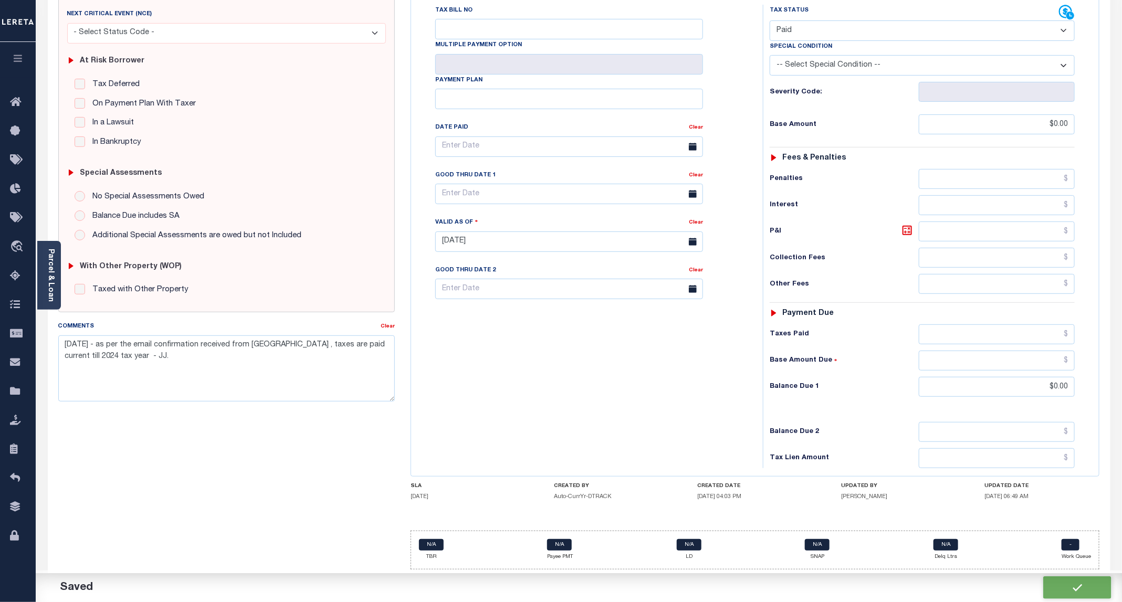
checkbox input "false"
type textarea "[DATE] - as per the email confirmation received from [GEOGRAPHIC_DATA] , taxes …"
type input "$0"
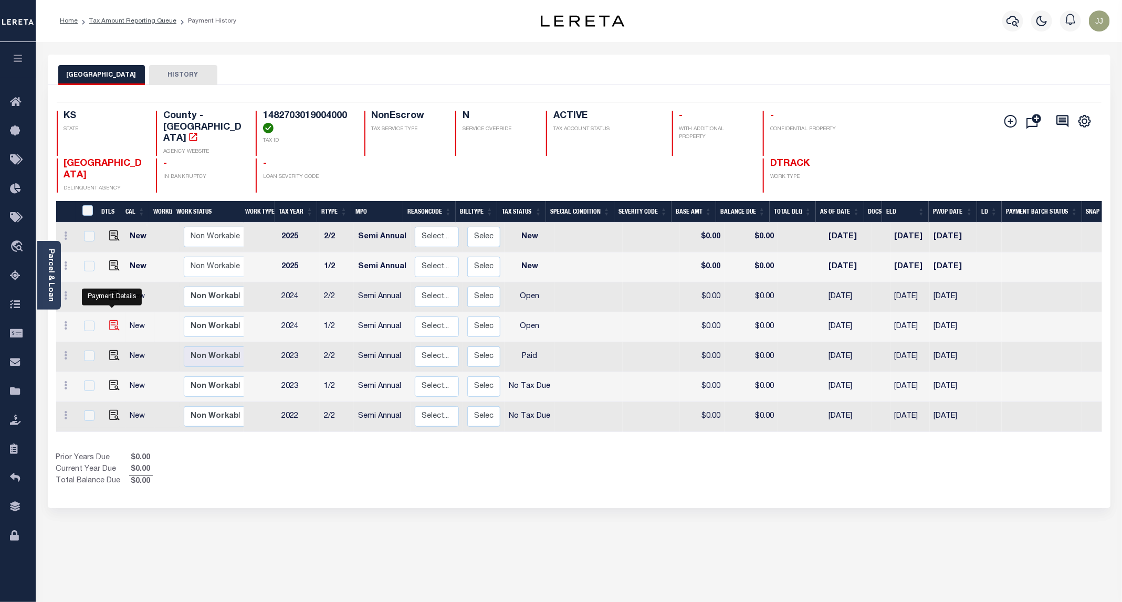
click at [112, 320] on img "" at bounding box center [114, 325] width 11 height 11
checkbox input "true"
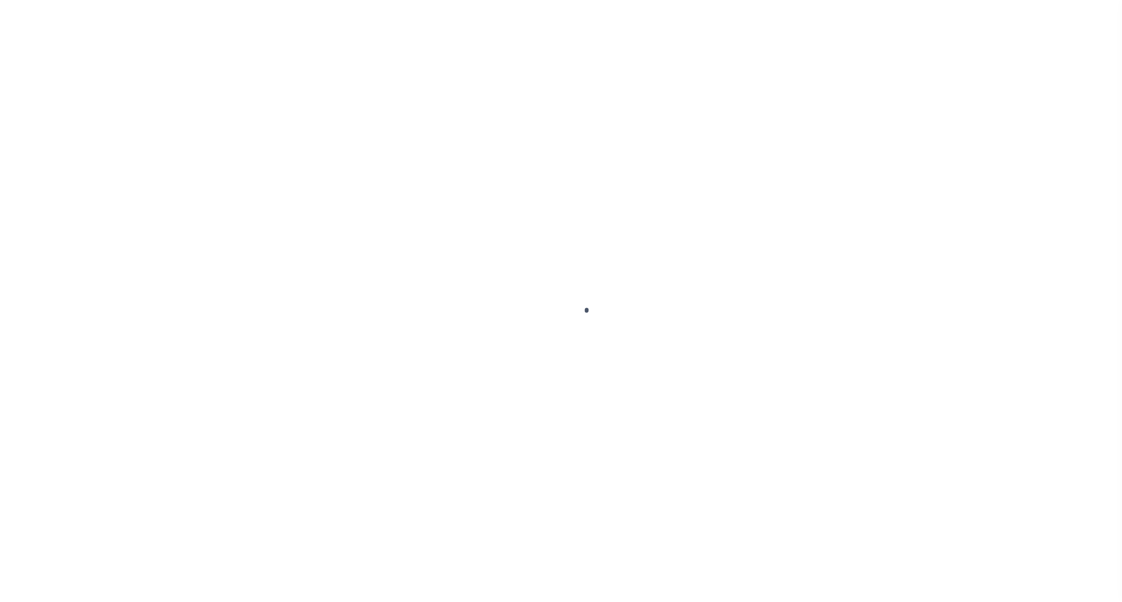
select select "OP2"
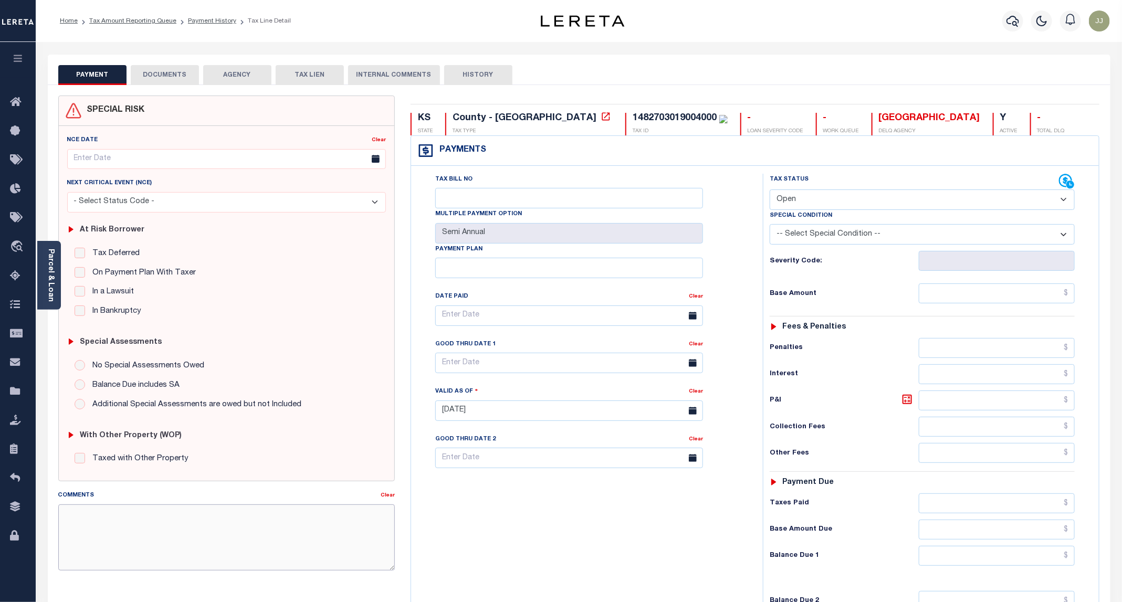
click at [152, 530] on textarea "Comments" at bounding box center [226, 538] width 337 height 66
paste textarea "[DATE] - as per the email confirmation received from [GEOGRAPHIC_DATA] , taxes …"
type textarea "[DATE] - as per the email confirmation received from [GEOGRAPHIC_DATA] , taxes …"
type input "[DATE]"
click at [796, 197] on select "- Select Status Code - Open Due/Unpaid Paid Incomplete No Tax Due Internal Refu…" at bounding box center [922, 200] width 305 height 20
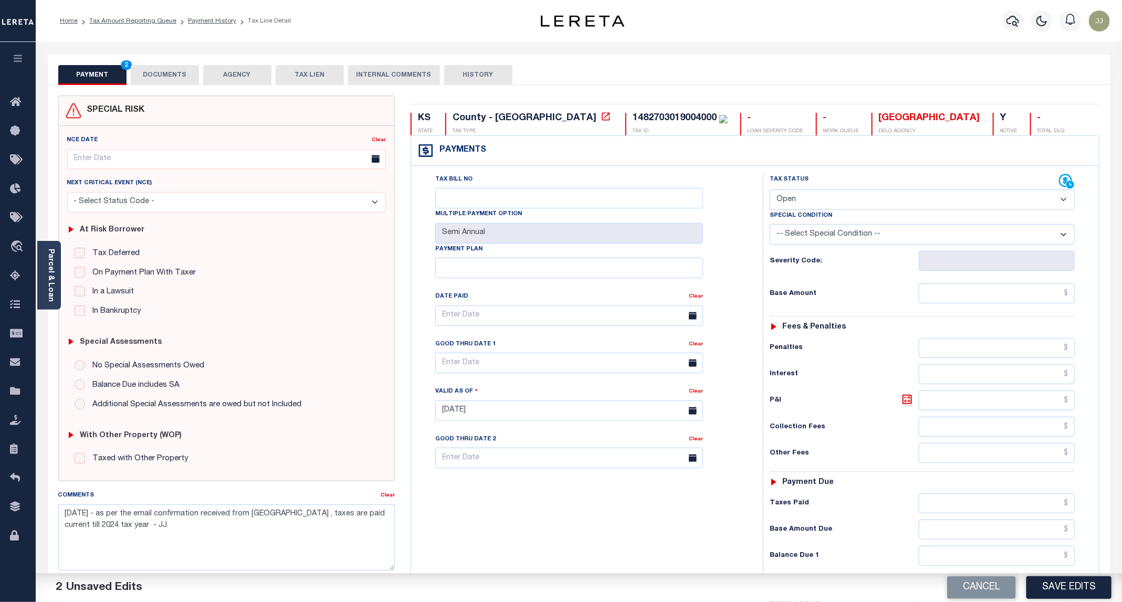
select select "PYD"
click at [770, 191] on select "- Select Status Code - Open Due/Unpaid Paid Incomplete No Tax Due Internal Refu…" at bounding box center [922, 200] width 305 height 20
click at [960, 298] on input "text" at bounding box center [997, 294] width 156 height 20
type input "$0.00"
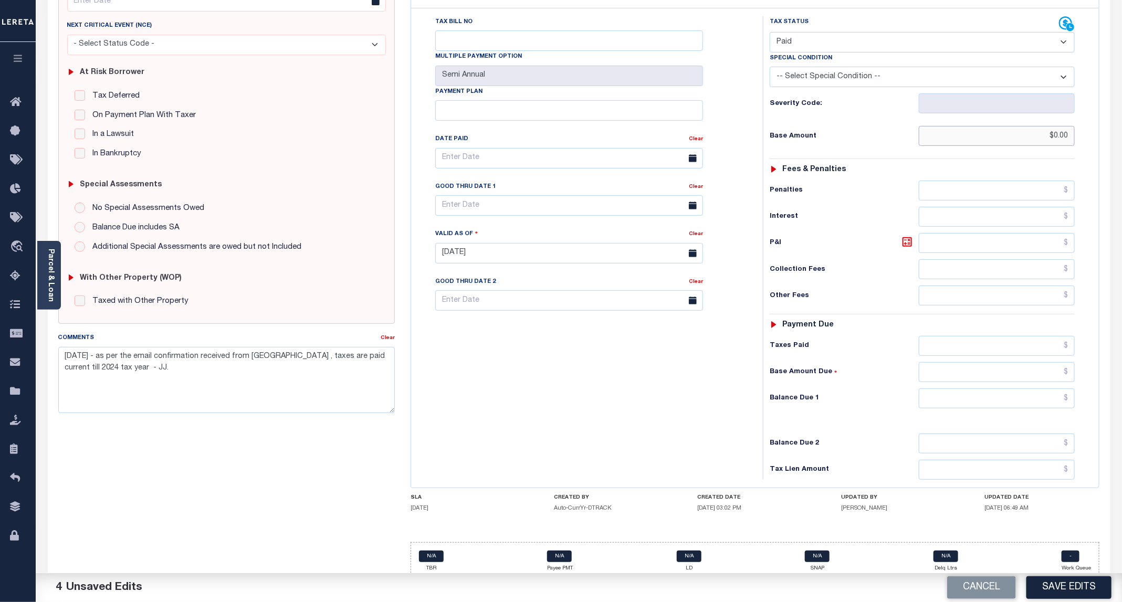
scroll to position [179, 0]
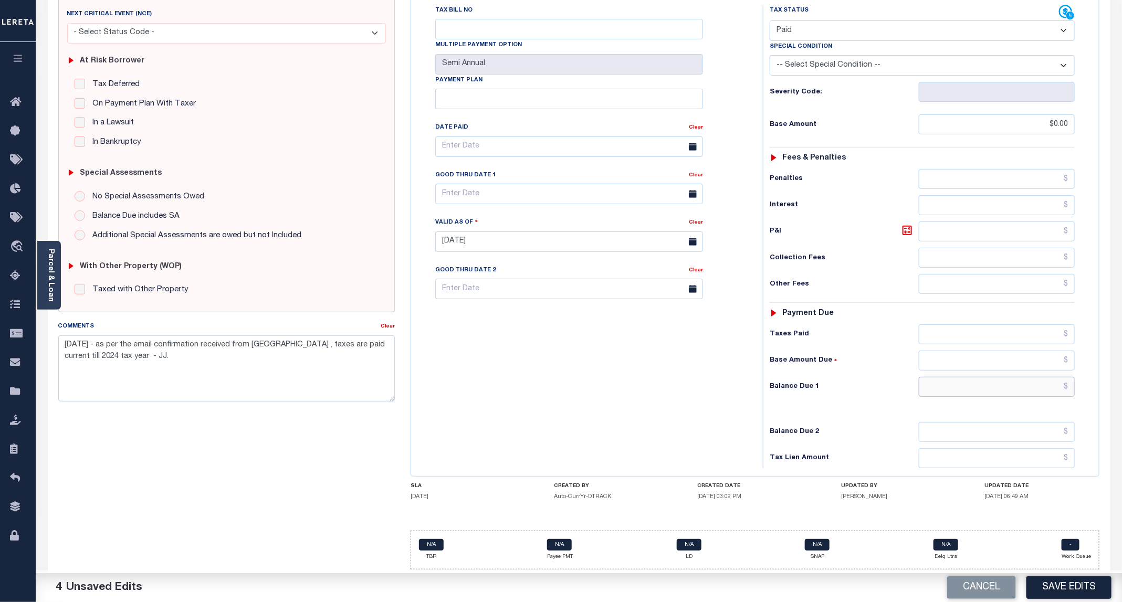
click at [991, 383] on input "text" at bounding box center [997, 387] width 156 height 20
type input "$0.00"
click at [1068, 601] on div "Cancel Save Edits" at bounding box center [851, 588] width 544 height 29
click at [1076, 577] on button "Save Edits" at bounding box center [1069, 588] width 85 height 23
checkbox input "false"
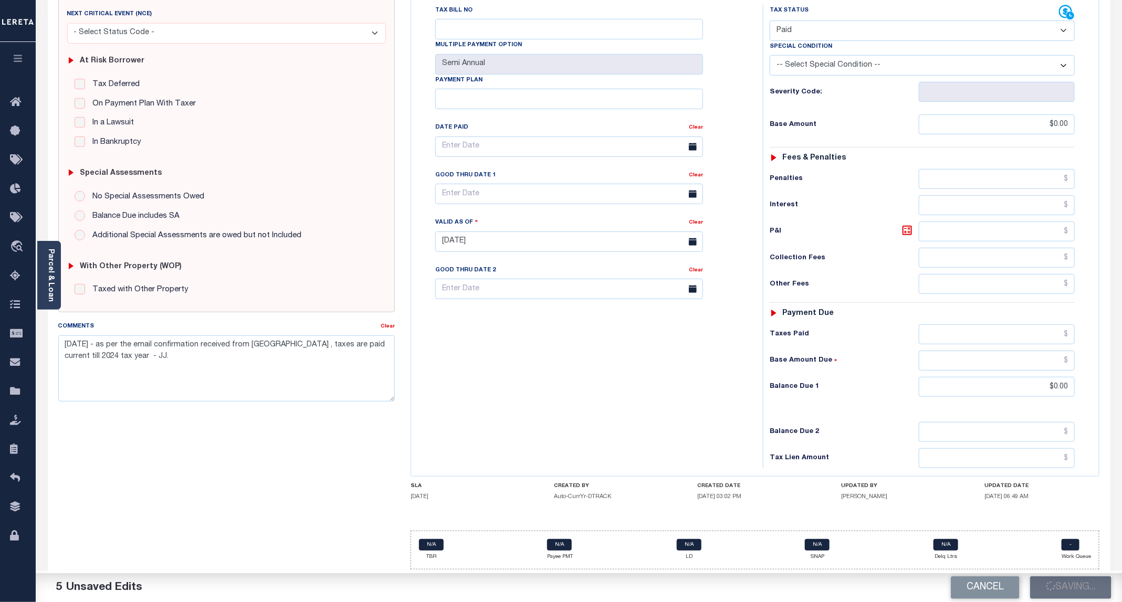
checkbox input "false"
type textarea "[DATE] - as per the email confirmation received from [GEOGRAPHIC_DATA] , taxes …"
type input "$0"
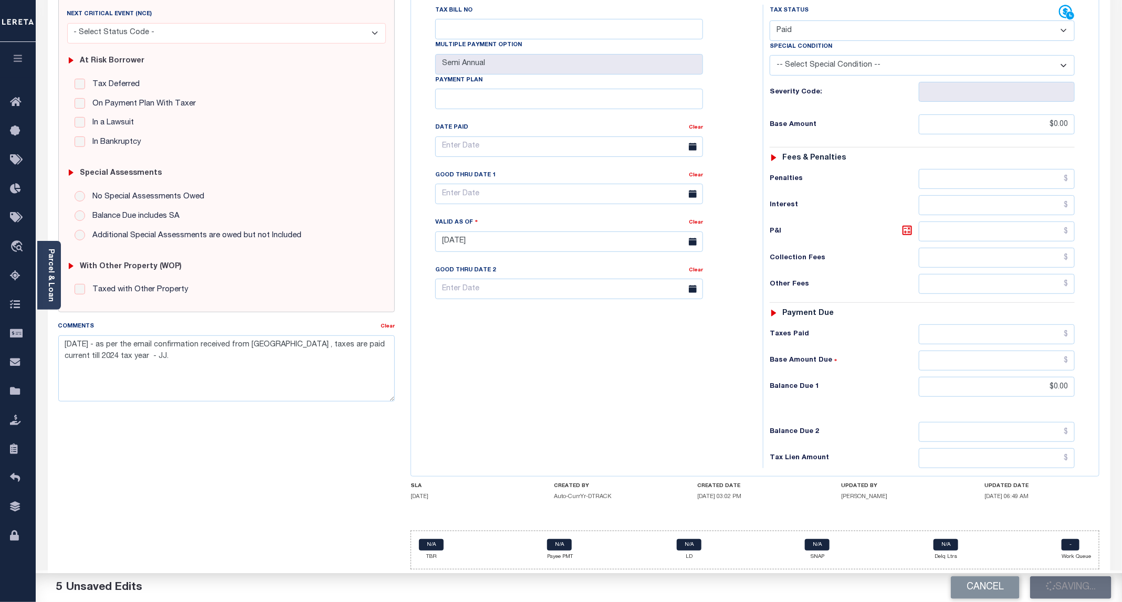
type input "$0"
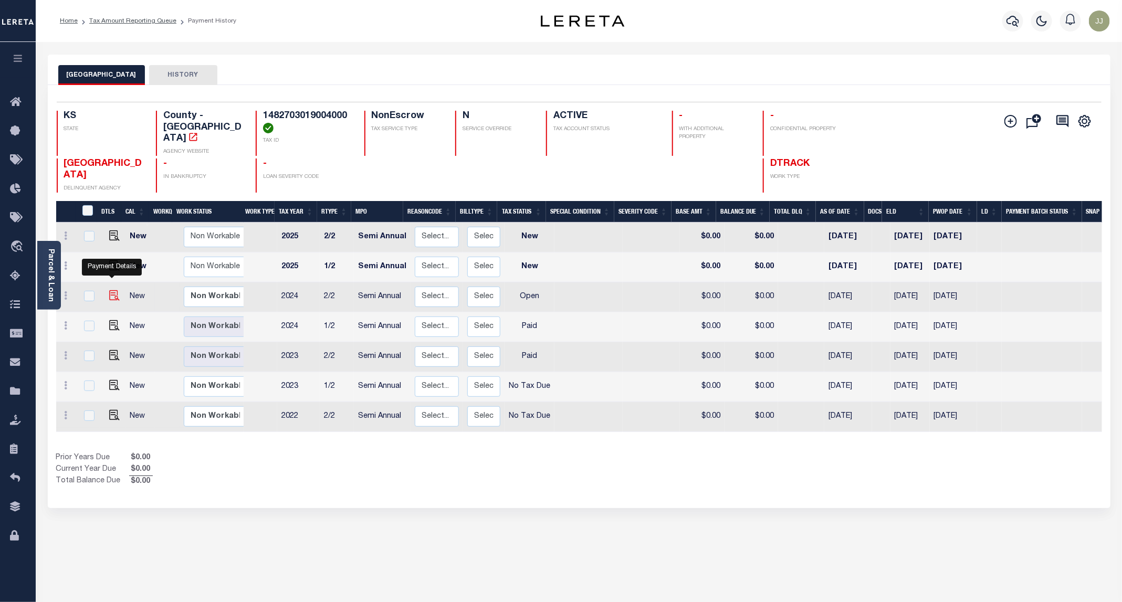
click at [112, 290] on img "" at bounding box center [114, 295] width 11 height 11
checkbox input "true"
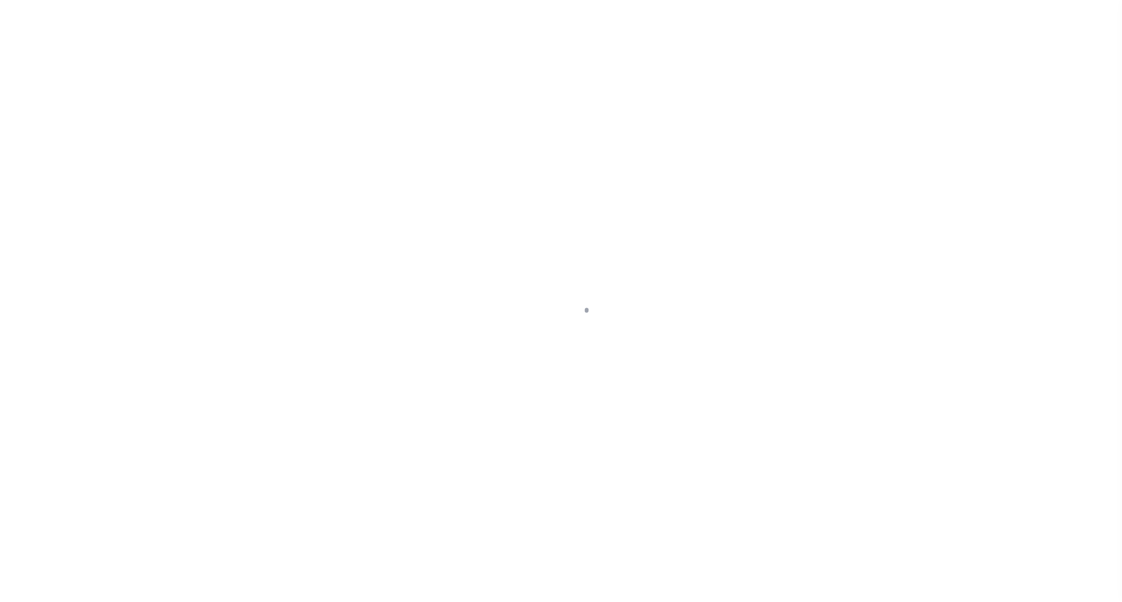
select select "OP2"
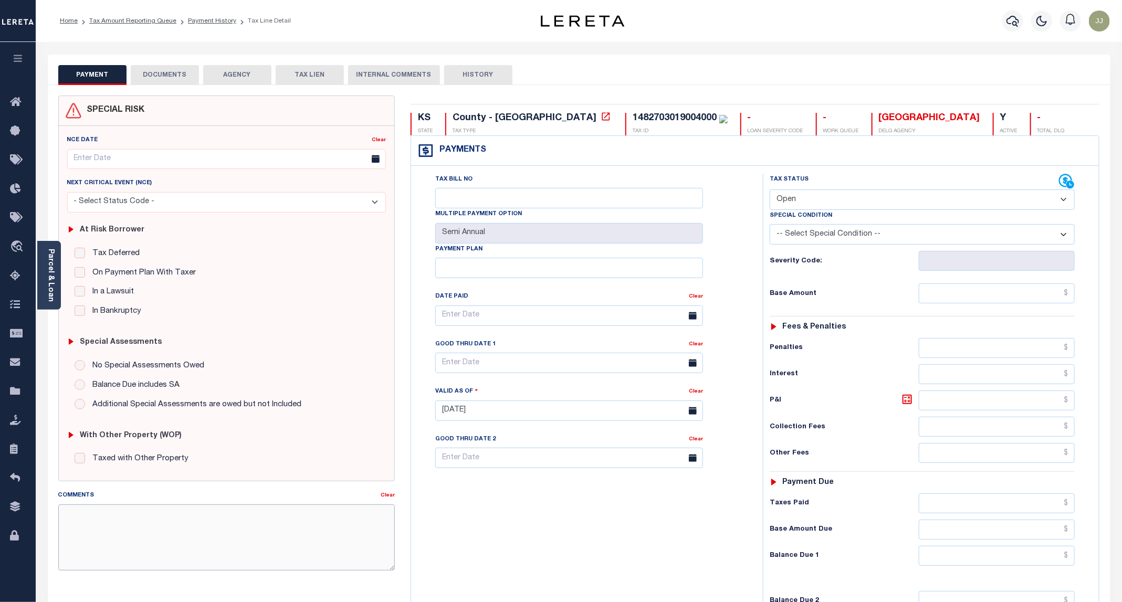
click at [152, 514] on textarea "Comments" at bounding box center [226, 538] width 337 height 66
paste textarea "09/09/2025 - as per the email confirmation received from RUSSELL COUNTY , taxes…"
type textarea "09/09/2025 - as per the email confirmation received from RUSSELL COUNTY , taxes…"
type input "[DATE]"
click at [811, 197] on select "- Select Status Code - Open Due/Unpaid Paid Incomplete No Tax Due Internal Refu…" at bounding box center [922, 200] width 305 height 20
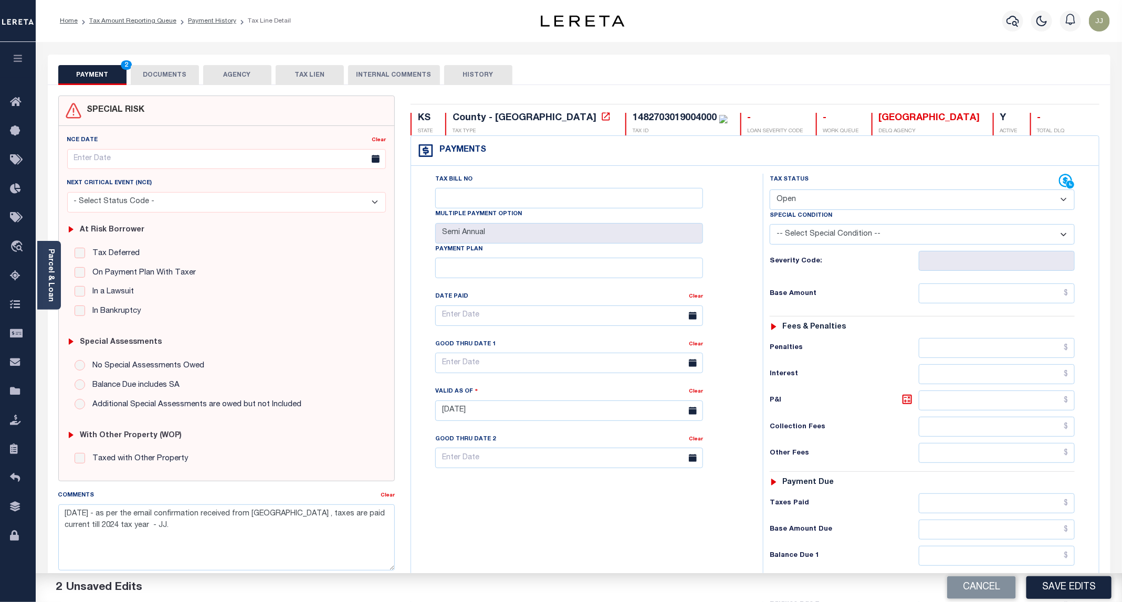
select select "PYD"
click at [770, 191] on select "- Select Status Code - Open Due/Unpaid Paid Incomplete No Tax Due Internal Refu…" at bounding box center [922, 200] width 305 height 20
click at [962, 295] on input "text" at bounding box center [997, 294] width 156 height 20
type input "$0.00"
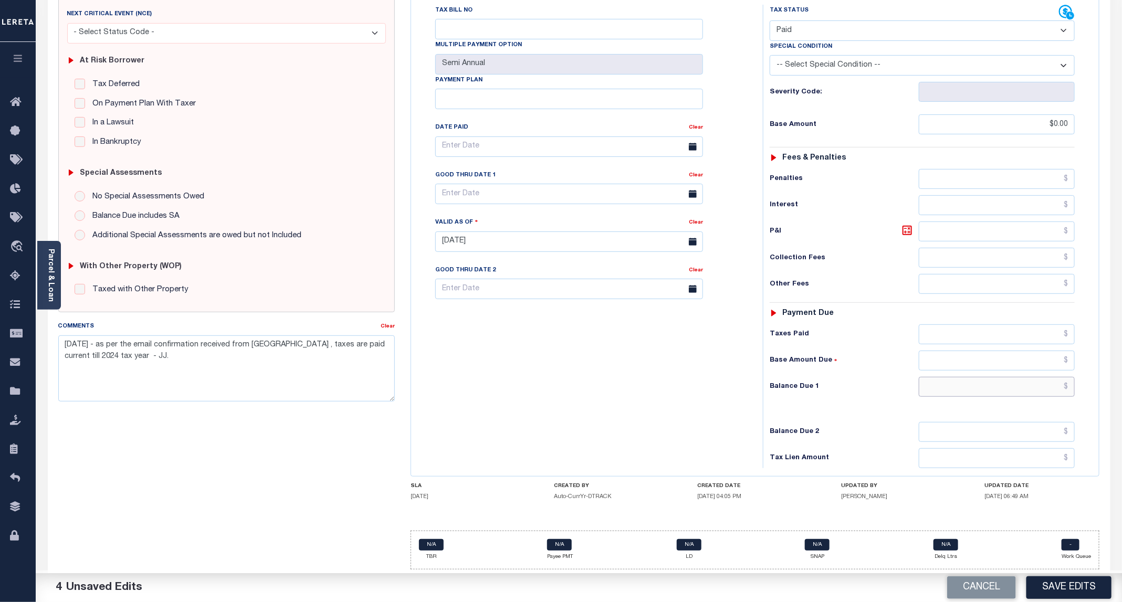
click at [992, 381] on input "text" at bounding box center [997, 387] width 156 height 20
type input "$0.00"
click at [1077, 590] on button "Save Edits" at bounding box center [1069, 588] width 85 height 23
checkbox input "false"
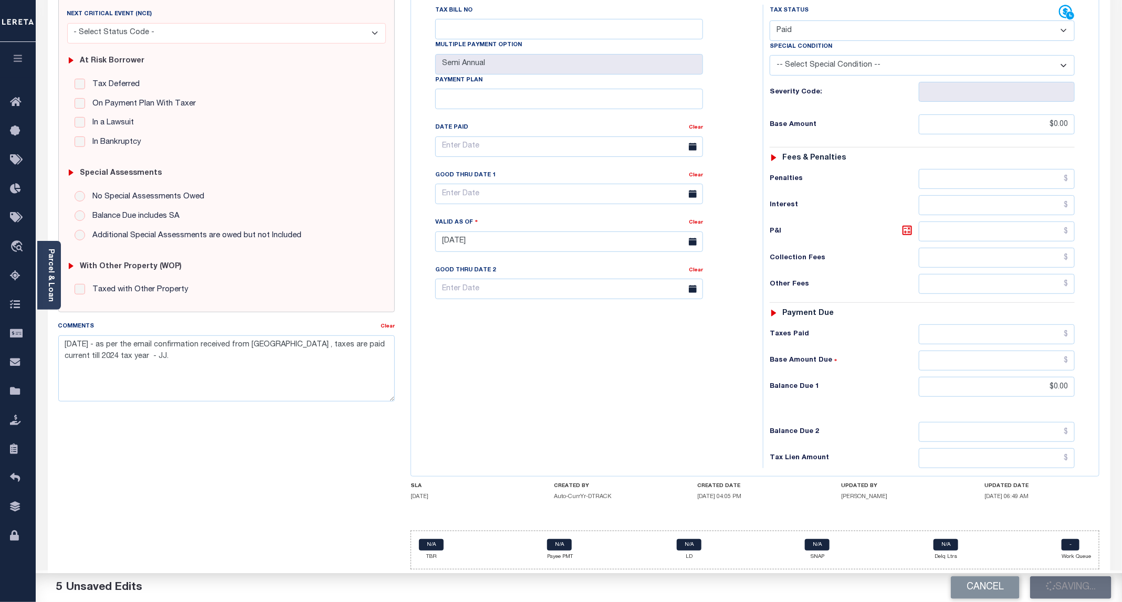
checkbox input "false"
type textarea "09/09/2025 - as per the email confirmation received from RUSSELL COUNTY , taxes…"
type input "$0"
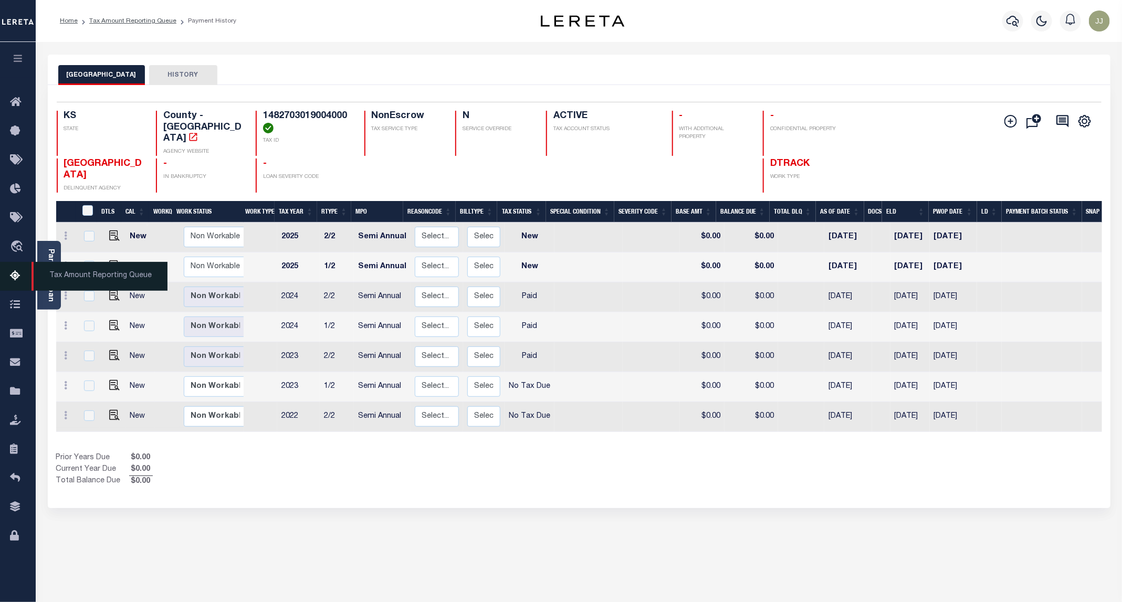
click at [24, 278] on icon at bounding box center [18, 276] width 17 height 13
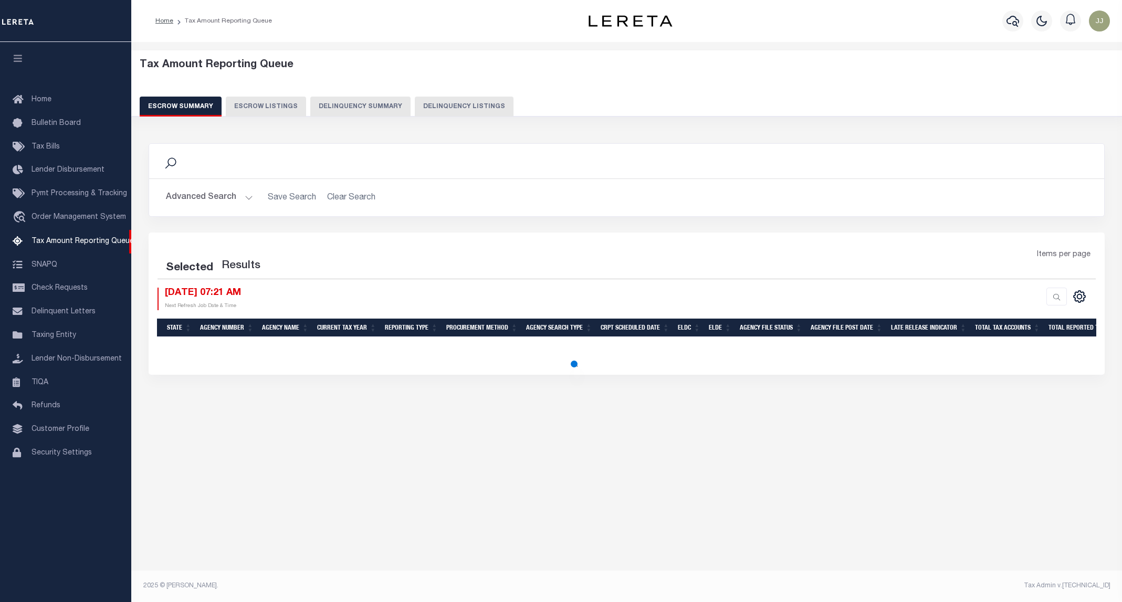
click at [415, 106] on button "Delinquency Listings" at bounding box center [464, 107] width 99 height 20
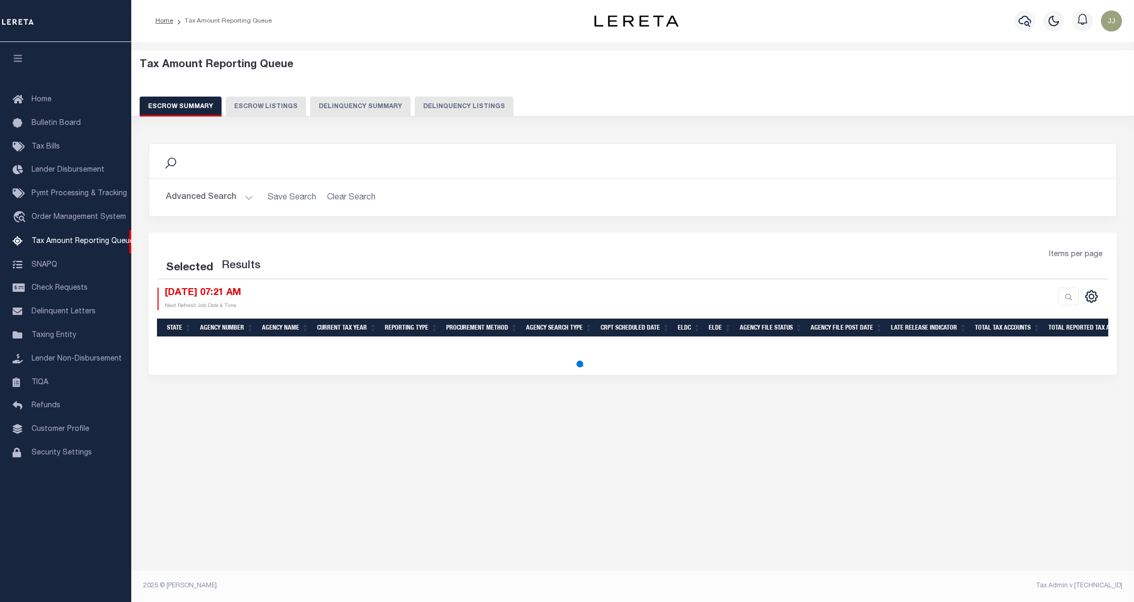
select select "100"
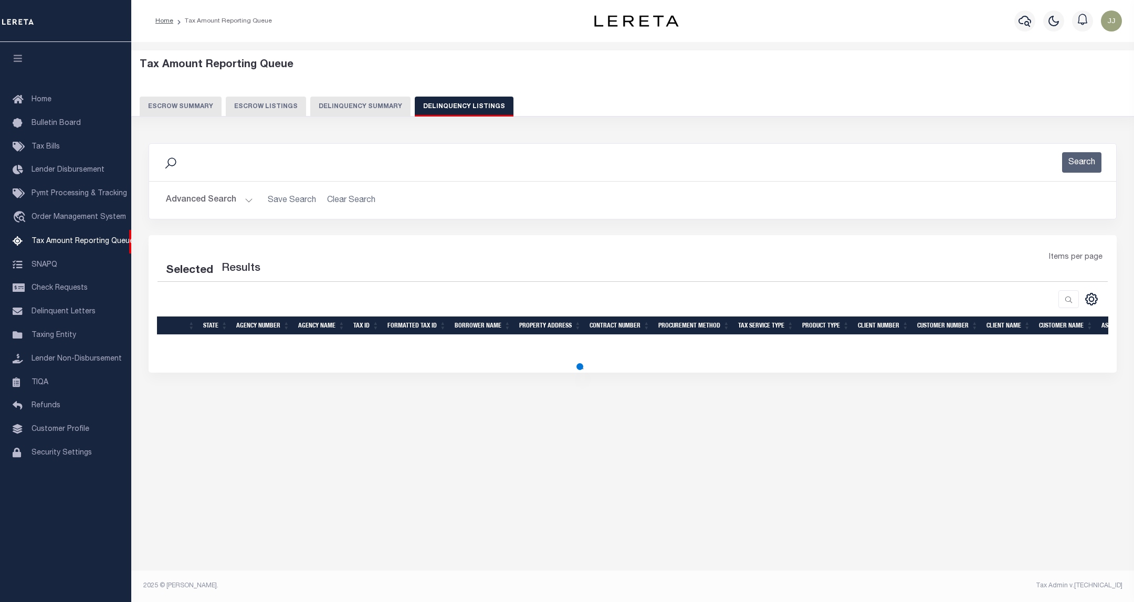
select select "100"
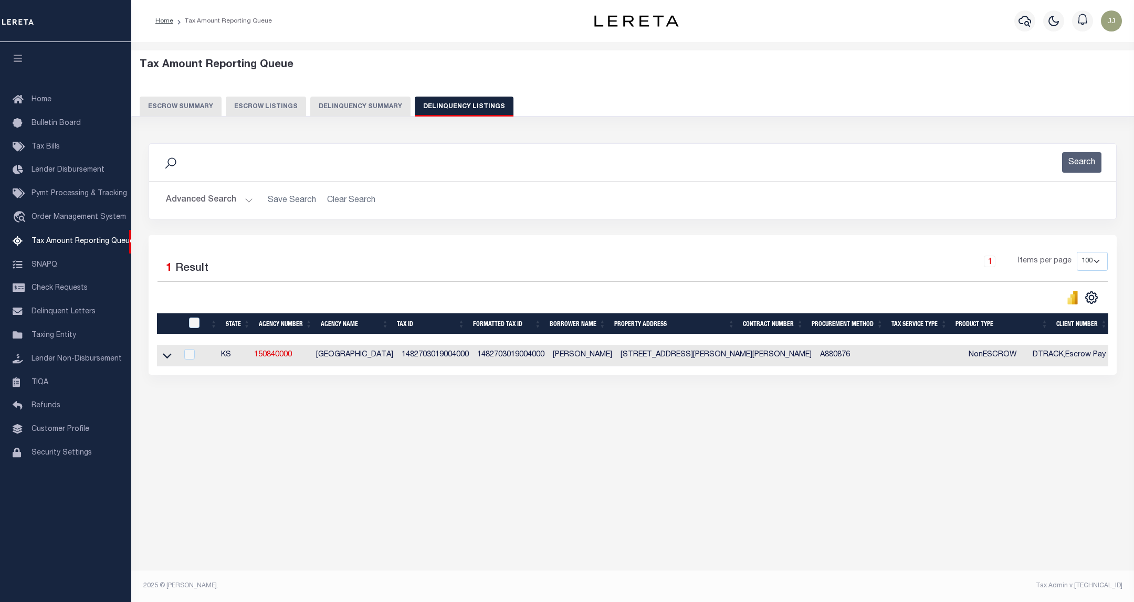
click at [225, 202] on button "Advanced Search" at bounding box center [209, 200] width 87 height 20
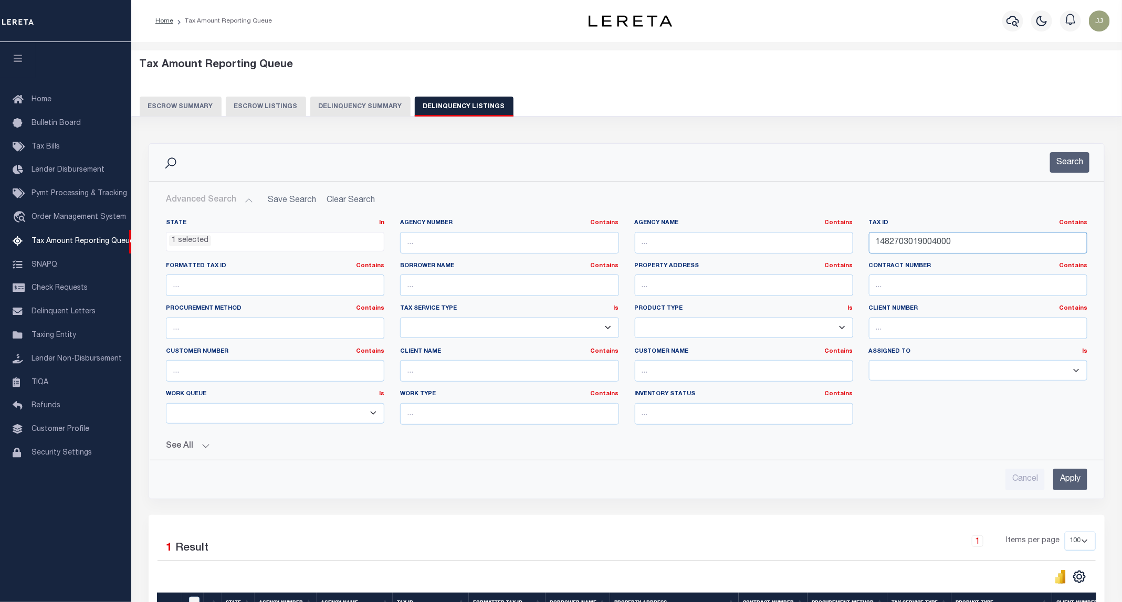
drag, startPoint x: 960, startPoint y: 239, endPoint x: 845, endPoint y: 242, distance: 114.5
click at [845, 242] on div "State In In AK AL AR AZ CA CO CT DC DE FL GA GU HI IA ID IL IN KS KY LA MA MD M…" at bounding box center [626, 326] width 937 height 214
paste input "2062300000001"
type input "2062300000001000"
click at [1065, 159] on button "Search" at bounding box center [1069, 162] width 39 height 20
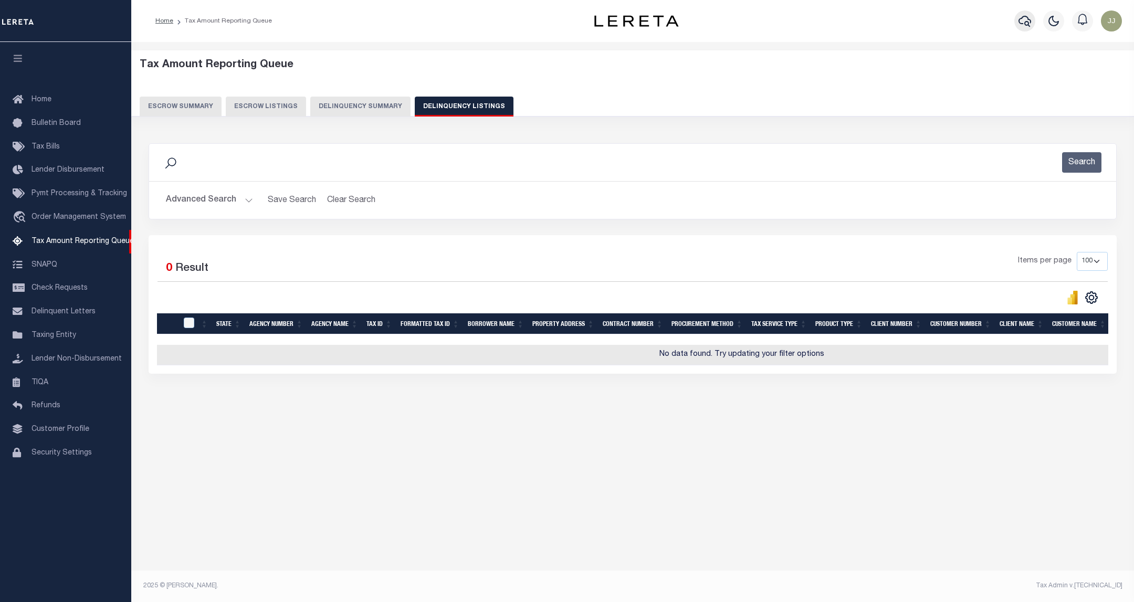
click at [1019, 19] on icon "button" at bounding box center [1025, 21] width 13 height 13
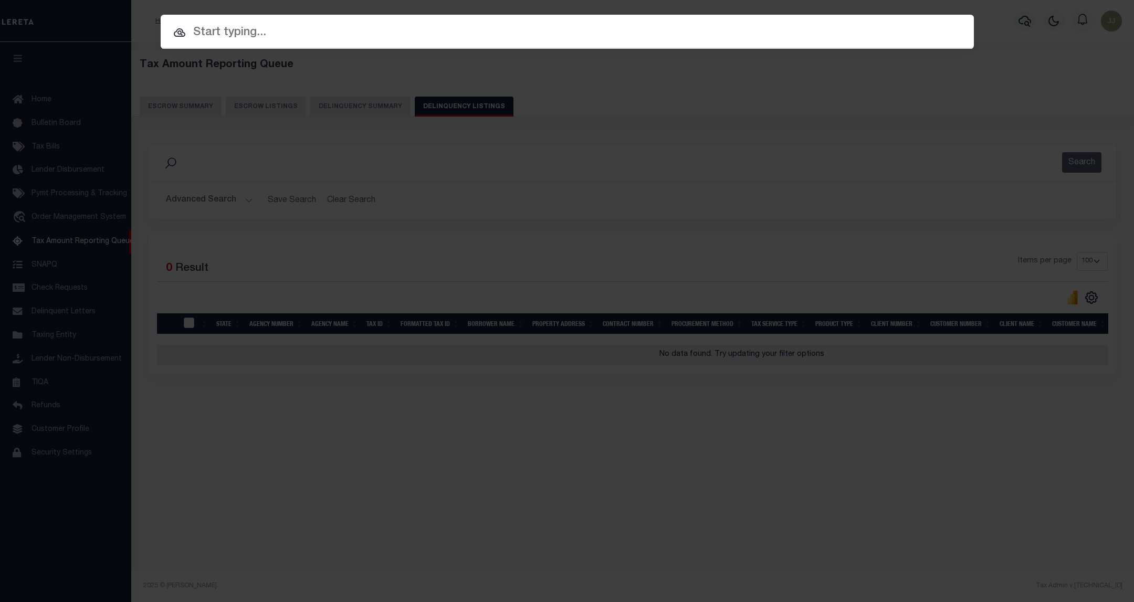
paste input "22201210"
type input "22201210"
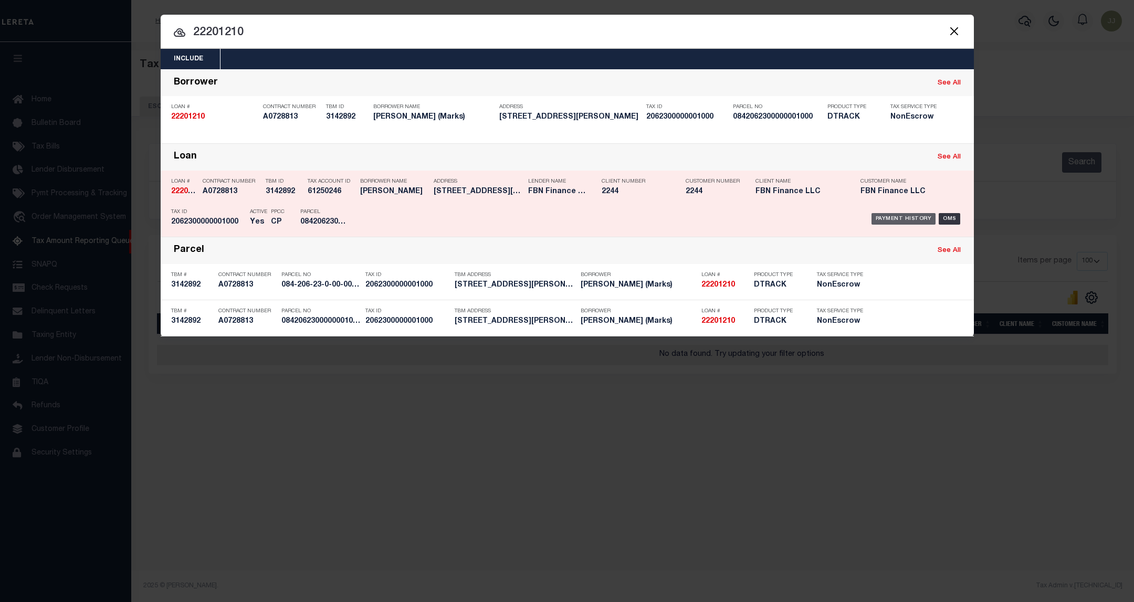
click at [900, 220] on div "Payment History" at bounding box center [904, 219] width 65 height 12
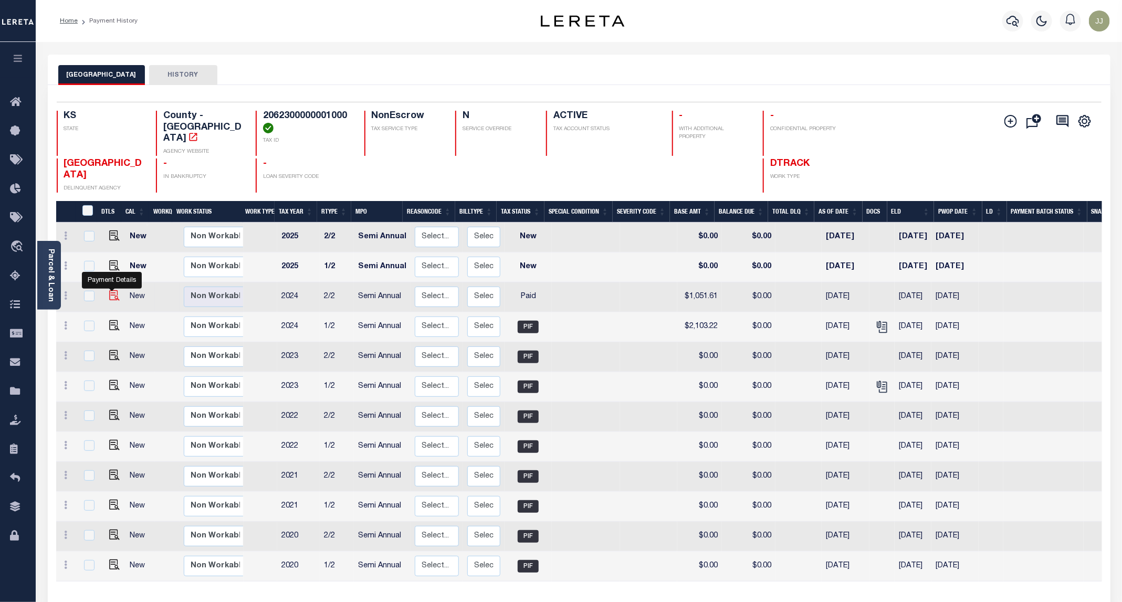
click at [109, 290] on img "" at bounding box center [114, 295] width 11 height 11
checkbox input "true"
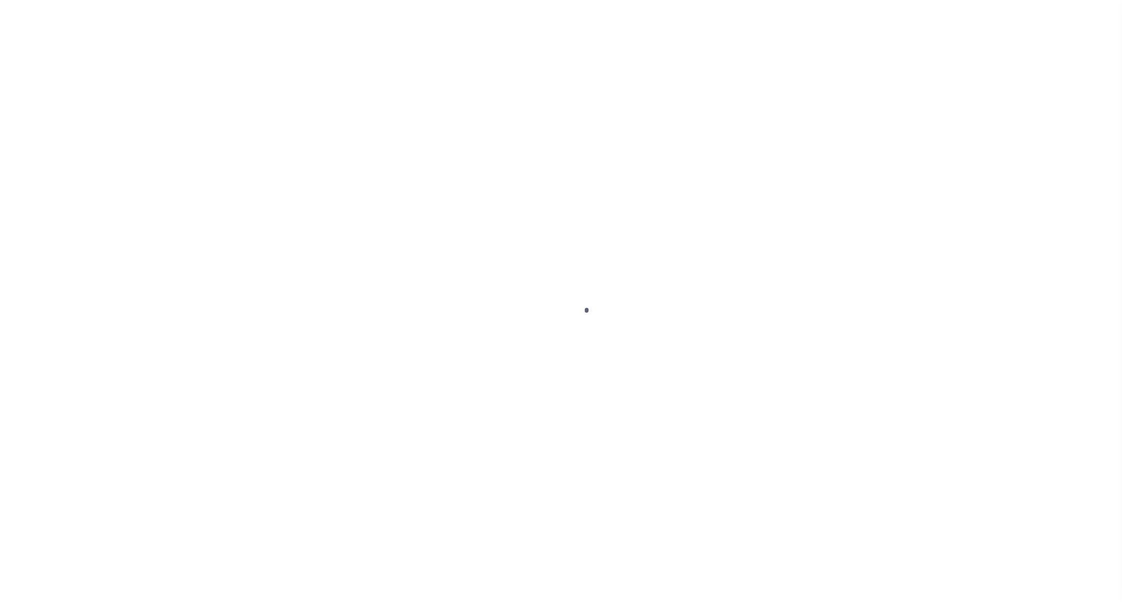
select select "PYD"
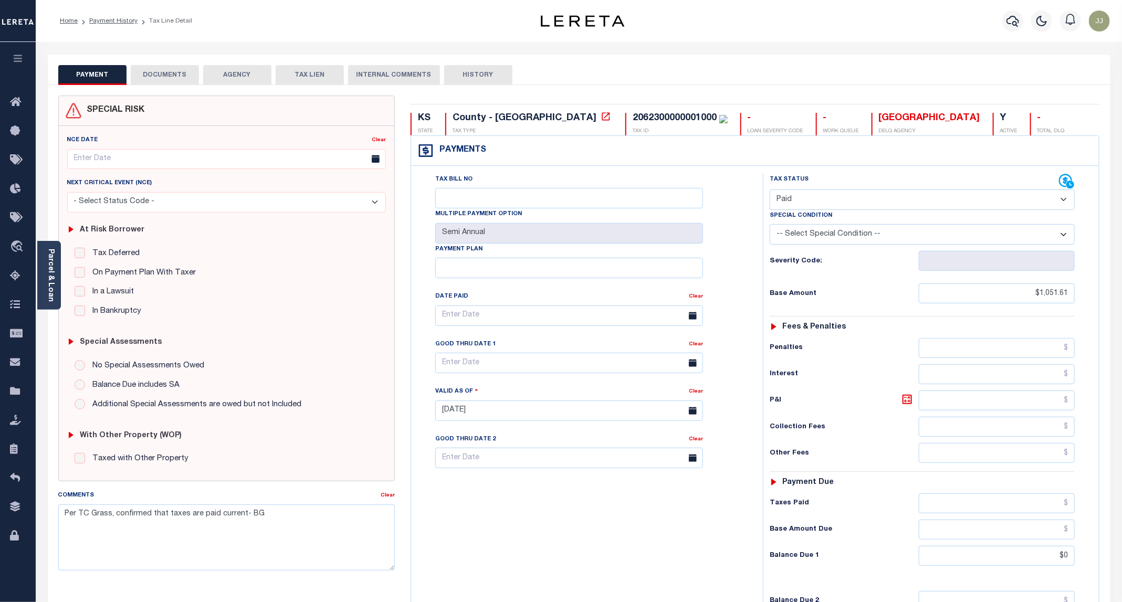
click at [799, 202] on select "- Select Status Code - Open Due/Unpaid Paid Incomplete No Tax Due Internal Refu…" at bounding box center [922, 200] width 305 height 20
click at [770, 191] on select "- Select Status Code - Open Due/Unpaid Paid Incomplete No Tax Due Internal Refu…" at bounding box center [922, 200] width 305 height 20
drag, startPoint x: 1028, startPoint y: 298, endPoint x: 1133, endPoint y: 301, distance: 105.6
click at [1122, 301] on html "Home Payment History Tax Line Detail" at bounding box center [561, 386] width 1122 height 772
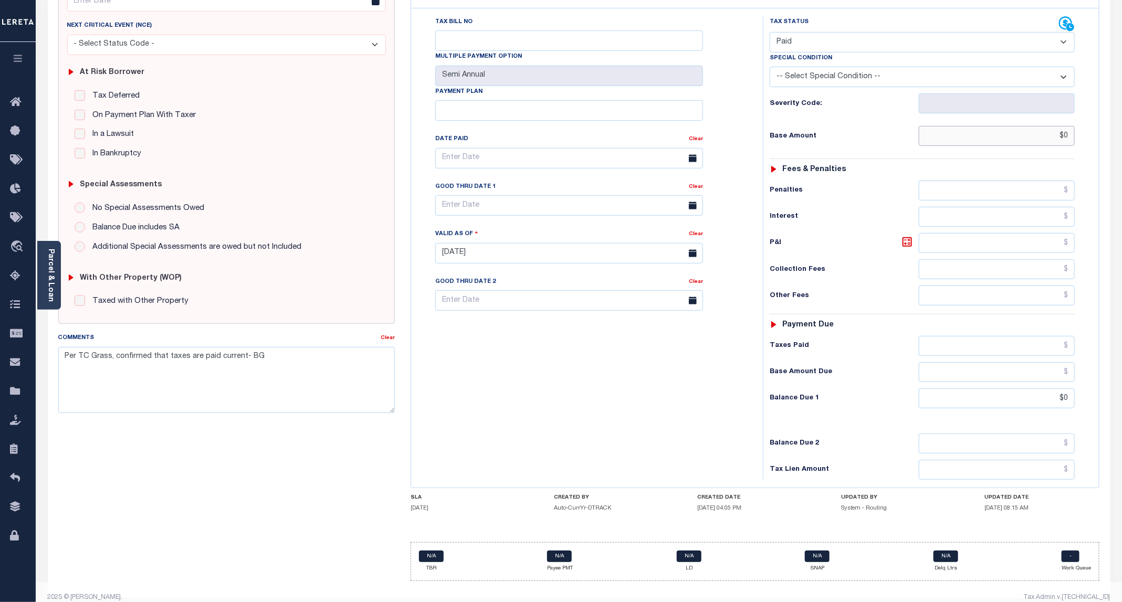
type input "$0"
type input "[DATE]"
type input "$0.00"
click at [533, 377] on div "Tax Bill No Multiple Payment Option Semi Annual Payment Plan Clear" at bounding box center [584, 248] width 341 height 464
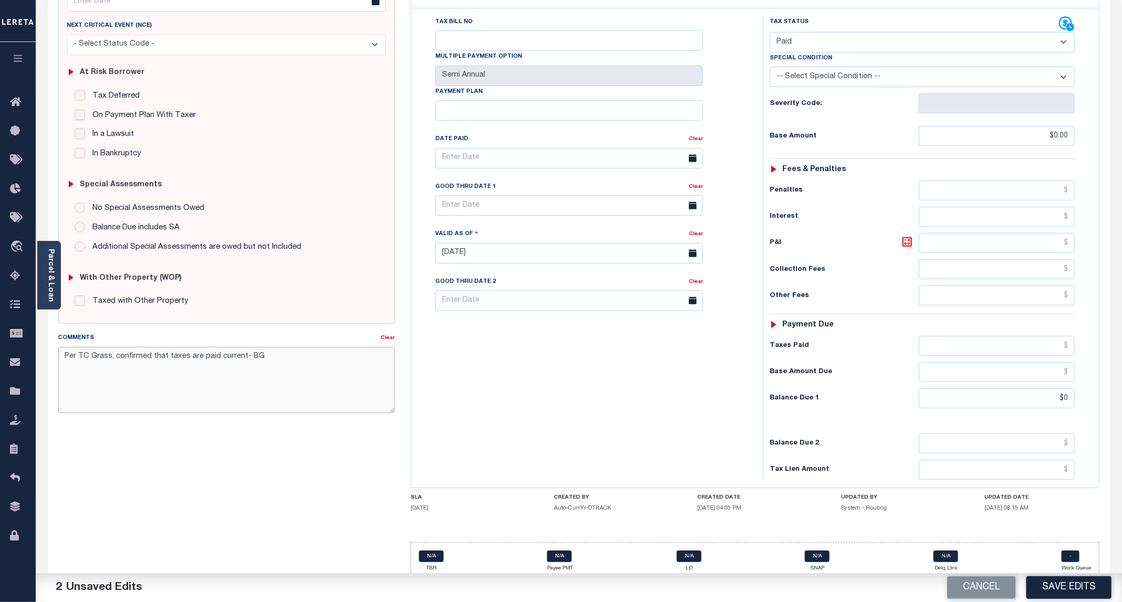
click at [65, 368] on textarea "Per TC Grass, confirmed that taxes are paid current- BG" at bounding box center [226, 380] width 337 height 66
paste textarea "[DATE] - as per the email confirmation received from [GEOGRAPHIC_DATA] , taxes …"
type textarea "[DATE] - as per the email confirmation received from [GEOGRAPHIC_DATA] , taxes …"
click at [1066, 589] on button "Save Edits" at bounding box center [1069, 588] width 85 height 23
checkbox input "false"
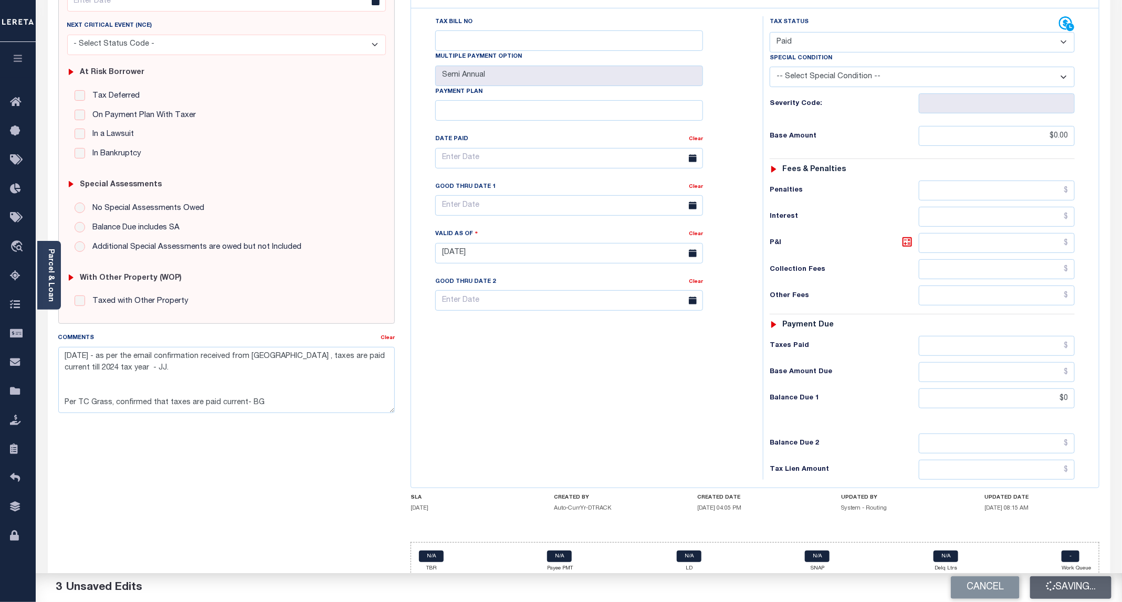
checkbox input "false"
type textarea "[DATE] - as per the email confirmation received from [GEOGRAPHIC_DATA] , taxes …"
type input "$0"
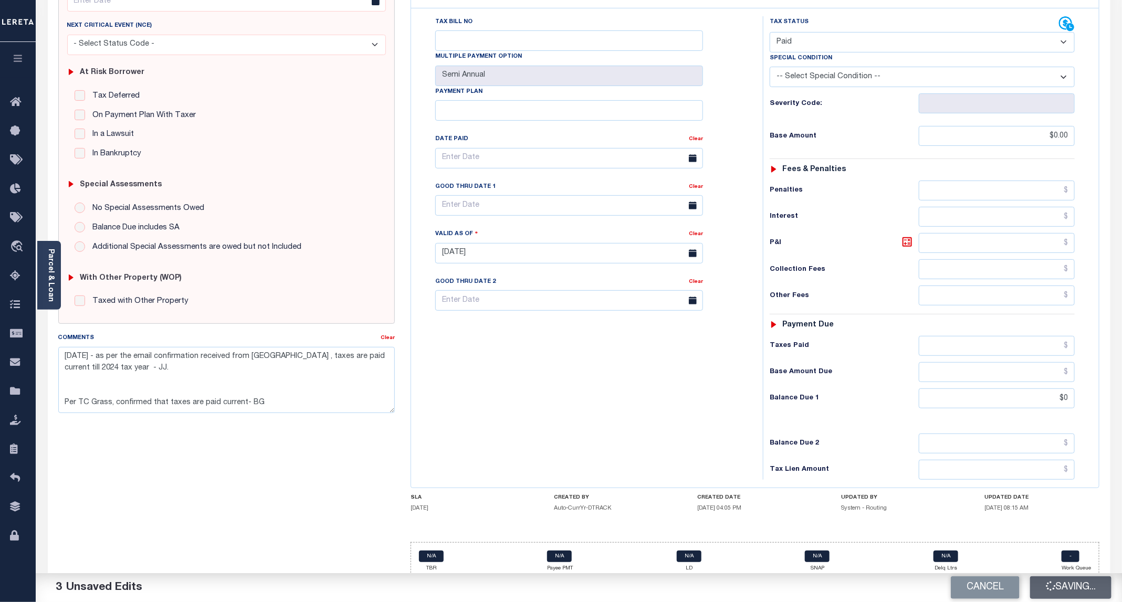
type input "$0"
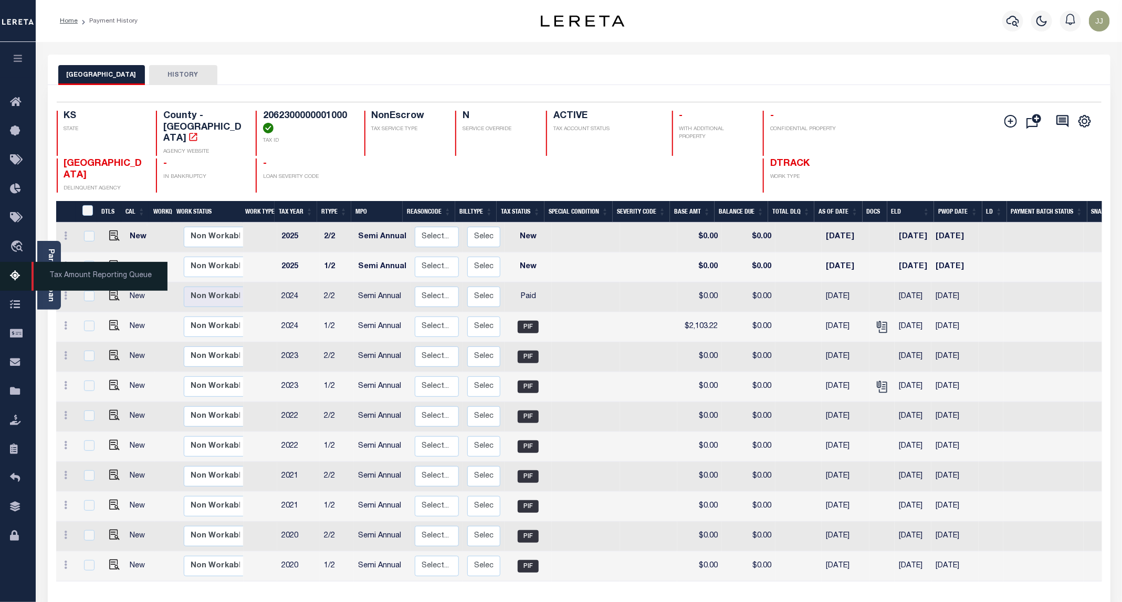
click at [13, 276] on icon at bounding box center [18, 276] width 17 height 13
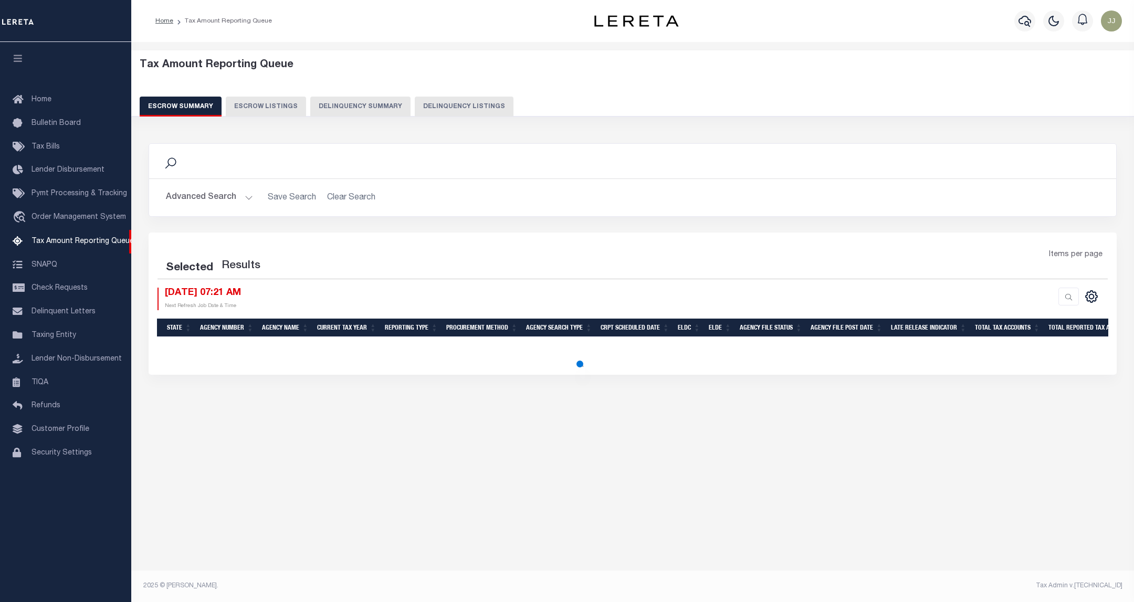
click at [495, 107] on button "Delinquency Listings" at bounding box center [464, 107] width 99 height 20
select select "100"
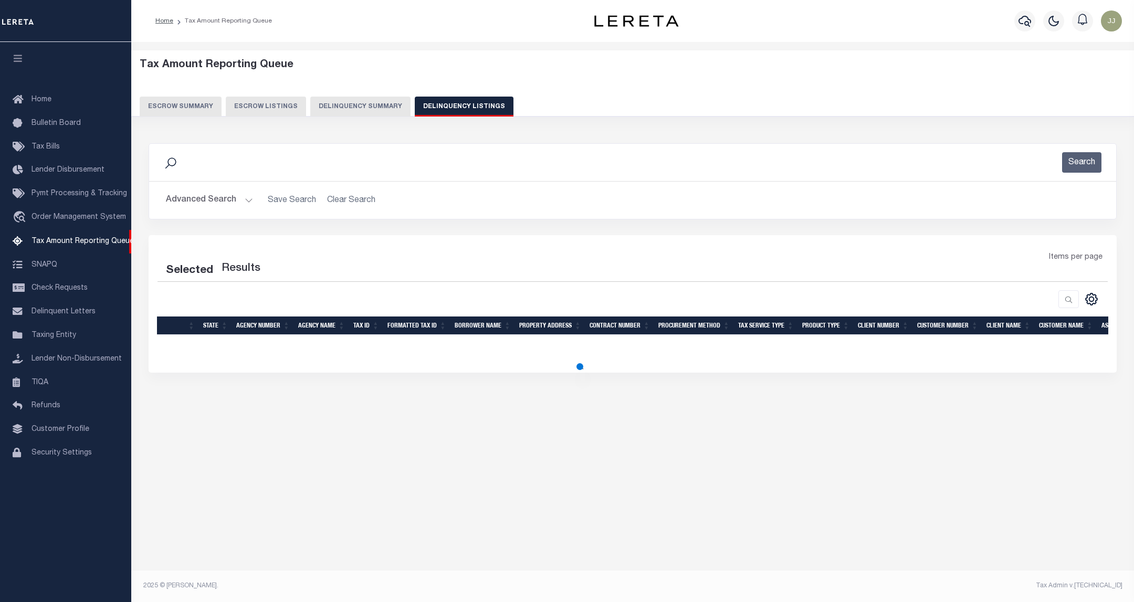
select select "100"
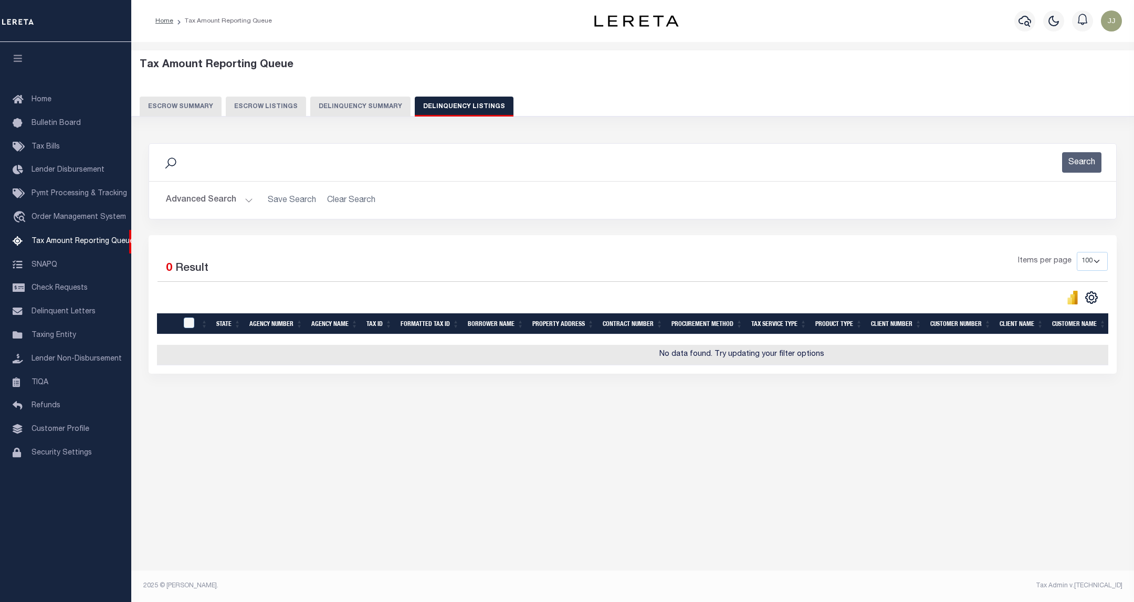
click at [216, 194] on button "Advanced Search" at bounding box center [209, 200] width 87 height 20
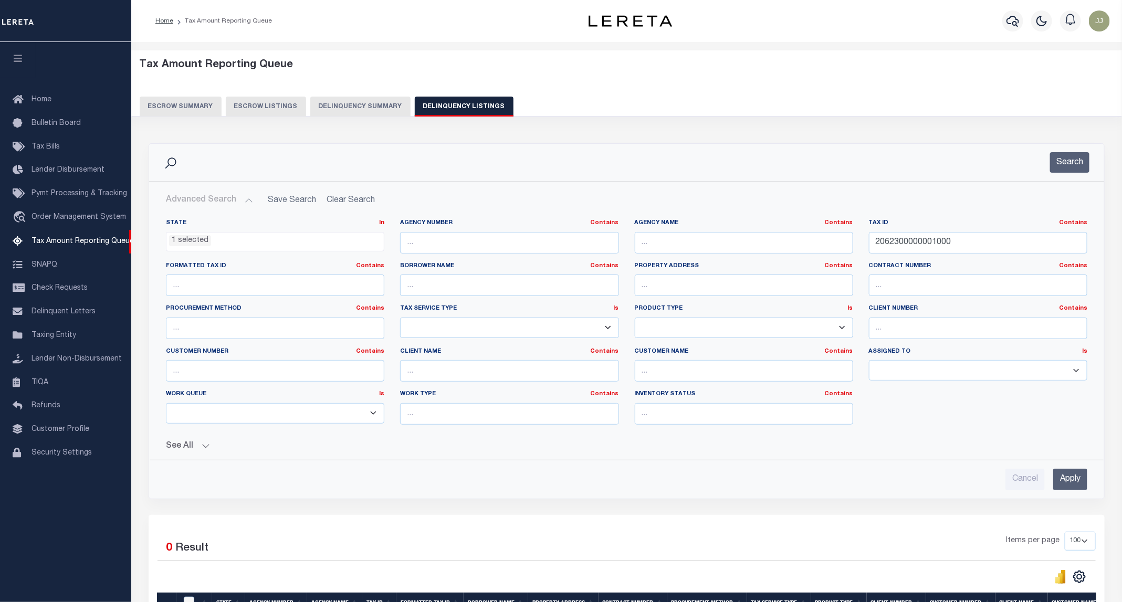
click at [179, 240] on li "1 selected" at bounding box center [190, 241] width 42 height 12
drag, startPoint x: 993, startPoint y: 249, endPoint x: 878, endPoint y: 245, distance: 114.6
click at [878, 245] on input "2062300000001000" at bounding box center [978, 243] width 218 height 22
paste input "05274"
type input "05274"
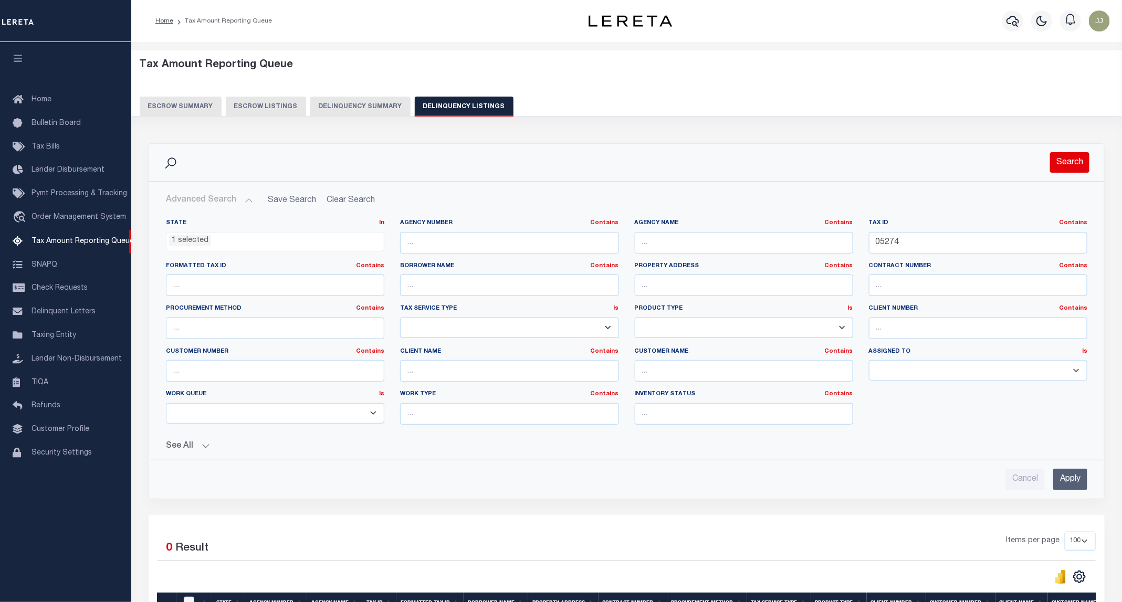
click at [1077, 156] on button "Search" at bounding box center [1069, 162] width 39 height 20
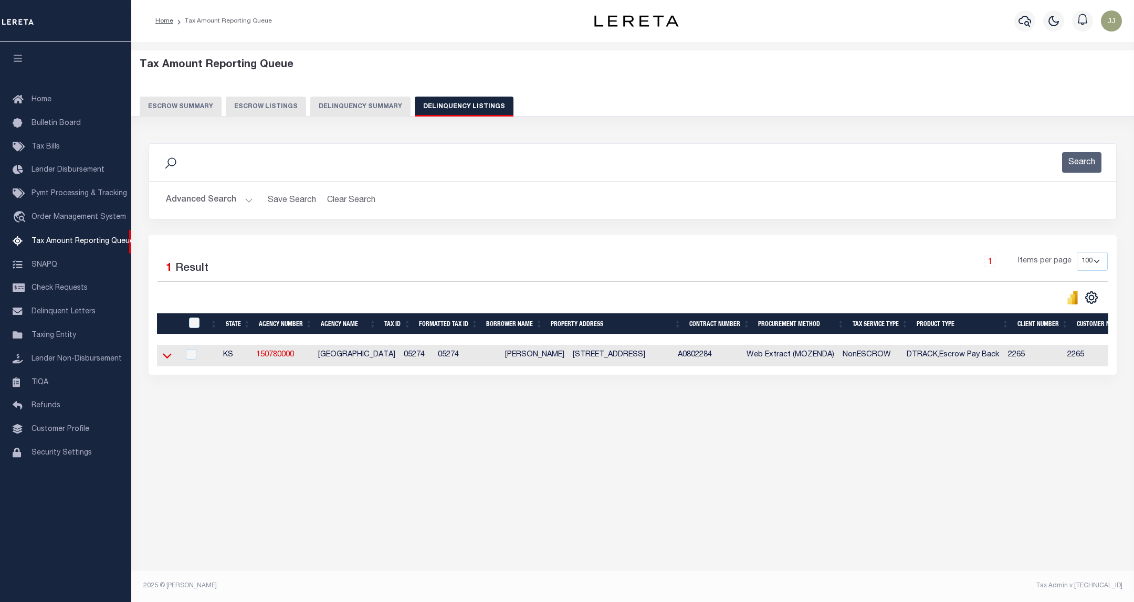
click at [166, 361] on icon at bounding box center [167, 355] width 9 height 11
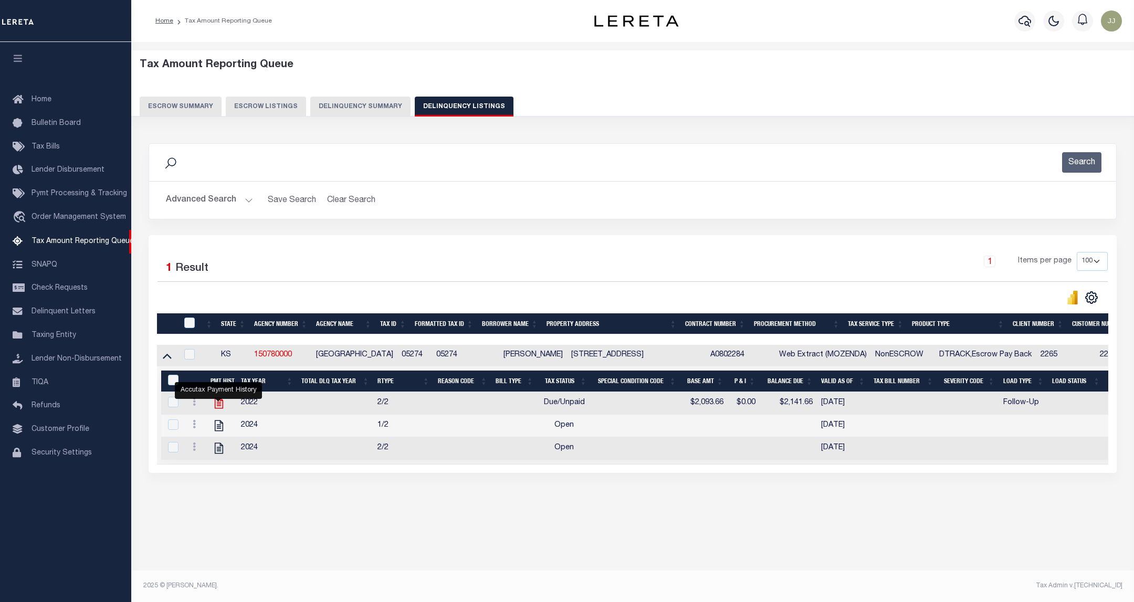
click at [221, 409] on icon "" at bounding box center [219, 404] width 14 height 14
checkbox input "true"
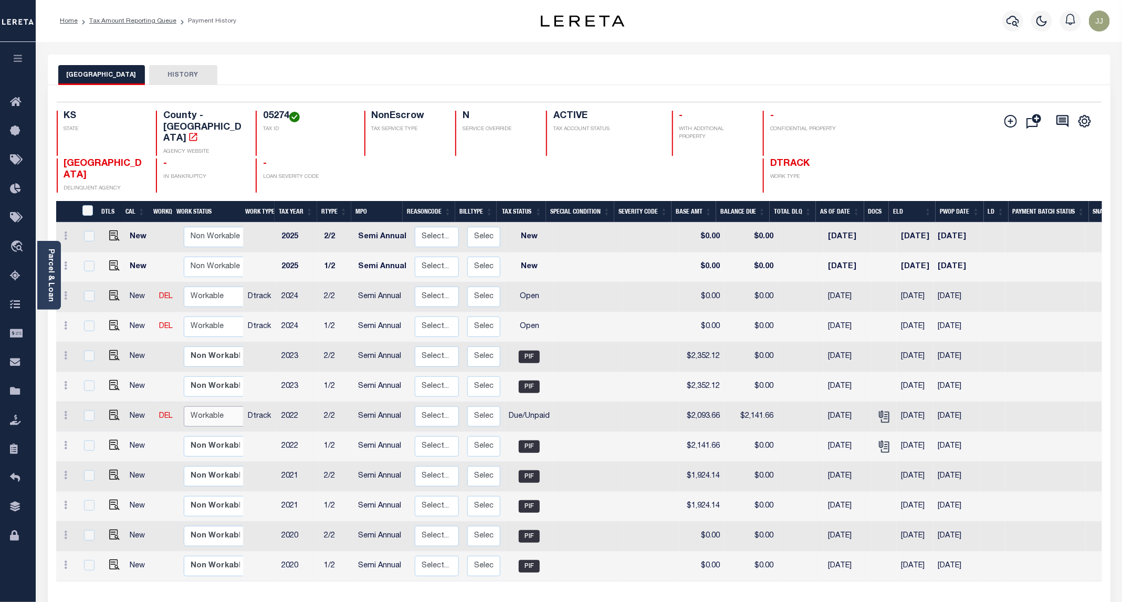
click at [199, 407] on select "Non Workable Workable" at bounding box center [215, 417] width 63 height 20
checkbox input "true"
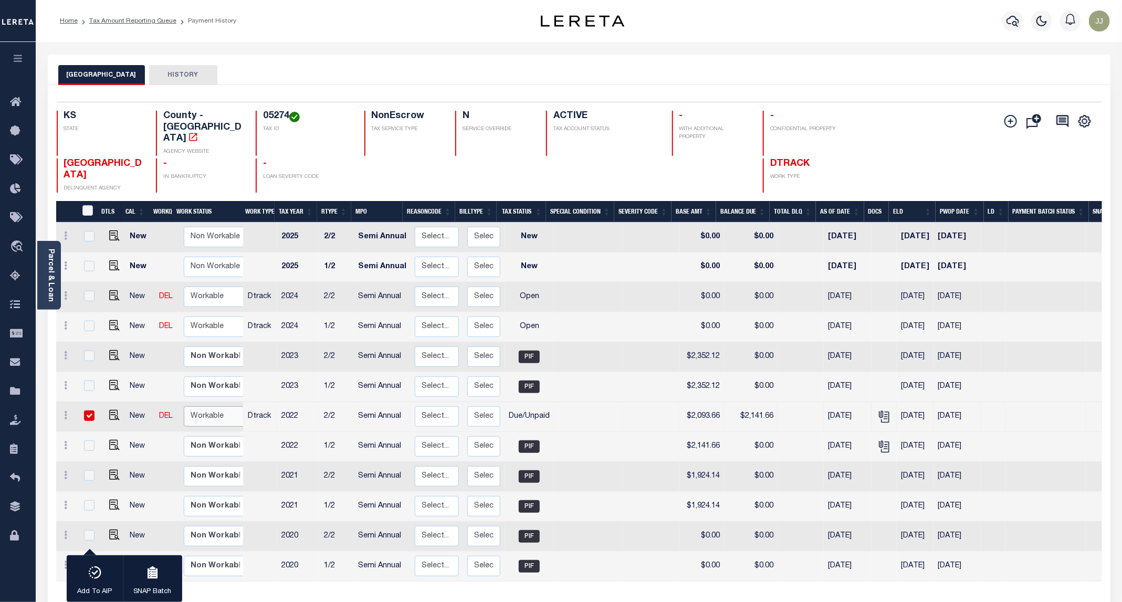
select select "true"
click at [184, 407] on select "Non Workable Workable" at bounding box center [215, 417] width 63 height 20
checkbox input "false"
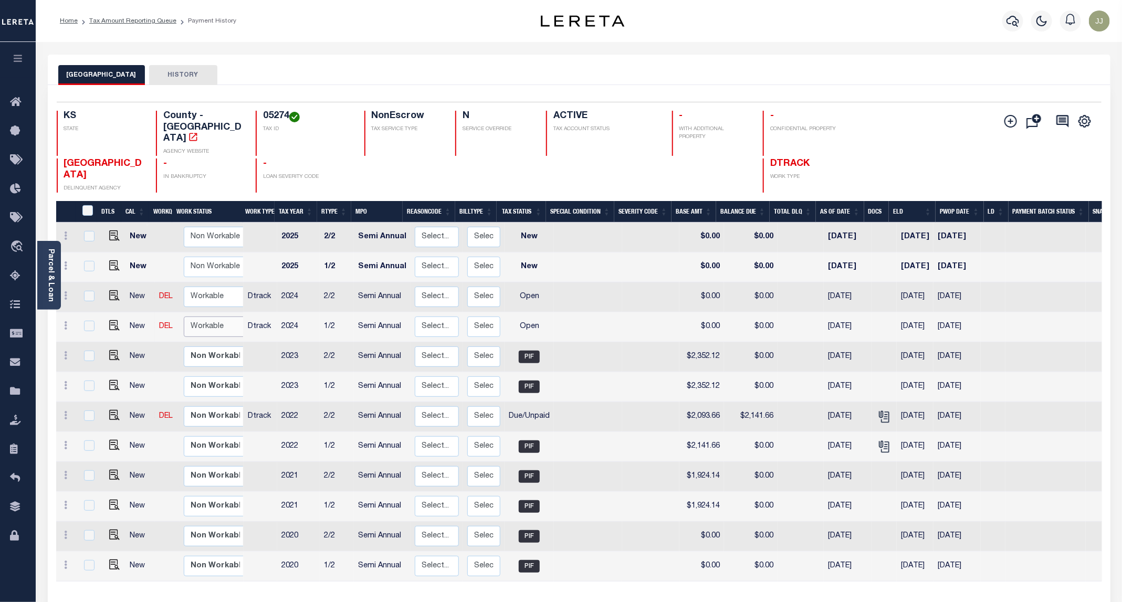
click at [213, 317] on select "Non Workable Workable" at bounding box center [215, 327] width 63 height 20
checkbox input "true"
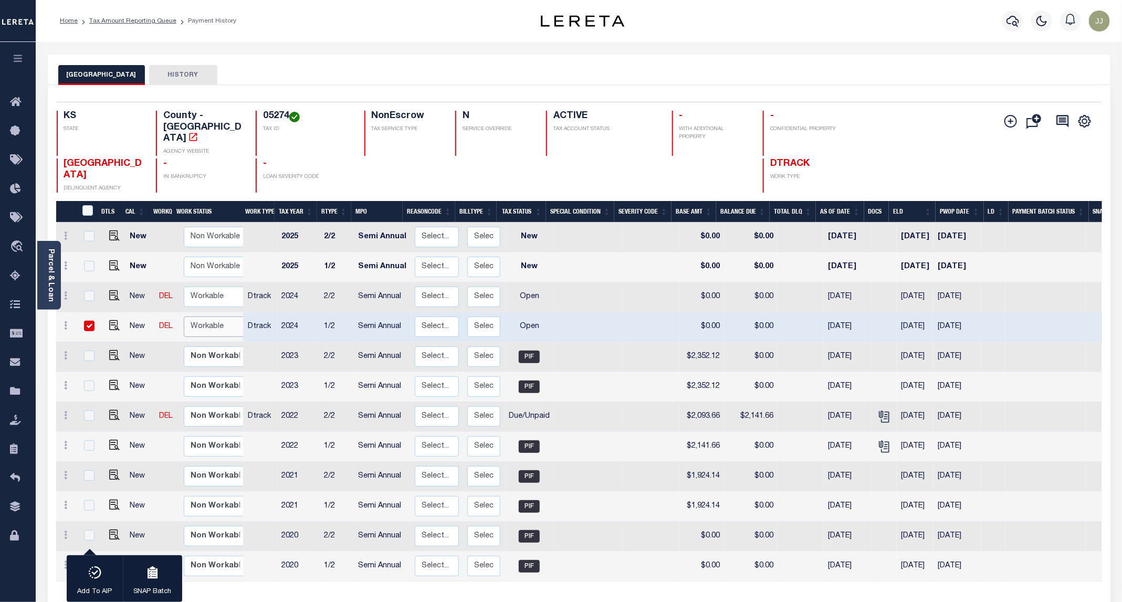
select select "true"
click at [184, 317] on select "Non Workable Workable" at bounding box center [215, 327] width 63 height 20
checkbox input "false"
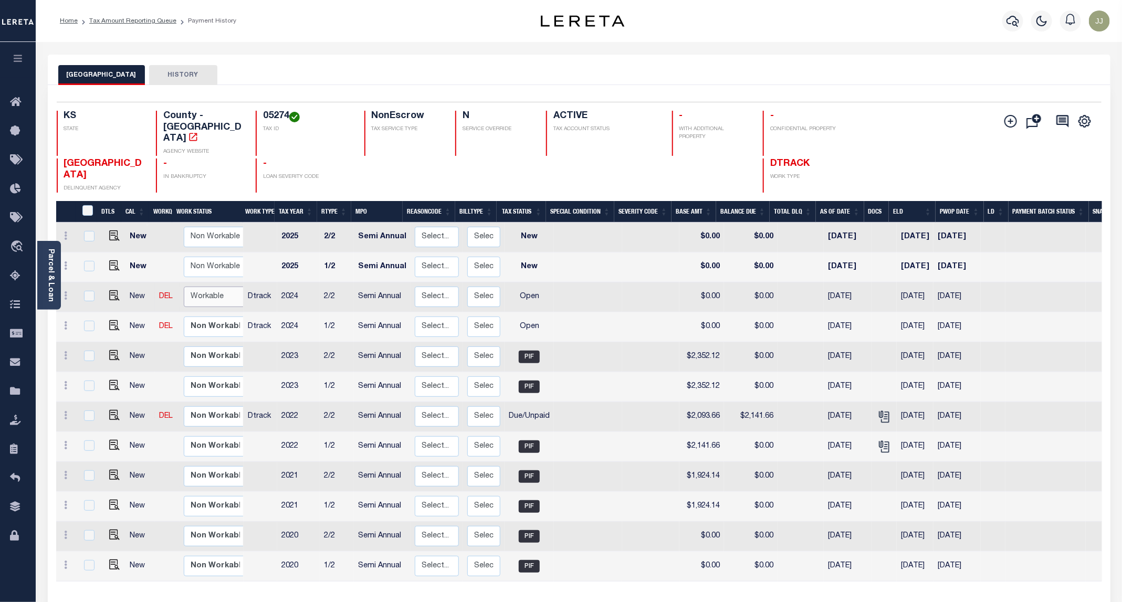
drag, startPoint x: 209, startPoint y: 267, endPoint x: 211, endPoint y: 282, distance: 15.5
click at [209, 287] on select "Non Workable Workable" at bounding box center [215, 297] width 63 height 20
checkbox input "true"
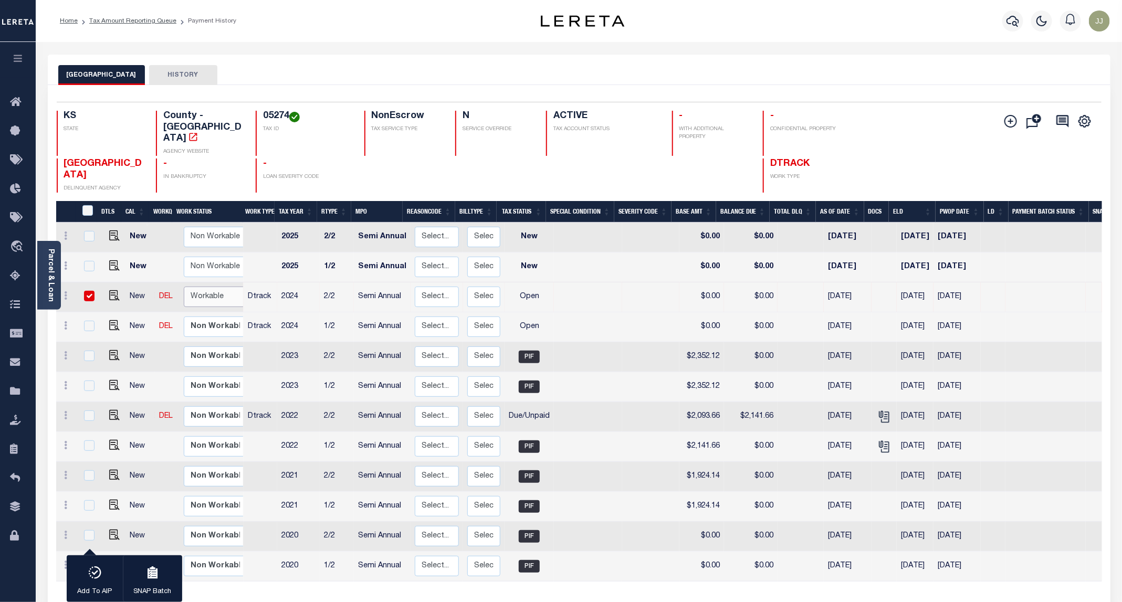
select select "true"
click at [184, 287] on select "Non Workable Workable" at bounding box center [215, 297] width 63 height 20
checkbox input "false"
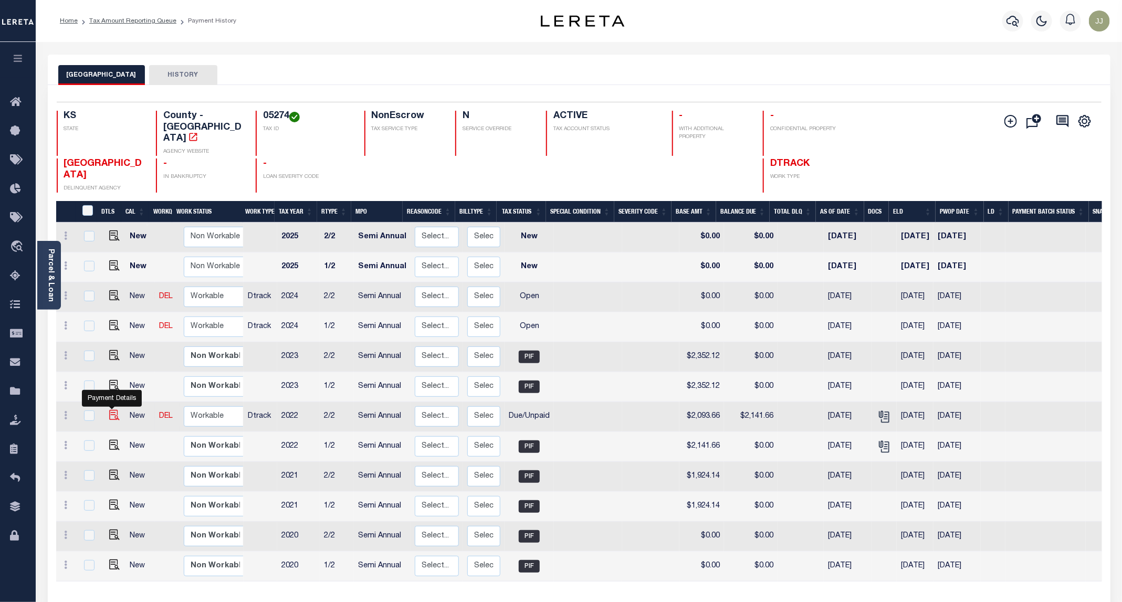
click at [112, 410] on img "" at bounding box center [114, 415] width 11 height 11
checkbox input "true"
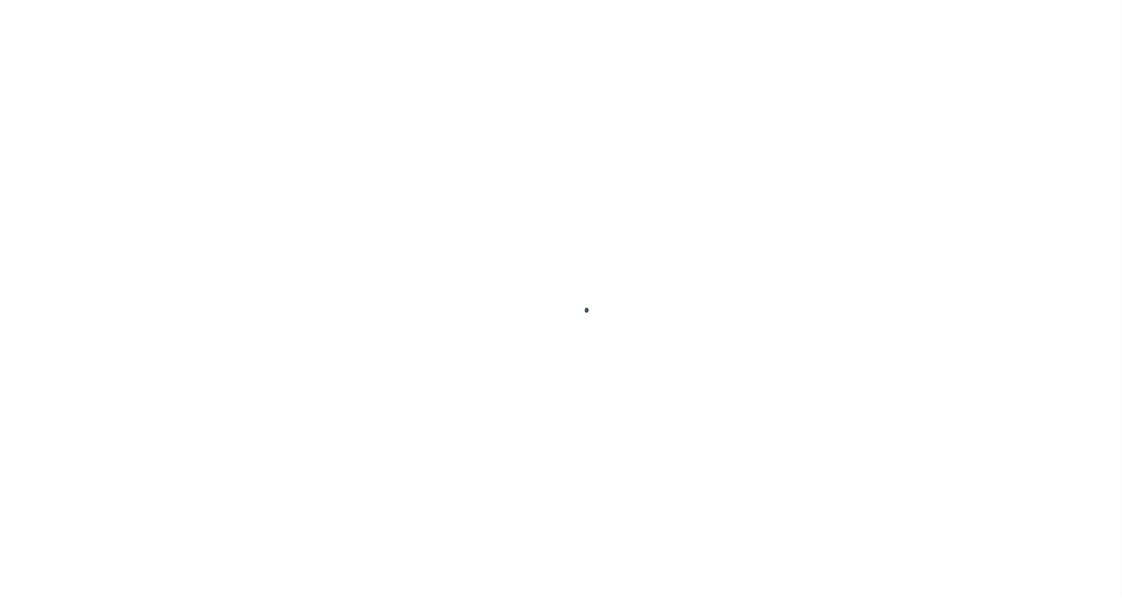
select select "DUE"
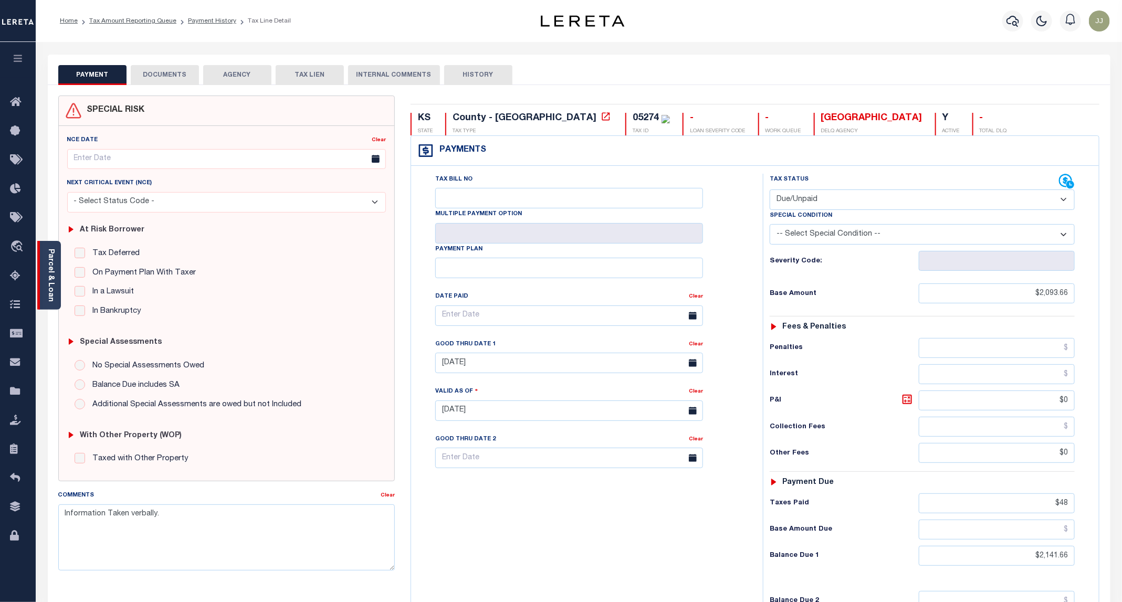
click at [51, 295] on link "Parcel & Loan" at bounding box center [50, 275] width 7 height 53
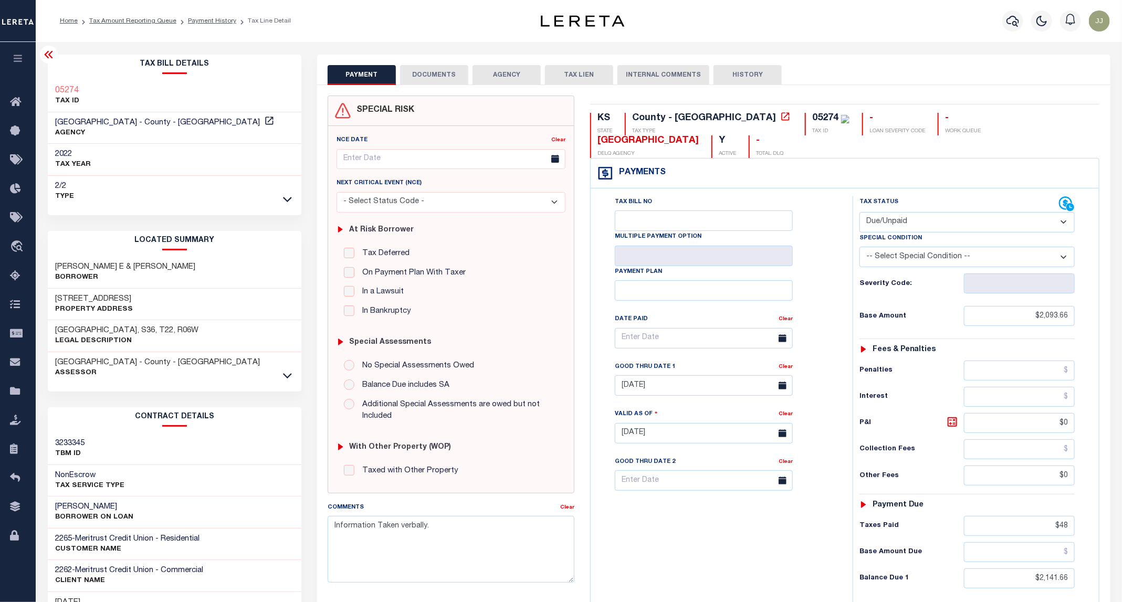
click at [164, 124] on h3 "RENO COUNTY - County - KS" at bounding box center [166, 123] width 221 height 11
click at [264, 123] on icon at bounding box center [269, 121] width 11 height 11
click at [89, 298] on h3 "323 E 36TH AVE" at bounding box center [95, 299] width 78 height 11
copy h3 "36TH"
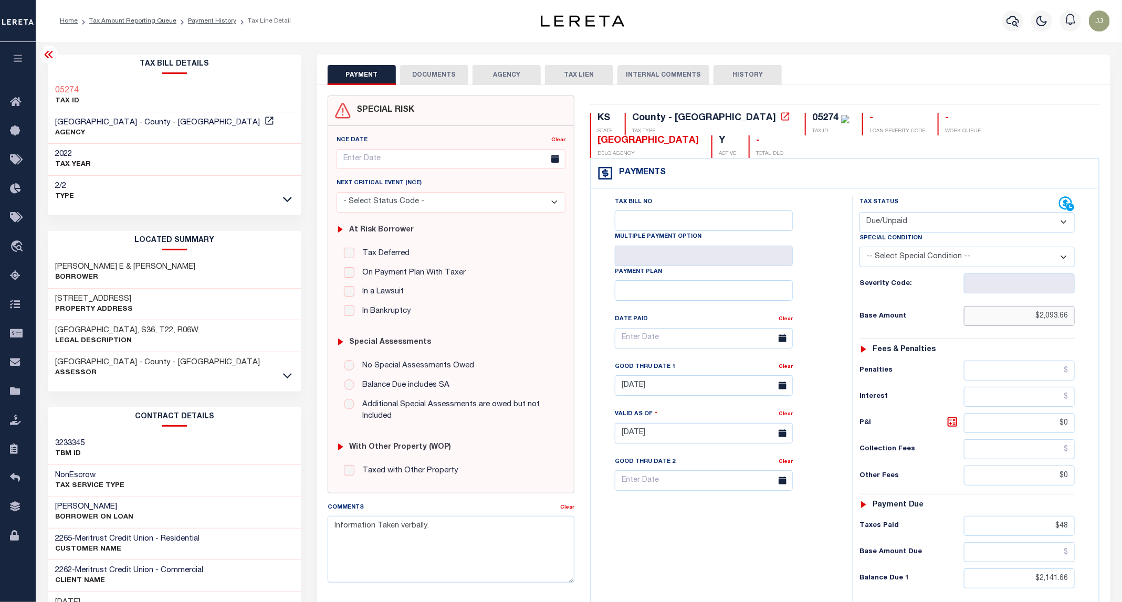
drag, startPoint x: 1018, startPoint y: 292, endPoint x: 1086, endPoint y: 298, distance: 68.0
click at [1086, 298] on div "Tax Status Status - Select Status Code -" at bounding box center [971, 428] width 236 height 464
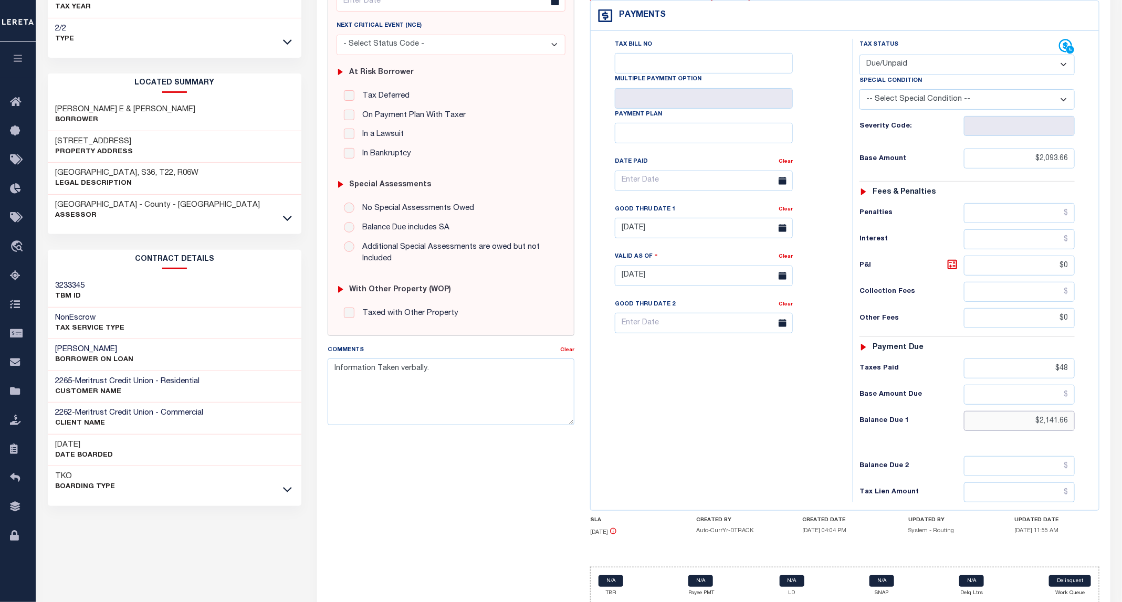
drag, startPoint x: 1021, startPoint y: 404, endPoint x: 1086, endPoint y: 411, distance: 65.5
click at [1086, 411] on div "Tax Status Status - Select Status Code -" at bounding box center [971, 271] width 236 height 464
drag, startPoint x: 1032, startPoint y: 353, endPoint x: 1087, endPoint y: 353, distance: 55.1
click at [1087, 353] on div "Tax Status Status - Select Status Code -" at bounding box center [971, 271] width 236 height 464
type input "[DATE]"
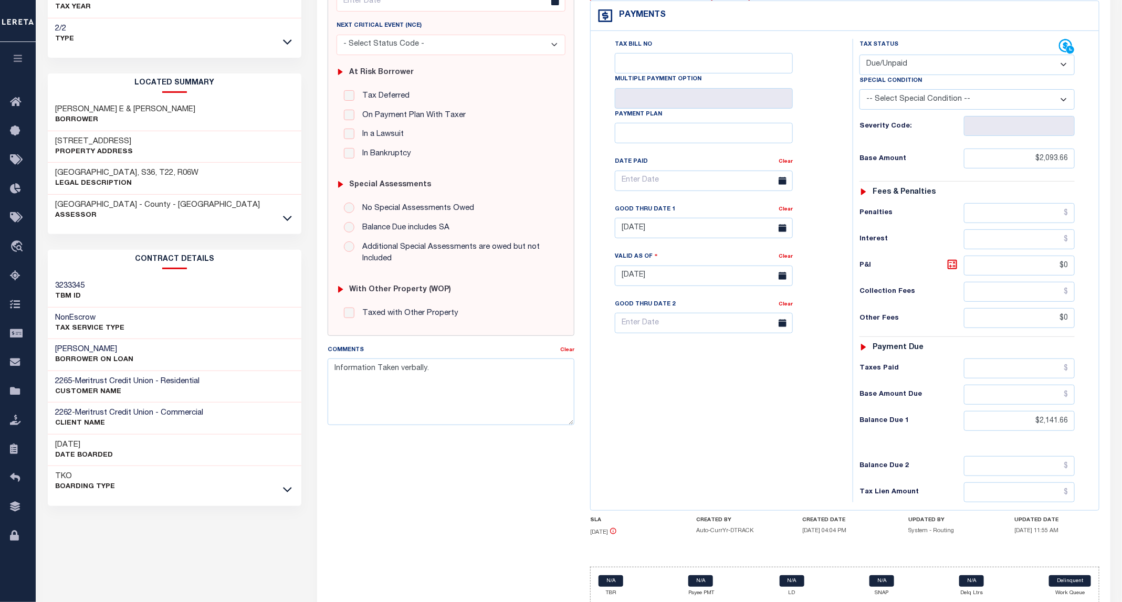
click at [773, 416] on div "Tax Bill No Multiple Payment Option Payment Plan Clear" at bounding box center [719, 271] width 252 height 464
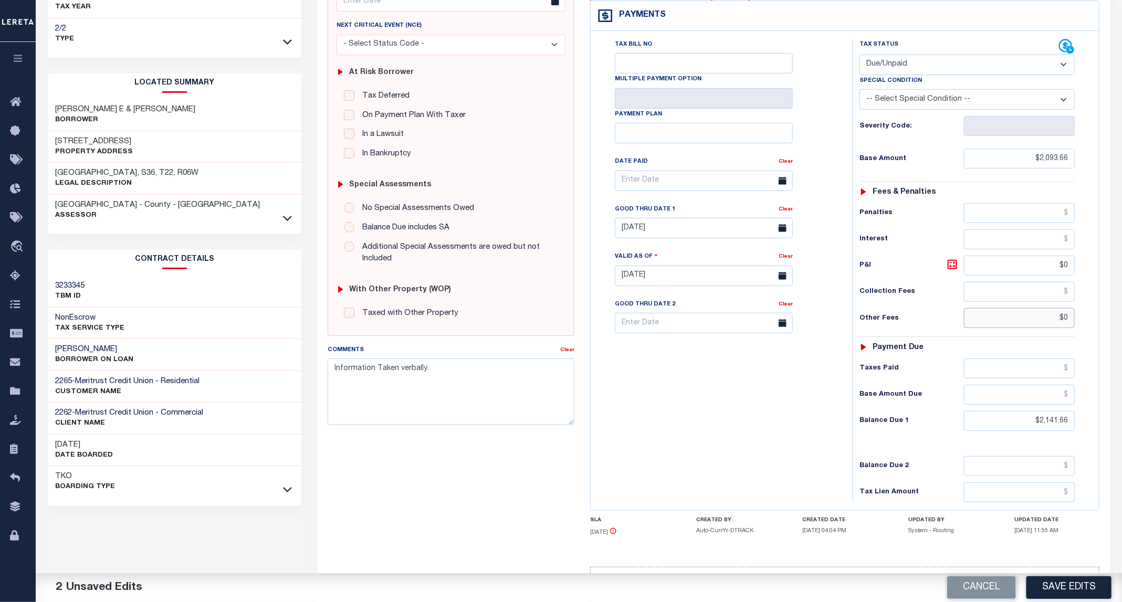
drag, startPoint x: 1049, startPoint y: 291, endPoint x: 1062, endPoint y: 303, distance: 16.7
click at [1053, 308] on input "$0" at bounding box center [1019, 318] width 111 height 20
drag, startPoint x: 1054, startPoint y: 306, endPoint x: 1069, endPoint y: 306, distance: 14.7
click at [1069, 308] on input "$0" at bounding box center [1019, 318] width 111 height 20
click at [780, 207] on link "Clear" at bounding box center [786, 209] width 14 height 5
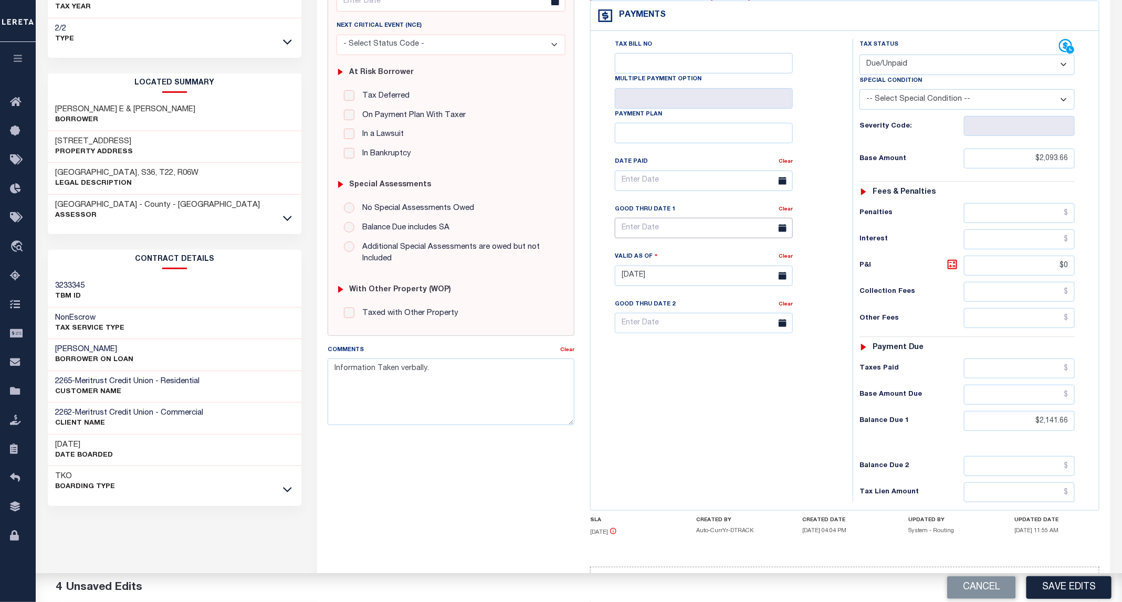
click at [657, 218] on input "text" at bounding box center [704, 228] width 178 height 20
click at [670, 295] on span "9" at bounding box center [673, 292] width 20 height 20
type input "[DATE]"
click at [447, 405] on textarea "Information Taken verbally." at bounding box center [451, 392] width 247 height 66
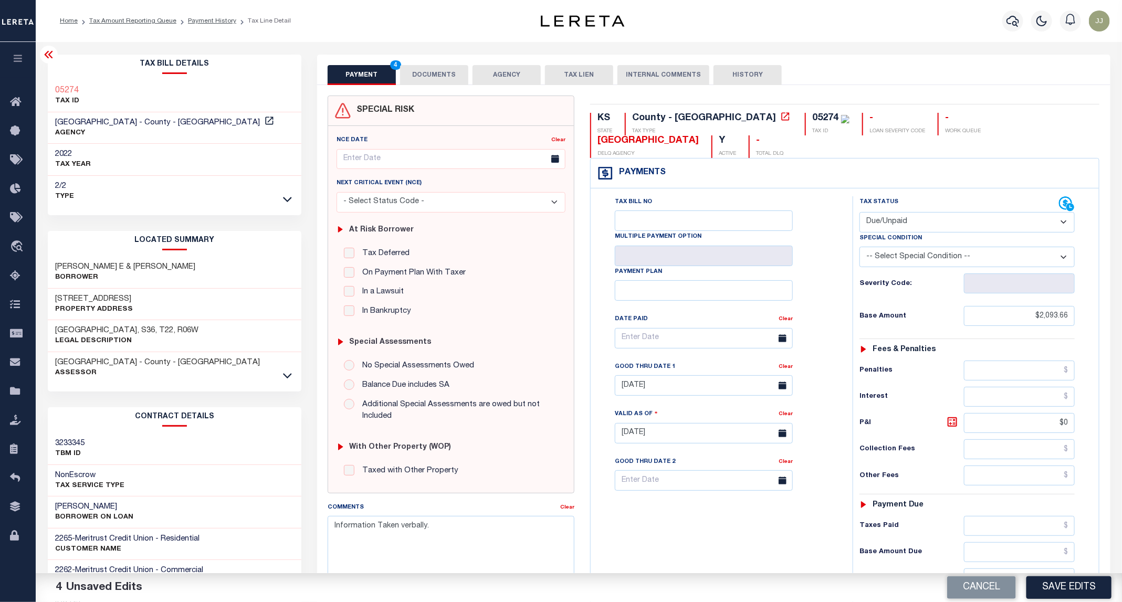
click at [432, 81] on button "DOCUMENTS" at bounding box center [434, 75] width 68 height 20
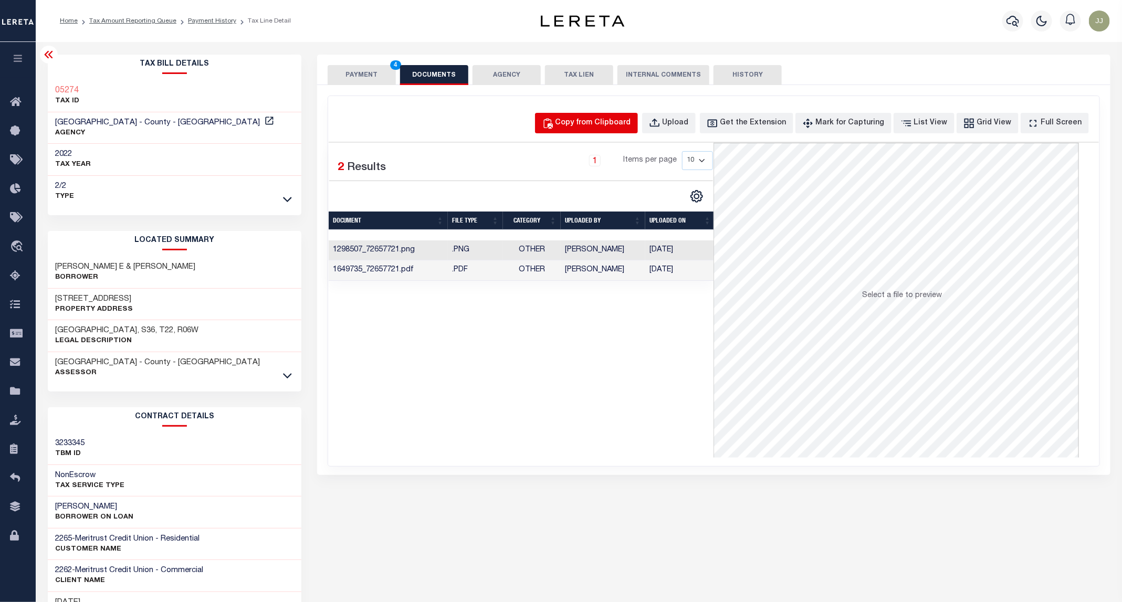
click at [622, 123] on div "Copy from Clipboard" at bounding box center [594, 124] width 76 height 12
select select "POP"
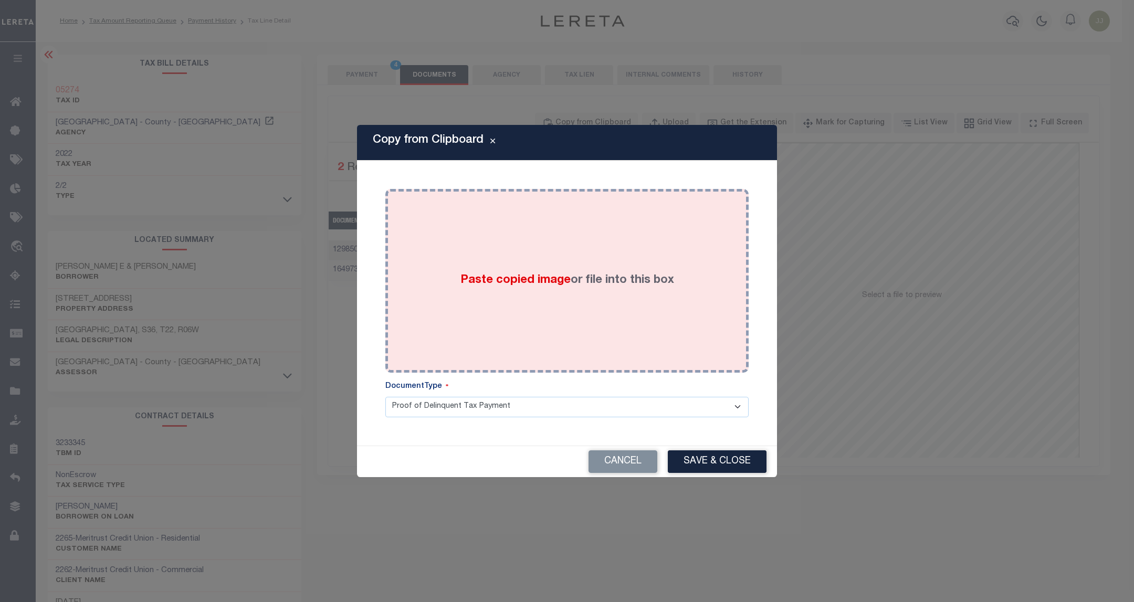
click at [610, 259] on div "Paste copied image or file into this box" at bounding box center [567, 281] width 348 height 168
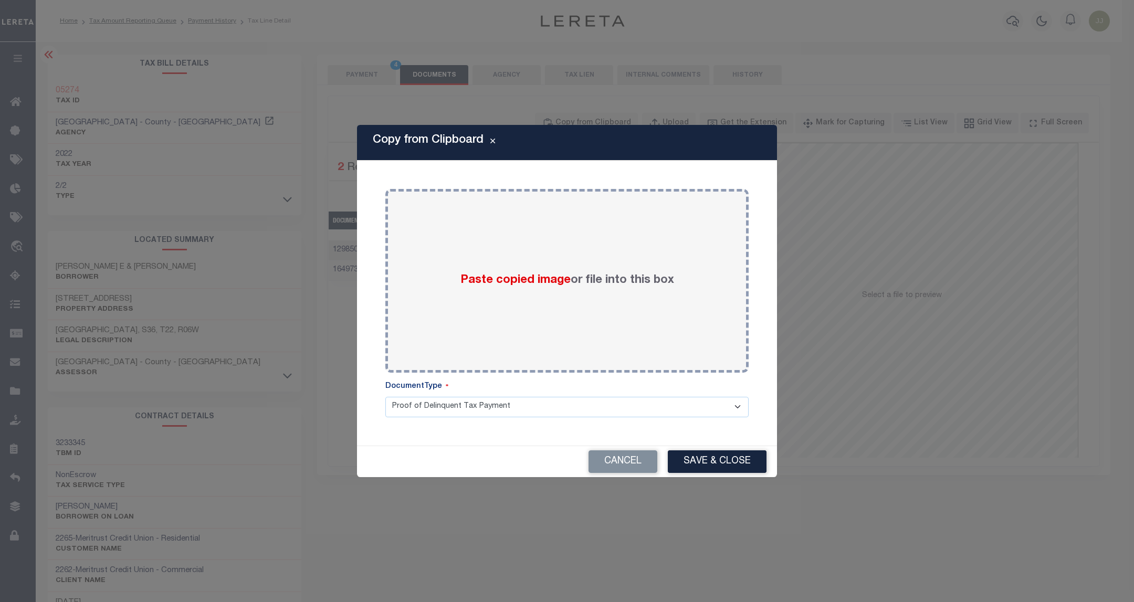
click at [707, 462] on button "Save & Close" at bounding box center [717, 462] width 99 height 23
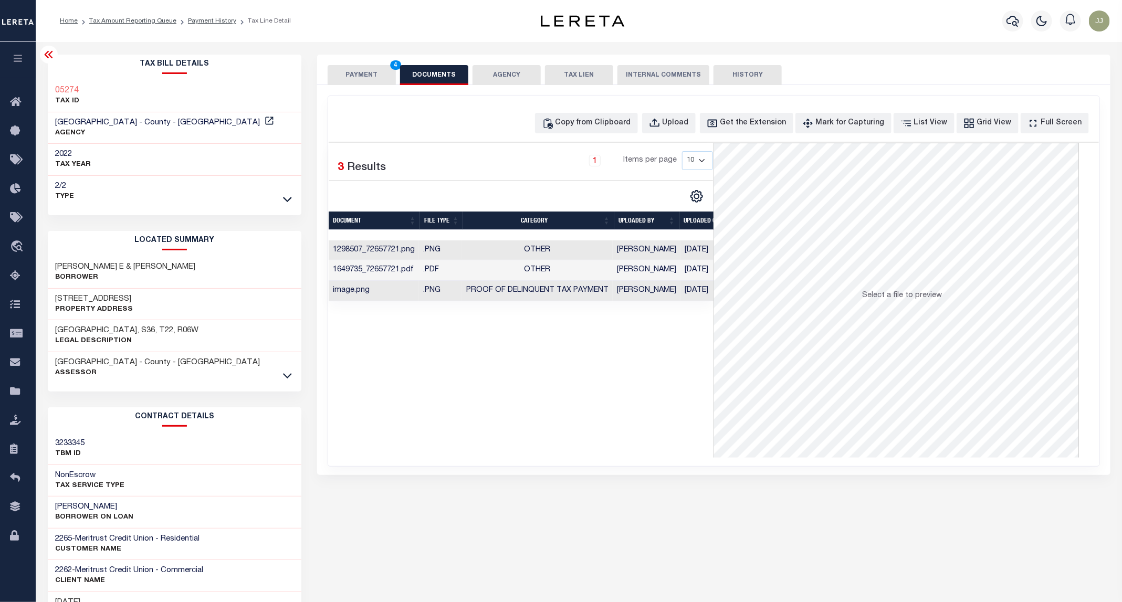
click at [366, 82] on button "PAYMENT 4" at bounding box center [362, 75] width 68 height 20
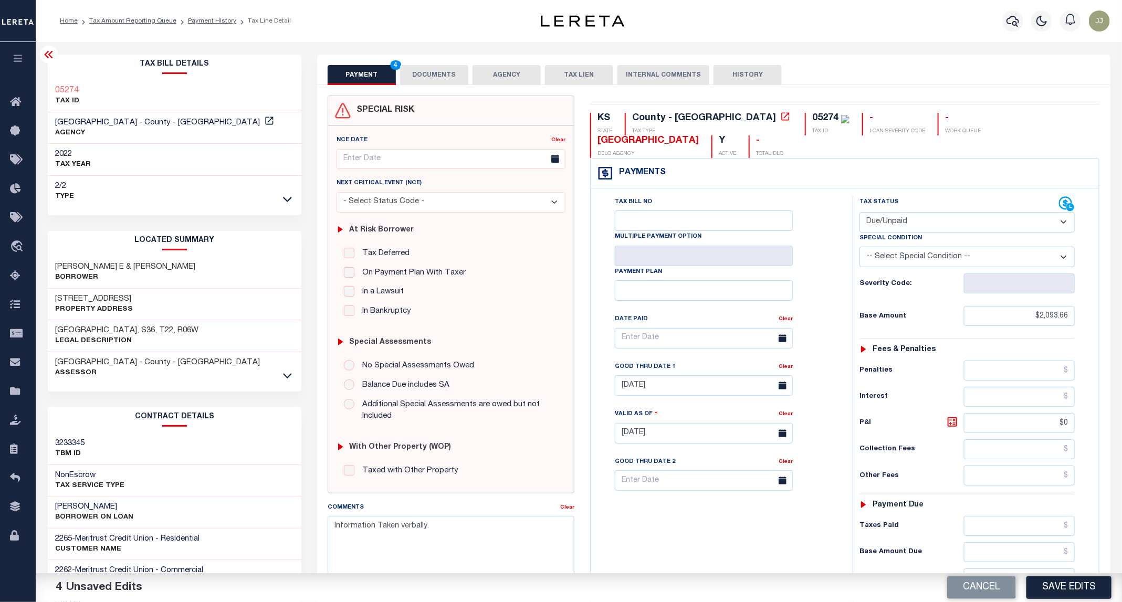
scroll to position [177, 0]
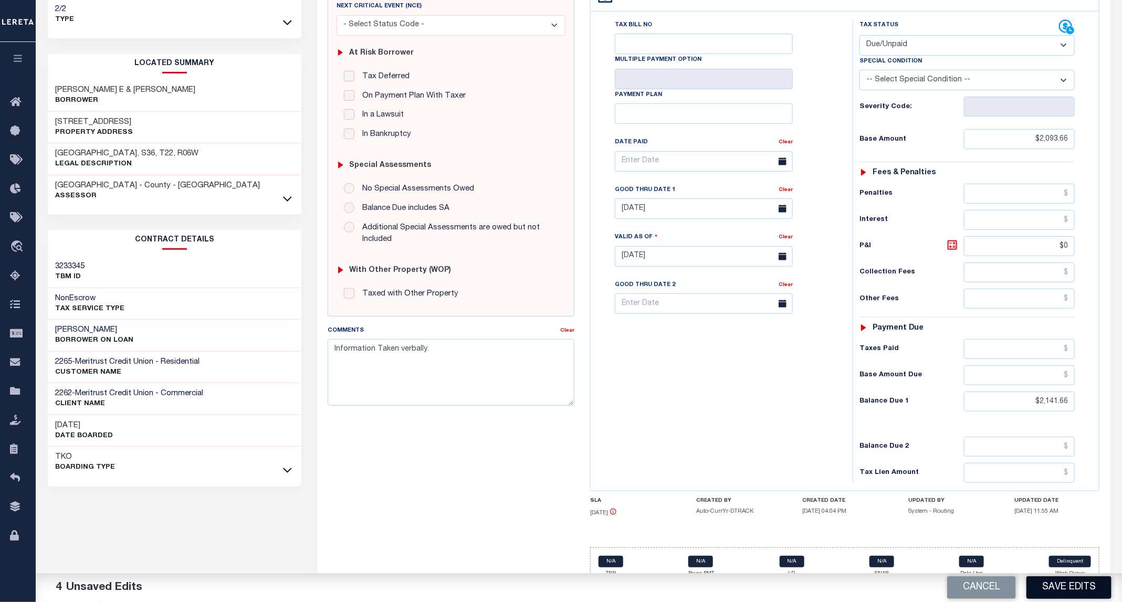
click at [1083, 591] on button "Save Edits" at bounding box center [1069, 588] width 85 height 23
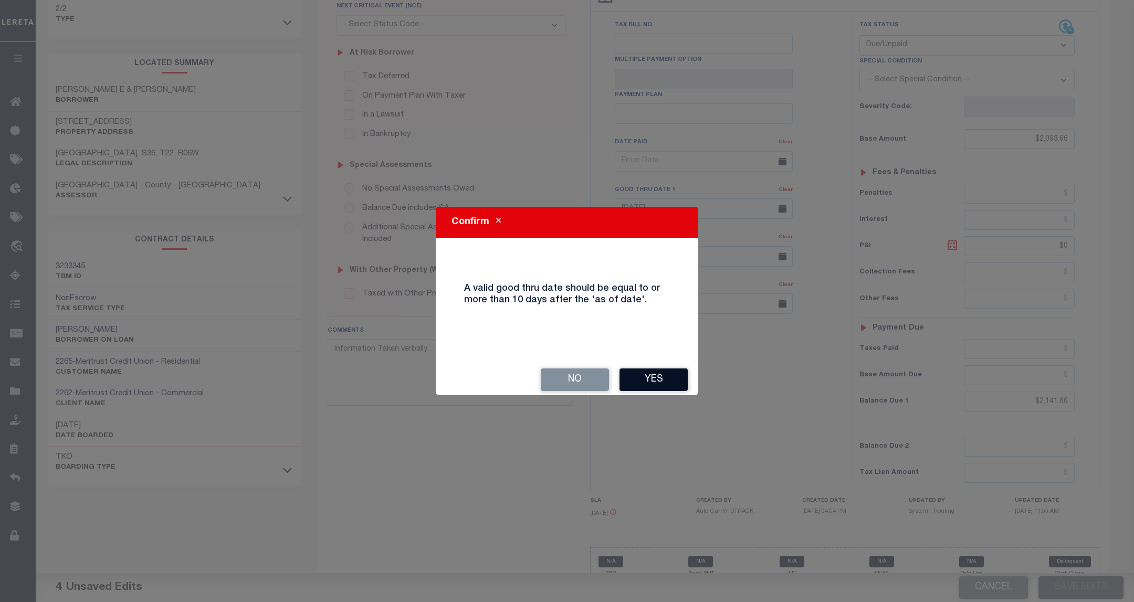
click at [641, 383] on button "Yes" at bounding box center [654, 380] width 68 height 23
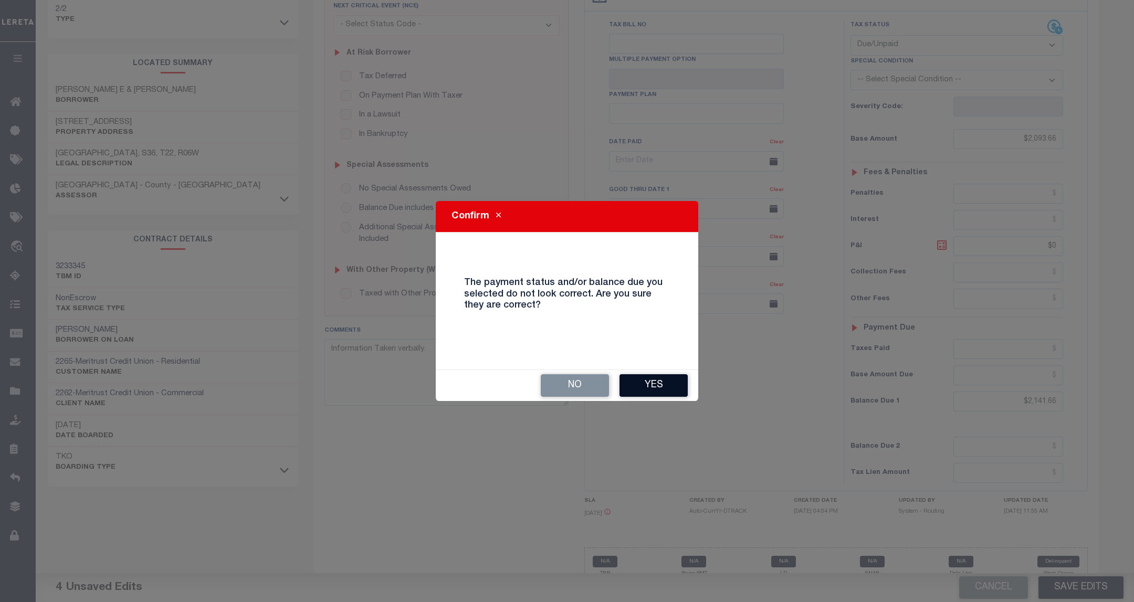
click at [665, 374] on button "Yes" at bounding box center [654, 385] width 68 height 23
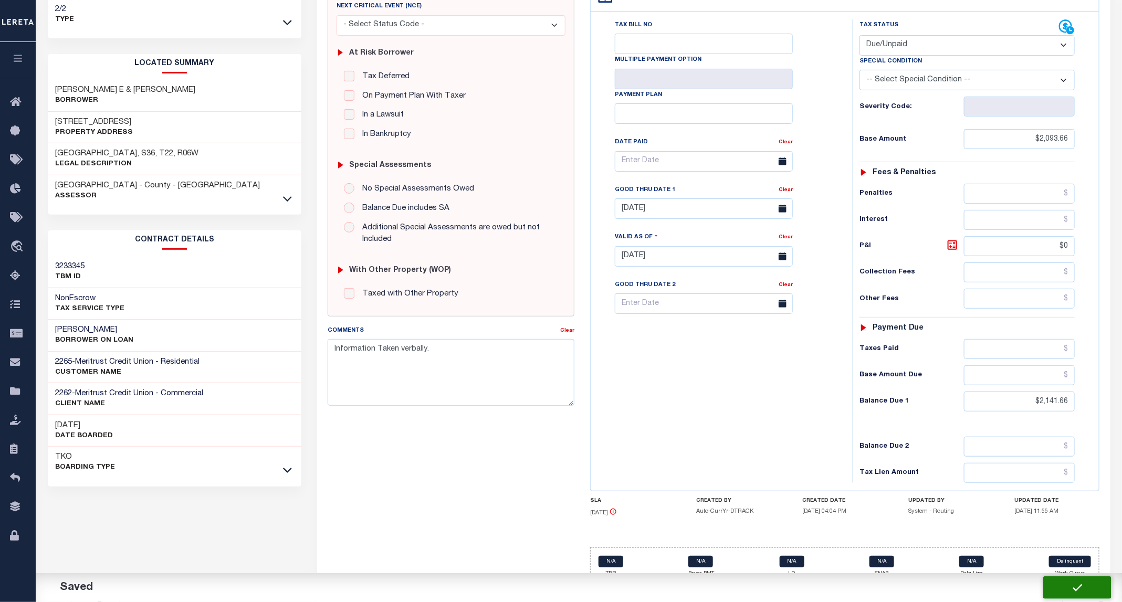
checkbox input "false"
type input "$2,093.66"
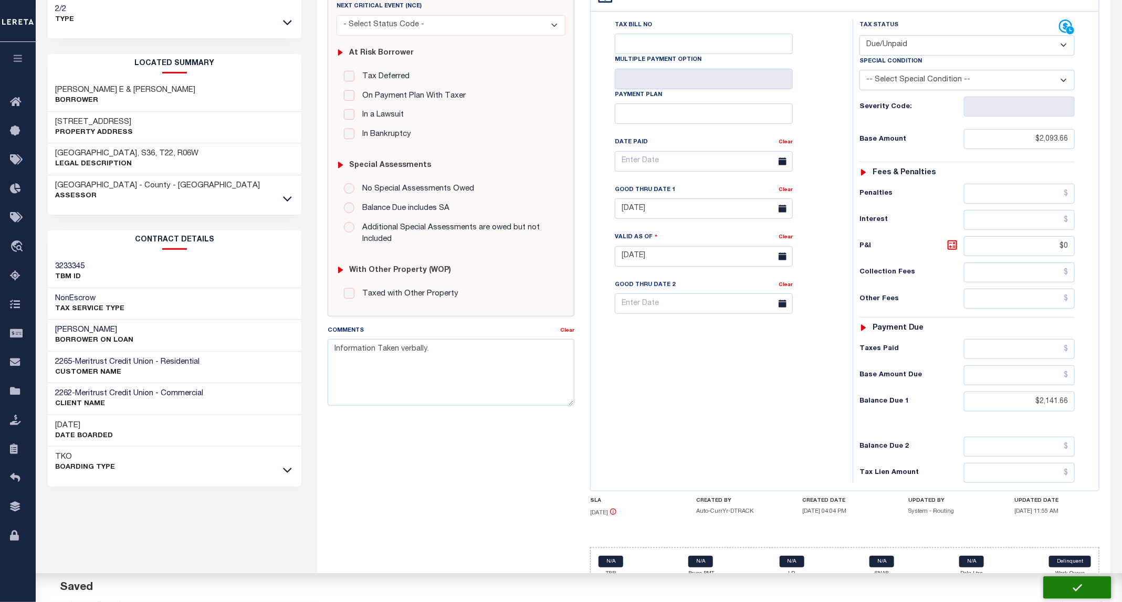
type input "$0"
type input "$2,141.66"
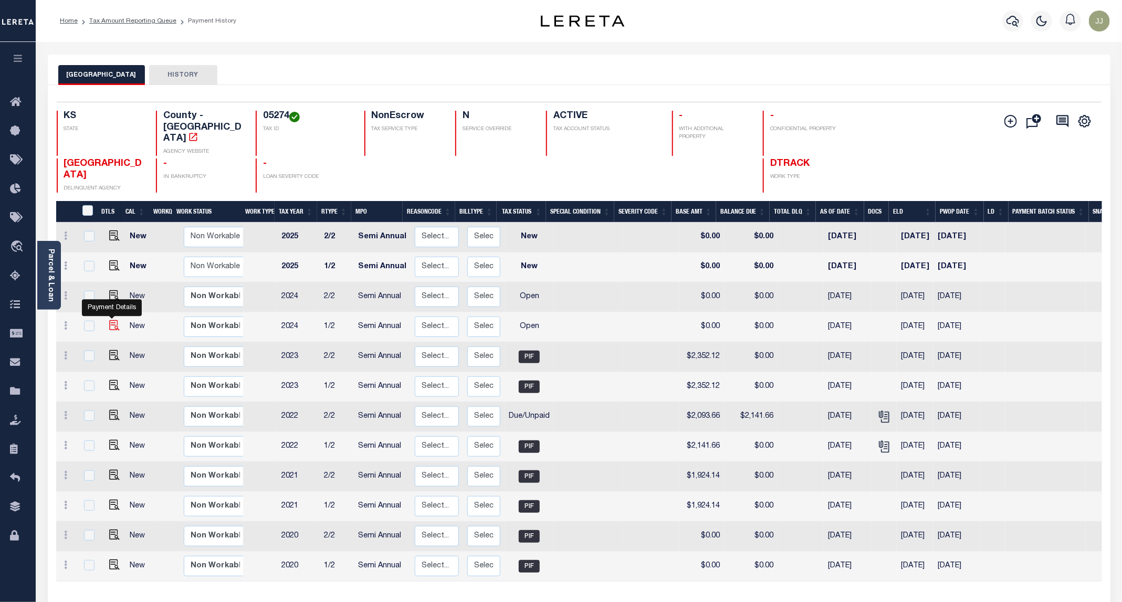
click at [115, 320] on img "" at bounding box center [114, 325] width 11 height 11
checkbox input "true"
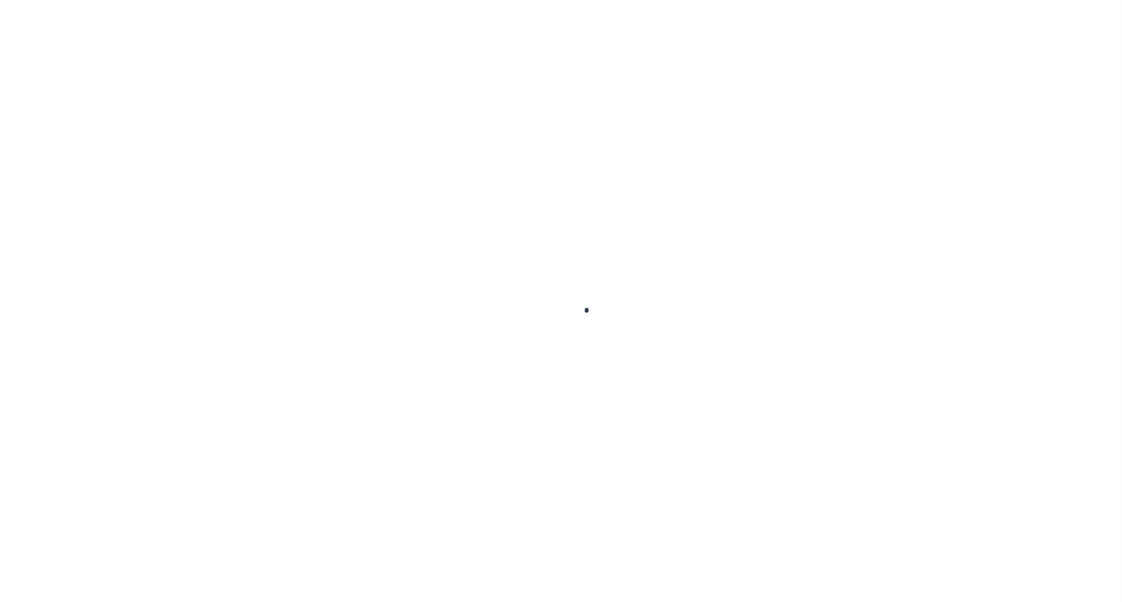
select select "OP2"
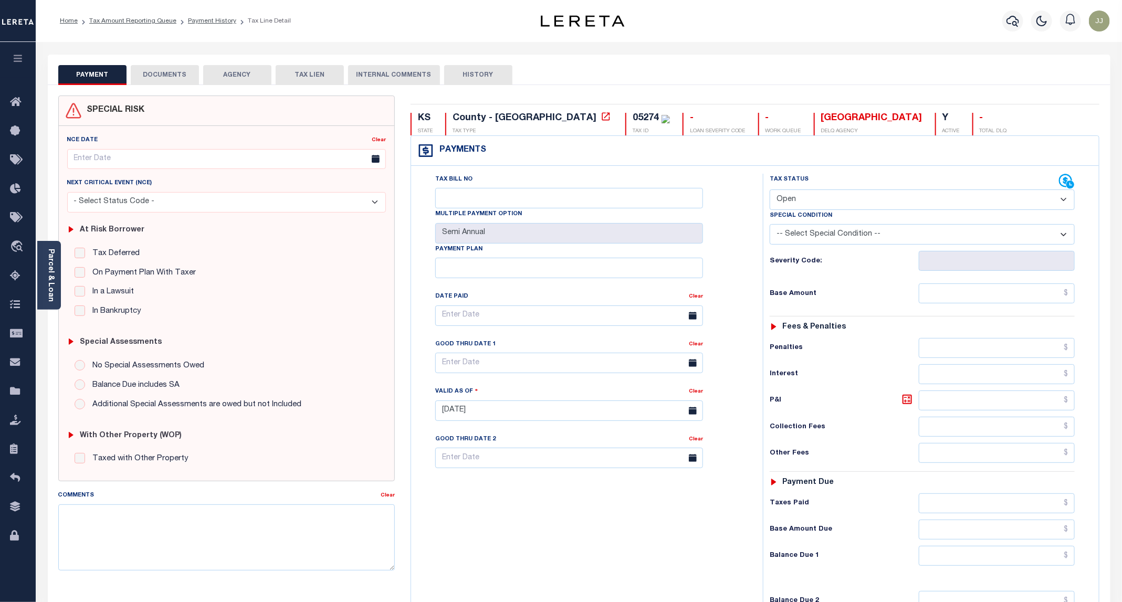
click at [161, 71] on button "DOCUMENTS" at bounding box center [165, 75] width 68 height 20
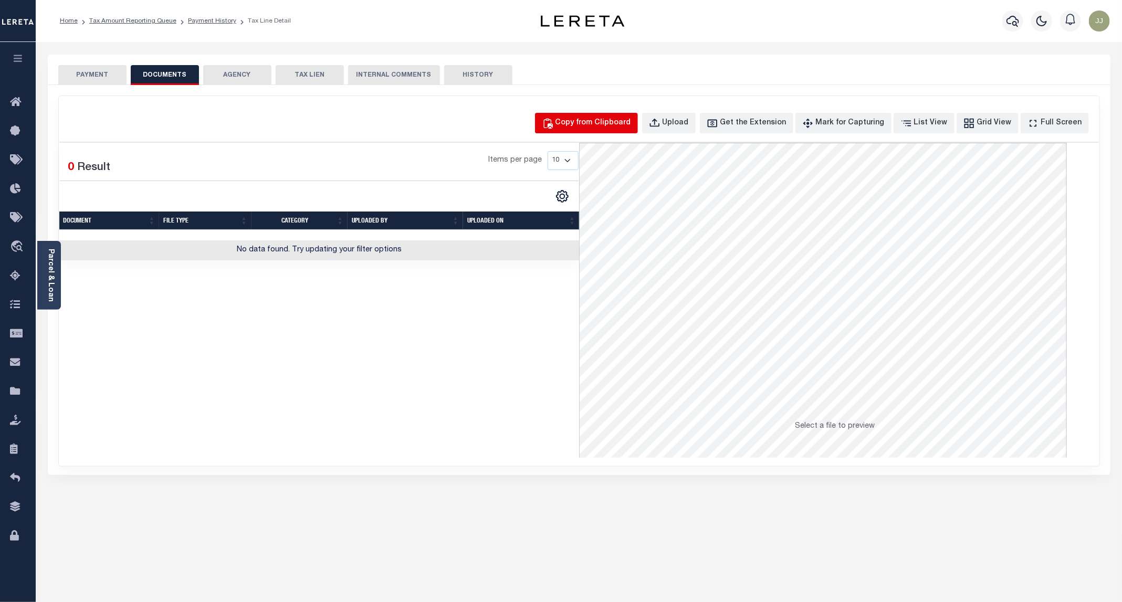
click at [591, 125] on div "Copy from Clipboard" at bounding box center [594, 124] width 76 height 12
select select "POP"
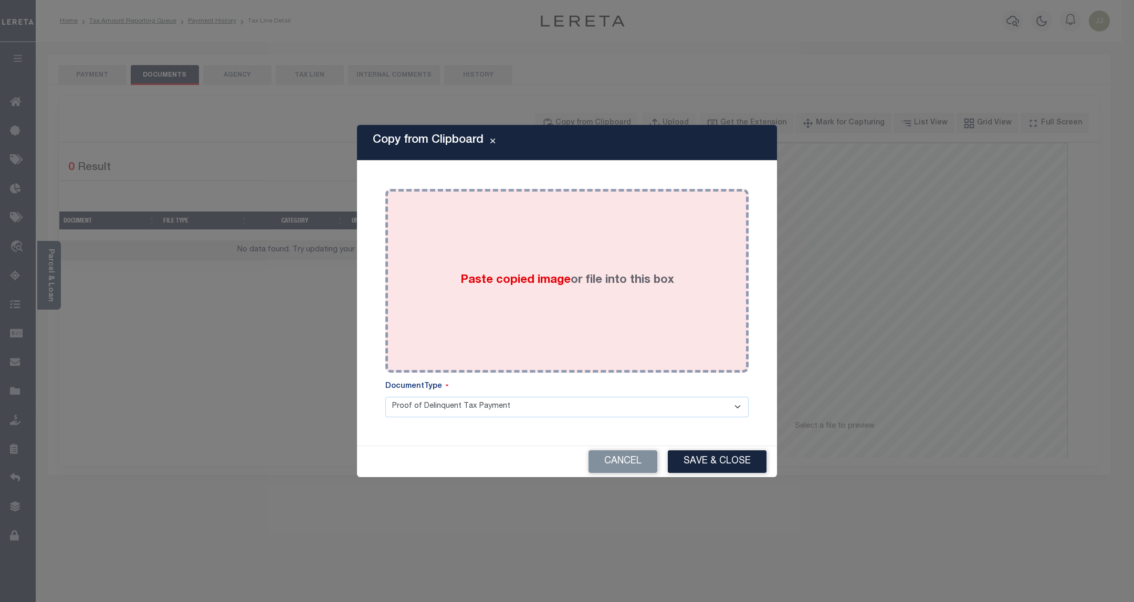
click at [597, 278] on label "Paste copied image or file into this box" at bounding box center [568, 280] width 214 height 17
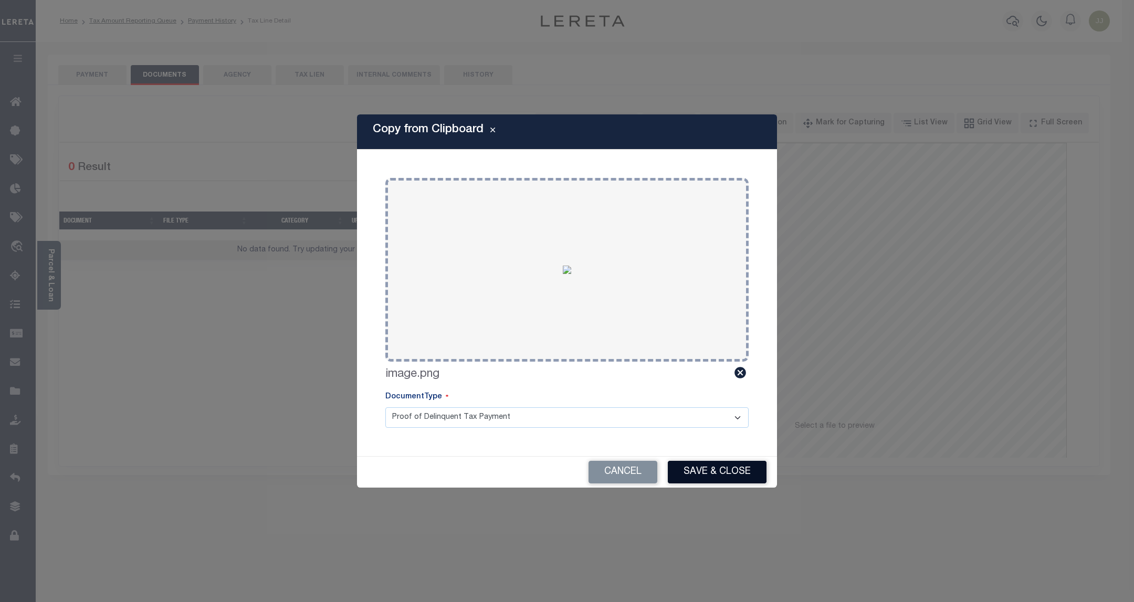
click at [726, 468] on button "Save & Close" at bounding box center [717, 472] width 99 height 23
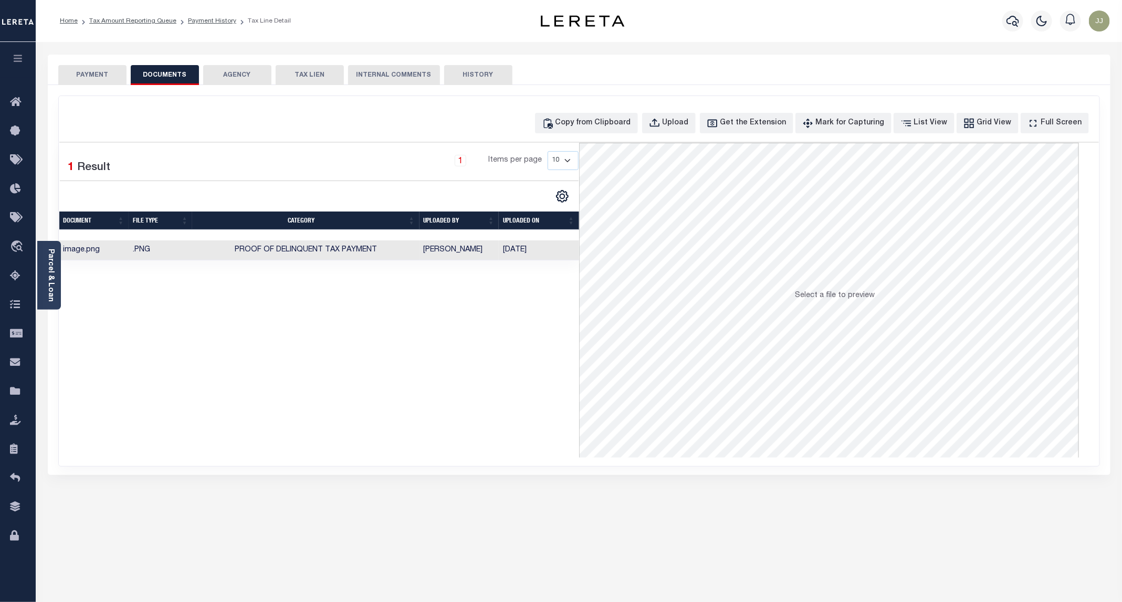
click at [87, 69] on button "PAYMENT" at bounding box center [92, 75] width 68 height 20
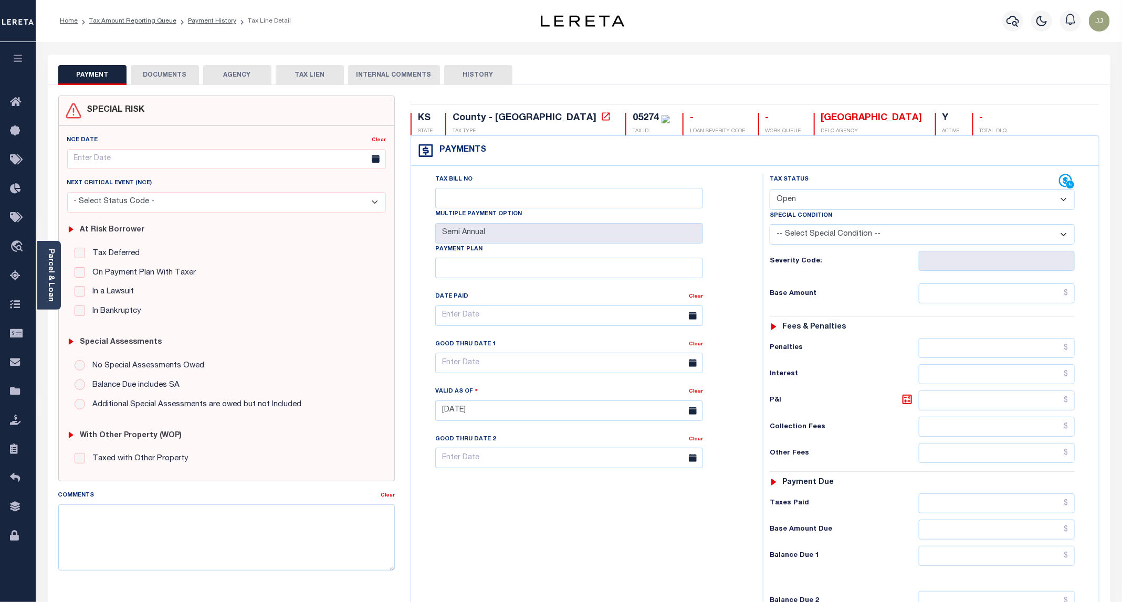
click at [821, 191] on select "- Select Status Code - Open Due/Unpaid Paid Incomplete No Tax Due Internal Refu…" at bounding box center [922, 200] width 305 height 20
select select "PYD"
click at [770, 191] on select "- Select Status Code - Open Due/Unpaid Paid Incomplete No Tax Due Internal Refu…" at bounding box center [922, 200] width 305 height 20
type input "[DATE]"
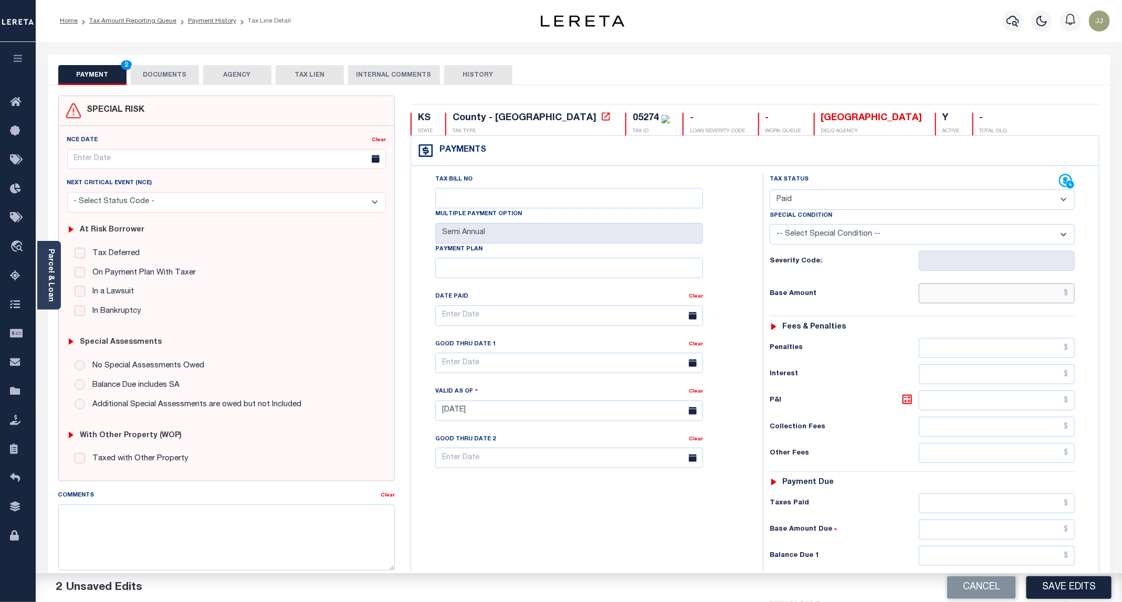
click at [940, 290] on input "text" at bounding box center [997, 294] width 156 height 20
type input "$0.00"
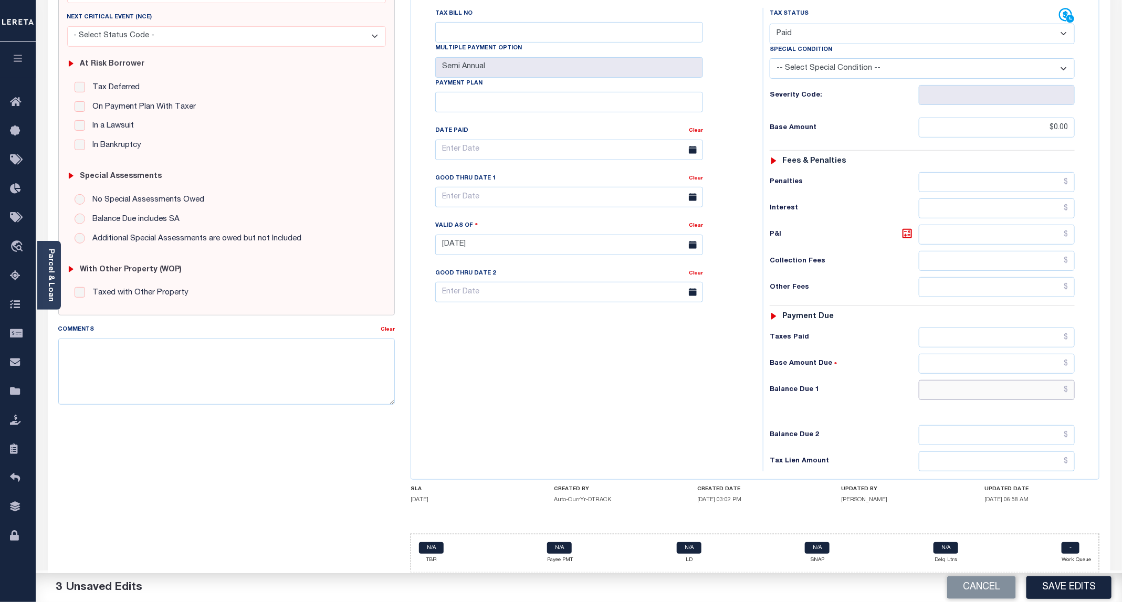
click at [981, 396] on input "text" at bounding box center [997, 390] width 156 height 20
type input "$0.00"
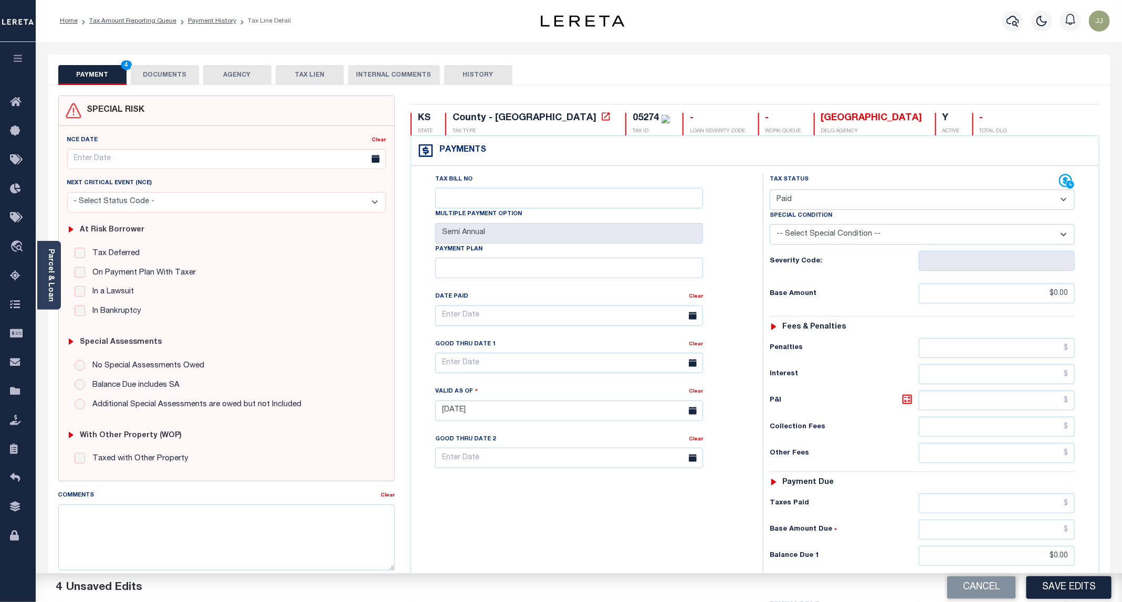
click at [154, 76] on button "DOCUMENTS" at bounding box center [165, 75] width 68 height 20
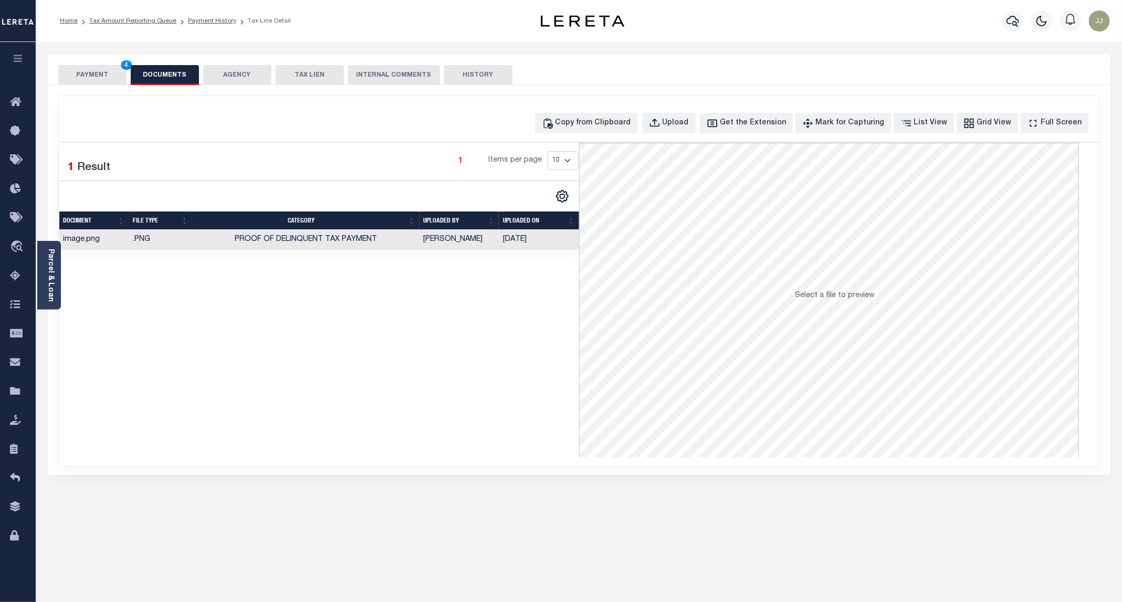
click at [86, 72] on button "PAYMENT 4" at bounding box center [92, 75] width 68 height 20
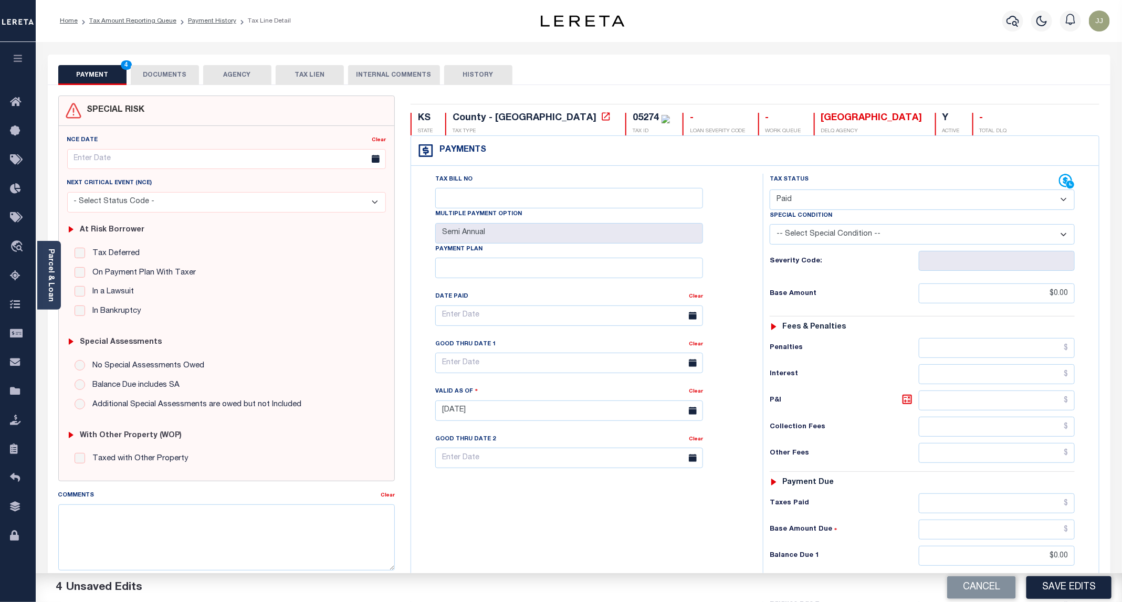
scroll to position [175, 0]
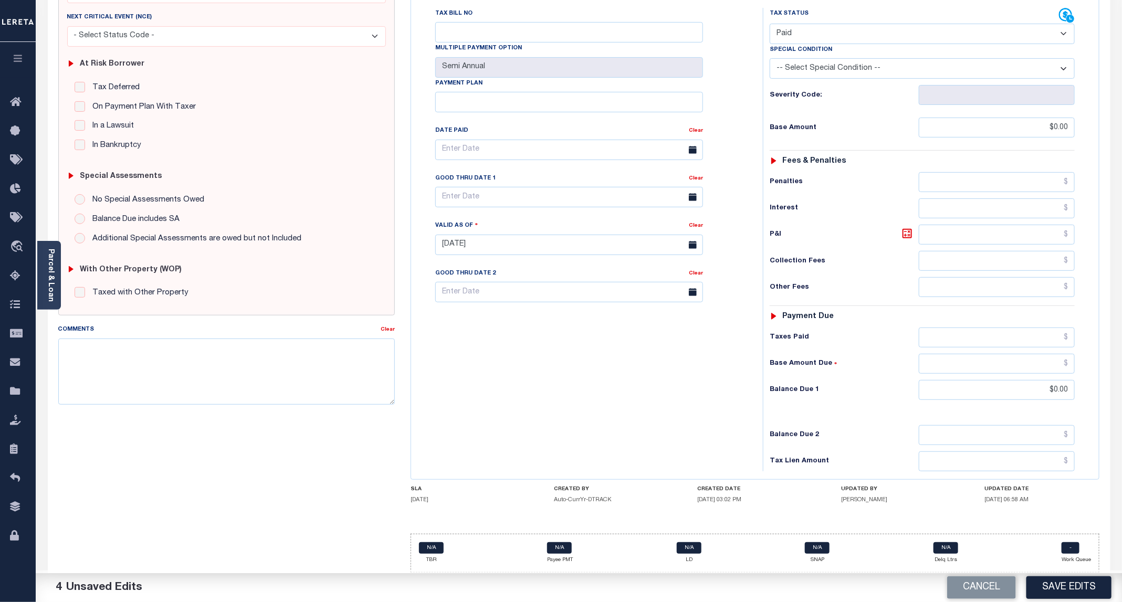
click at [1052, 580] on button "Save Edits" at bounding box center [1069, 588] width 85 height 23
checkbox input "false"
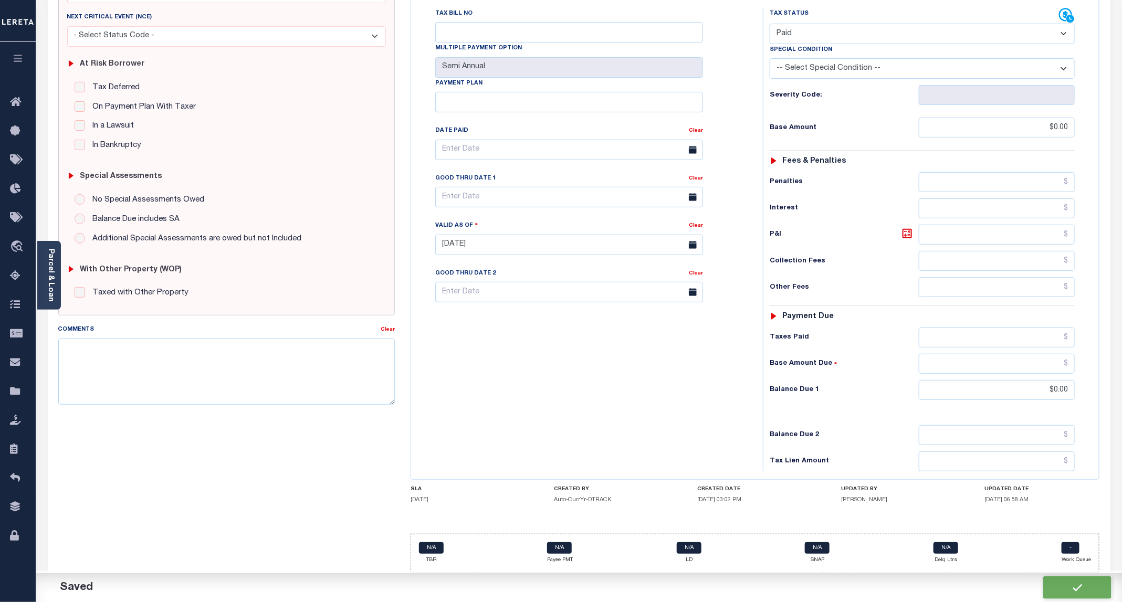
type input "$0"
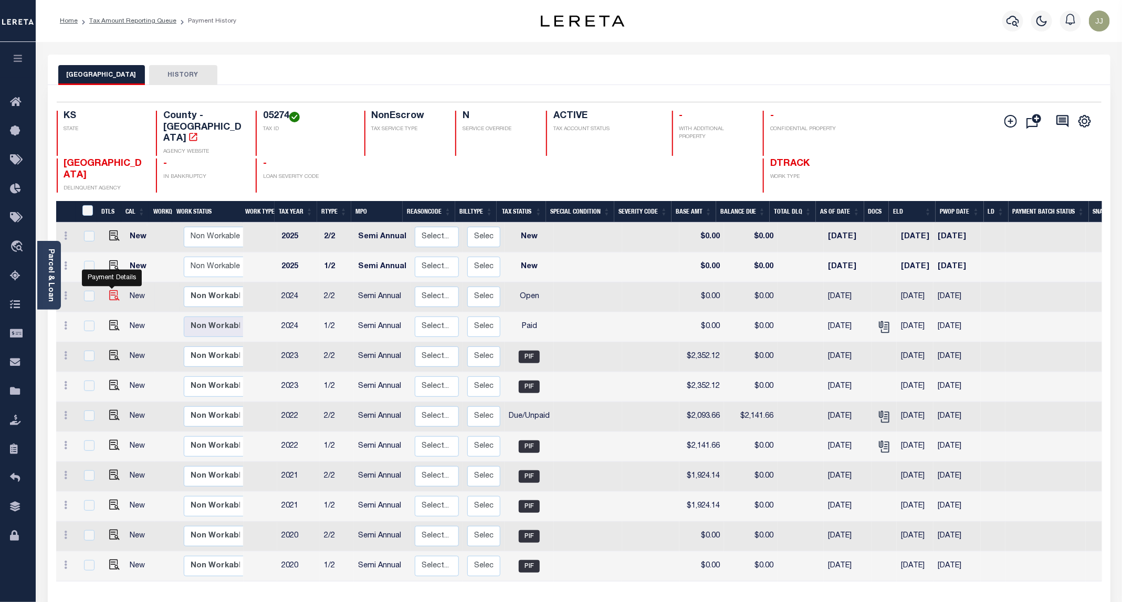
click at [112, 290] on img "" at bounding box center [114, 295] width 11 height 11
checkbox input "true"
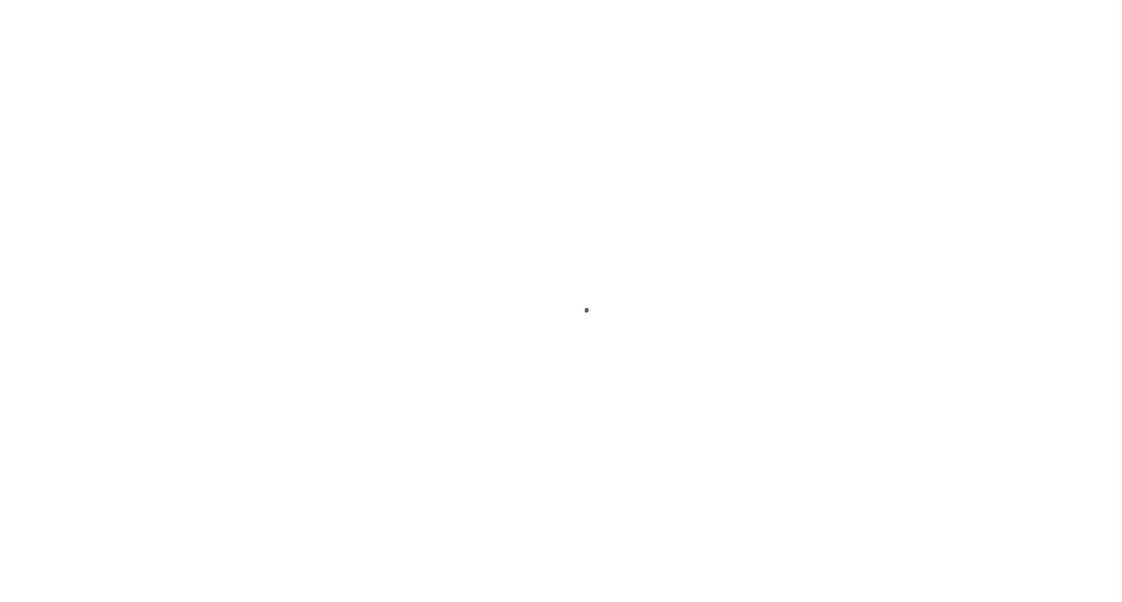
select select "OP2"
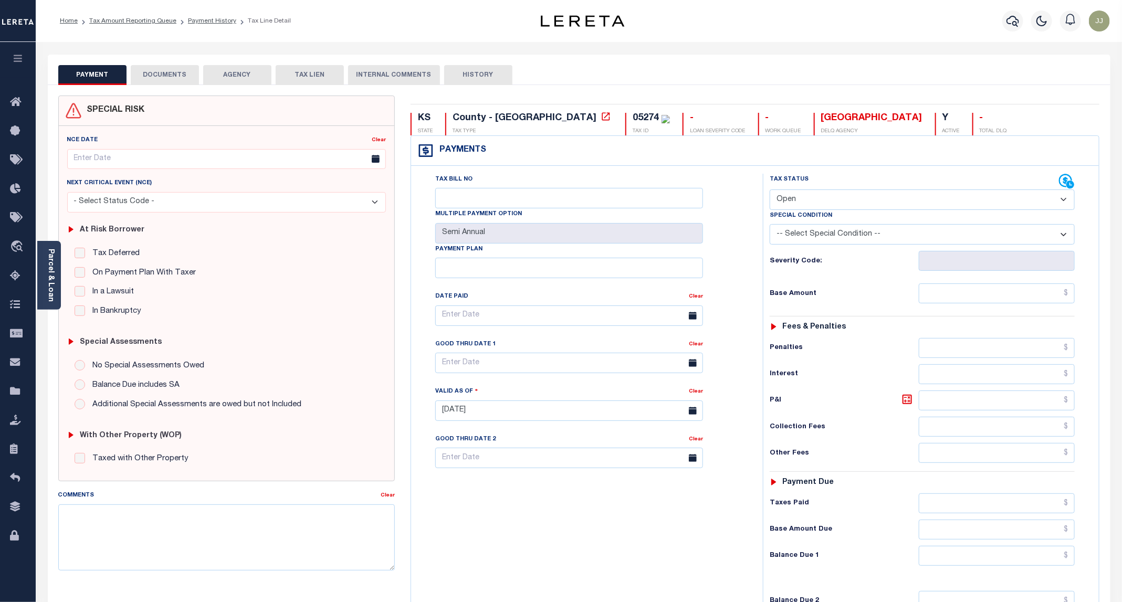
click at [157, 67] on button "DOCUMENTS" at bounding box center [165, 75] width 68 height 20
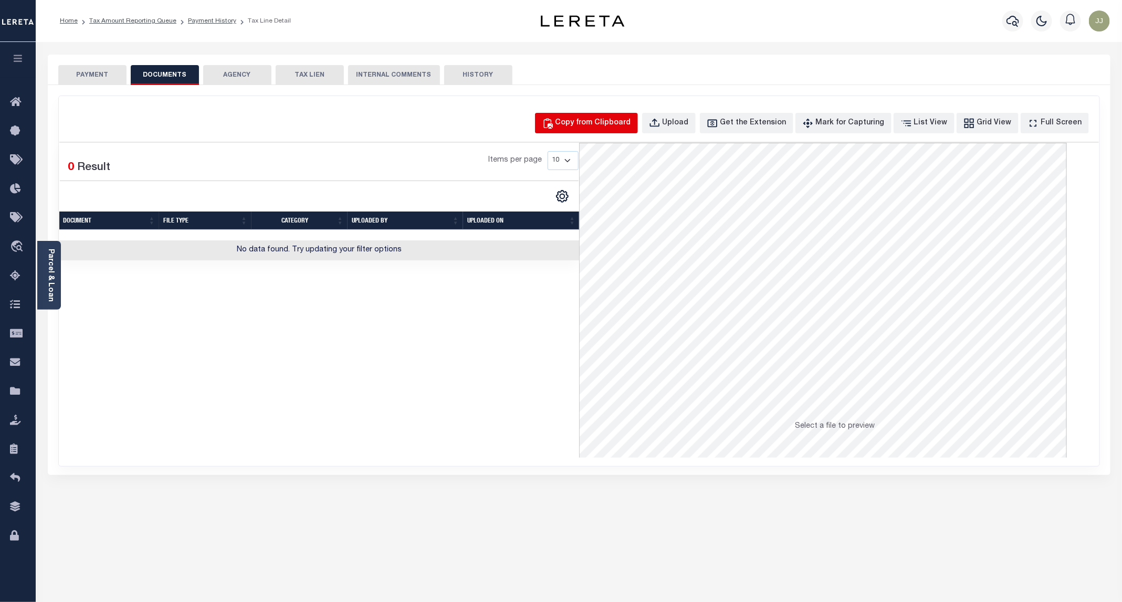
click at [616, 125] on div "Copy from Clipboard" at bounding box center [594, 124] width 76 height 12
select select "POP"
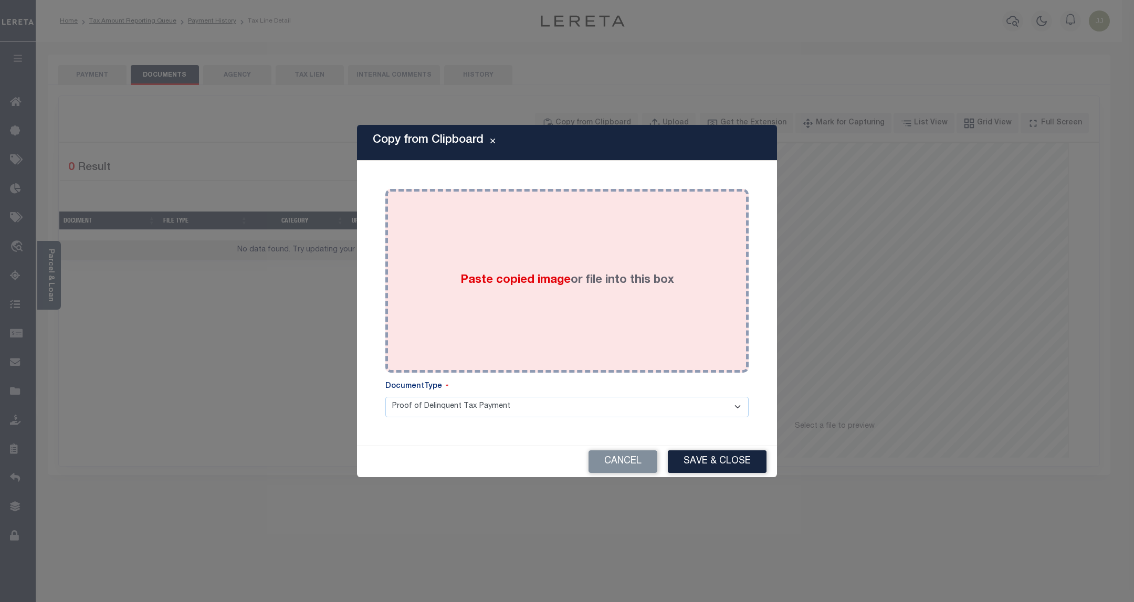
click at [596, 246] on div "Paste copied image or file into this box" at bounding box center [567, 281] width 348 height 168
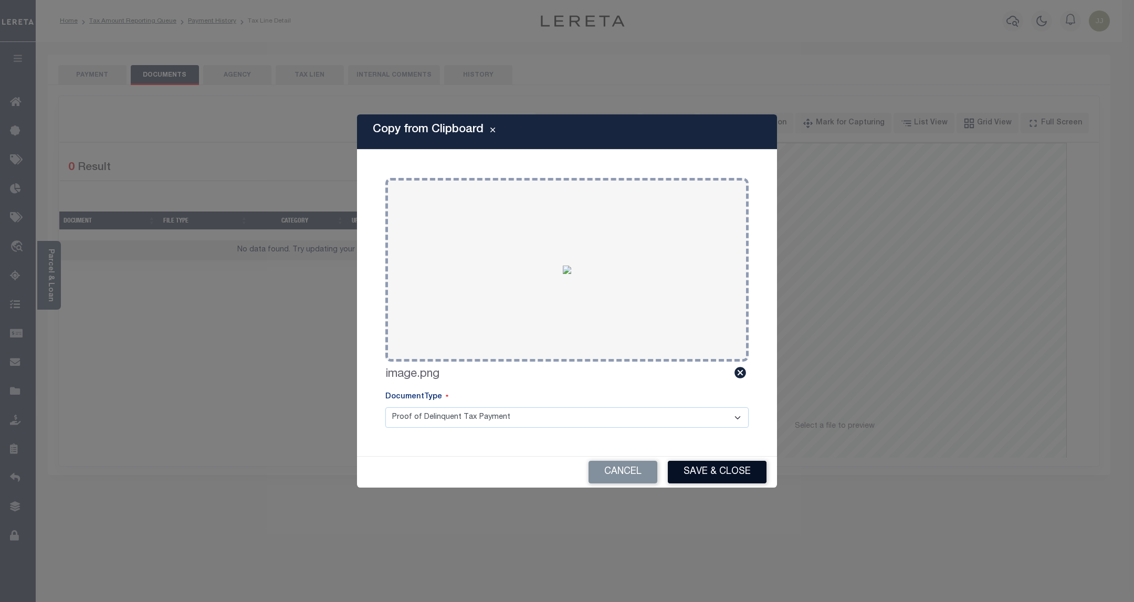
click at [721, 473] on button "Save & Close" at bounding box center [717, 472] width 99 height 23
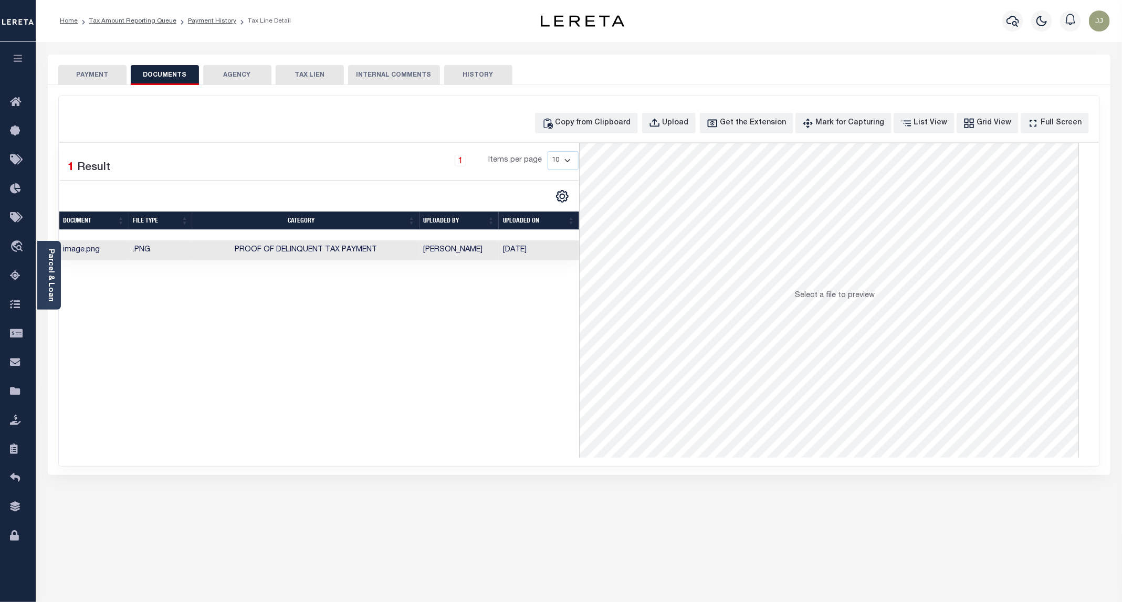
click at [71, 71] on button "PAYMENT" at bounding box center [92, 75] width 68 height 20
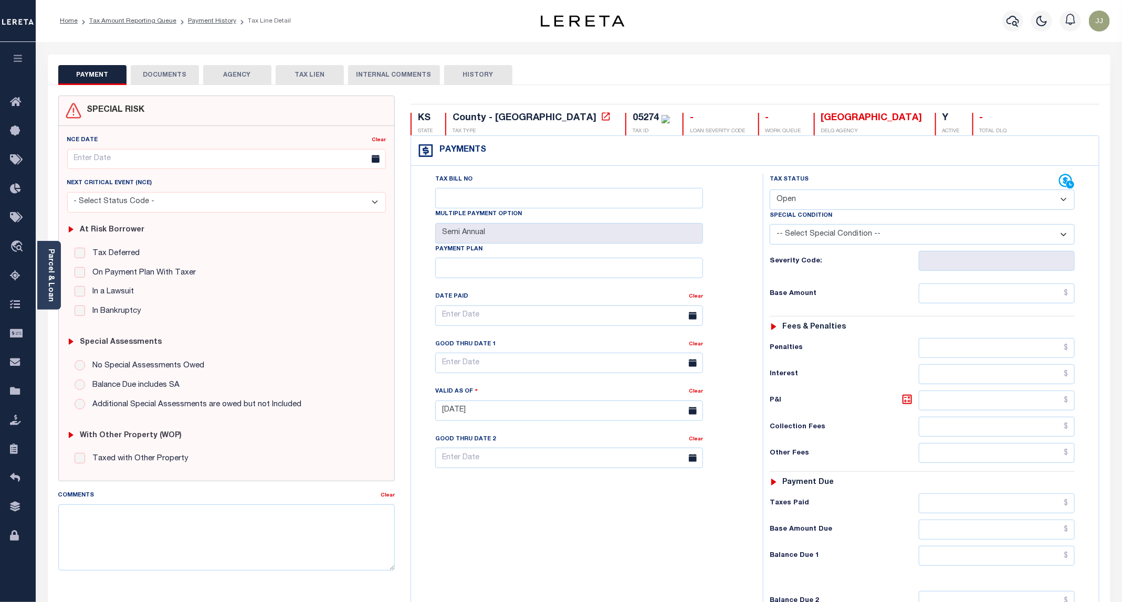
click at [797, 201] on select "- Select Status Code - Open Due/Unpaid Paid Incomplete No Tax Due Internal Refu…" at bounding box center [922, 200] width 305 height 20
select select "PYD"
click at [770, 191] on select "- Select Status Code - Open Due/Unpaid Paid Incomplete No Tax Due Internal Refu…" at bounding box center [922, 200] width 305 height 20
type input "[DATE]"
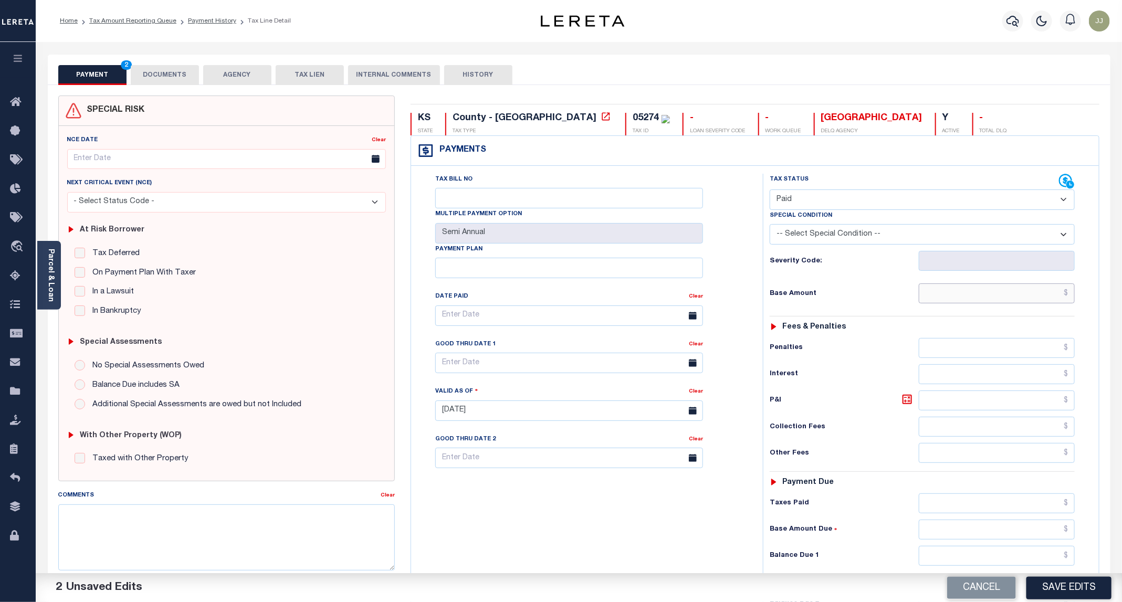
click at [968, 299] on input "text" at bounding box center [997, 294] width 156 height 20
type input "$0.00"
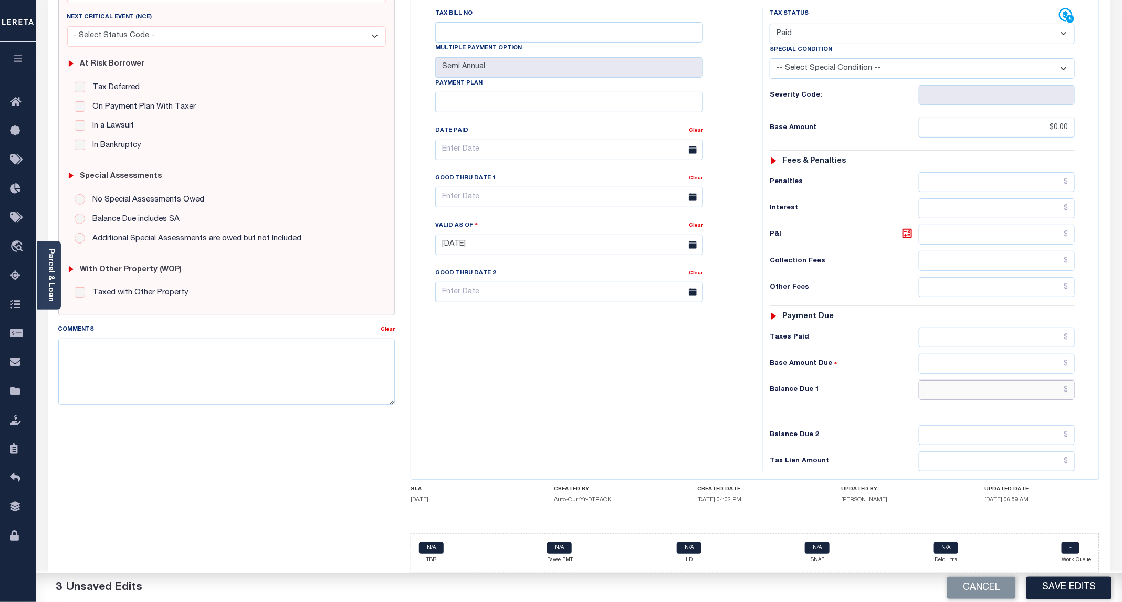
click at [985, 385] on input "text" at bounding box center [997, 390] width 156 height 20
type input "$0.00"
click at [1046, 583] on button "Save Edits" at bounding box center [1069, 588] width 85 height 23
checkbox input "false"
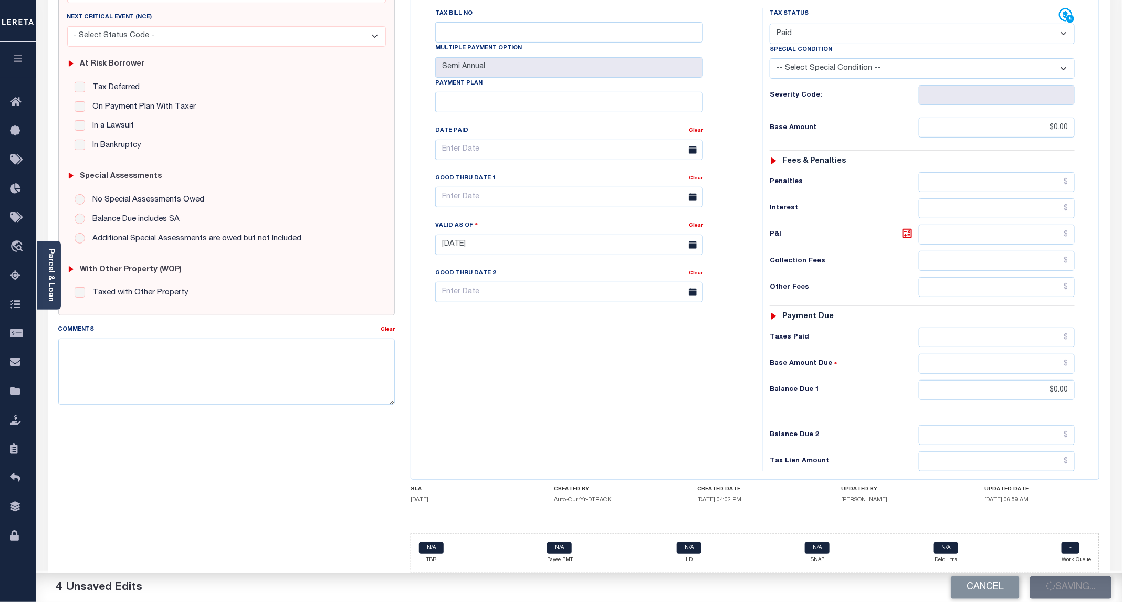
checkbox input "false"
type input "$0"
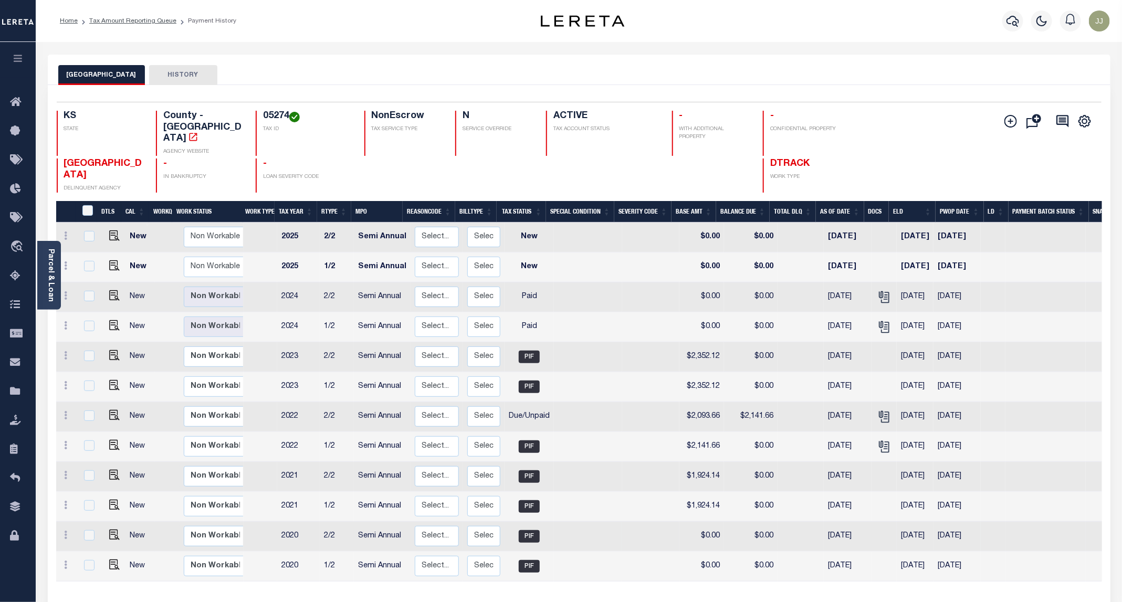
scroll to position [49, 0]
click at [19, 283] on icon at bounding box center [18, 276] width 17 height 13
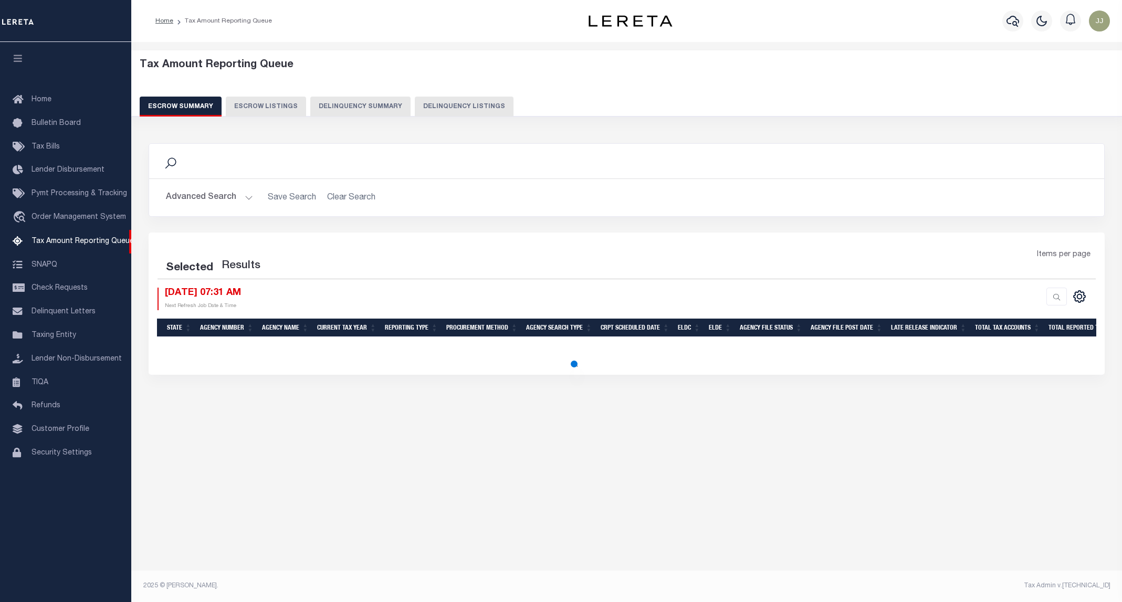
select select "100"
click at [400, 109] on div "Escrow Summary Escrow Listings Delinquency Summary Delinquency Listings" at bounding box center [627, 106] width 975 height 19
select select "100"
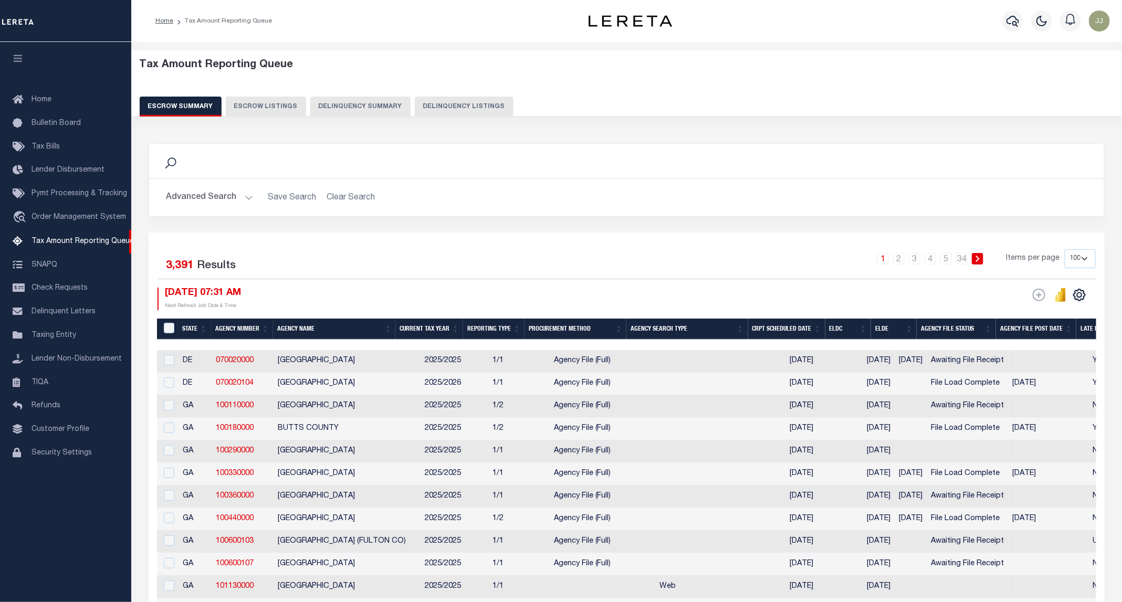
click at [204, 201] on button "Advanced Search" at bounding box center [209, 197] width 87 height 20
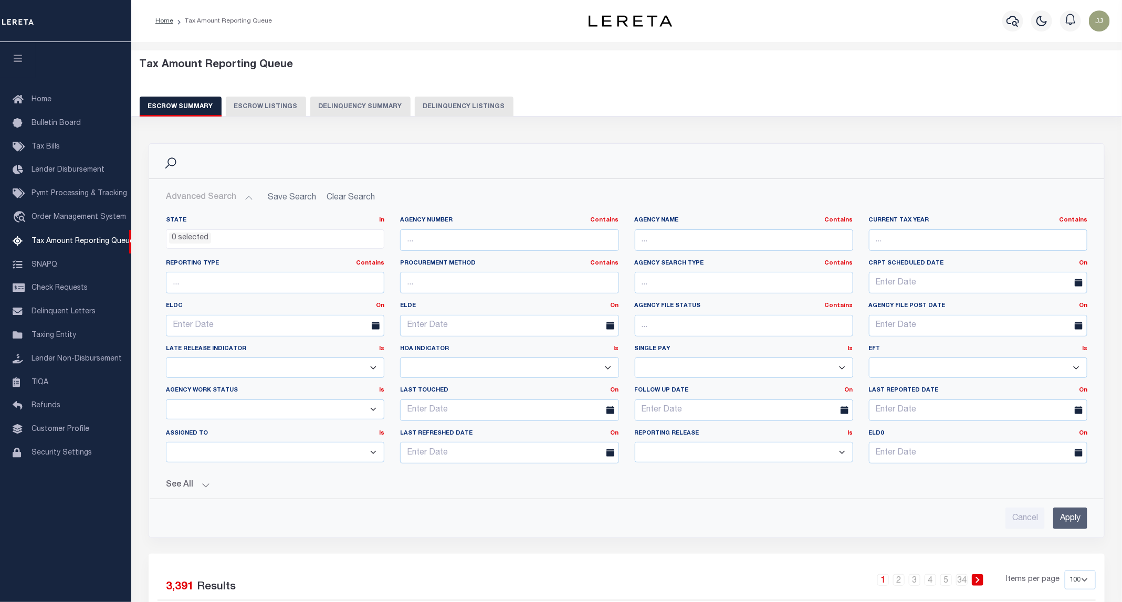
click at [460, 106] on button "Delinquency Listings" at bounding box center [464, 107] width 99 height 20
select select "100"
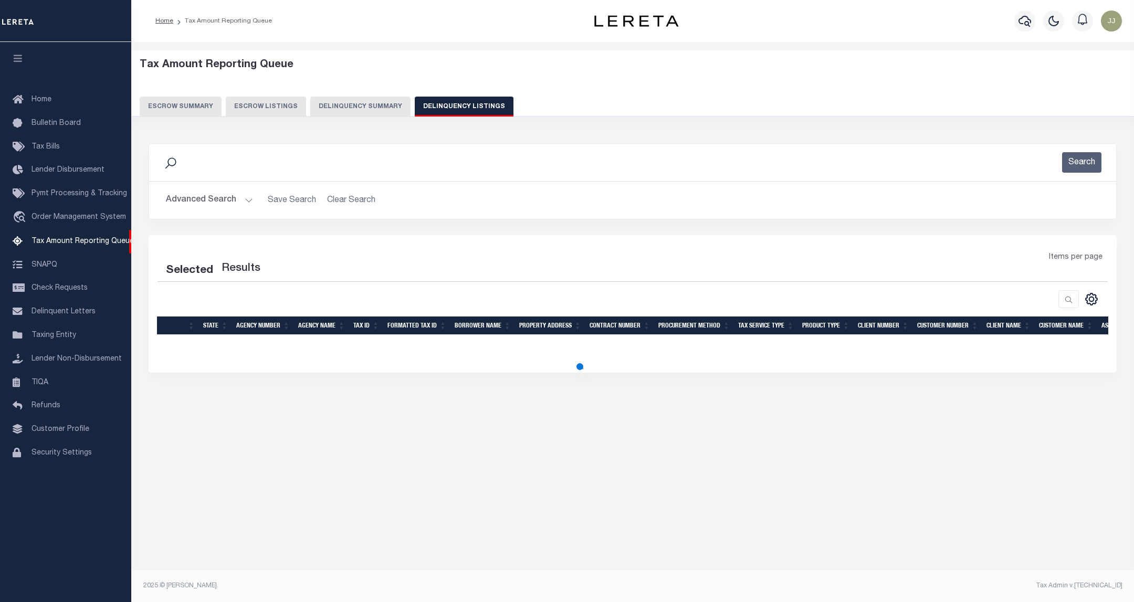
select select "100"
